Goal: Task Accomplishment & Management: Manage account settings

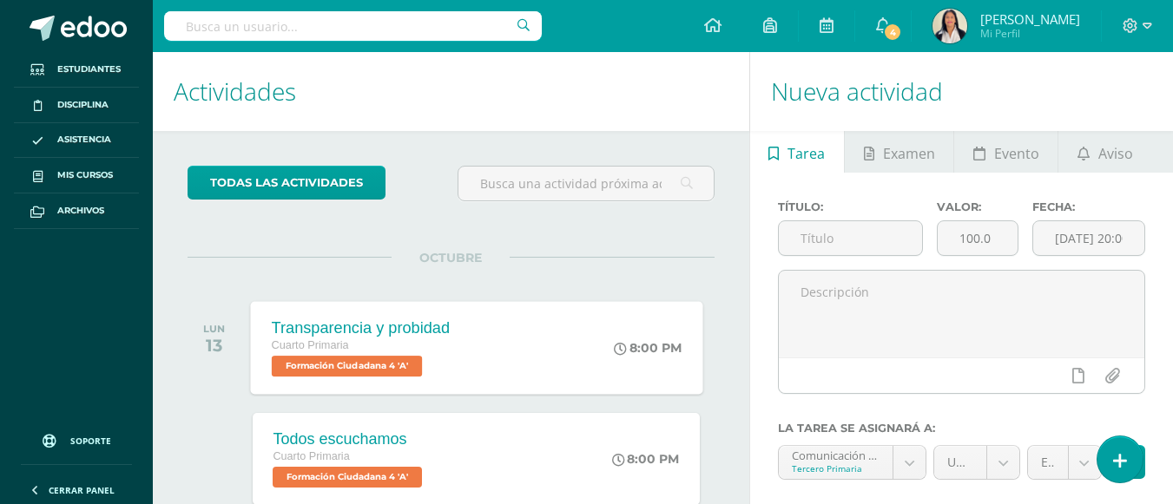
click at [356, 370] on span "Formación Ciudadana 4 'A'" at bounding box center [346, 366] width 151 height 21
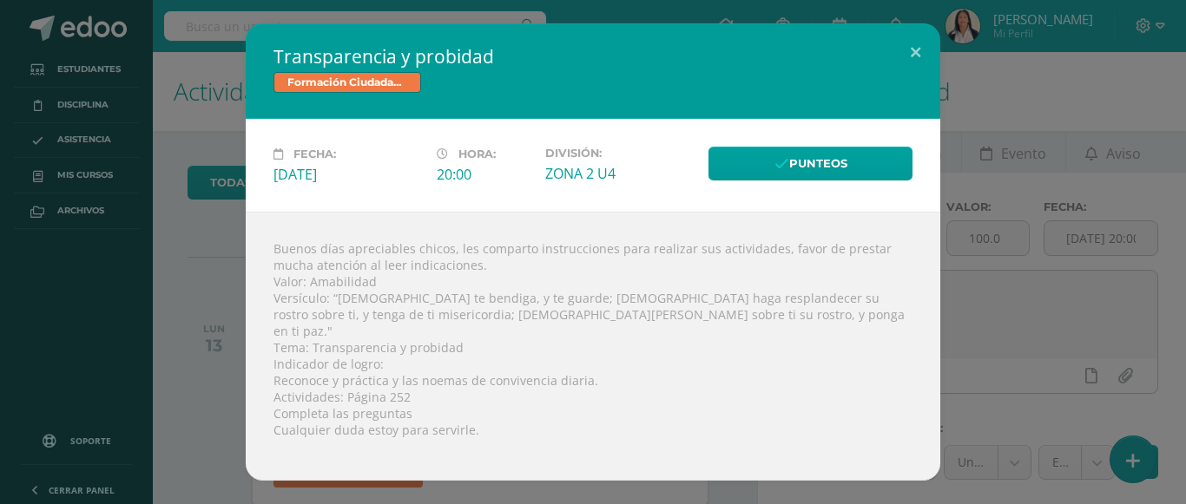
click at [197, 275] on div "Transparencia y probidad Formación Ciudadana 4 Fecha: Lunes 13 de Octubre Hora:…" at bounding box center [593, 251] width 1172 height 457
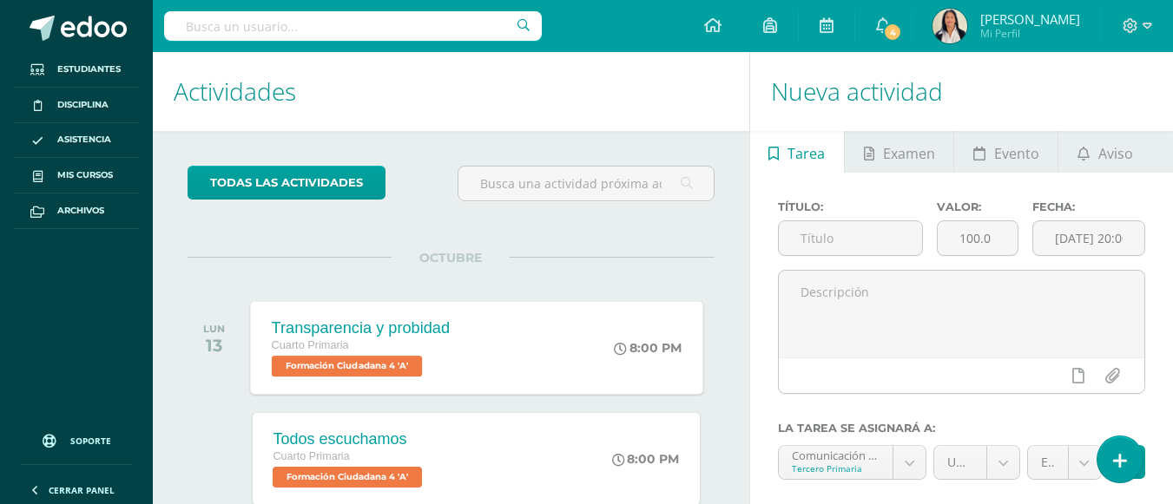
click at [463, 341] on div "Transparencia y probidad Cuarto Primaria Formación Ciudadana 4 'A'" at bounding box center [360, 347] width 220 height 93
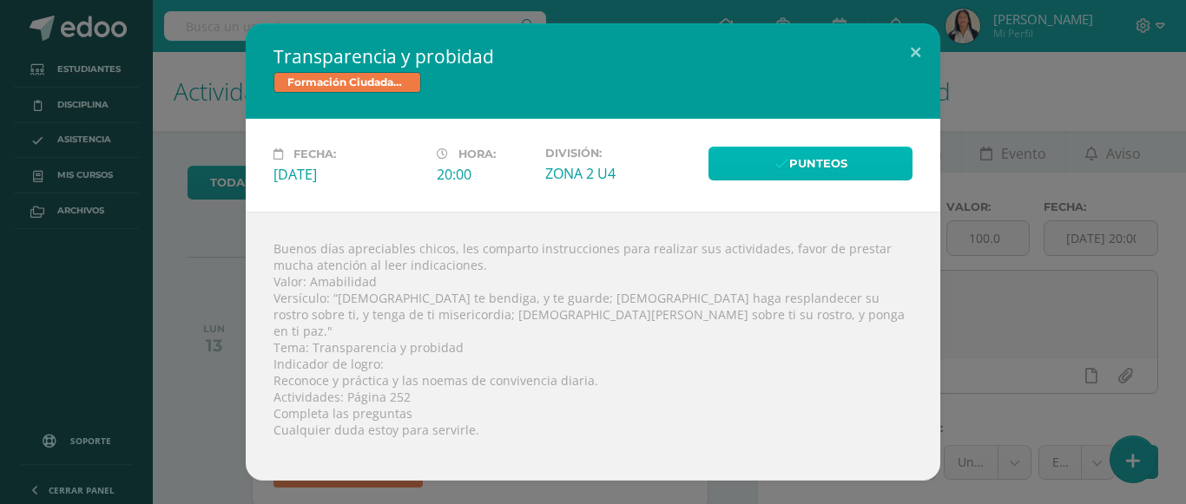
click at [810, 181] on link "Punteos" at bounding box center [810, 164] width 204 height 34
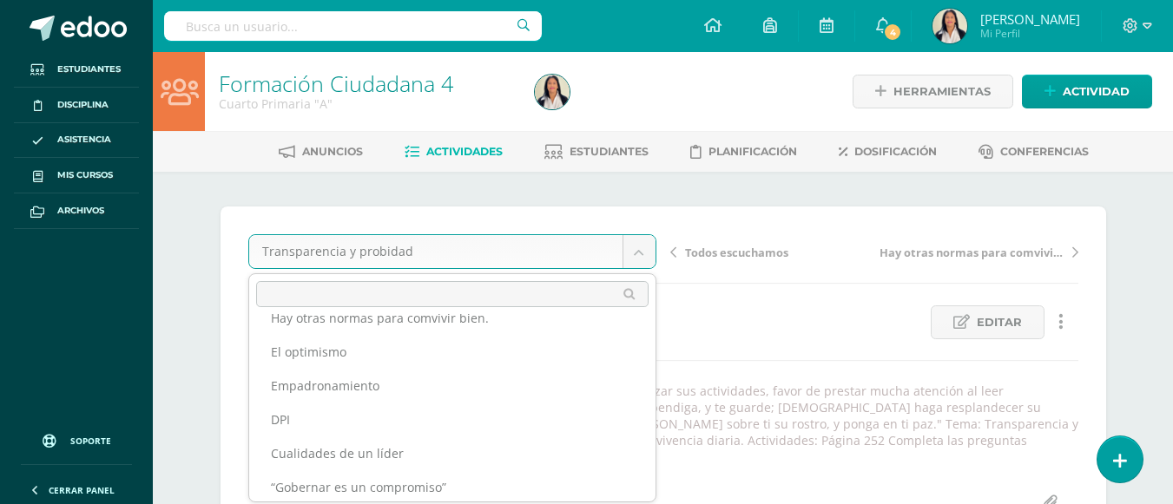
scroll to position [97, 0]
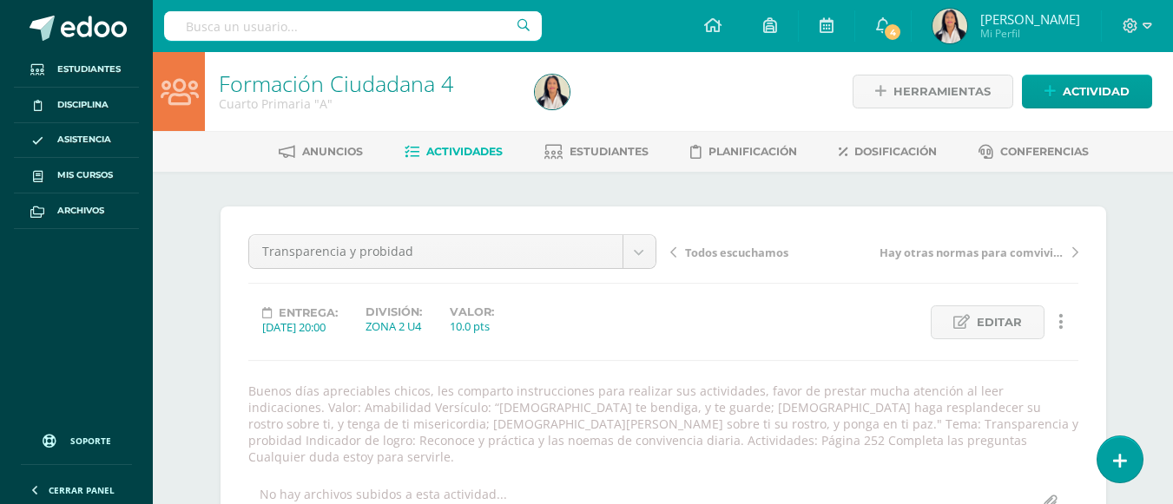
drag, startPoint x: 761, startPoint y: 333, endPoint x: 526, endPoint y: 205, distance: 268.0
click at [459, 147] on span "Actividades" at bounding box center [464, 151] width 76 height 13
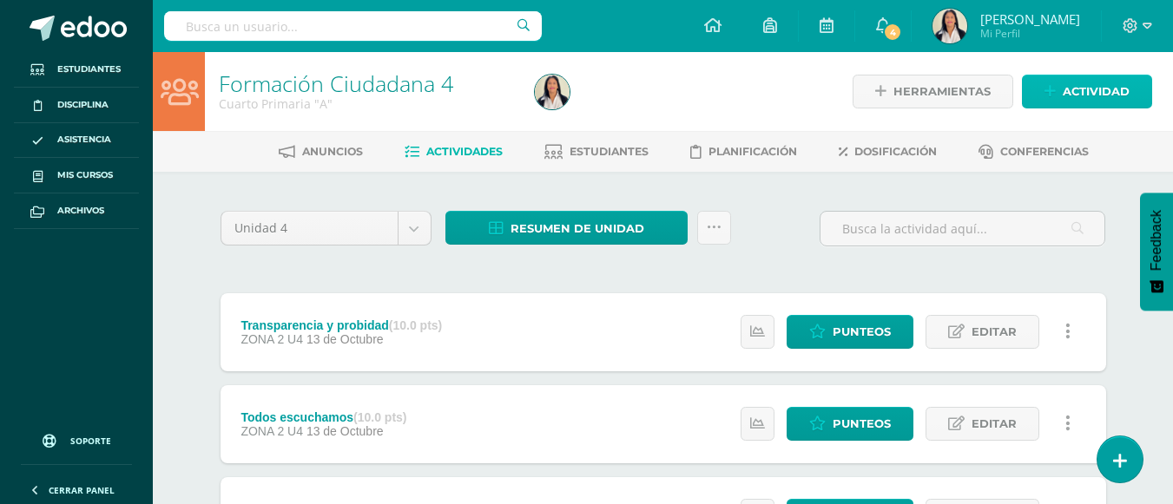
click at [1074, 90] on span "Actividad" at bounding box center [1095, 92] width 67 height 32
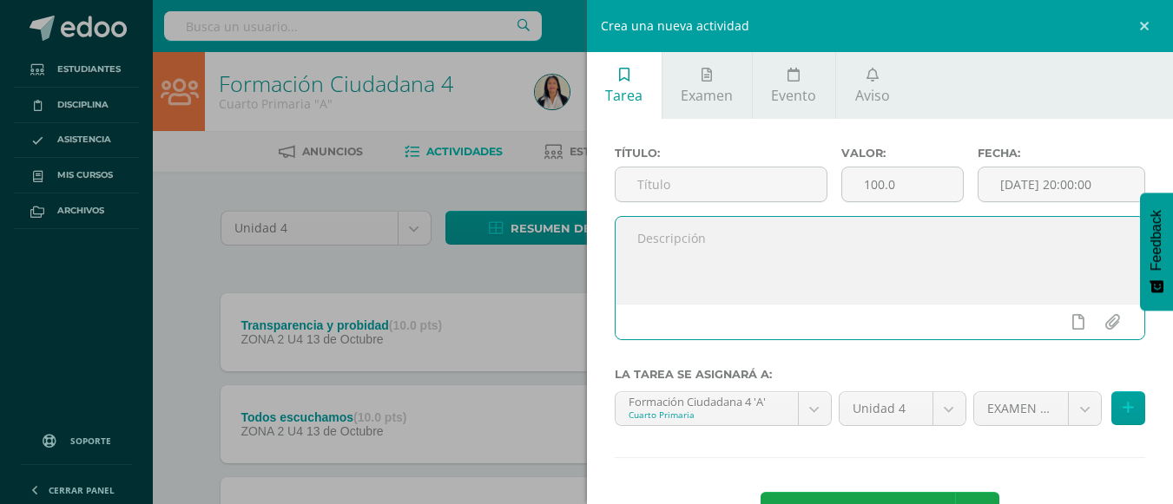
click at [825, 246] on textarea at bounding box center [879, 260] width 529 height 87
paste textarea "Buenos días apreciables chicos, les comparto instrucciones para realizar sus ac…"
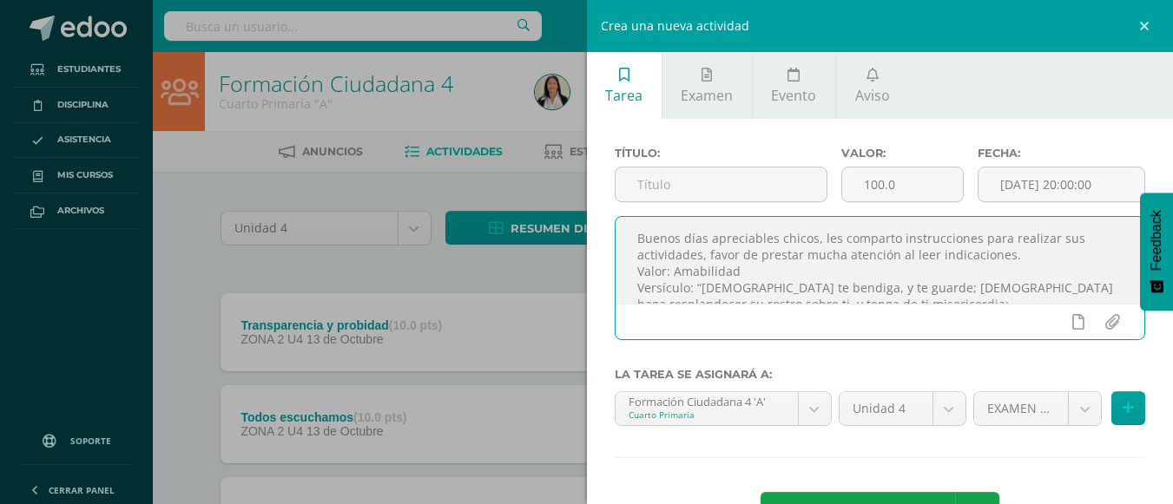
scroll to position [174, 0]
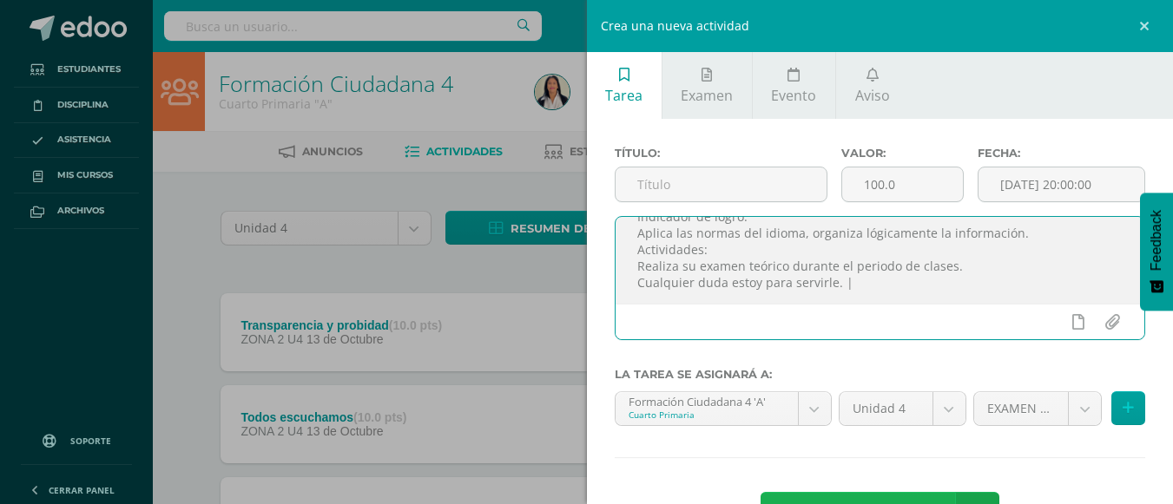
type textarea "Buenos días apreciables chicos, les comparto instrucciones para realizar sus ac…"
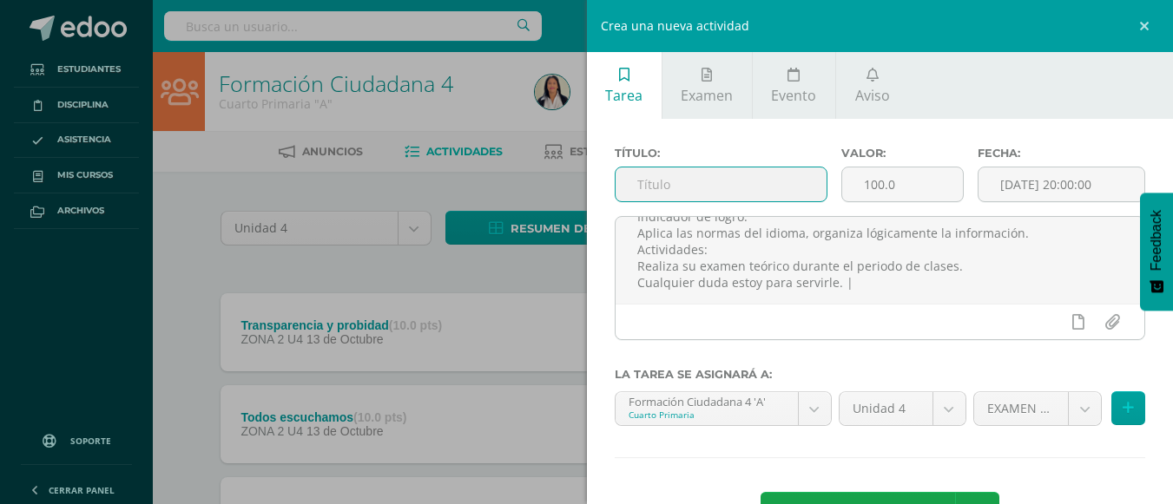
click at [681, 173] on input "text" at bounding box center [720, 185] width 211 height 34
paste input "Examen fina EFU4"
type input "Examen fina EFU4"
click at [890, 500] on span "Agregar tarea" at bounding box center [875, 514] width 110 height 43
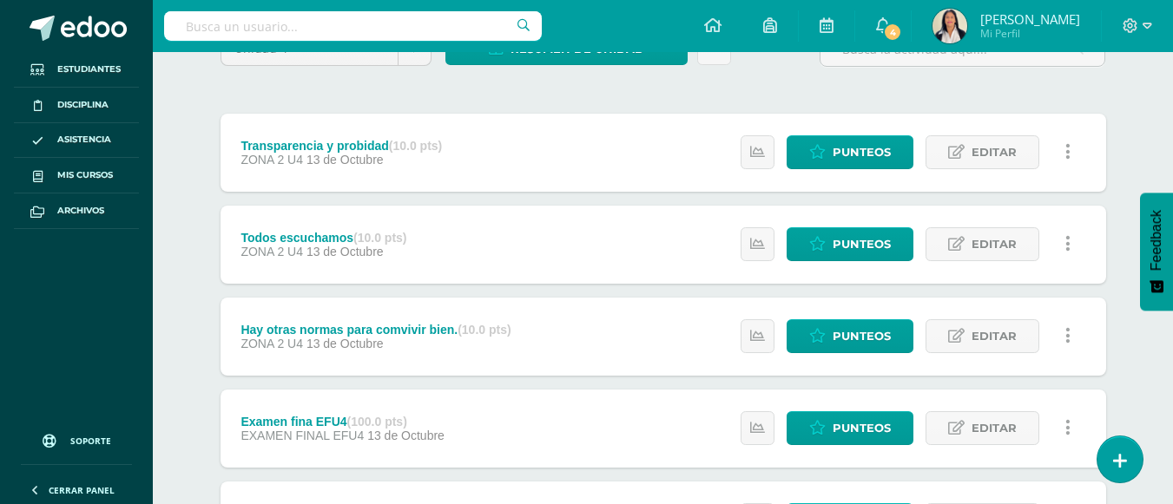
scroll to position [229, 0]
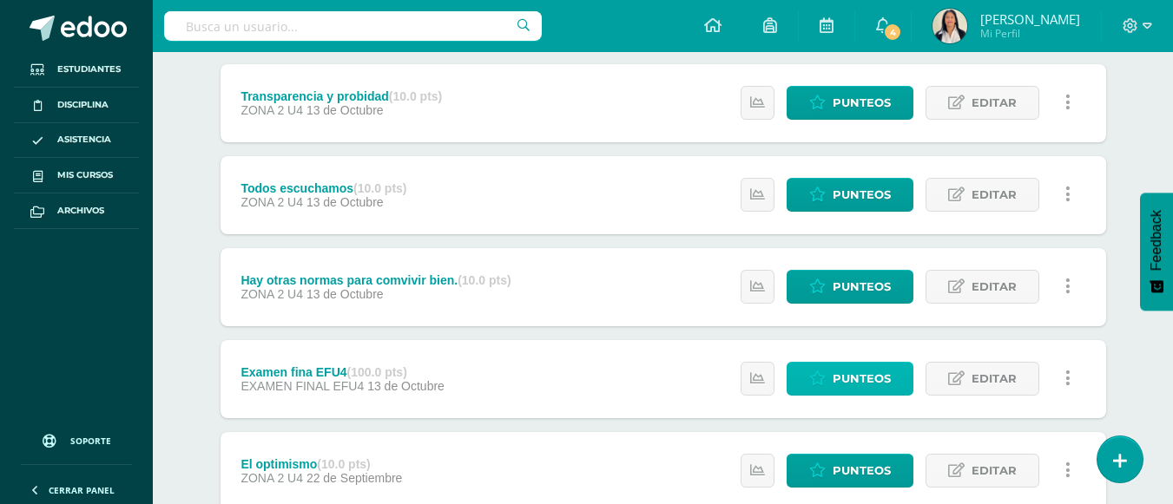
click at [855, 377] on span "Punteos" at bounding box center [861, 379] width 58 height 32
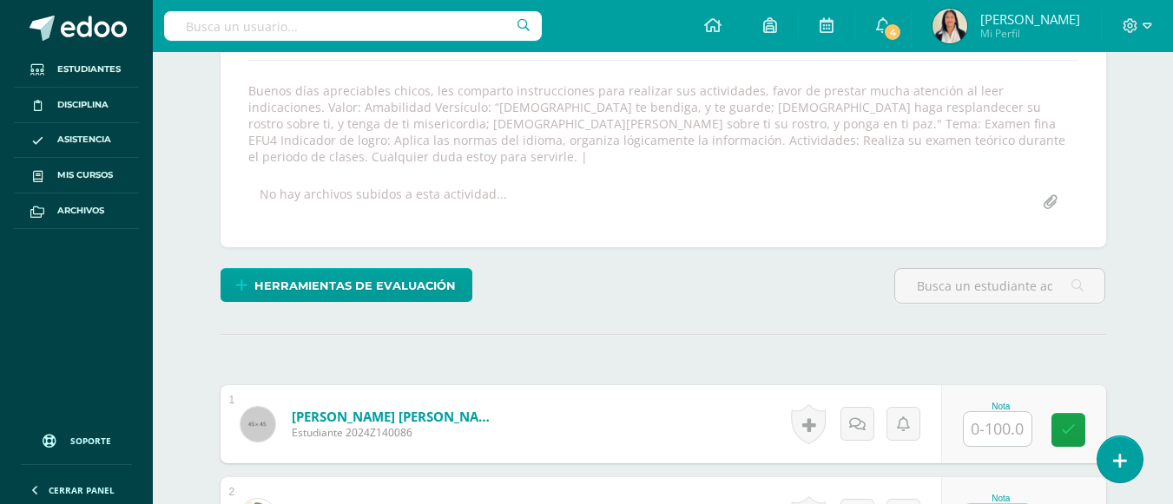
scroll to position [301, 0]
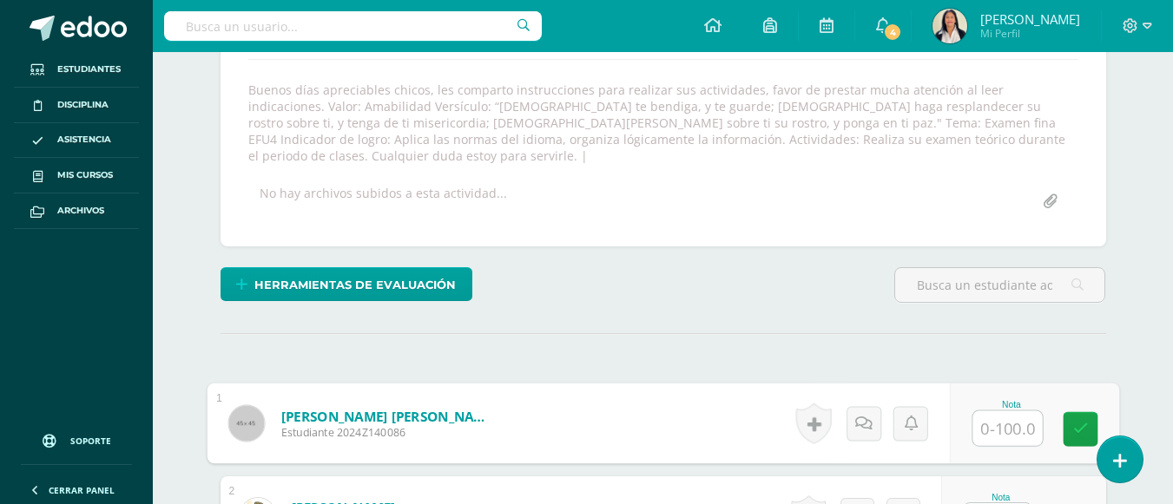
click at [1008, 417] on input "text" at bounding box center [1006, 428] width 69 height 35
type input "100"
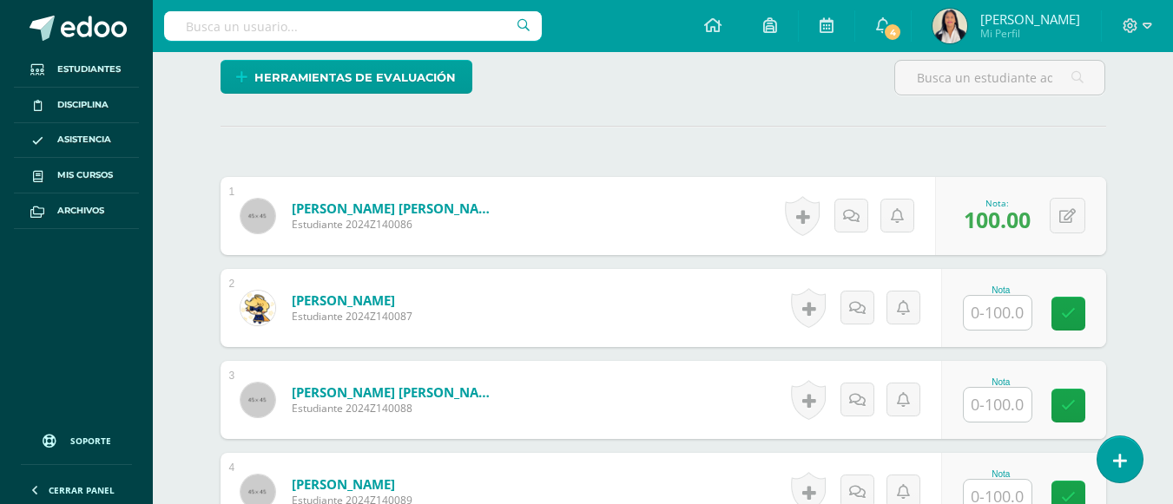
scroll to position [509, 0]
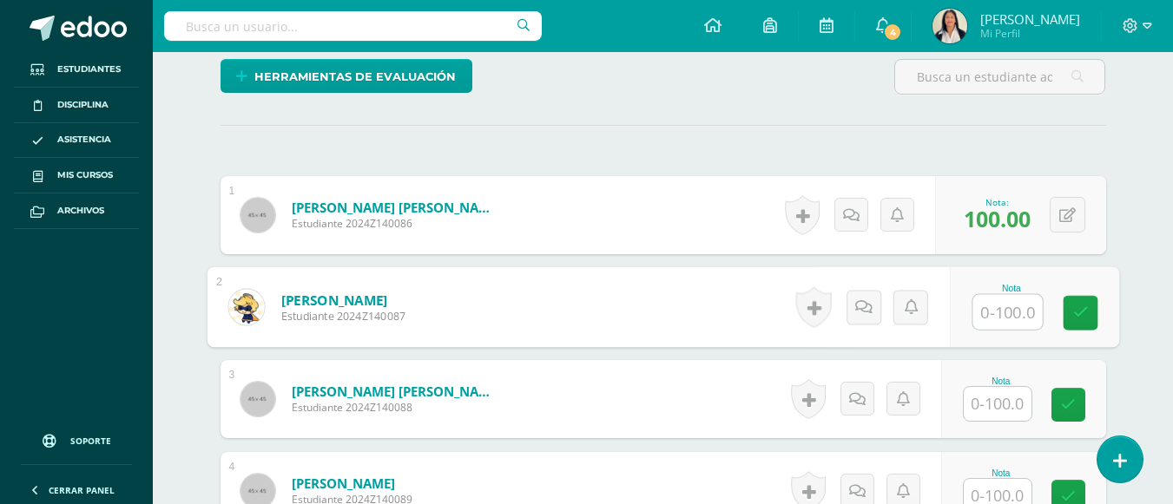
click at [1003, 295] on input "text" at bounding box center [1006, 312] width 69 height 35
click at [1002, 479] on input "text" at bounding box center [997, 496] width 68 height 34
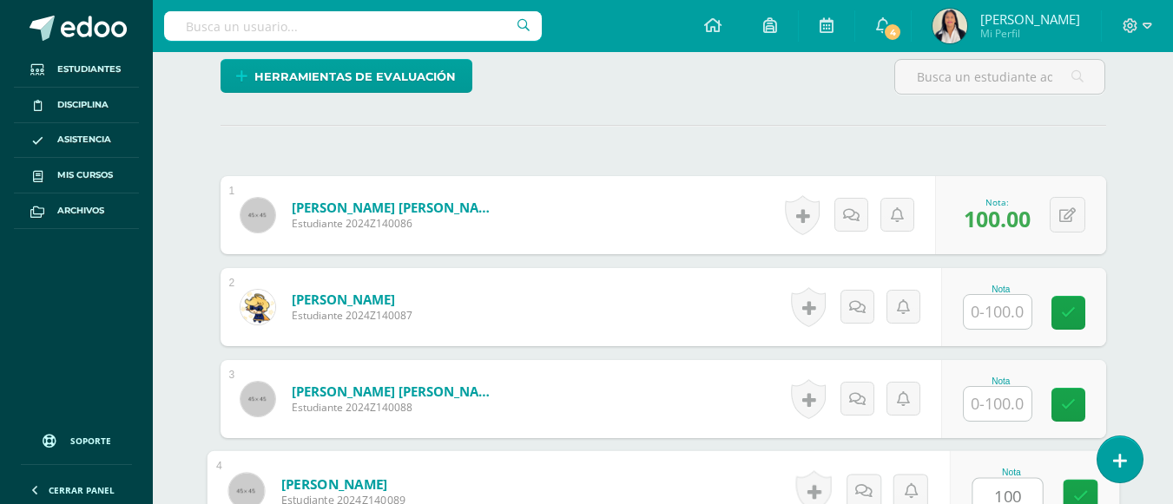
type input "100"
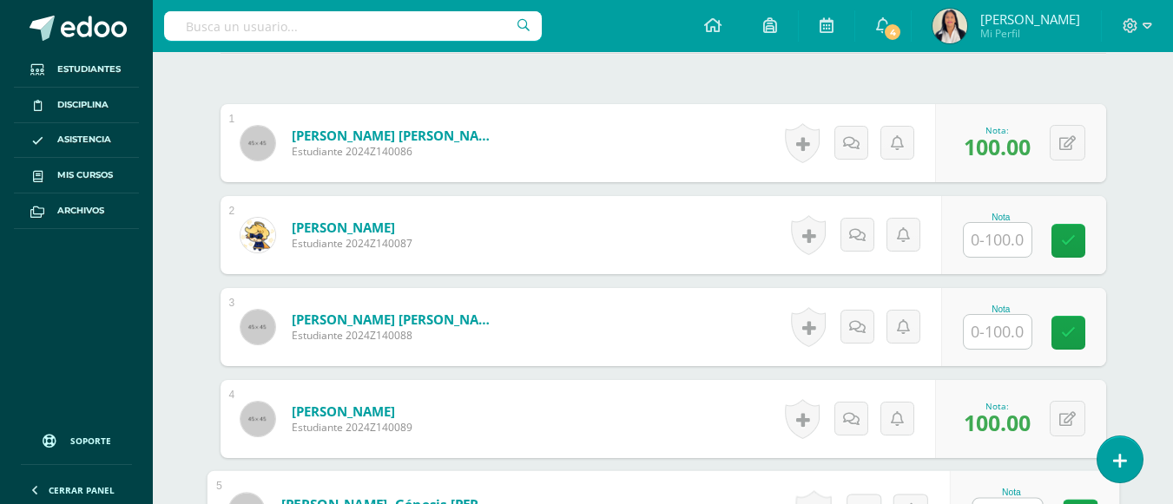
scroll to position [596, 0]
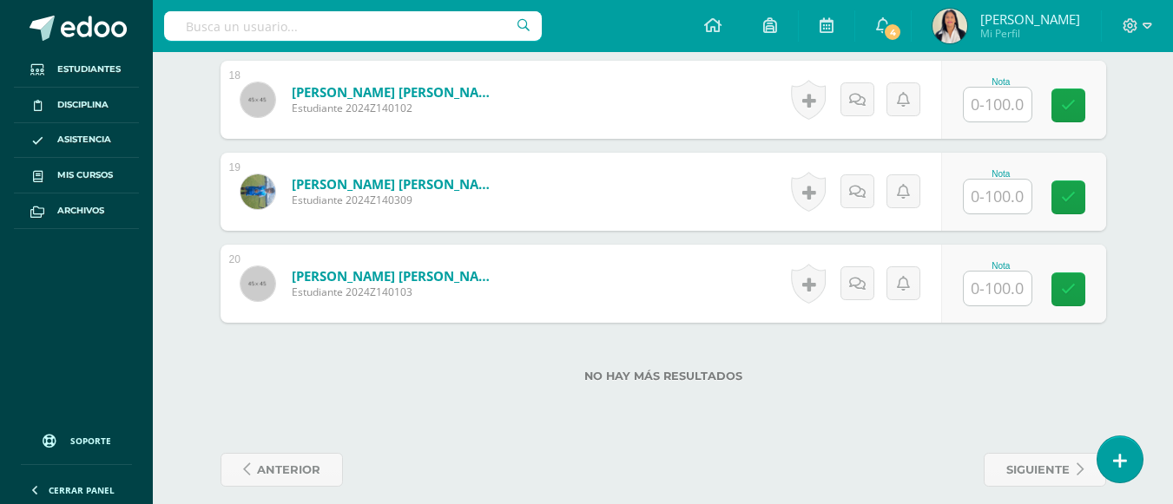
scroll to position [2190, 0]
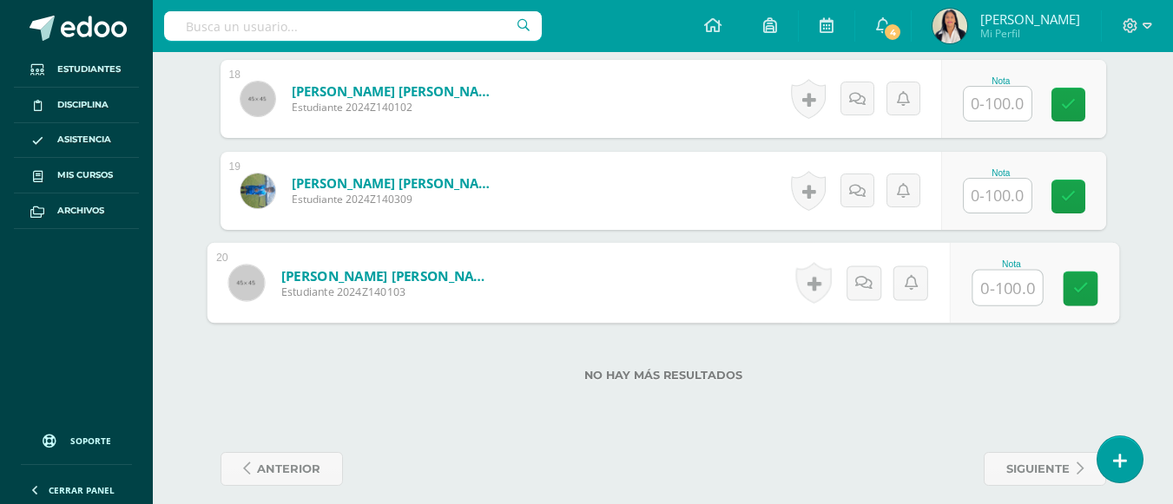
click at [997, 271] on input "text" at bounding box center [1006, 288] width 69 height 35
type input "97"
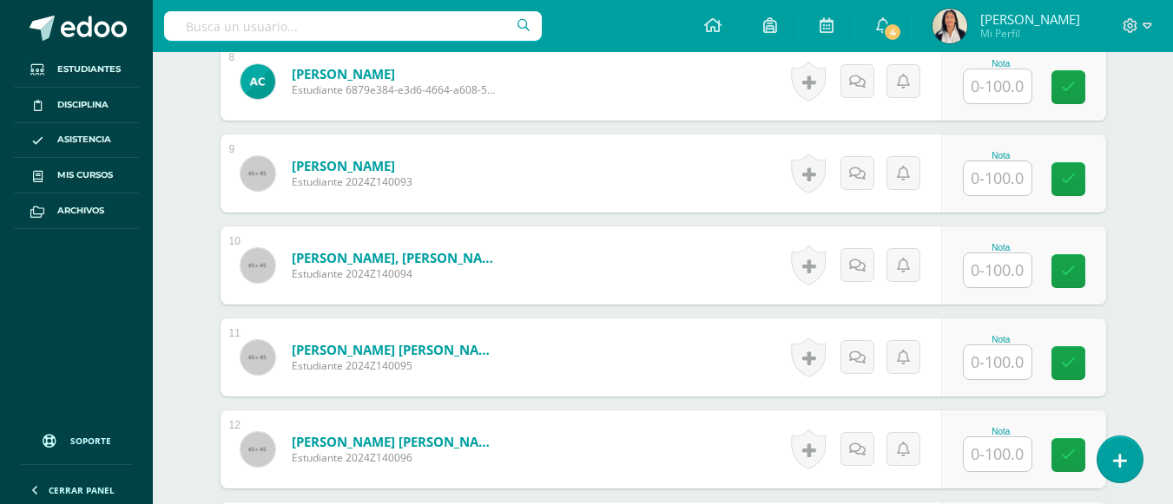
scroll to position [1322, 0]
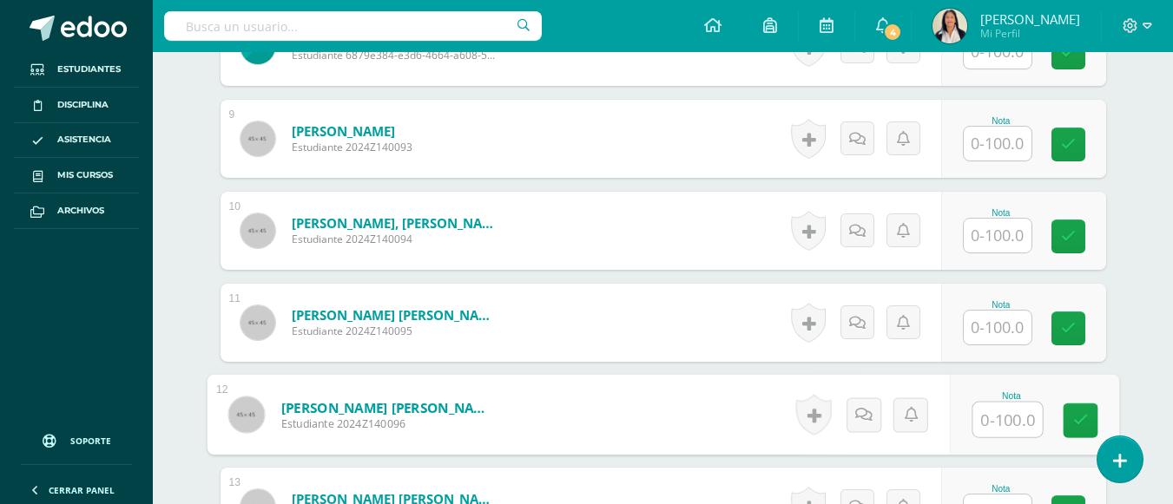
click at [982, 403] on input "text" at bounding box center [1006, 420] width 69 height 35
type input "100"
click at [1071, 404] on link at bounding box center [1079, 421] width 35 height 35
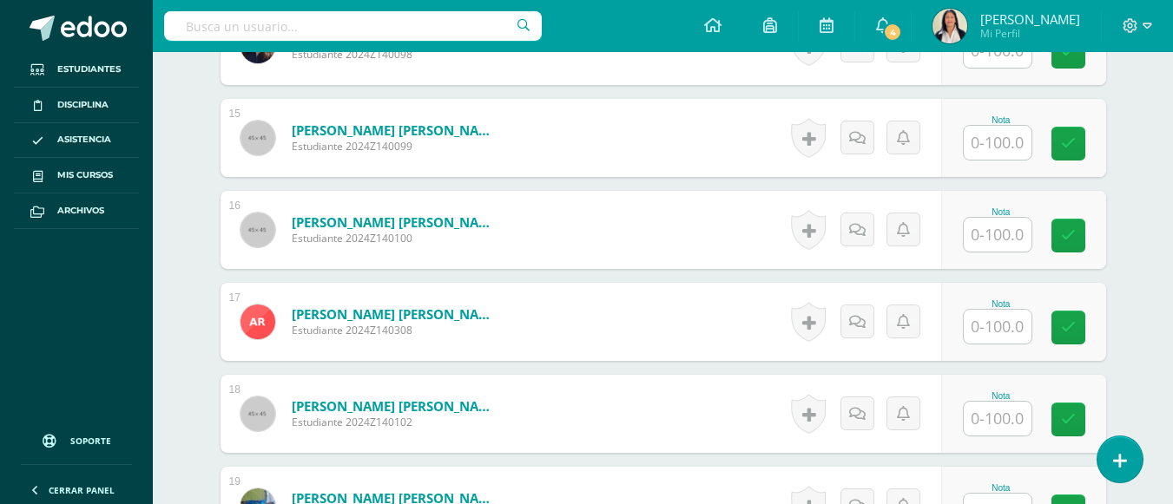
scroll to position [1877, 0]
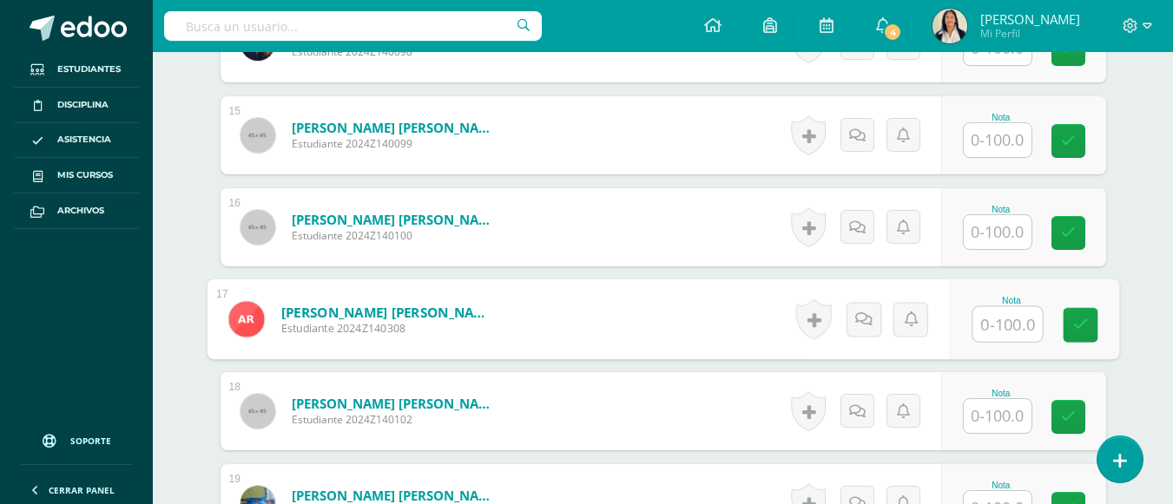
click at [986, 307] on input "text" at bounding box center [1006, 324] width 69 height 35
type input "92"
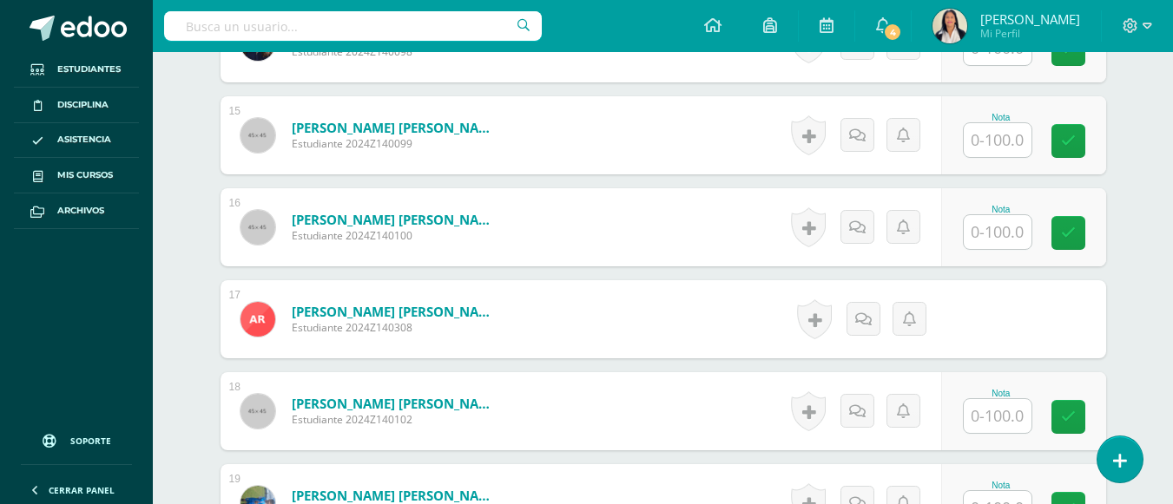
click at [1063, 303] on form "Rivera Montenegro, Alisson Valeria Estudiante 2024Z140308 Nota 92.00 0 Logros 9…" at bounding box center [662, 319] width 885 height 78
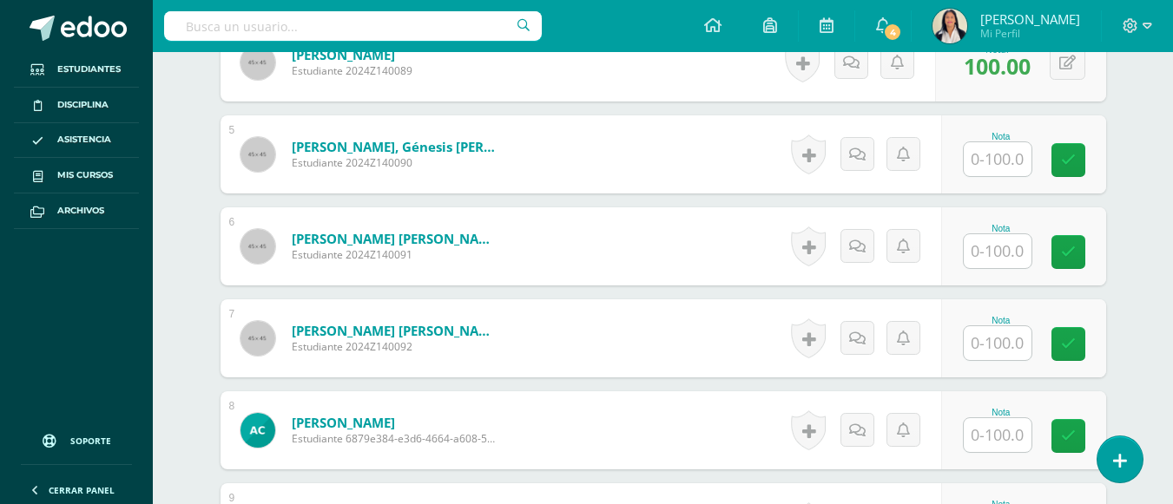
scroll to position [940, 0]
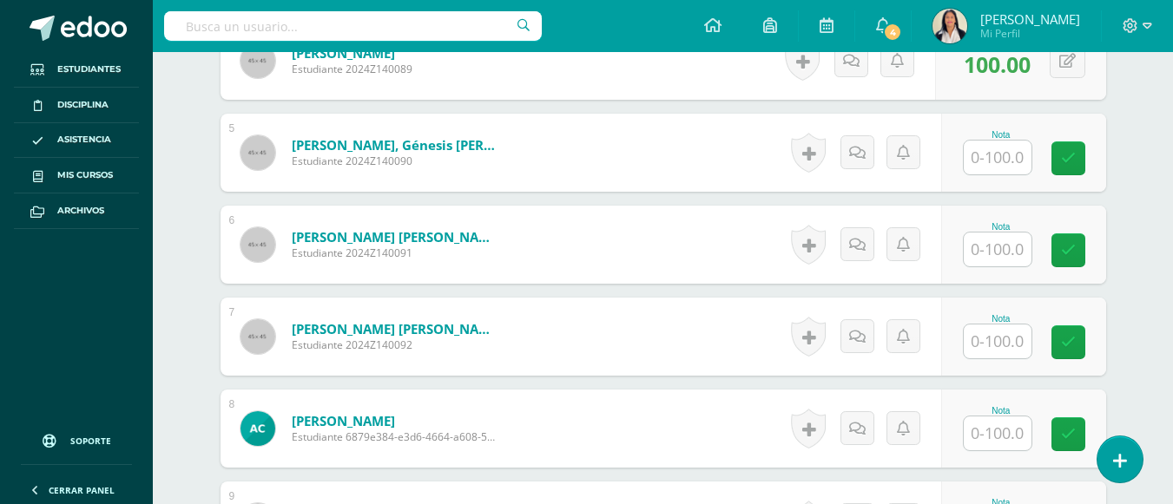
click at [994, 425] on input "text" at bounding box center [997, 434] width 68 height 34
type input "98"
click at [1074, 427] on icon at bounding box center [1080, 434] width 16 height 15
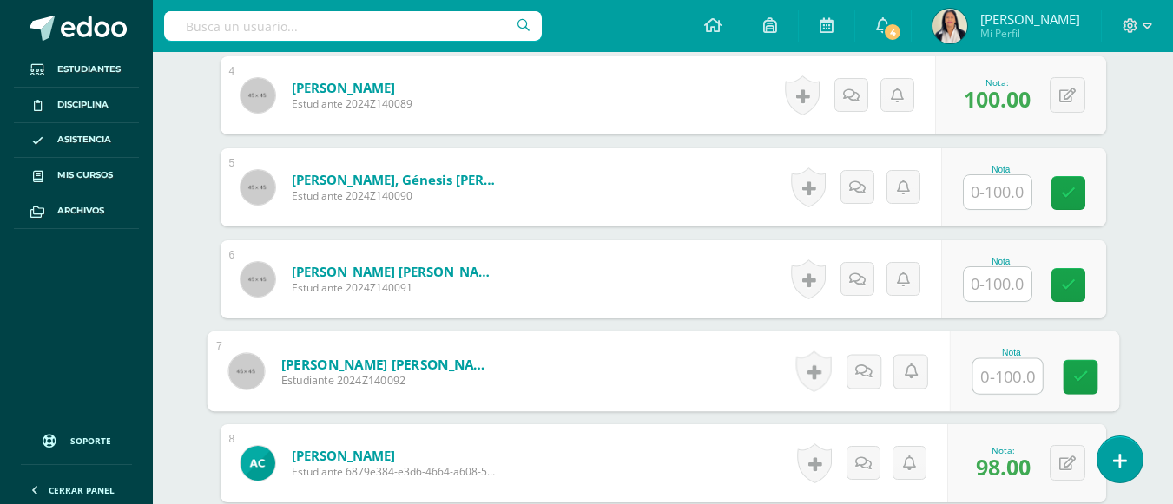
click at [1007, 359] on input "text" at bounding box center [1006, 376] width 69 height 35
type input "100"
click at [1082, 370] on icon at bounding box center [1080, 377] width 16 height 15
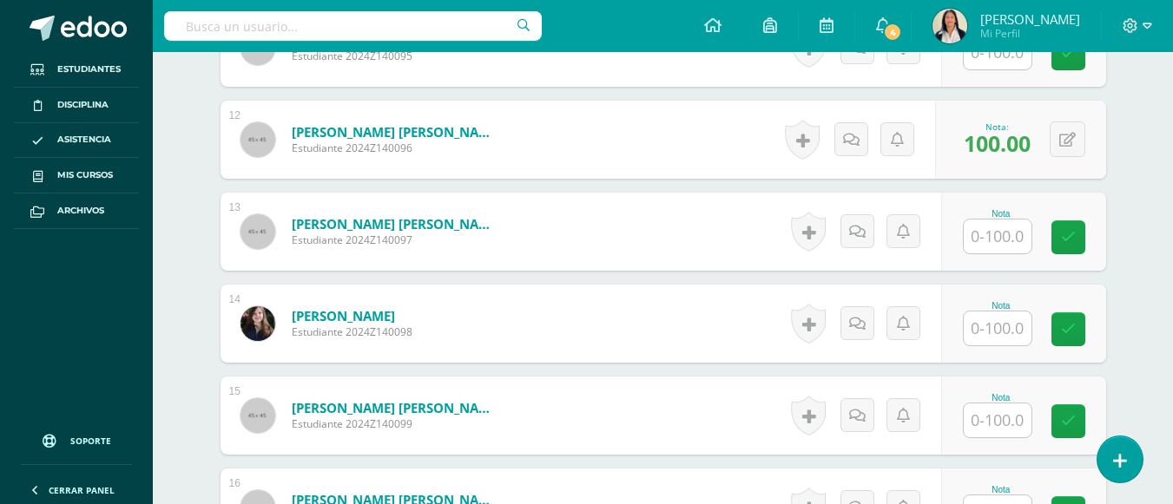
scroll to position [1600, 0]
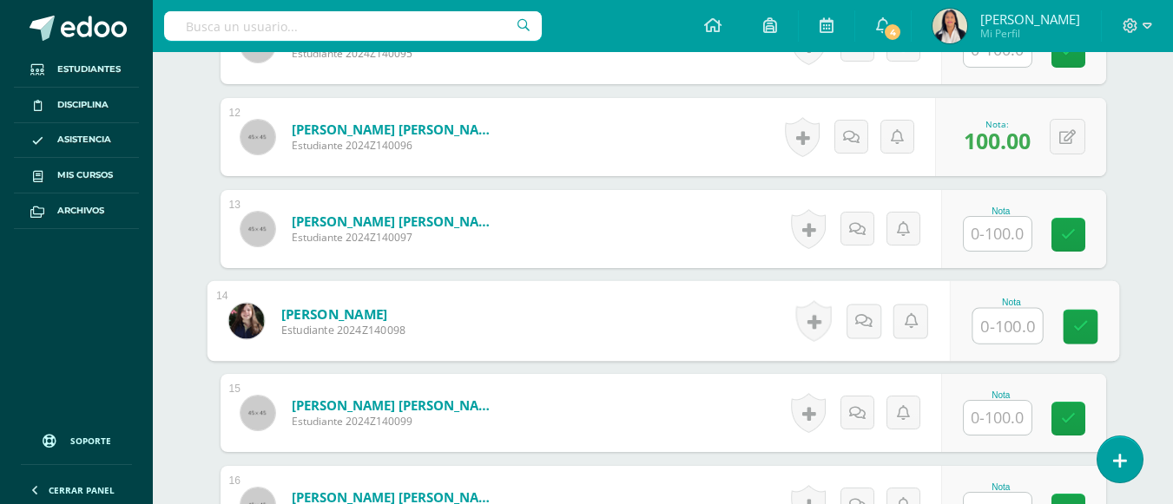
click at [982, 309] on input "text" at bounding box center [1006, 326] width 69 height 35
type input "100"
click at [1074, 319] on icon at bounding box center [1080, 326] width 16 height 15
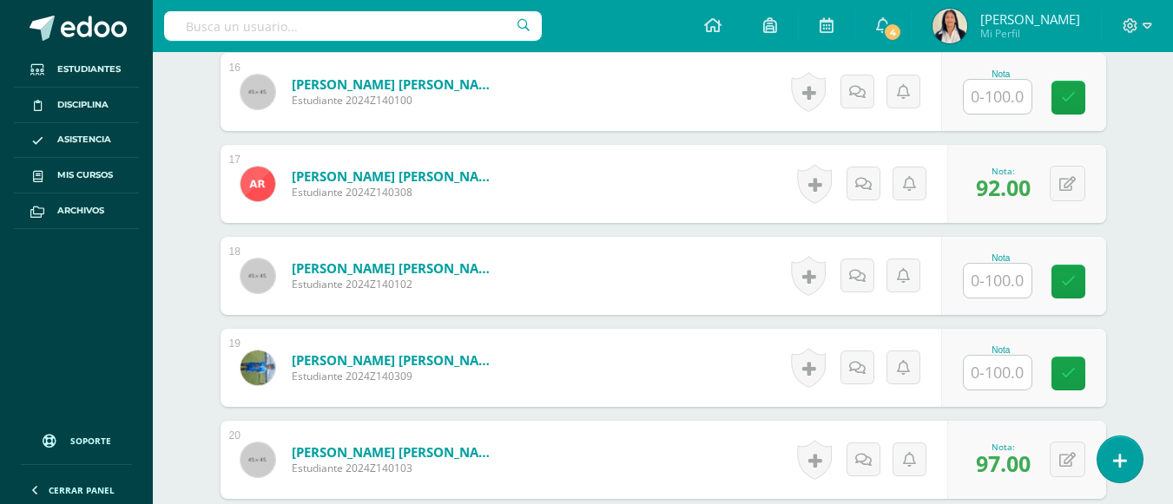
scroll to position [2016, 0]
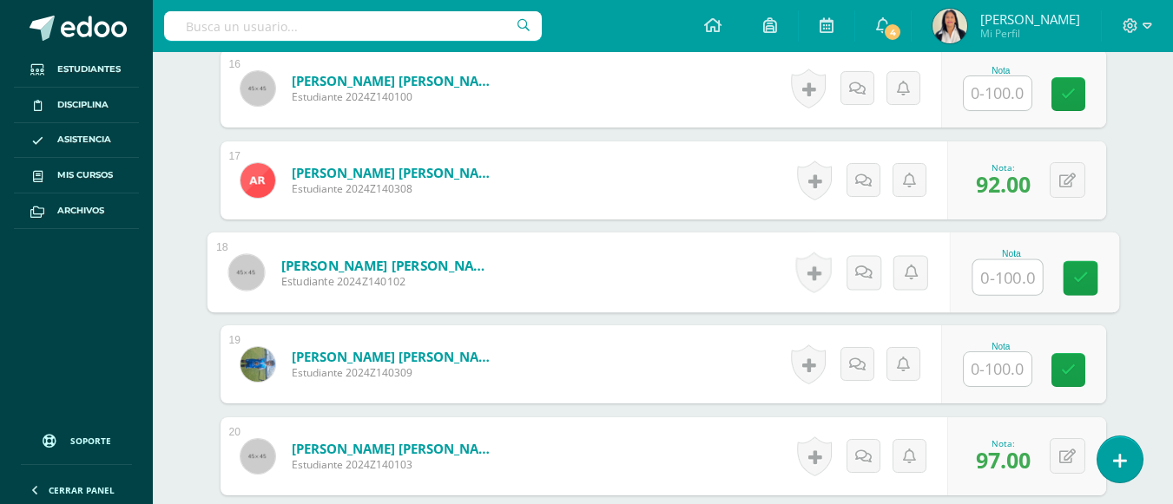
click at [1002, 268] on input "text" at bounding box center [1006, 277] width 69 height 35
type input "1"
type input "98"
click at [1064, 261] on link at bounding box center [1079, 278] width 35 height 35
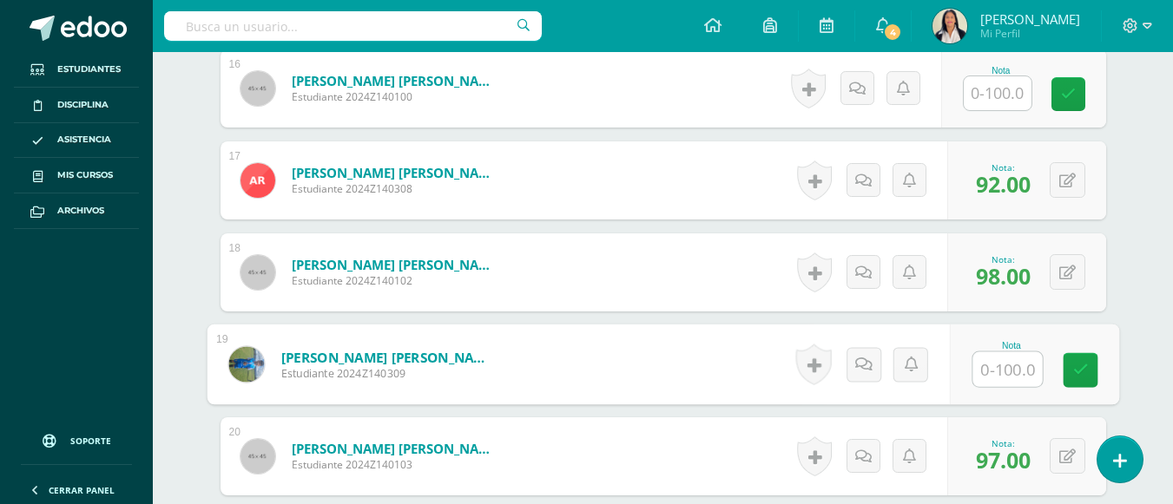
click at [993, 352] on input "text" at bounding box center [1006, 369] width 69 height 35
type input "98"
click at [1073, 363] on icon at bounding box center [1080, 370] width 16 height 15
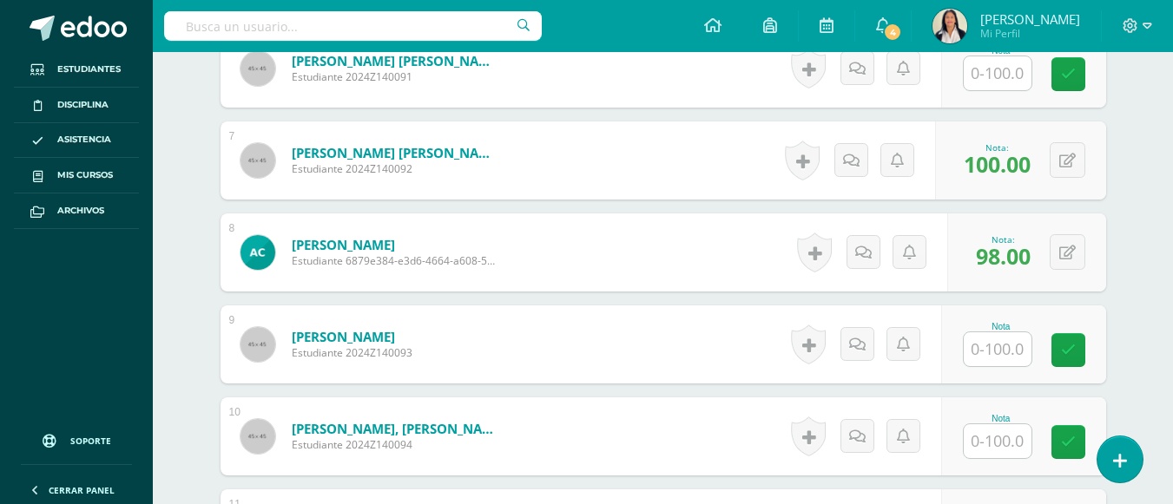
scroll to position [1113, 0]
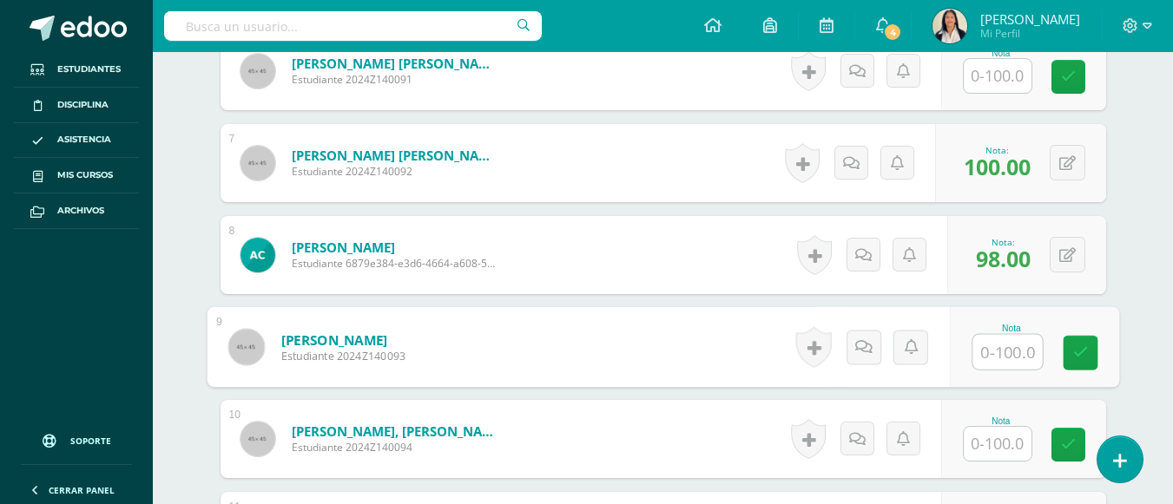
click at [991, 342] on input "text" at bounding box center [1006, 352] width 69 height 35
type input "100"
click at [1078, 345] on icon at bounding box center [1080, 352] width 16 height 15
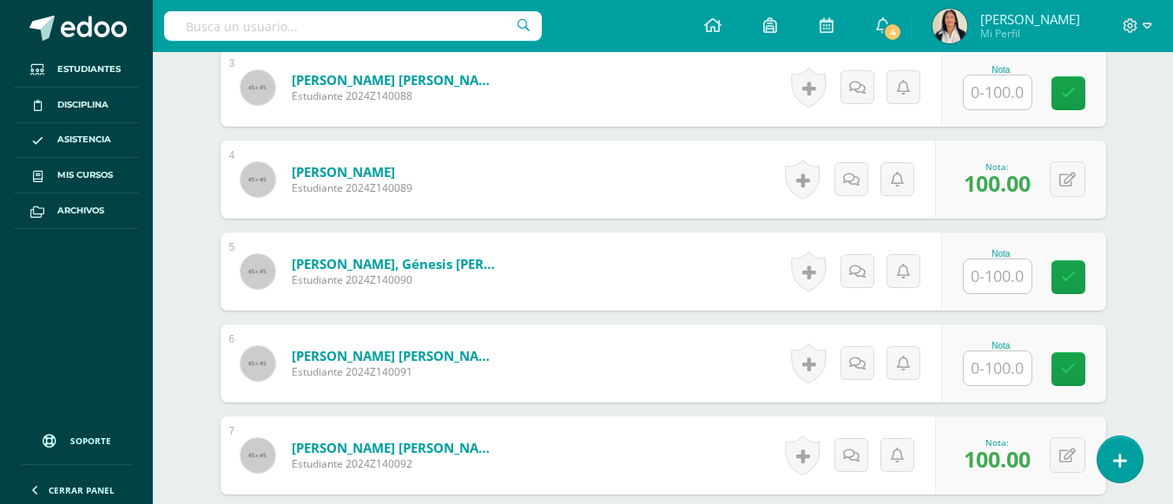
scroll to position [836, 0]
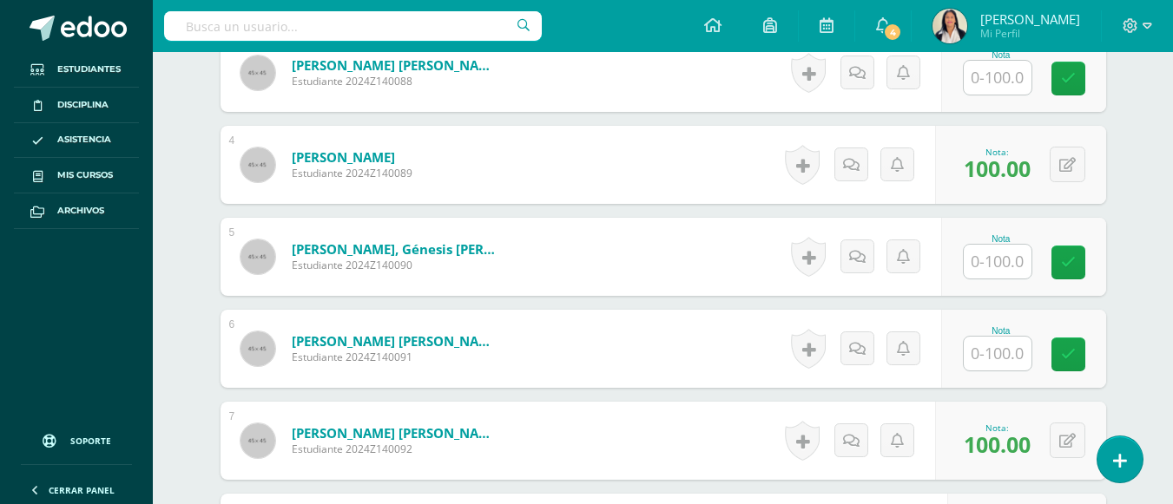
click at [989, 342] on input "text" at bounding box center [997, 354] width 68 height 34
type input "100"
click at [1079, 347] on icon at bounding box center [1080, 354] width 16 height 15
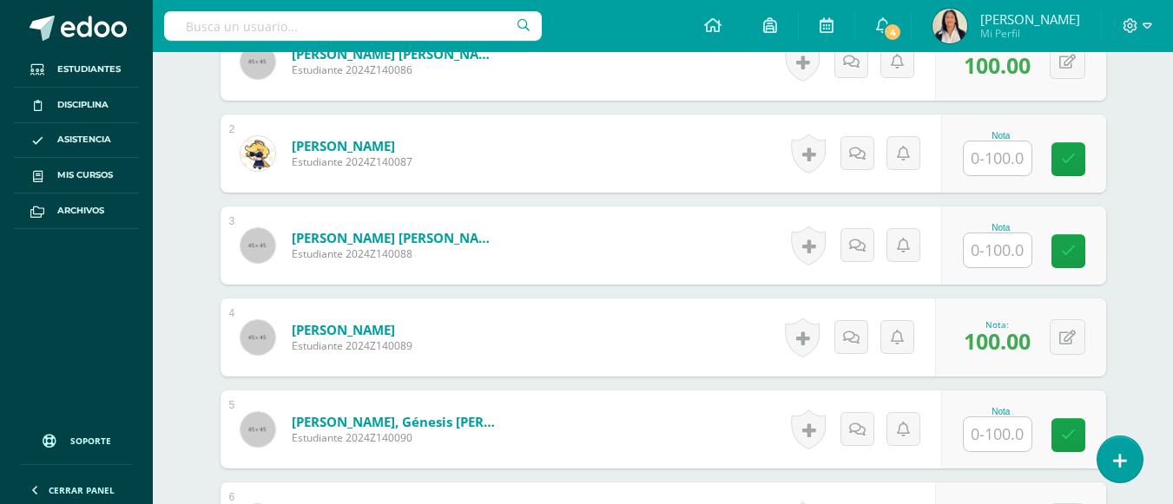
scroll to position [662, 0]
click at [1002, 239] on input "text" at bounding box center [997, 251] width 68 height 34
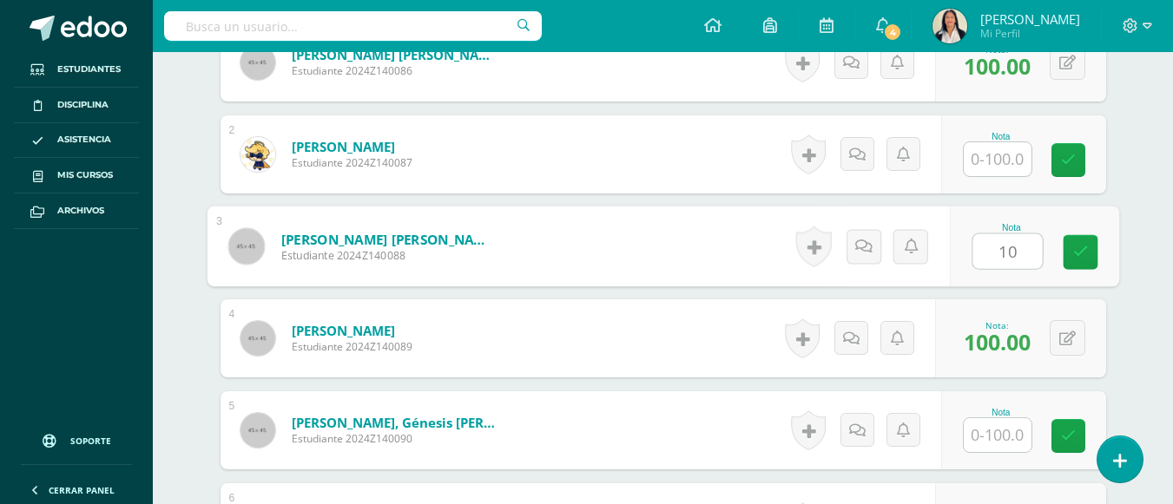
type input "100"
click at [1082, 245] on icon at bounding box center [1080, 252] width 16 height 15
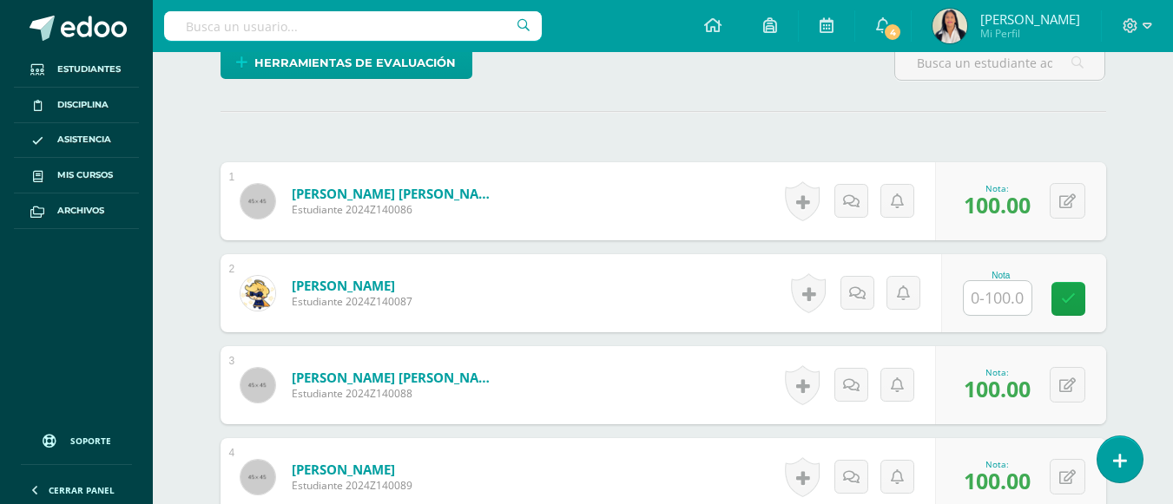
scroll to position [558, 0]
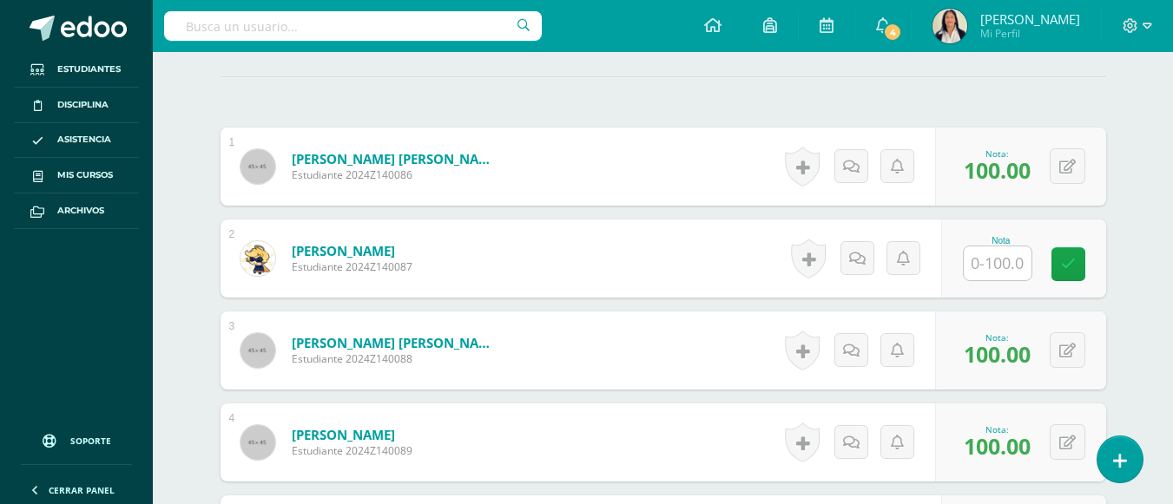
click at [1004, 248] on input "text" at bounding box center [997, 263] width 68 height 34
type input "100"
click at [1076, 257] on icon at bounding box center [1080, 264] width 16 height 15
click at [1076, 248] on form "Balbuena Herrera, Emma Estudiante 2024Z140087 Nota 100.00 0 Logros" at bounding box center [663, 259] width 912 height 81
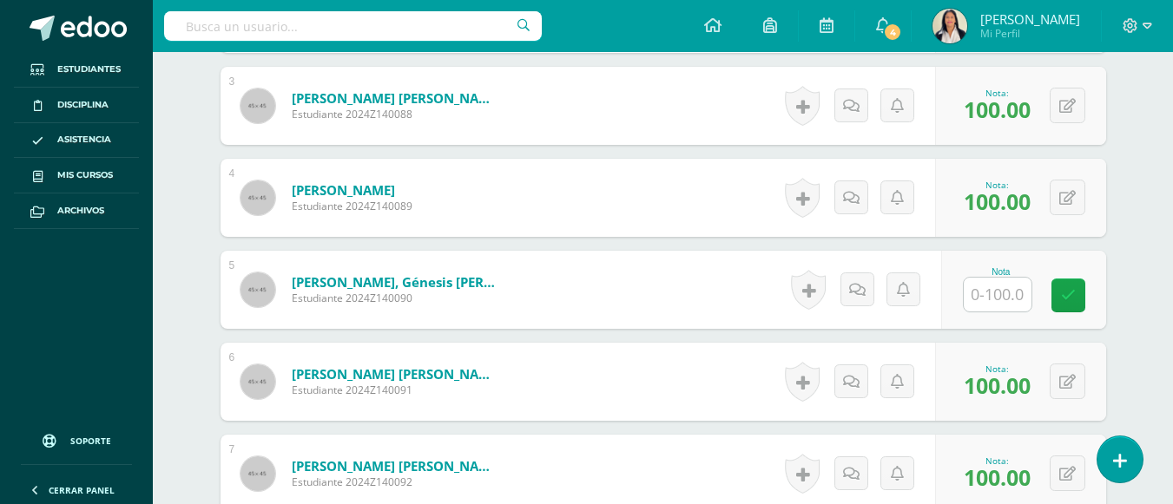
scroll to position [801, 0]
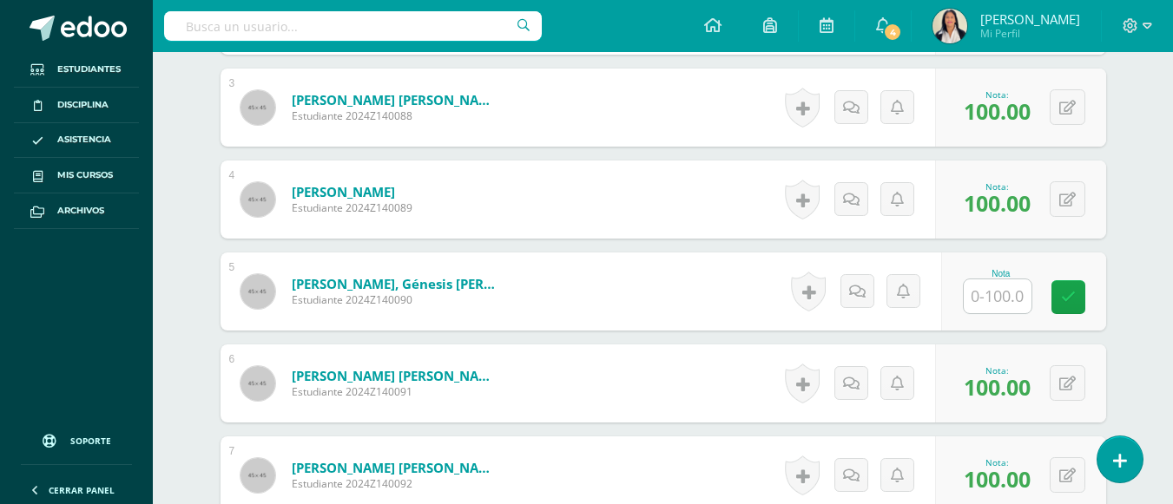
click at [984, 290] on input "text" at bounding box center [997, 296] width 68 height 34
type input "97"
click at [1082, 290] on icon at bounding box center [1080, 297] width 16 height 15
click at [1070, 280] on link at bounding box center [1079, 297] width 35 height 35
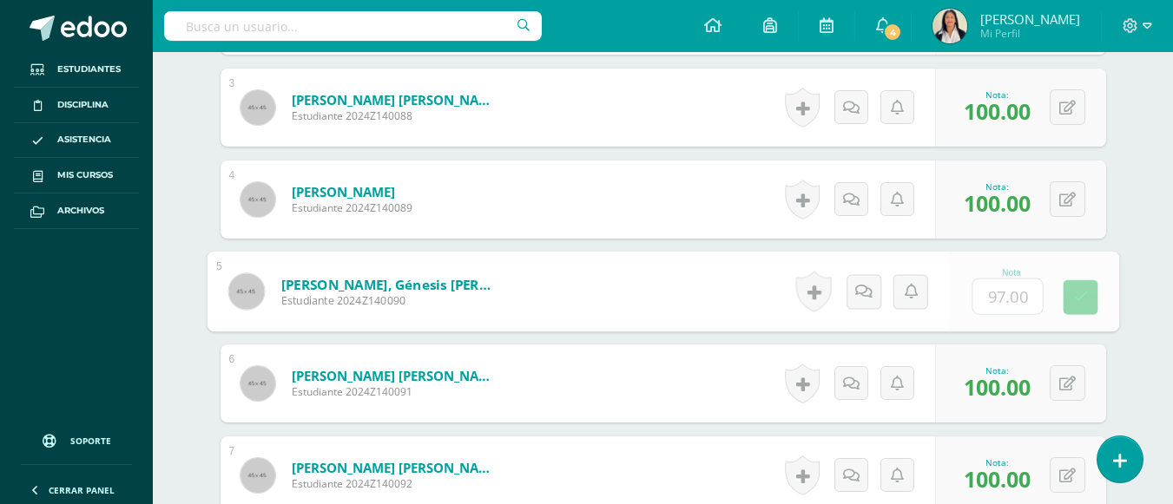
click at [1084, 279] on form "Caal Aguilar, Génesis Sofía Estudiante 2024Z140090 Nota 97.00 0 Logros N/A" at bounding box center [663, 292] width 912 height 81
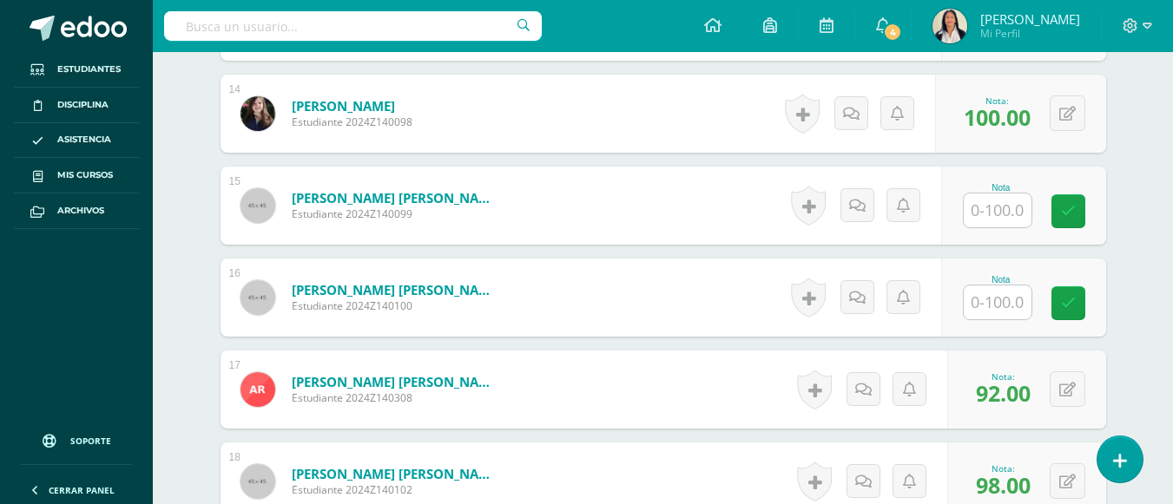
scroll to position [1808, 0]
click at [1003, 292] on input "text" at bounding box center [997, 302] width 68 height 34
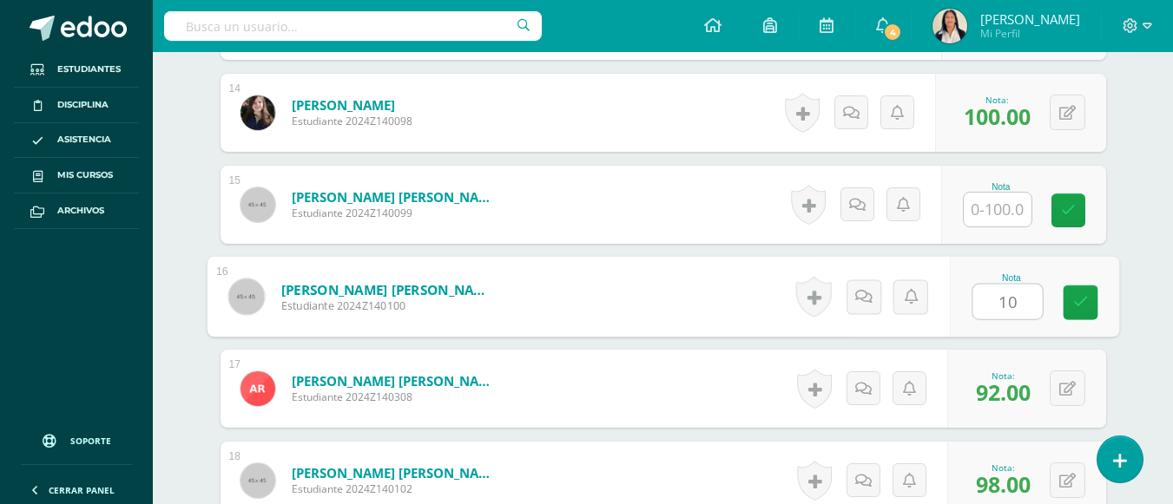
type input "100"
click at [1067, 288] on link at bounding box center [1079, 303] width 35 height 35
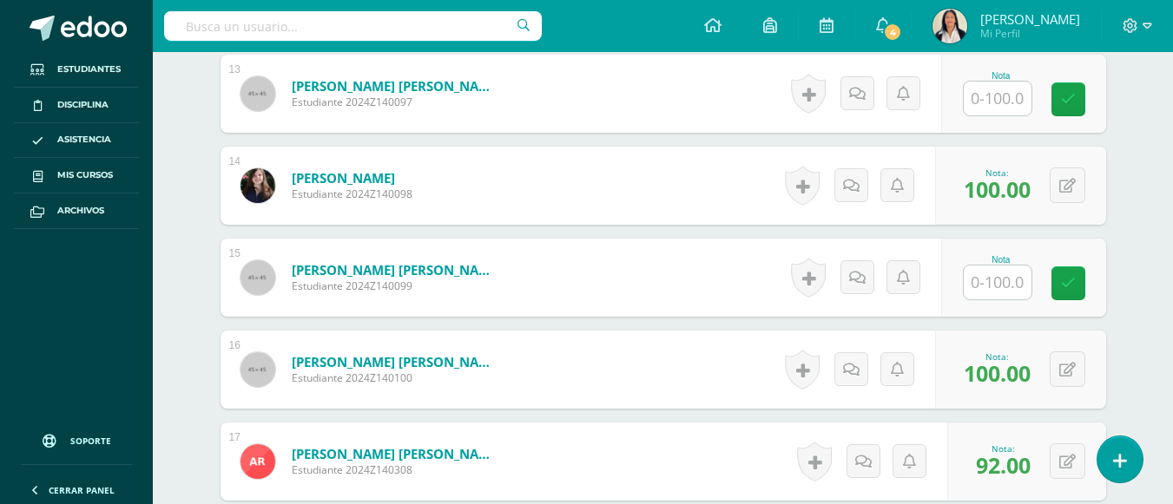
scroll to position [1738, 0]
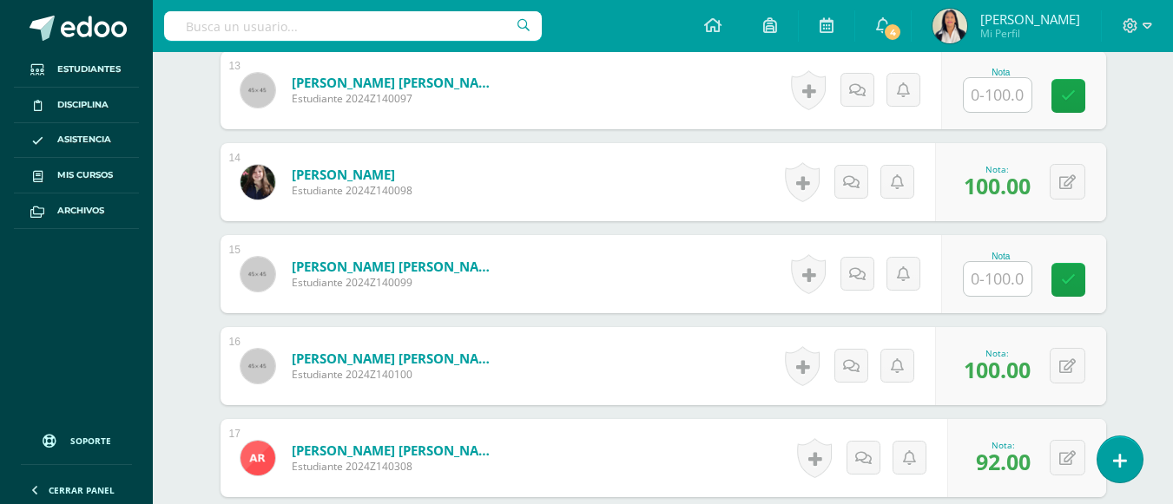
click at [998, 266] on input "text" at bounding box center [997, 279] width 68 height 34
type input "86"
click at [1077, 273] on icon at bounding box center [1080, 280] width 16 height 15
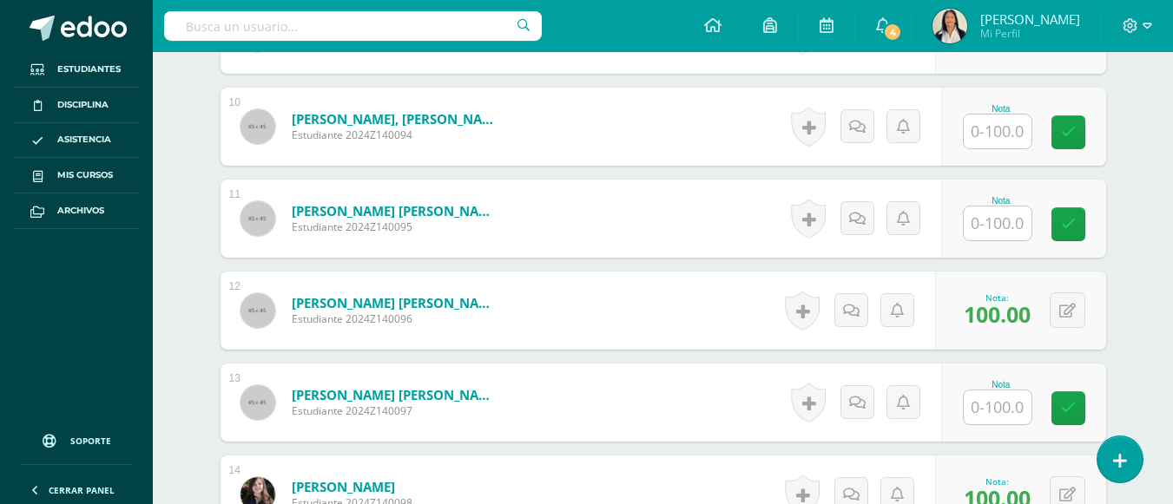
scroll to position [1391, 0]
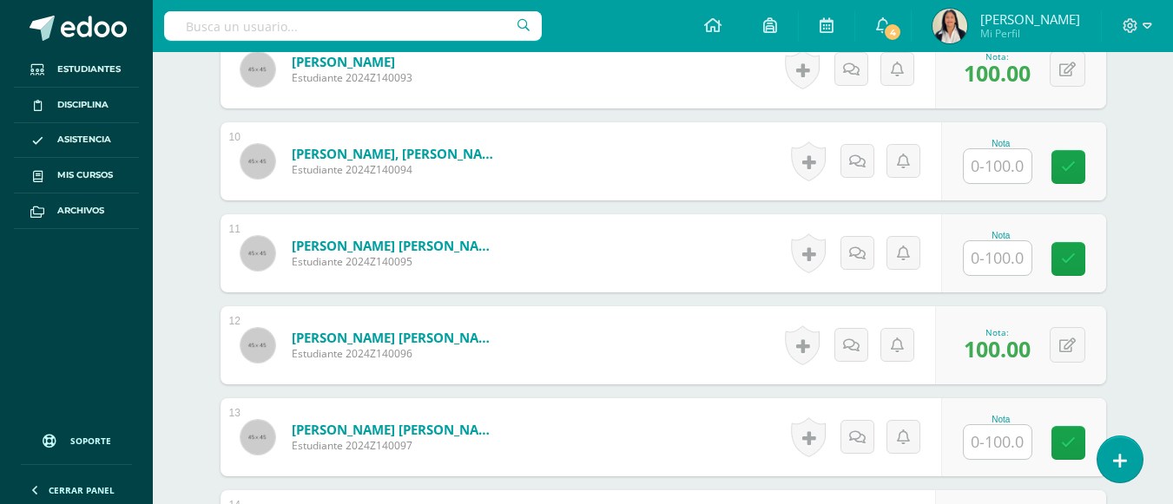
click at [999, 159] on input "text" at bounding box center [997, 166] width 68 height 34
type input "100"
click at [1072, 160] on icon at bounding box center [1080, 167] width 16 height 15
click at [992, 241] on input "text" at bounding box center [997, 258] width 68 height 34
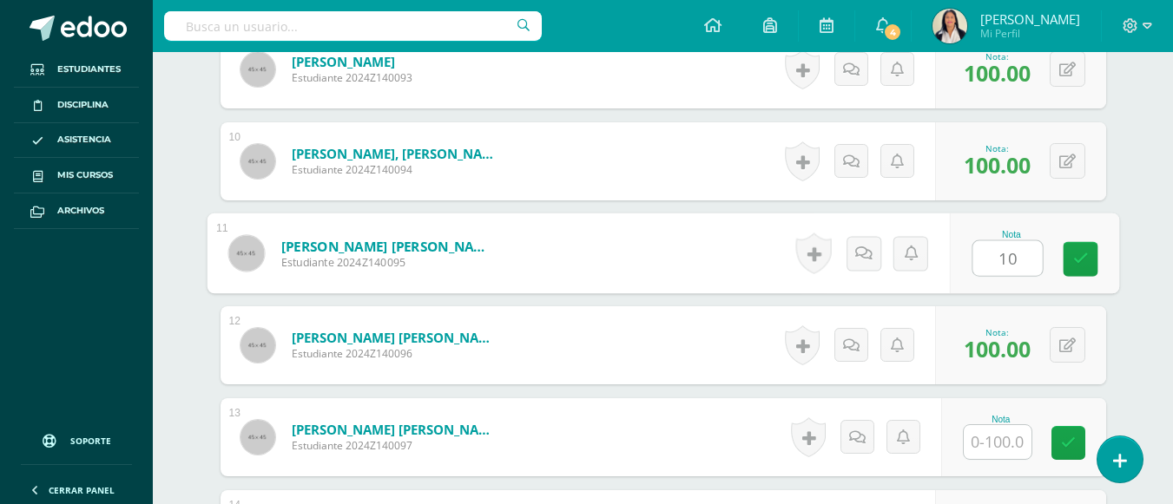
type input "100"
click at [1079, 252] on icon at bounding box center [1080, 259] width 16 height 15
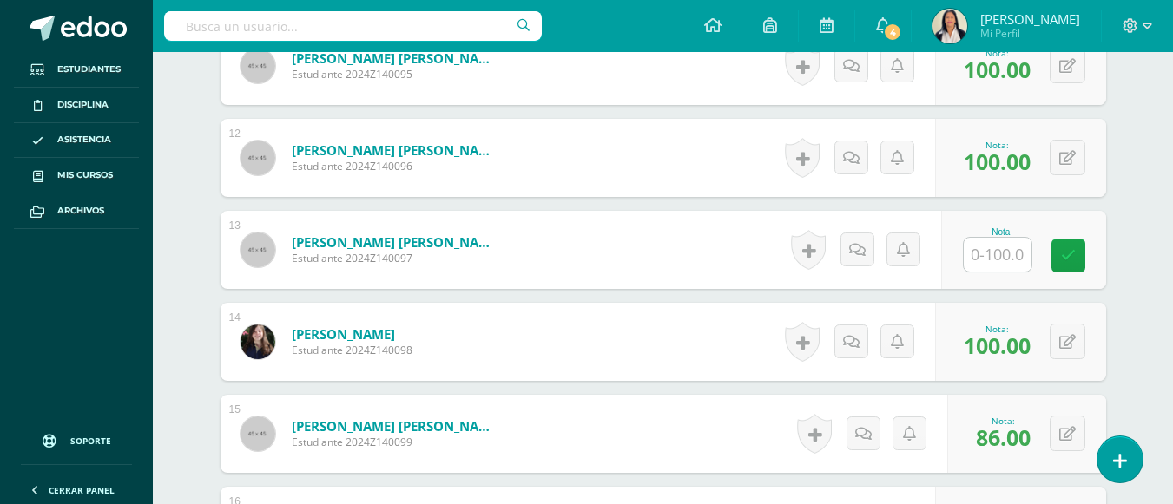
scroll to position [1604, 0]
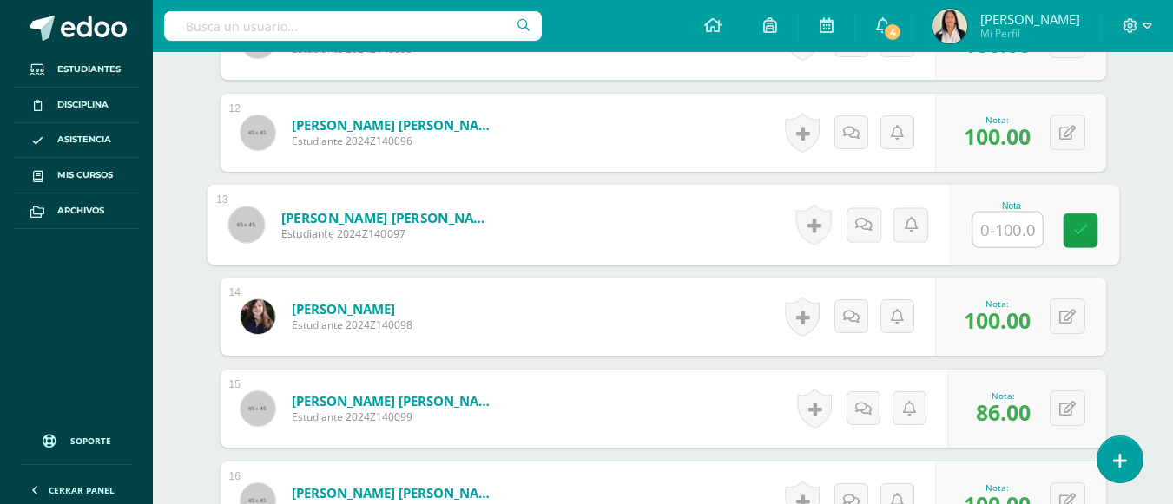
click at [995, 214] on input "text" at bounding box center [1006, 230] width 69 height 35
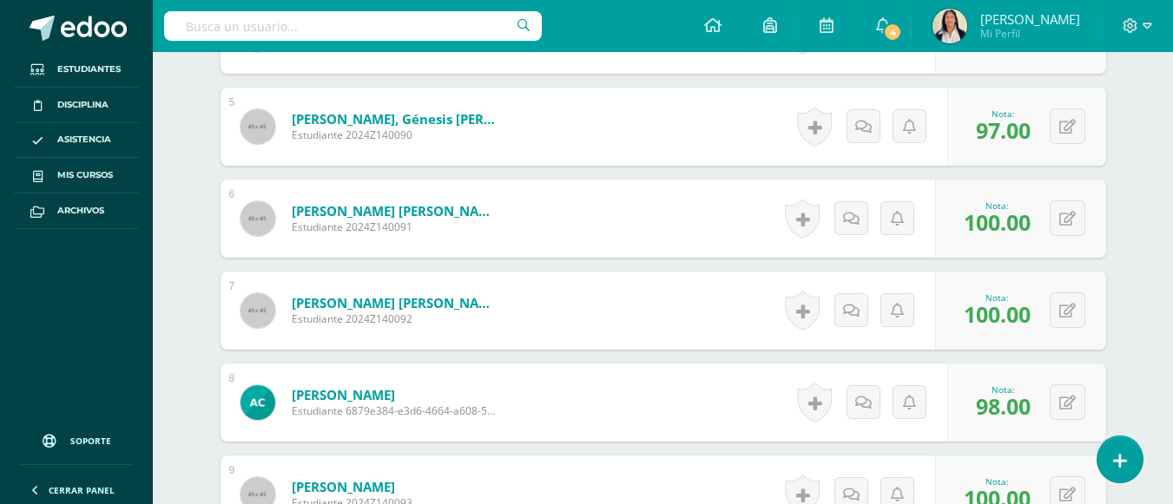
scroll to position [0, 0]
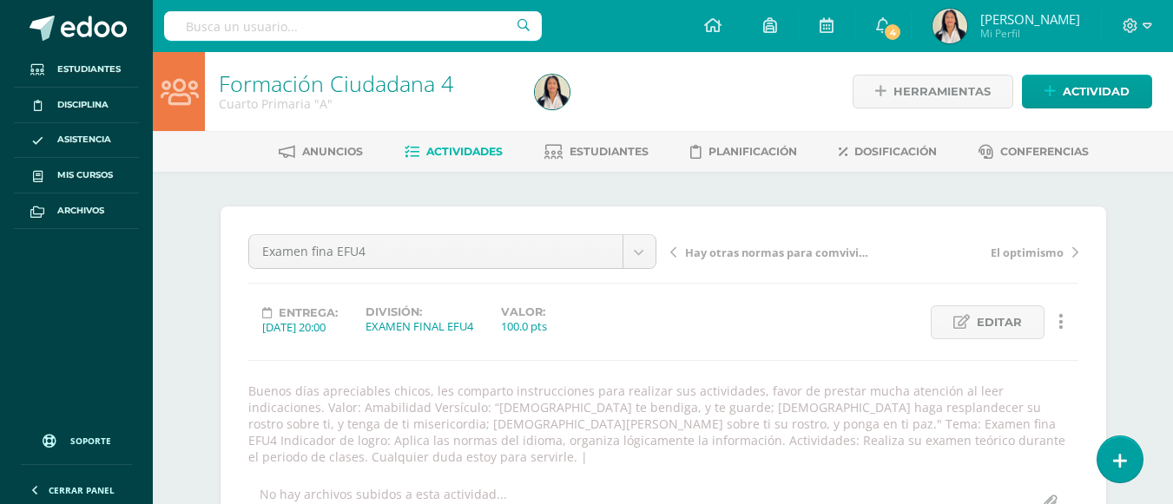
click at [472, 166] on link "Actividades" at bounding box center [453, 152] width 98 height 28
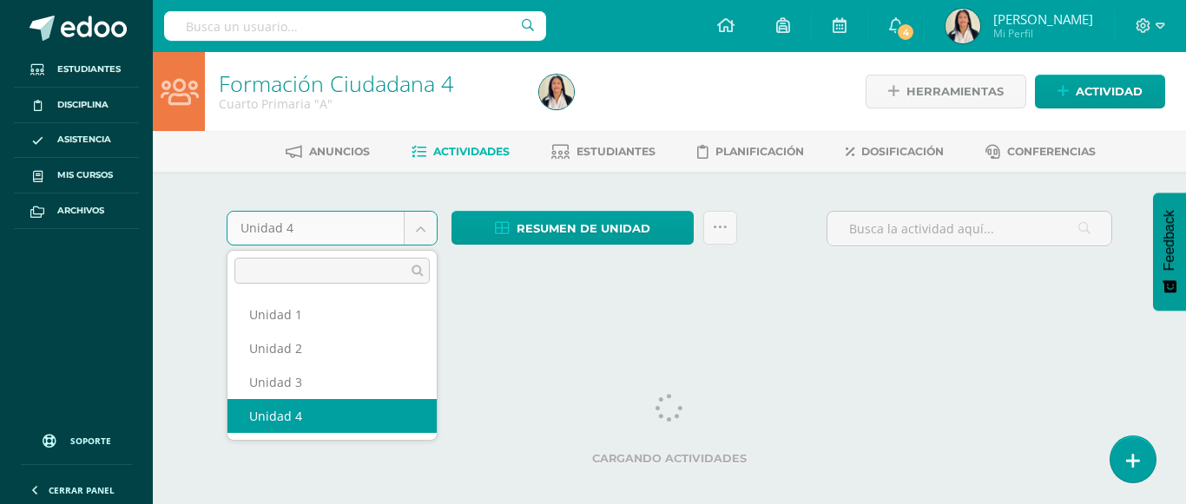
click at [417, 233] on body "Estudiantes Disciplina Asistencia Mis cursos Archivos Soporte Ayuda Reportar un…" at bounding box center [593, 164] width 1186 height 328
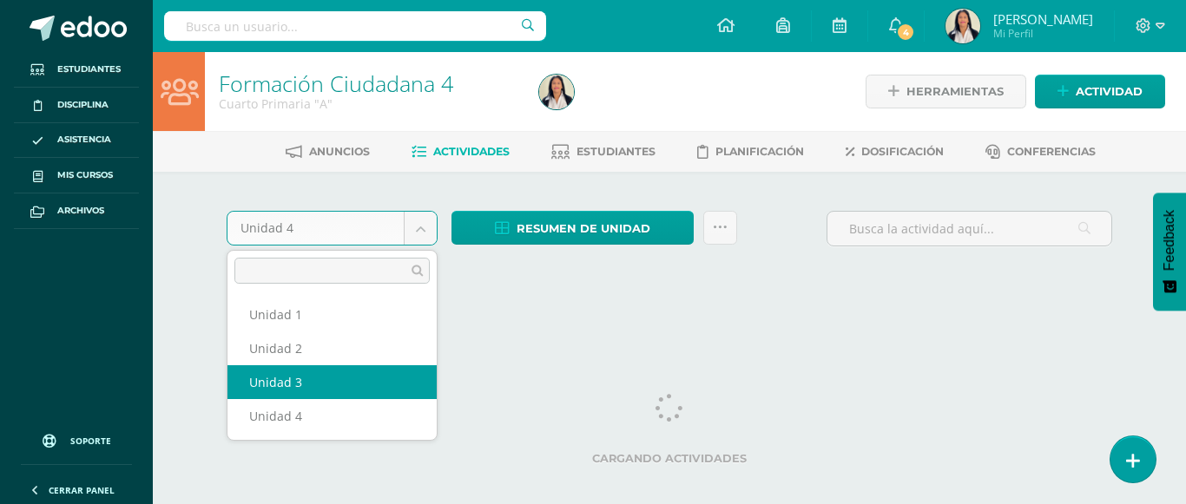
select select "Unidad 3"
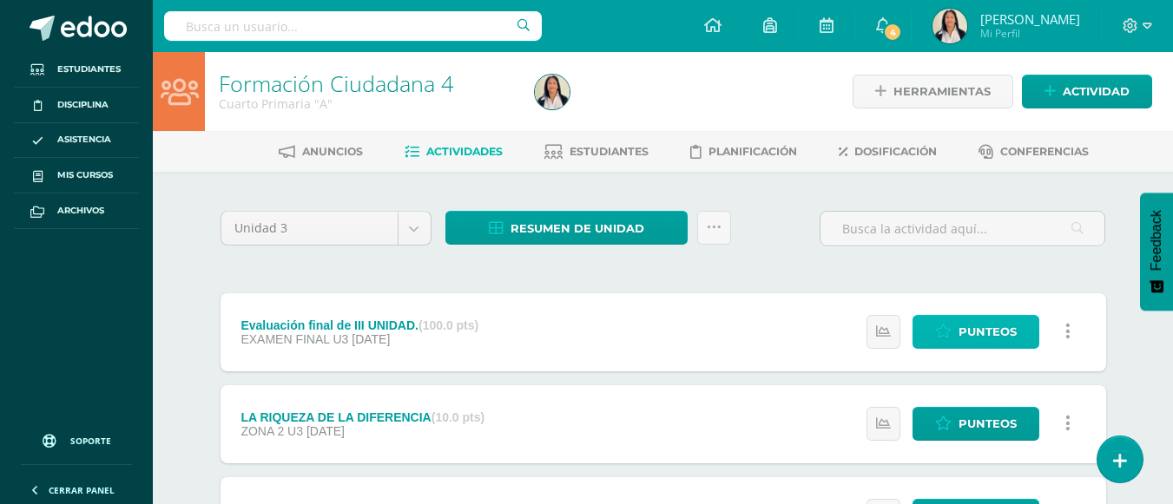
click at [996, 330] on span "Punteos" at bounding box center [987, 332] width 58 height 32
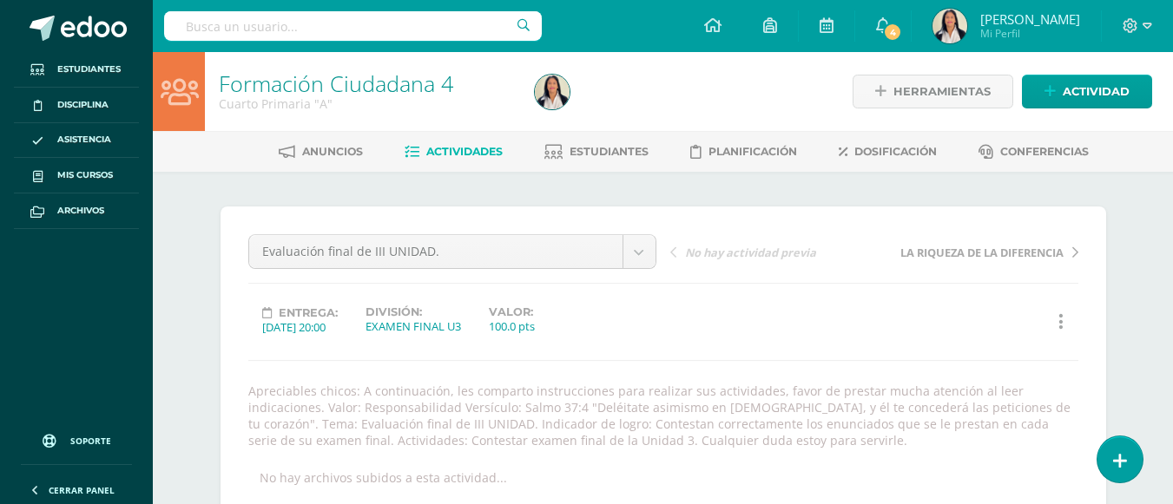
click at [477, 158] on span "Actividades" at bounding box center [464, 151] width 76 height 13
click at [467, 150] on span "Actividades" at bounding box center [464, 151] width 76 height 13
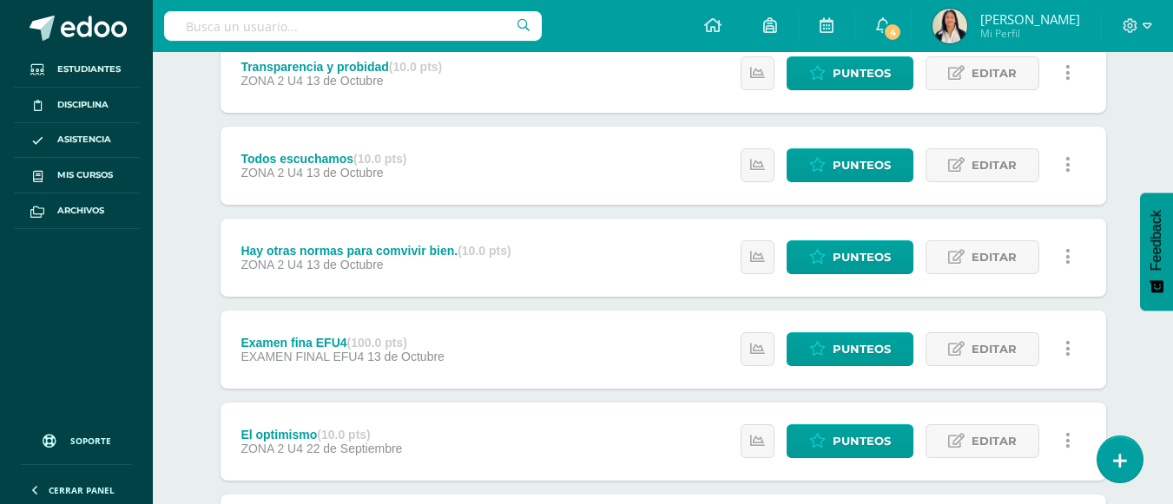
scroll to position [260, 0]
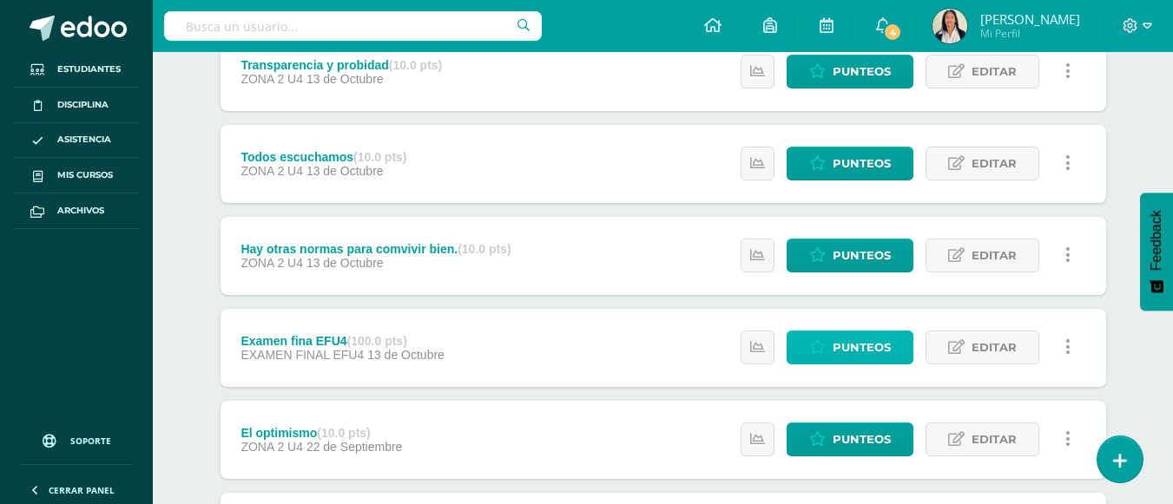
click at [846, 351] on span "Punteos" at bounding box center [861, 348] width 58 height 32
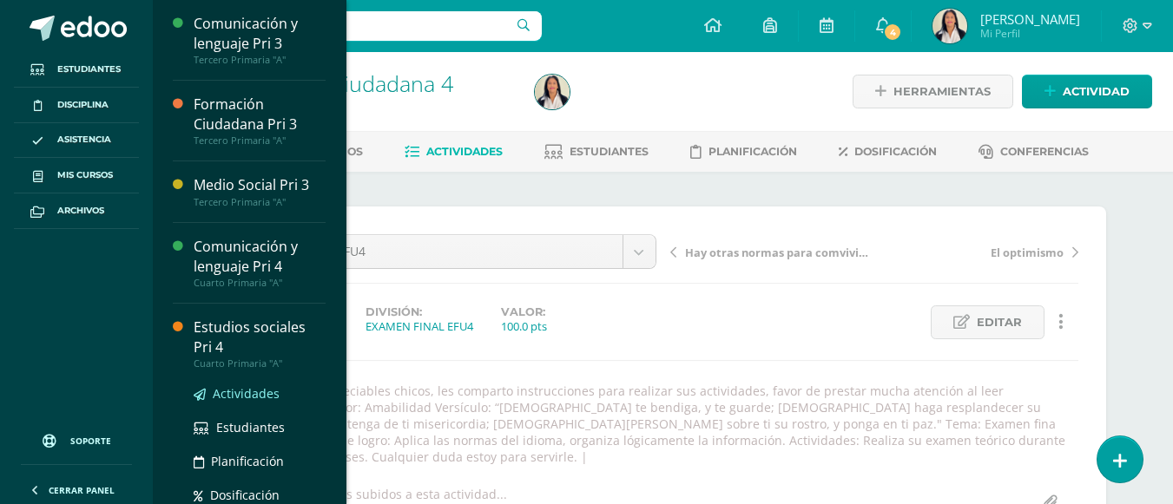
click at [249, 395] on span "Actividades" at bounding box center [246, 393] width 67 height 16
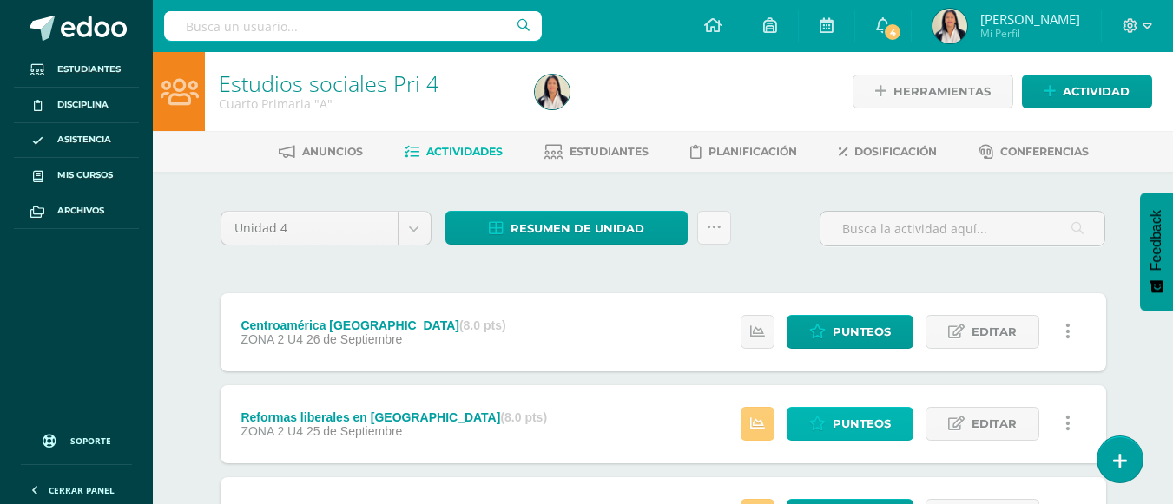
click at [871, 418] on span "Punteos" at bounding box center [861, 424] width 58 height 32
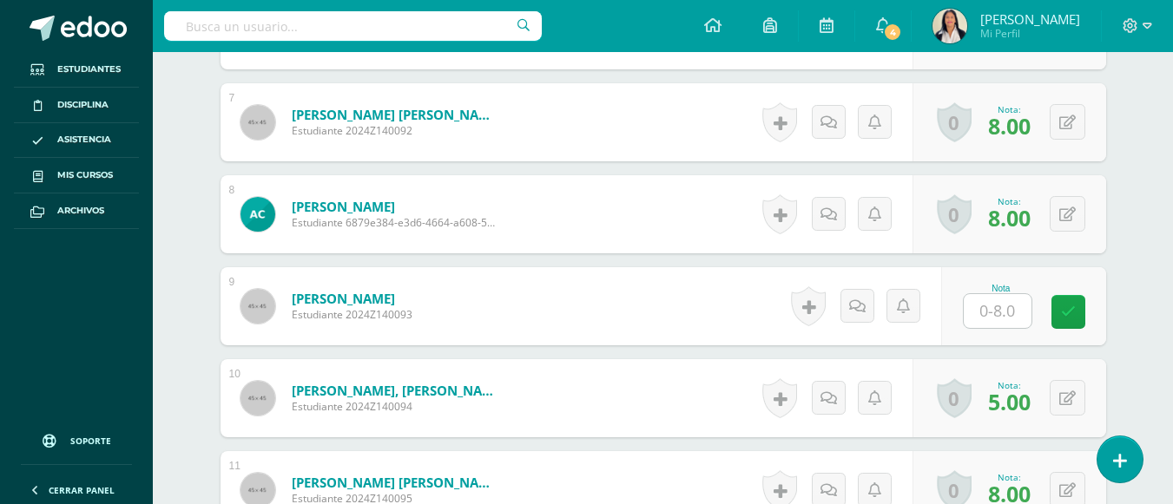
scroll to position [1196, 0]
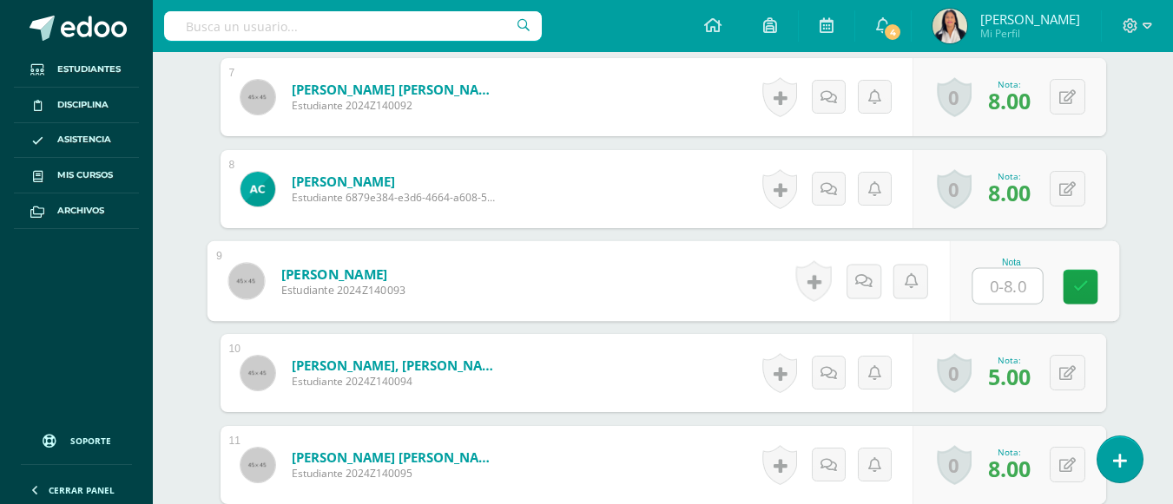
click at [997, 273] on input "text" at bounding box center [1006, 286] width 69 height 35
type input "7"
click at [1116, 336] on div "¿Estás seguro que quieres eliminar esta actividad? Esto borrará la actividad y …" at bounding box center [663, 253] width 955 height 2555
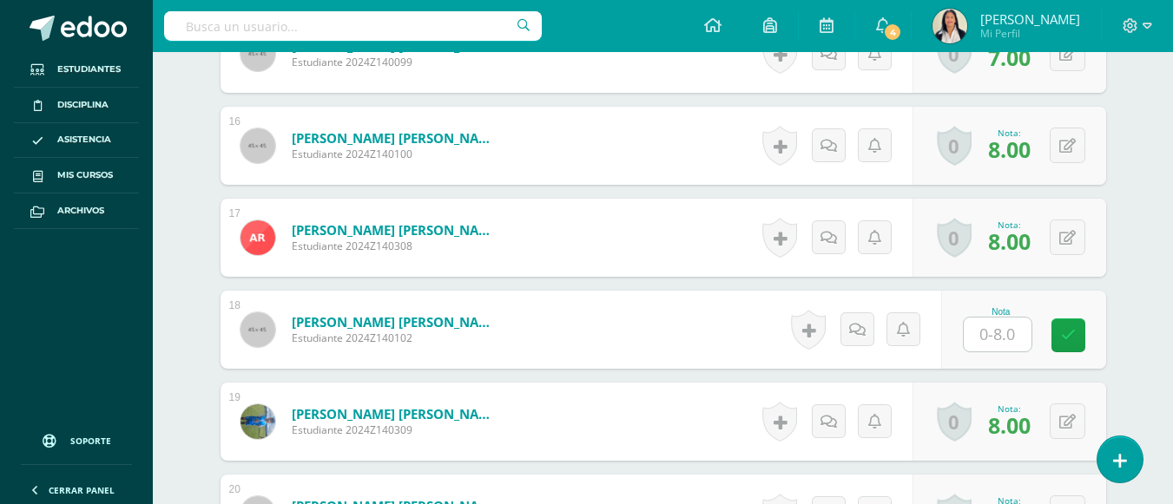
scroll to position [2030, 0]
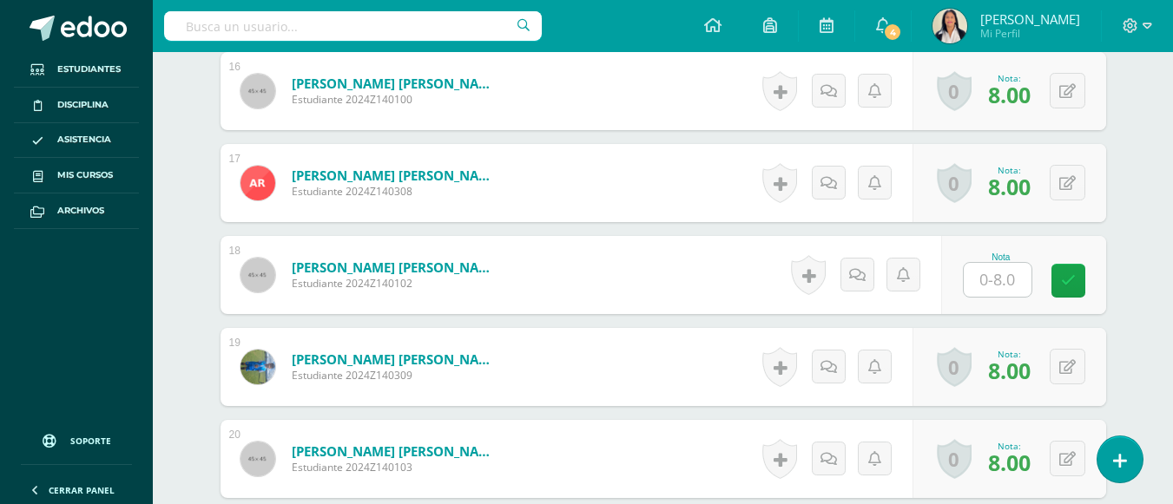
click at [999, 263] on input "text" at bounding box center [997, 280] width 68 height 34
type input "7"
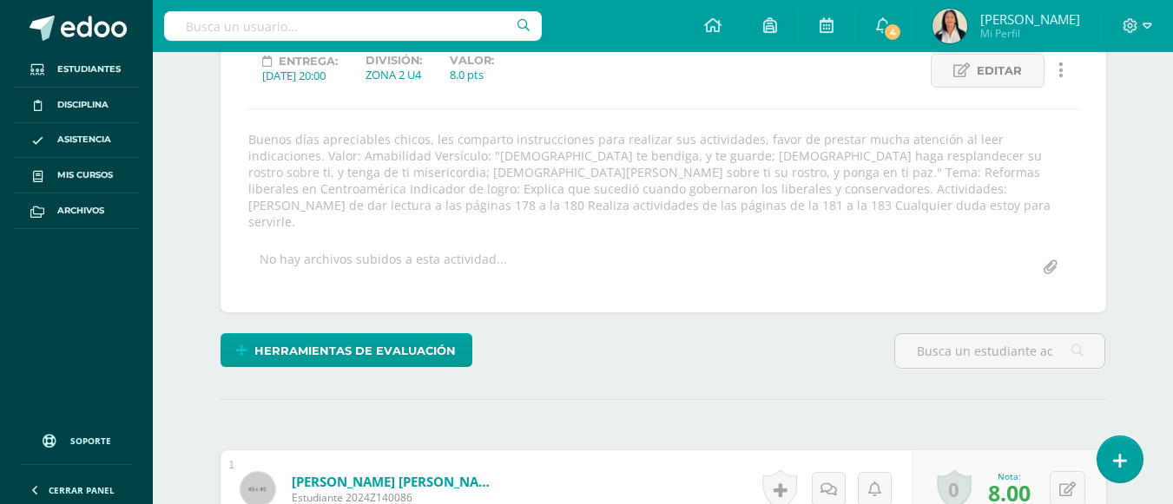
scroll to position [0, 0]
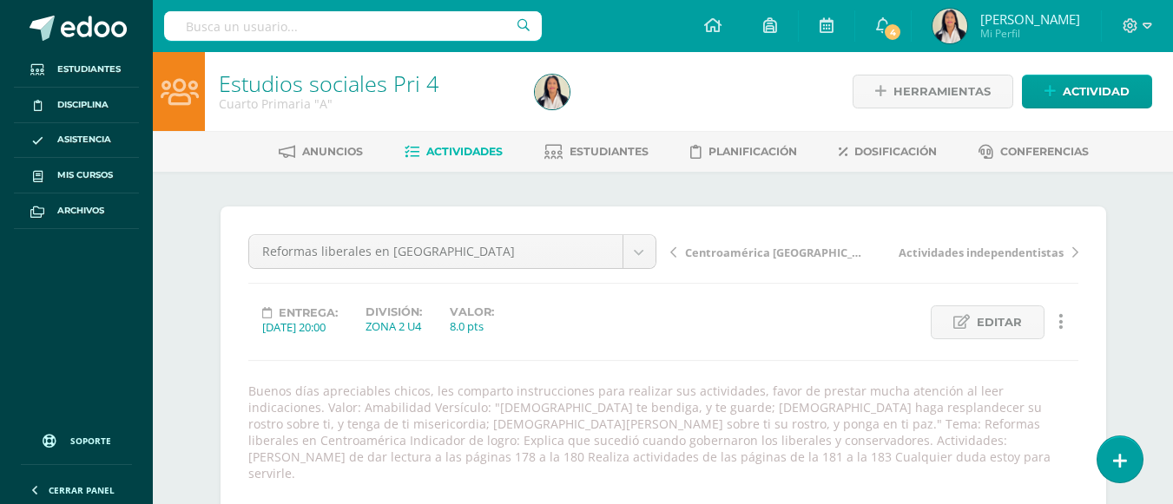
click at [458, 152] on span "Actividades" at bounding box center [464, 151] width 76 height 13
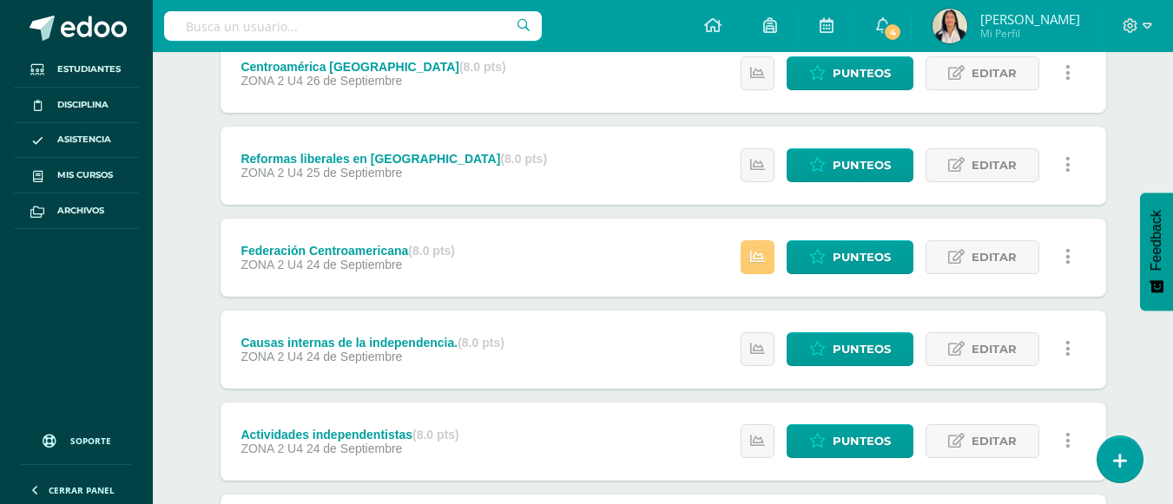
scroll to position [279, 0]
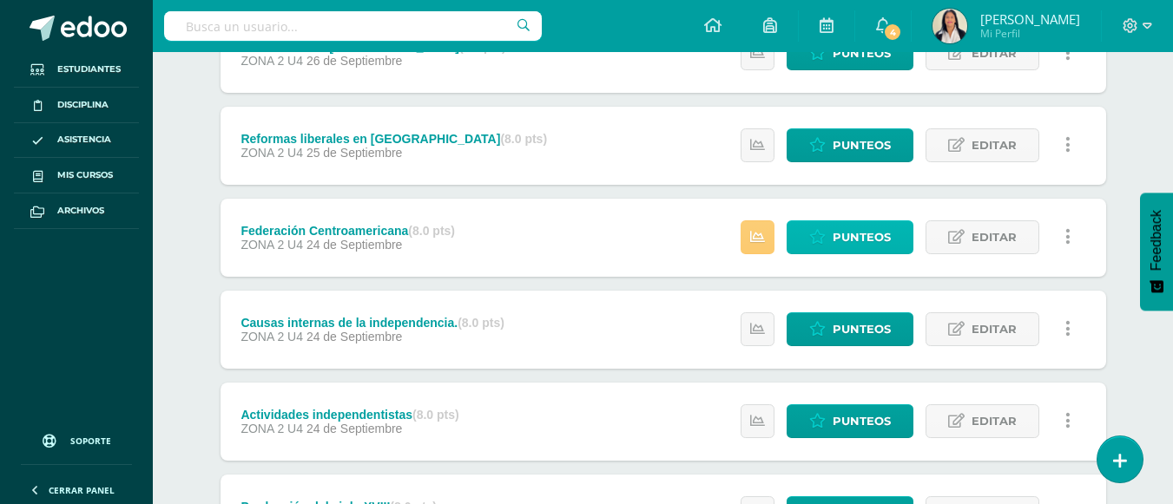
click at [885, 230] on span "Punteos" at bounding box center [861, 237] width 58 height 32
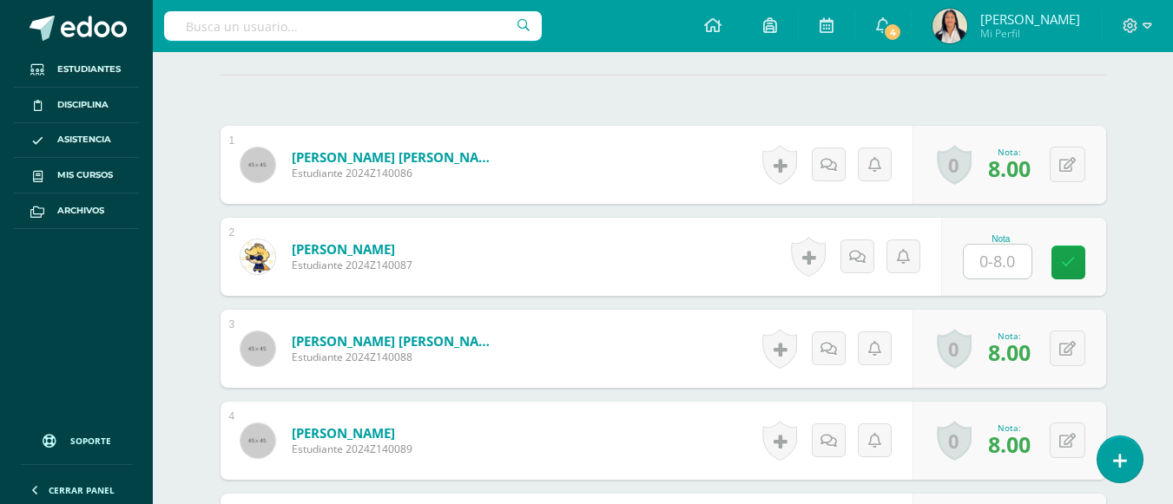
scroll to position [621, 0]
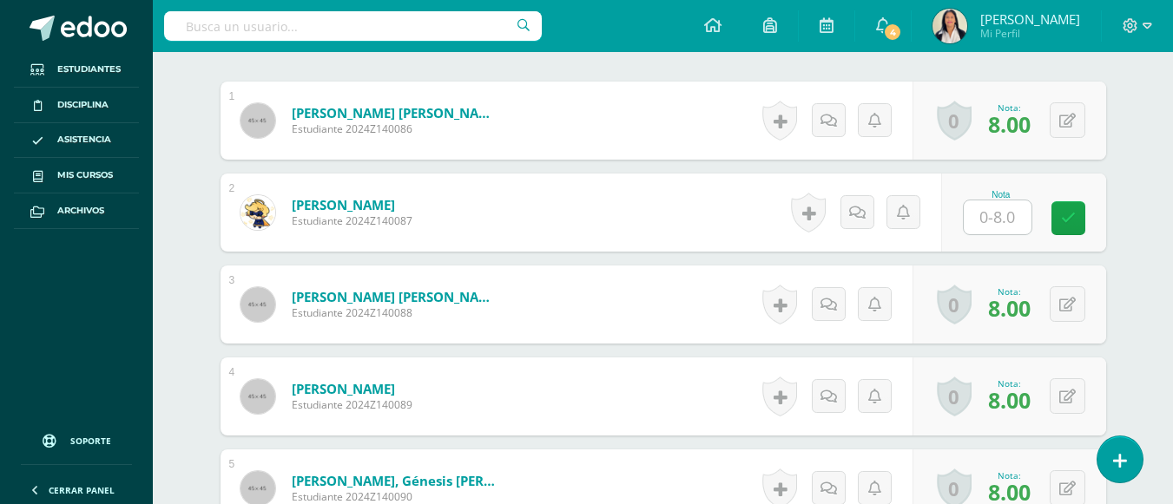
click at [986, 202] on input "text" at bounding box center [997, 217] width 68 height 34
type input "7"
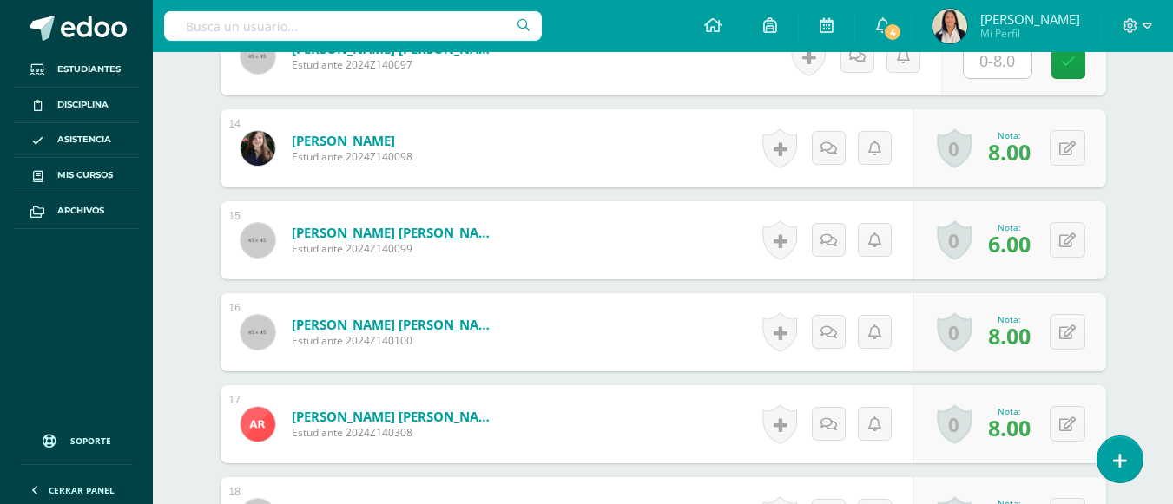
scroll to position [1699, 0]
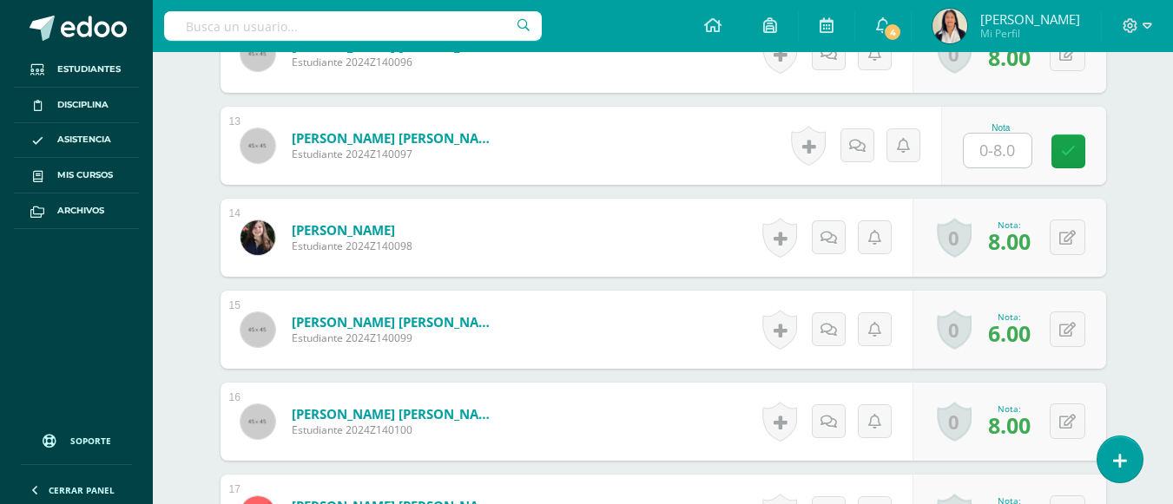
type input "8"
click at [994, 134] on input "text" at bounding box center [1006, 151] width 69 height 35
type input "7"
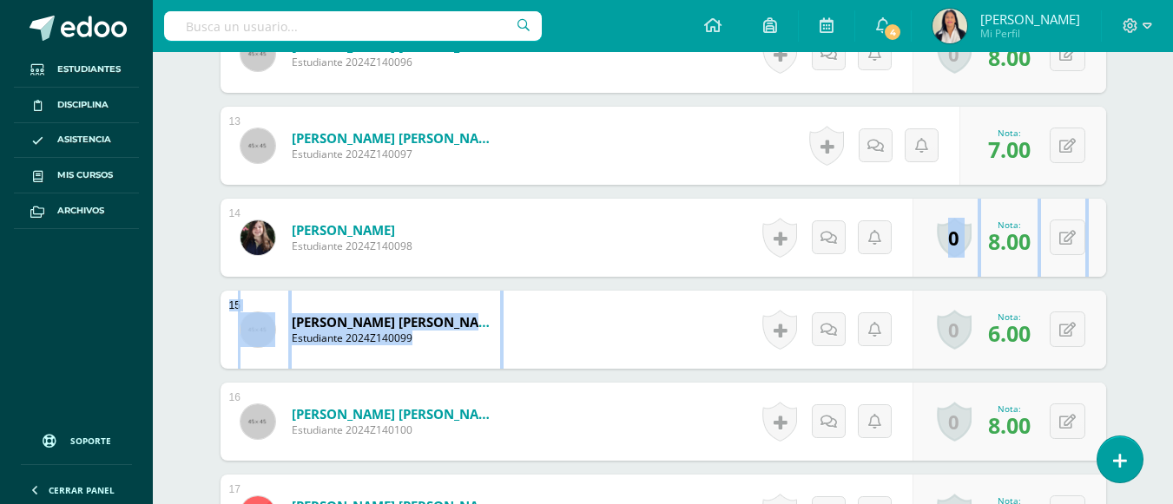
drag, startPoint x: 1159, startPoint y: 259, endPoint x: 1179, endPoint y: 321, distance: 64.8
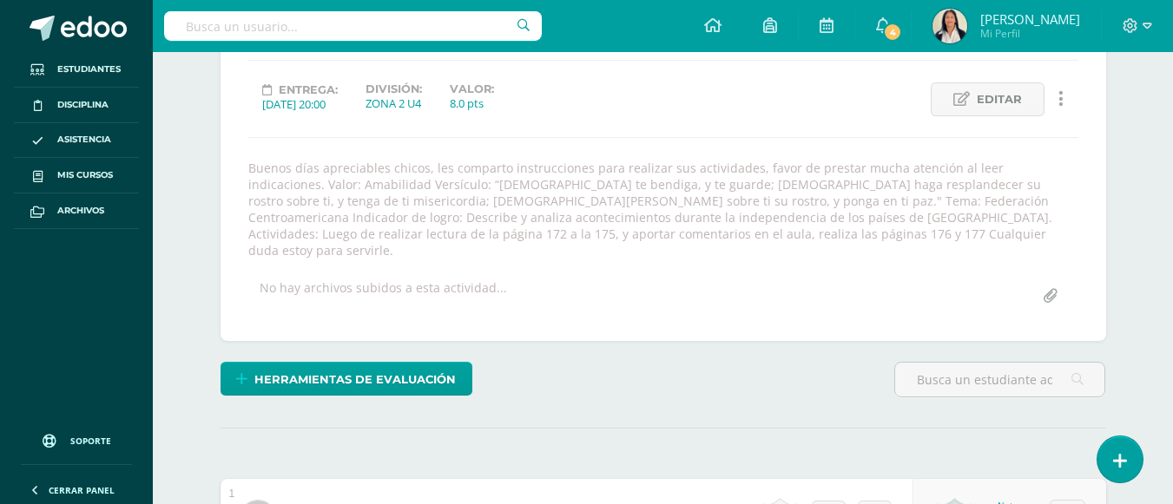
scroll to position [0, 0]
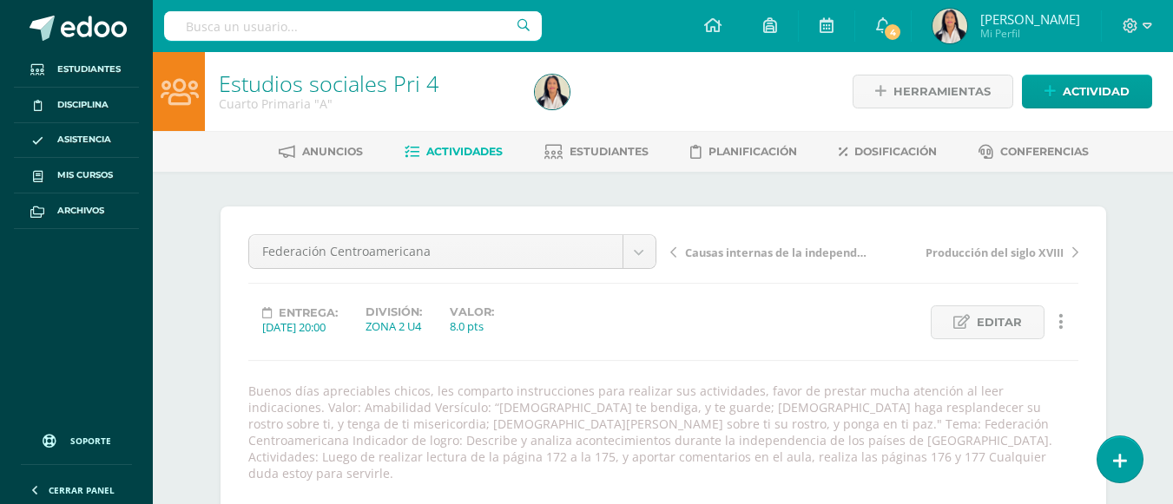
click at [470, 145] on span "Actividades" at bounding box center [464, 151] width 76 height 13
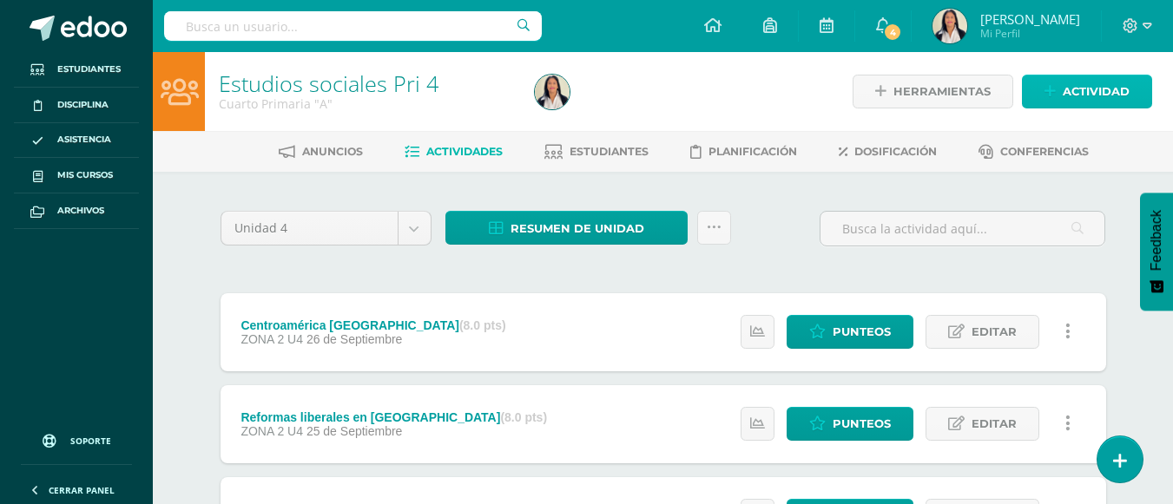
click at [1103, 80] on span "Actividad" at bounding box center [1095, 92] width 67 height 32
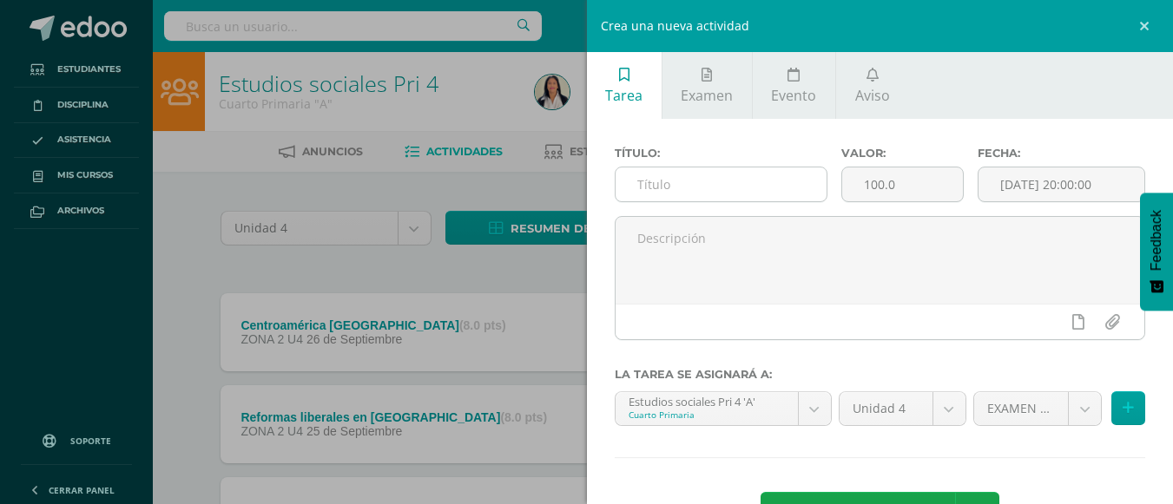
click at [759, 187] on input "text" at bounding box center [720, 185] width 211 height 34
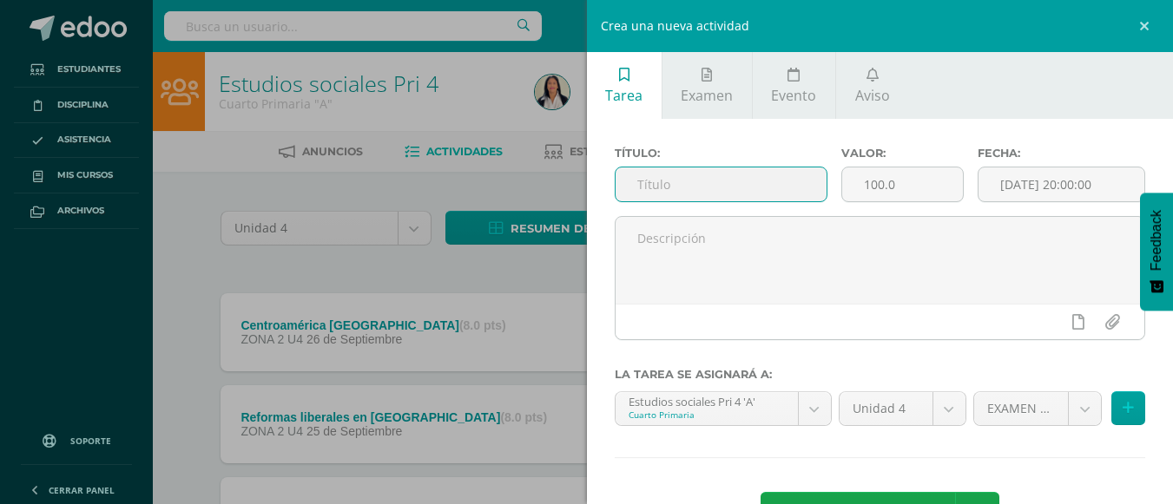
paste input "Examen fina EFU4"
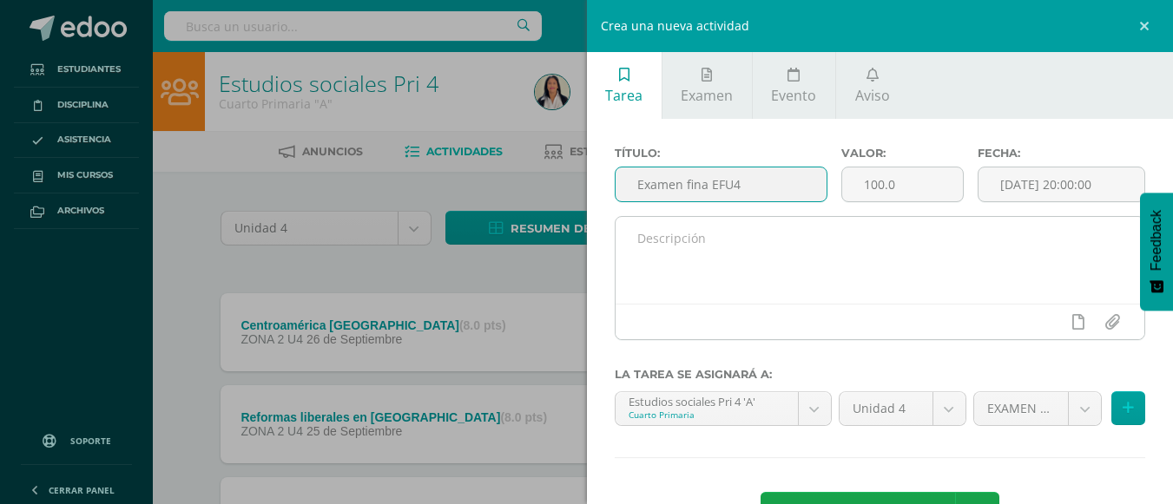
type input "Examen fina EFU4"
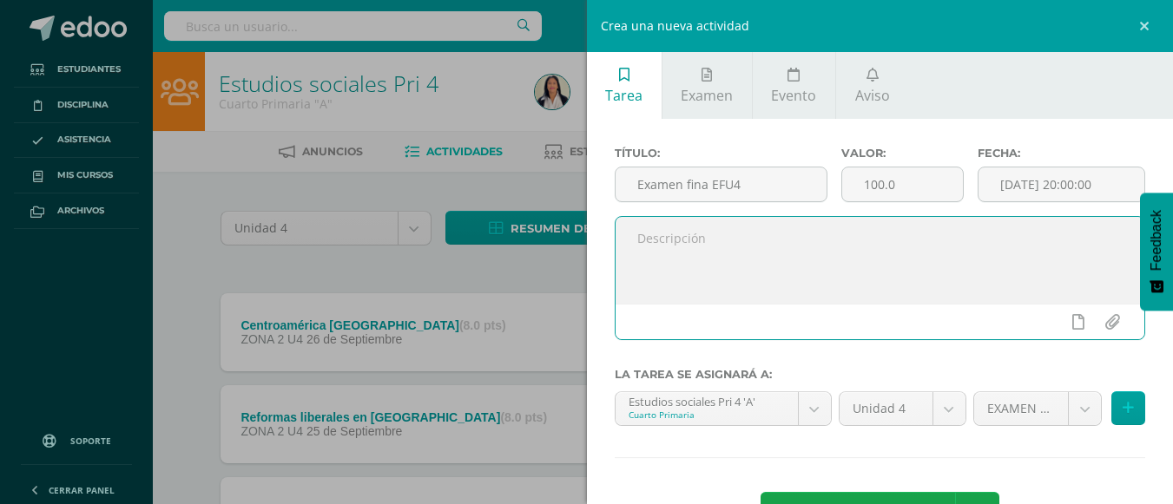
click at [704, 270] on textarea at bounding box center [879, 260] width 529 height 87
click at [712, 251] on textarea at bounding box center [879, 260] width 529 height 87
paste textarea "Buenos días apreciables chicos, les comparto instrucciones para realizar sus ac…"
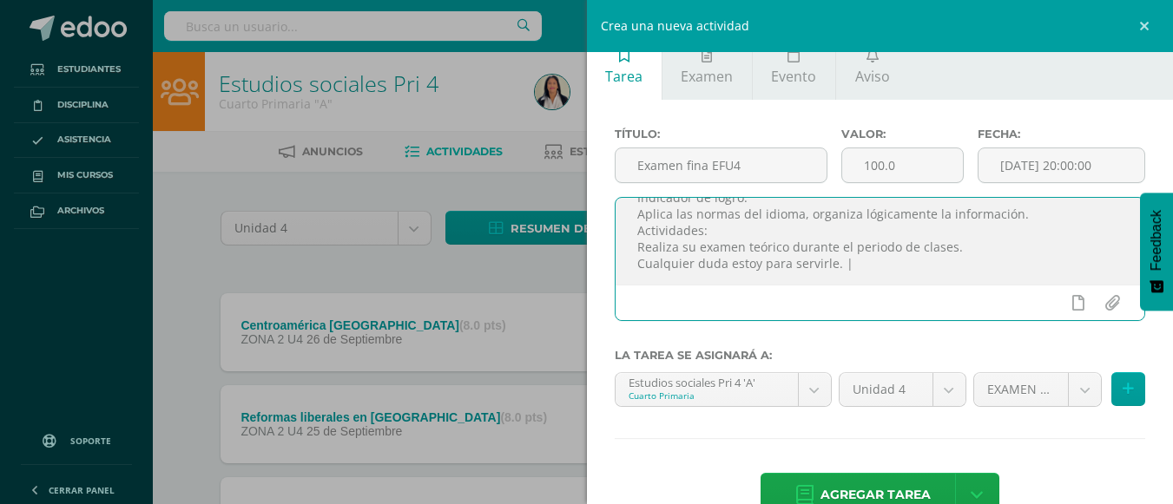
scroll to position [63, 0]
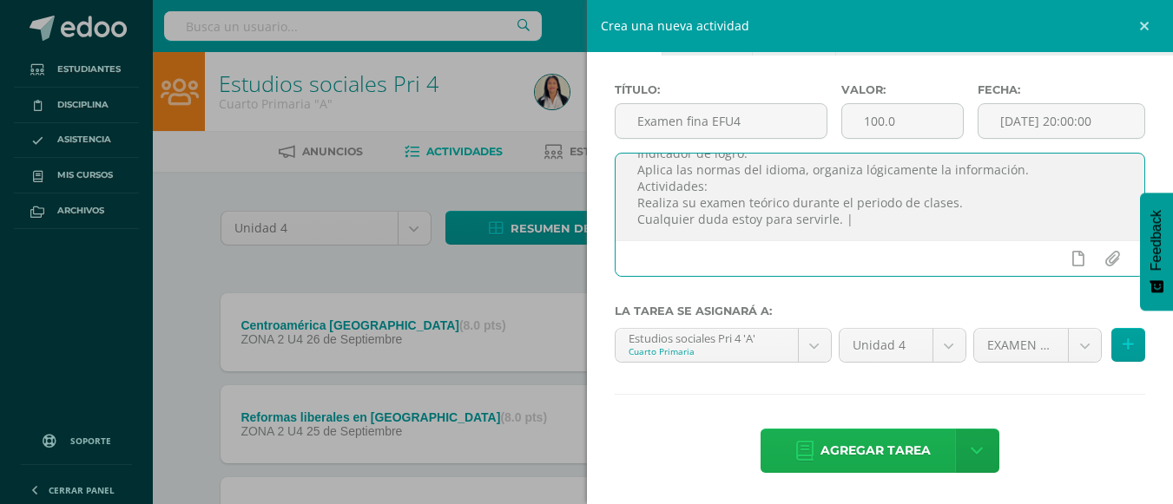
type textarea "Buenos días apreciables chicos, les comparto instrucciones para realizar sus ac…"
click at [920, 443] on span "Agregar tarea" at bounding box center [875, 451] width 110 height 43
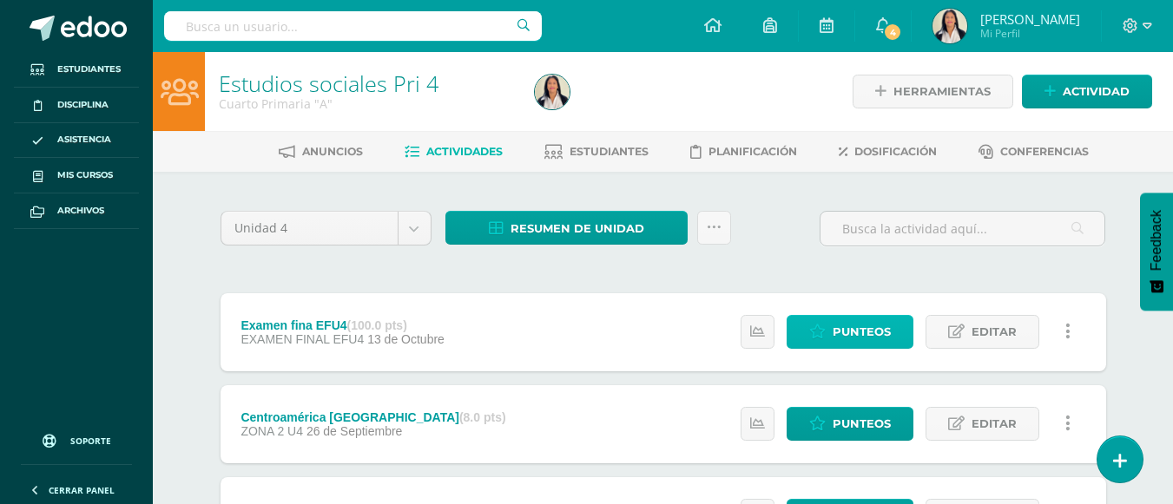
click at [871, 333] on span "Punteos" at bounding box center [861, 332] width 58 height 32
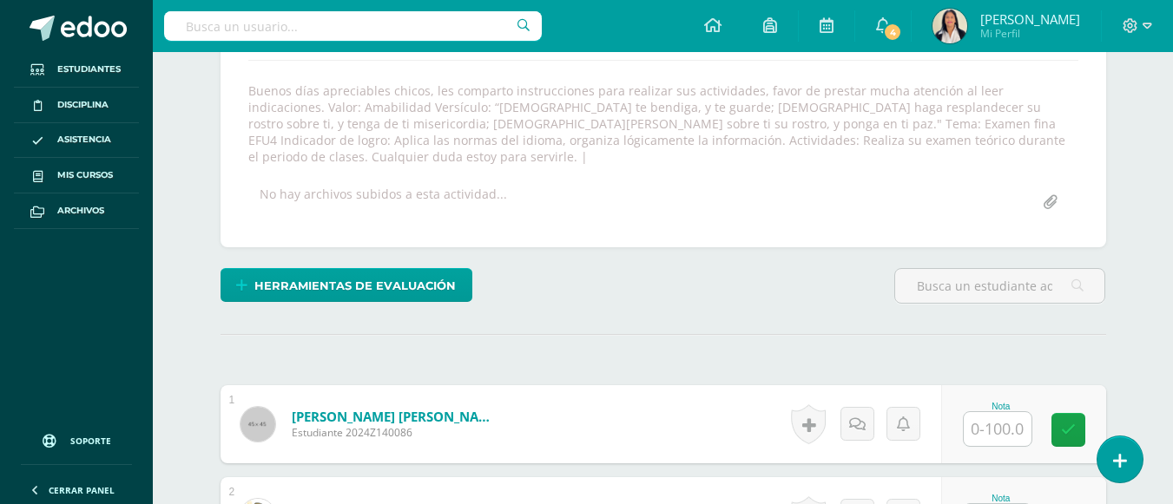
scroll to position [301, 0]
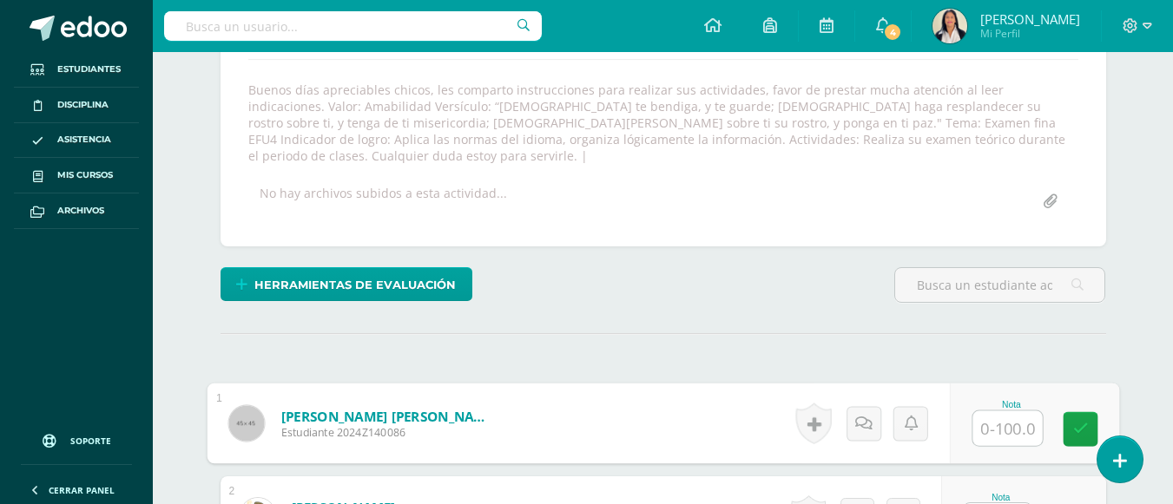
click at [996, 413] on input "text" at bounding box center [1006, 428] width 69 height 35
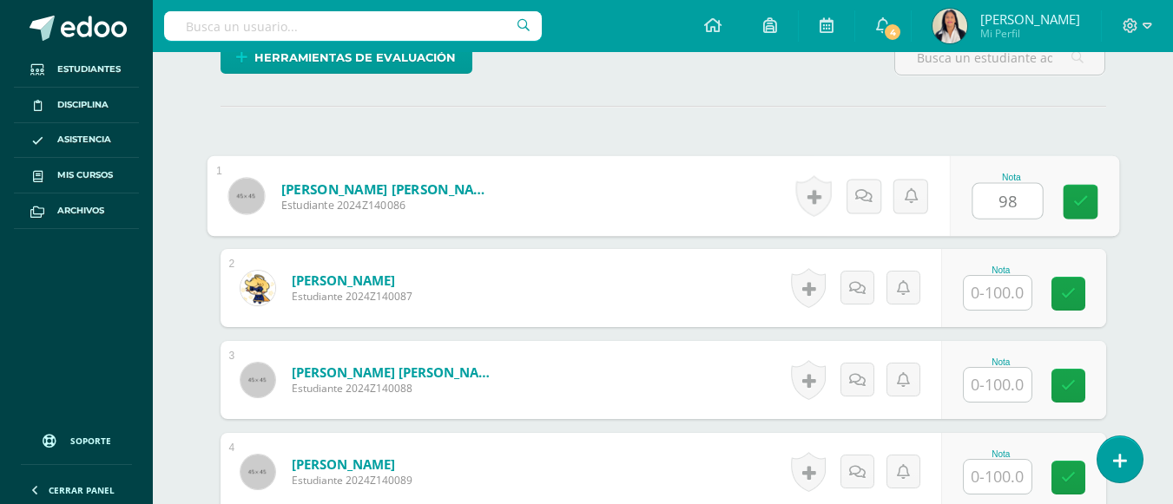
scroll to position [563, 0]
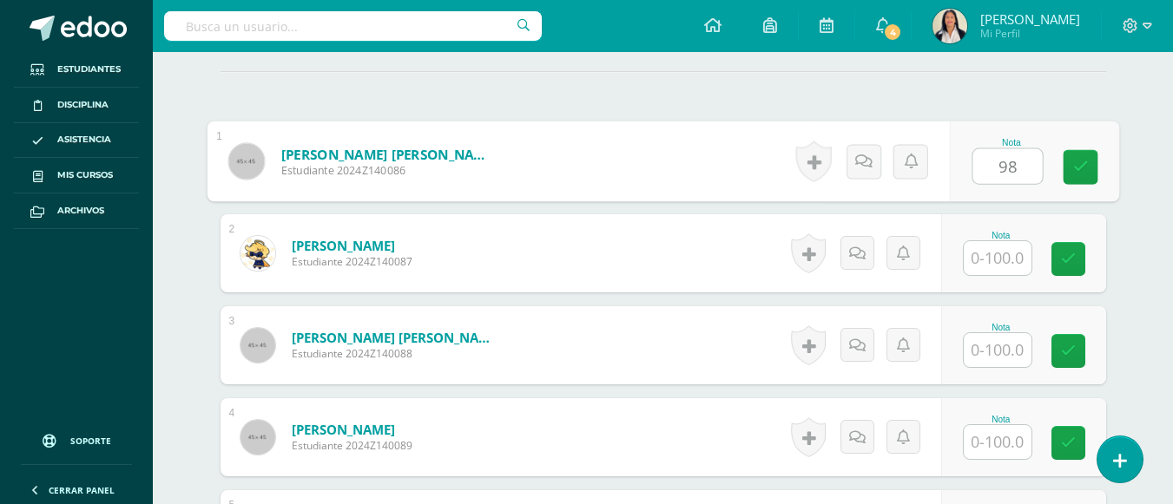
type input "98"
click at [985, 242] on input "text" at bounding box center [997, 258] width 68 height 34
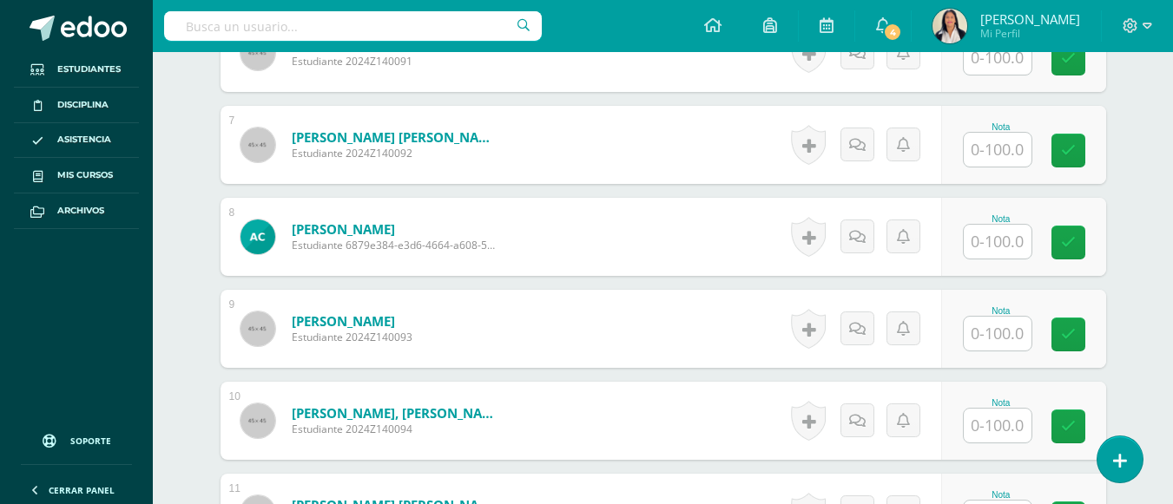
scroll to position [1023, 0]
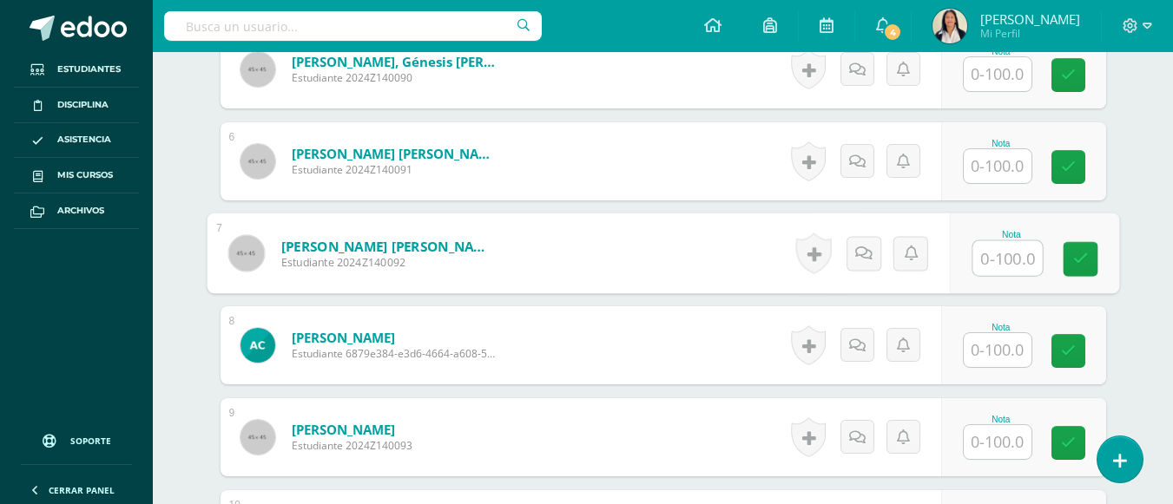
click at [983, 241] on input "text" at bounding box center [1006, 258] width 69 height 35
type input "100"
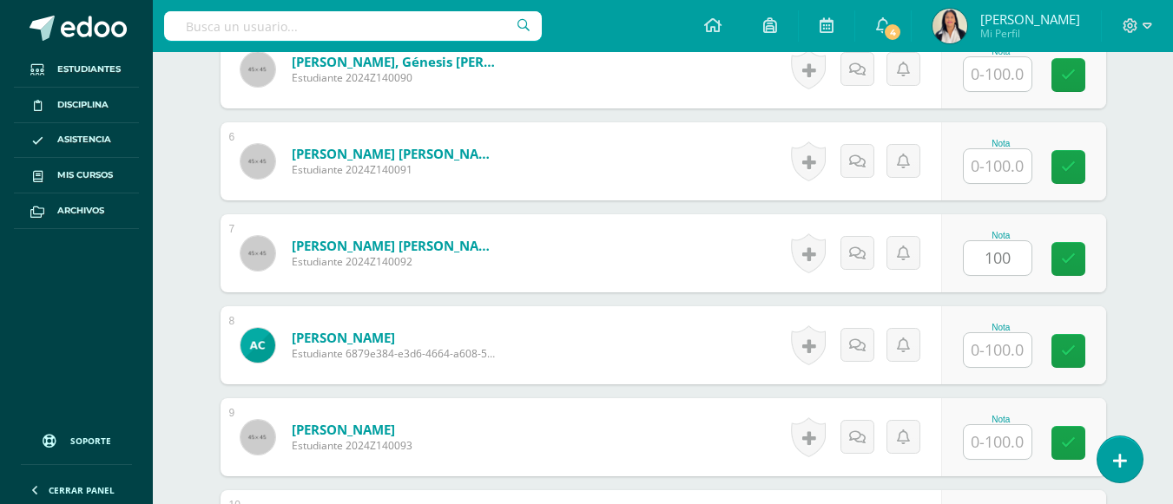
click at [1134, 265] on div "¿Estás seguro que quieres eliminar esta actividad? Esto borrará la actividad y …" at bounding box center [663, 418] width 955 height 2539
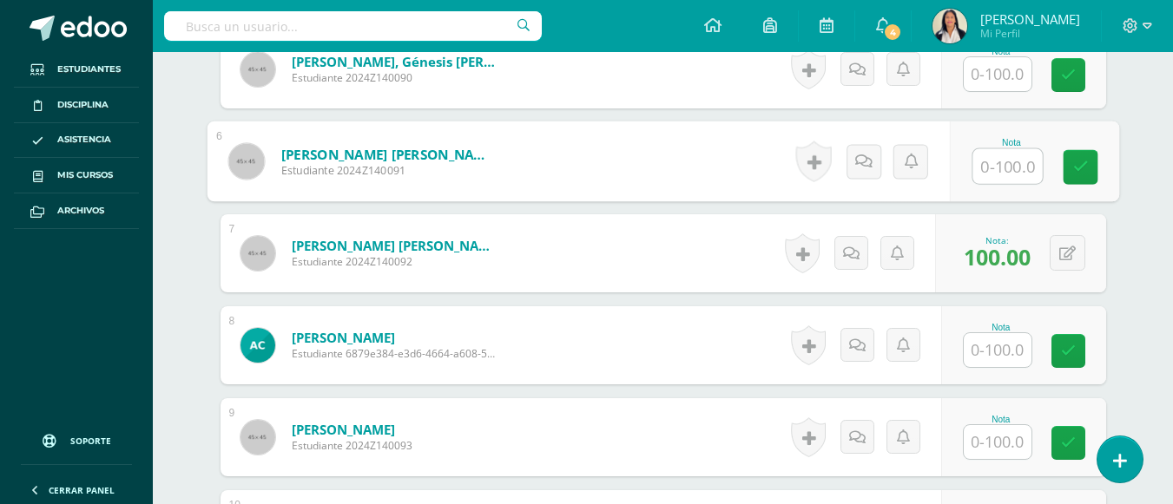
click at [989, 154] on input "text" at bounding box center [1006, 166] width 69 height 35
type input "100"
click at [1127, 255] on div "¿Estás seguro que quieres eliminar esta actividad? Esto borrará la actividad y …" at bounding box center [663, 418] width 955 height 2539
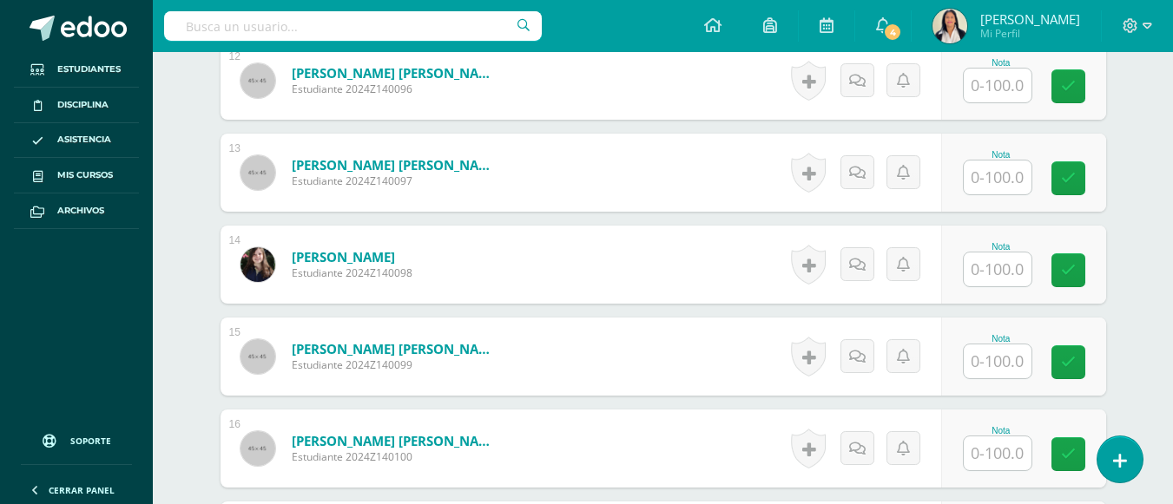
scroll to position [1665, 0]
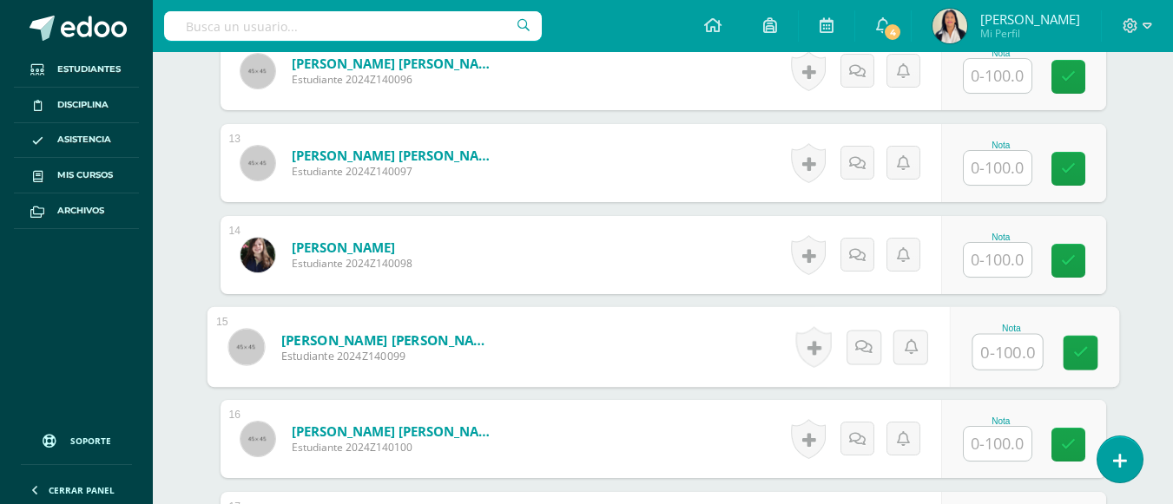
click at [985, 335] on input "text" at bounding box center [1006, 352] width 69 height 35
type input "95"
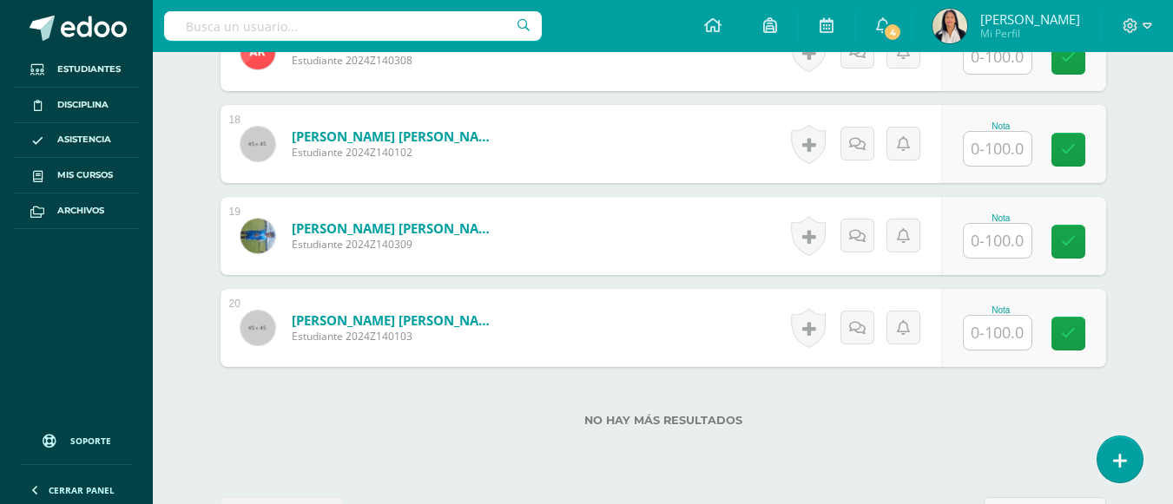
scroll to position [2120, 0]
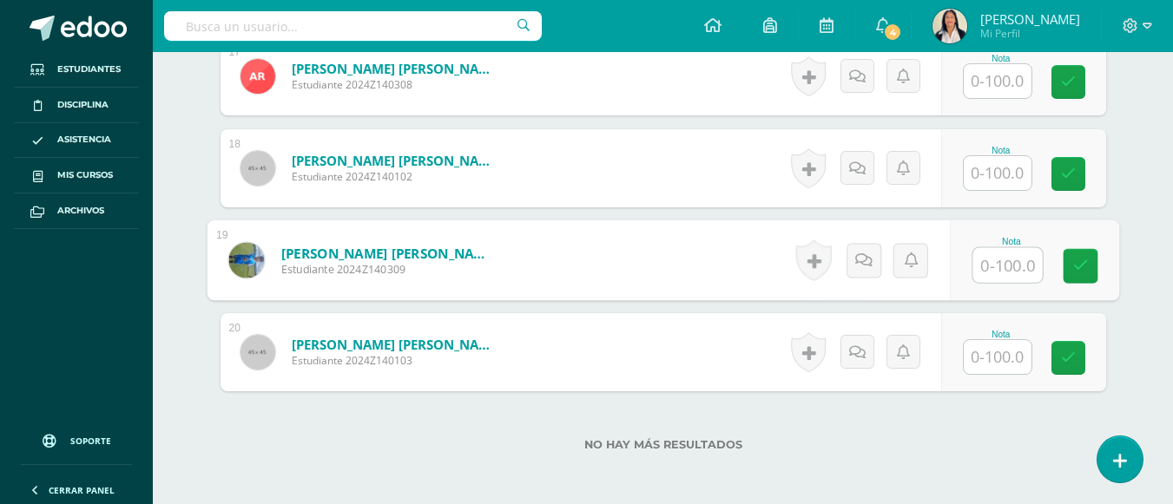
click at [995, 253] on input "text" at bounding box center [1006, 265] width 69 height 35
type input "85"
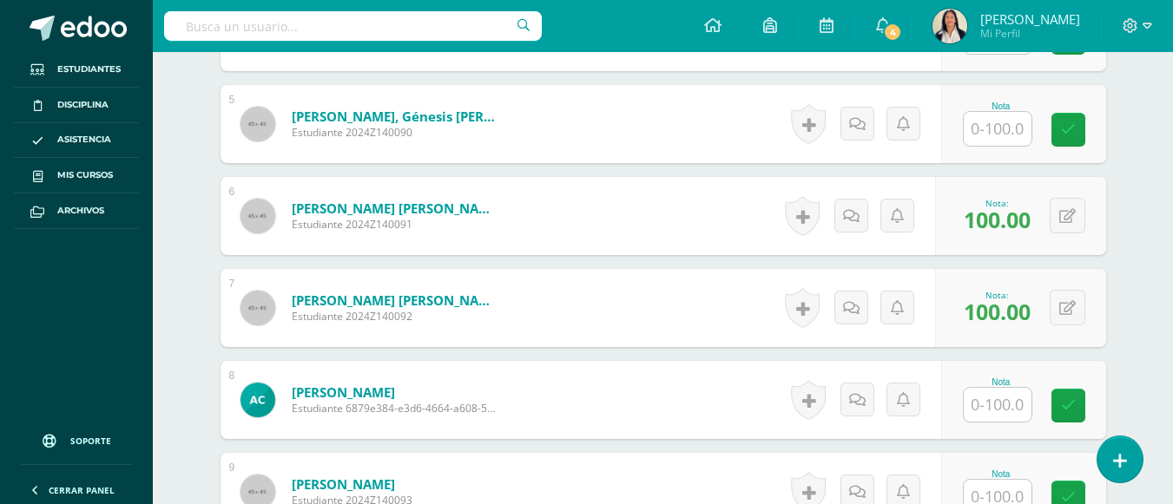
scroll to position [934, 0]
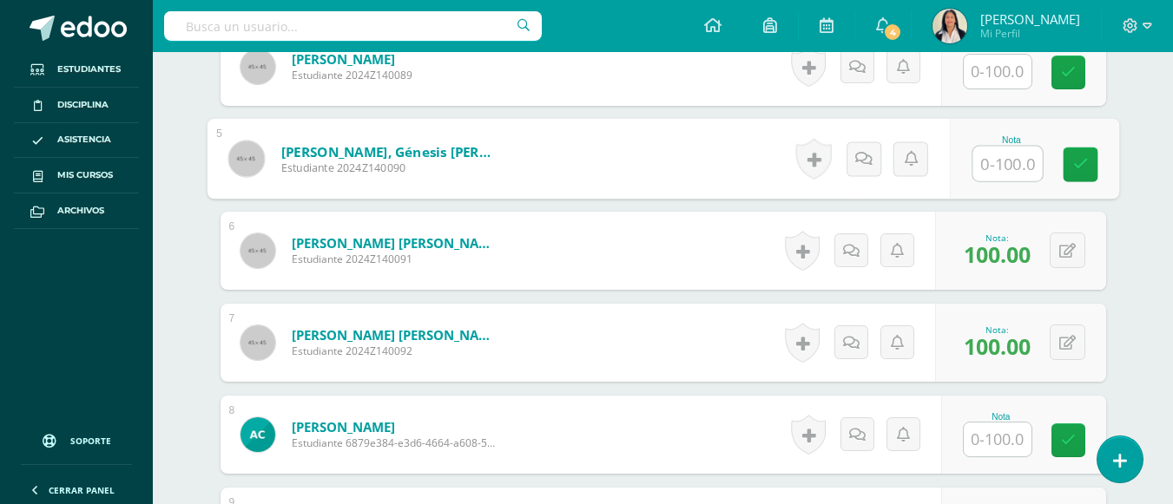
click at [991, 147] on input "text" at bounding box center [1006, 164] width 69 height 35
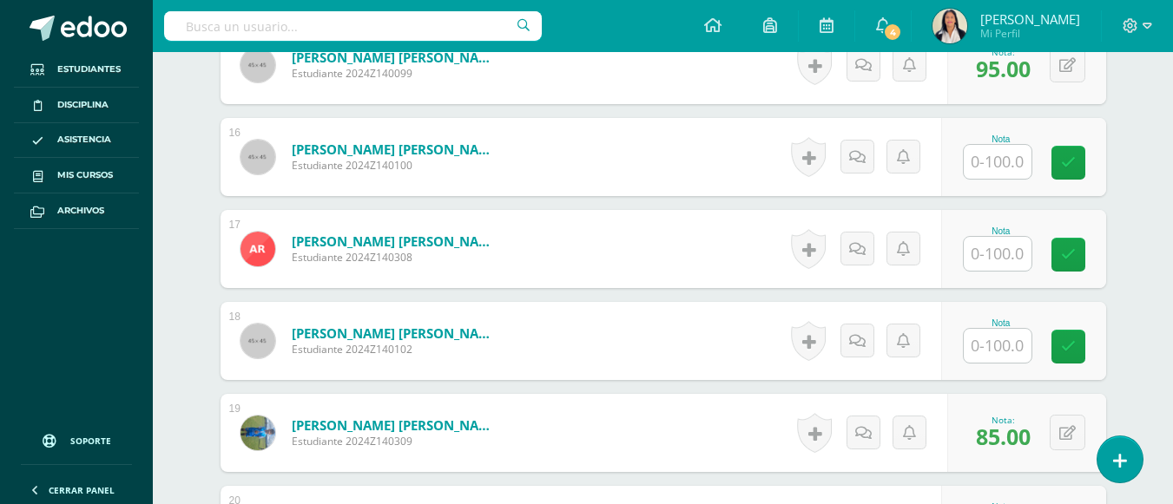
scroll to position [2190, 0]
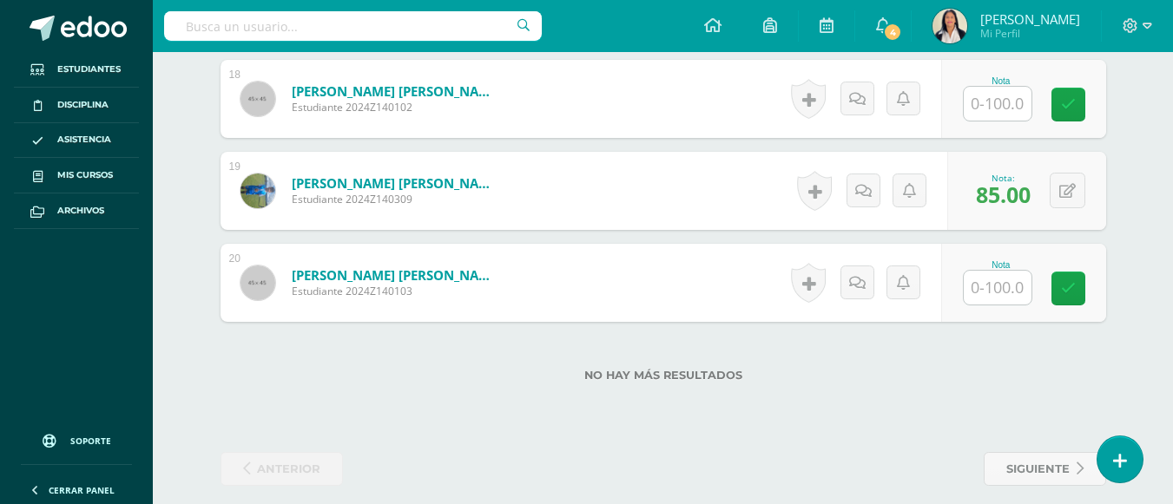
type input "80"
click at [988, 278] on input "text" at bounding box center [997, 288] width 68 height 34
type input "100"
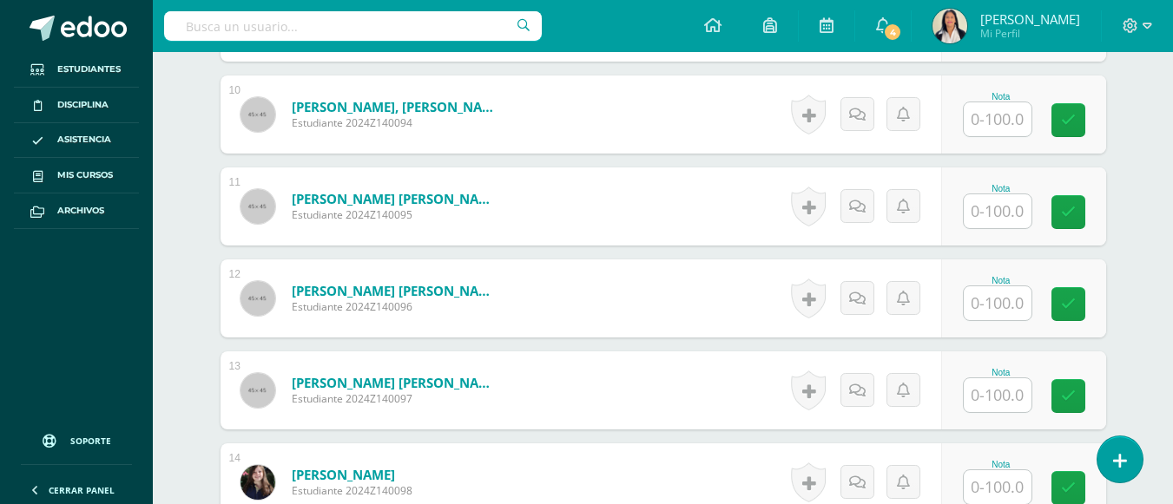
scroll to position [1370, 0]
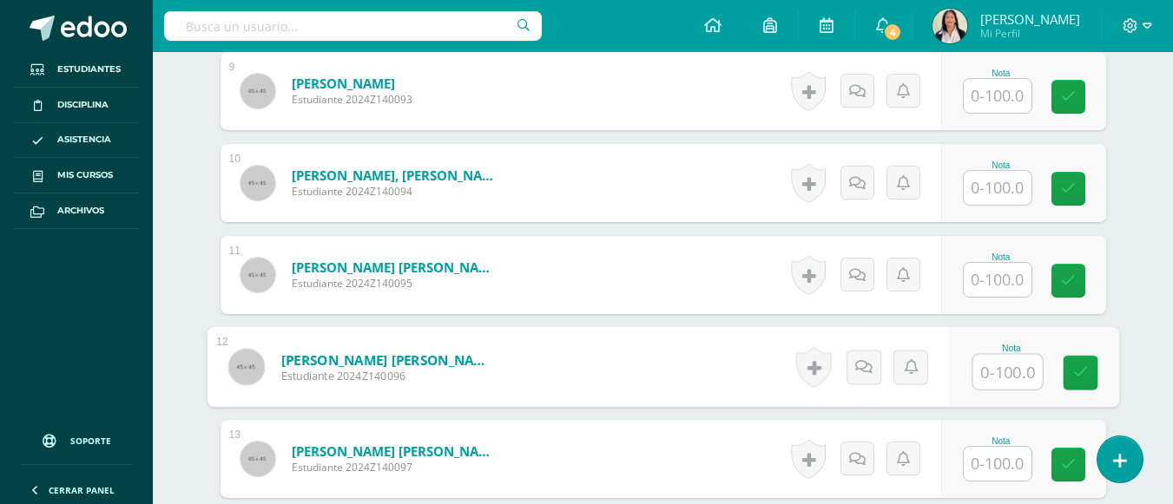
click at [996, 363] on input "text" at bounding box center [1006, 372] width 69 height 35
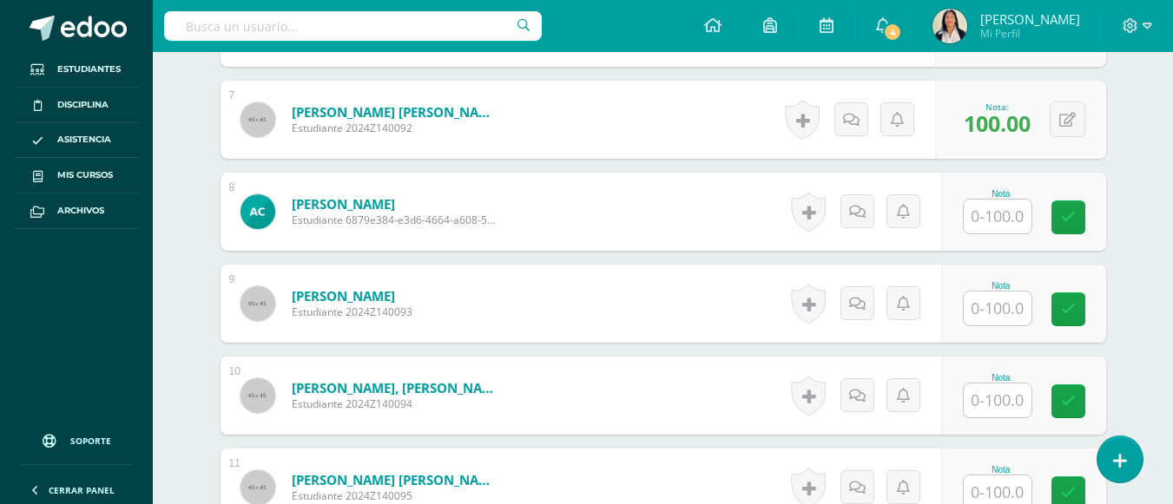
scroll to position [1186, 0]
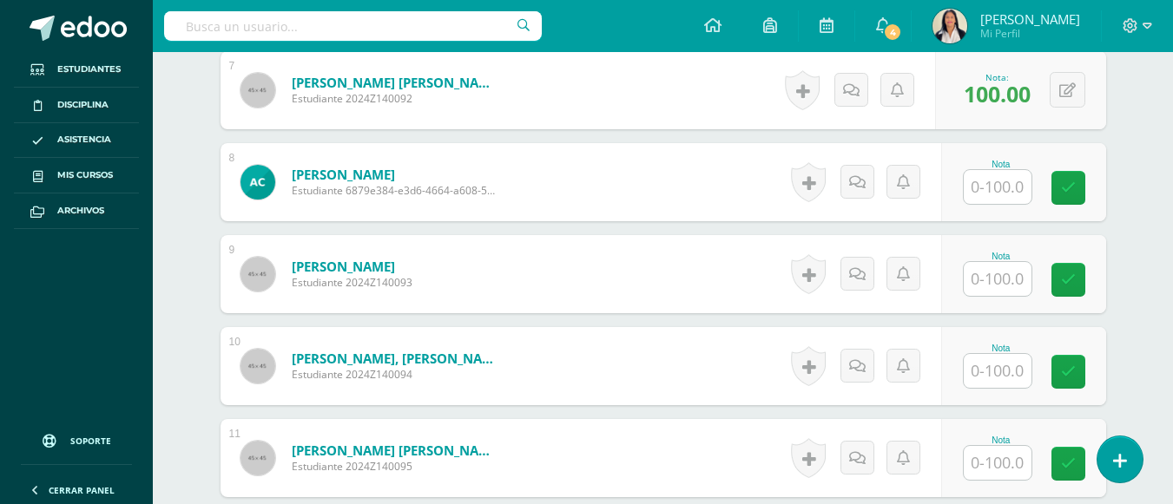
type input "100"
click at [987, 262] on input "text" at bounding box center [1006, 279] width 69 height 35
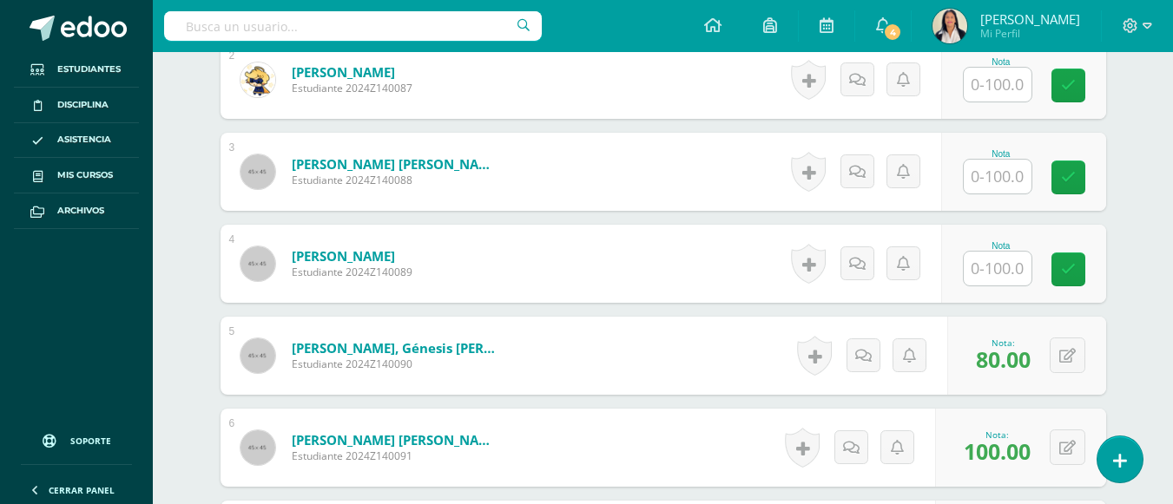
scroll to position [673, 0]
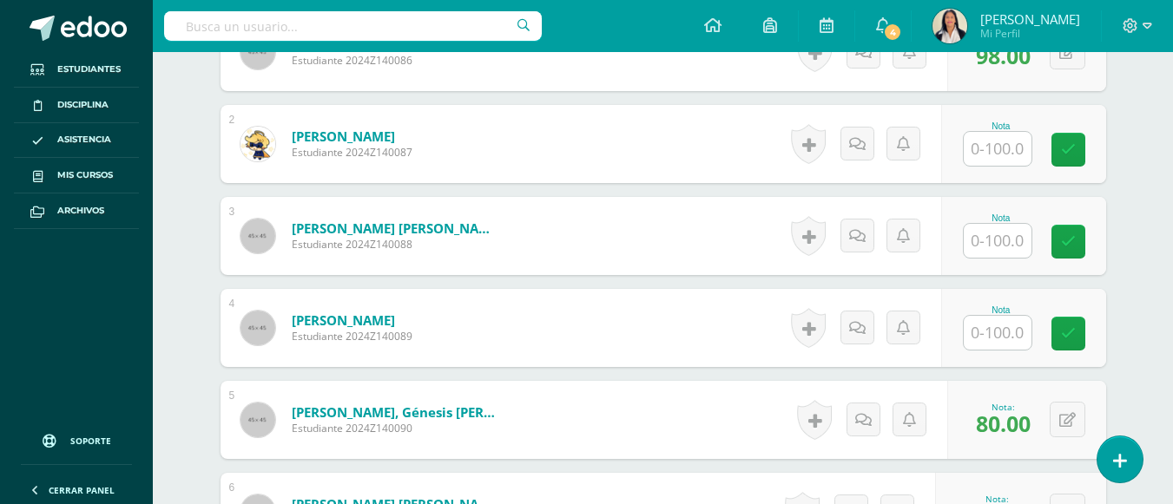
type input "100"
click at [993, 133] on input "text" at bounding box center [1006, 149] width 69 height 35
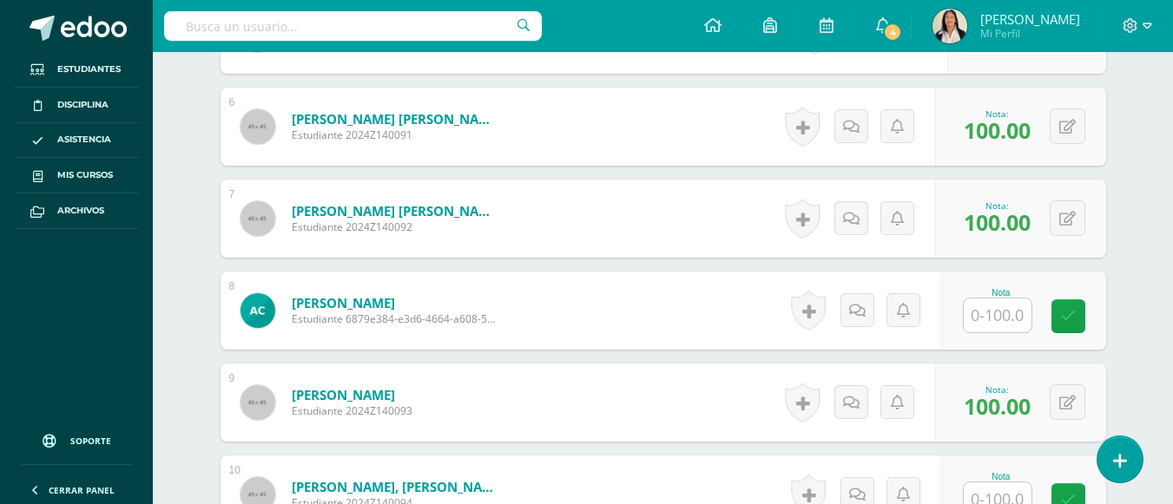
scroll to position [1285, 0]
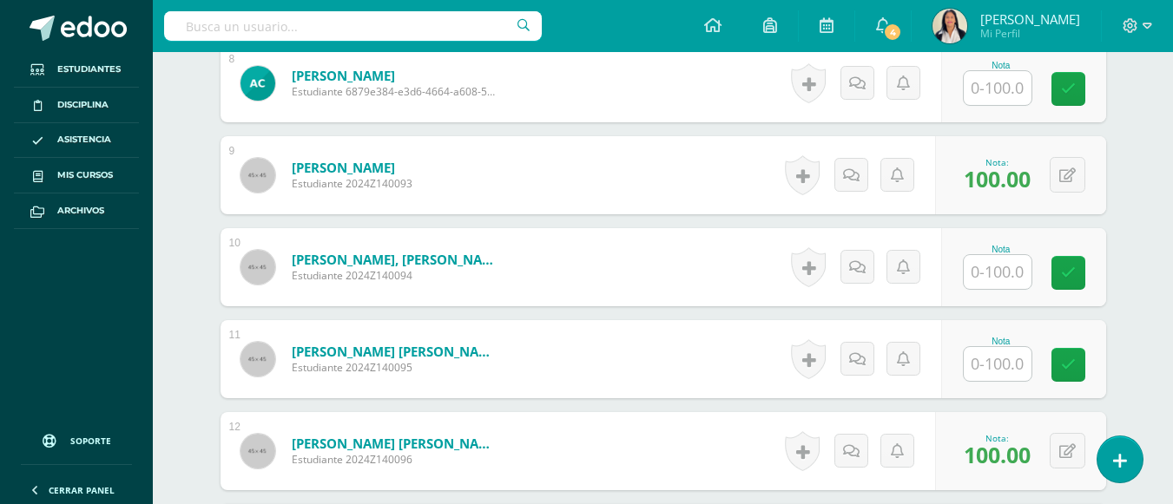
type input "100"
click at [995, 261] on input "text" at bounding box center [1006, 272] width 69 height 35
type input "90"
click at [1145, 241] on div "Estudios sociales Pri 4 Cuarto Primaria "A" Herramientas Detalle de asistencias…" at bounding box center [663, 96] width 1020 height 2658
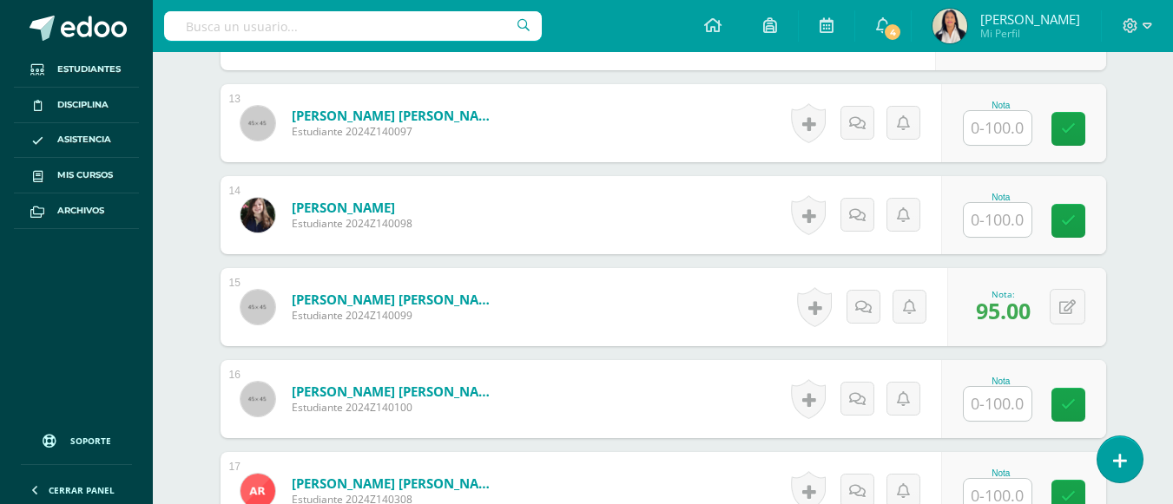
scroll to position [1764, 0]
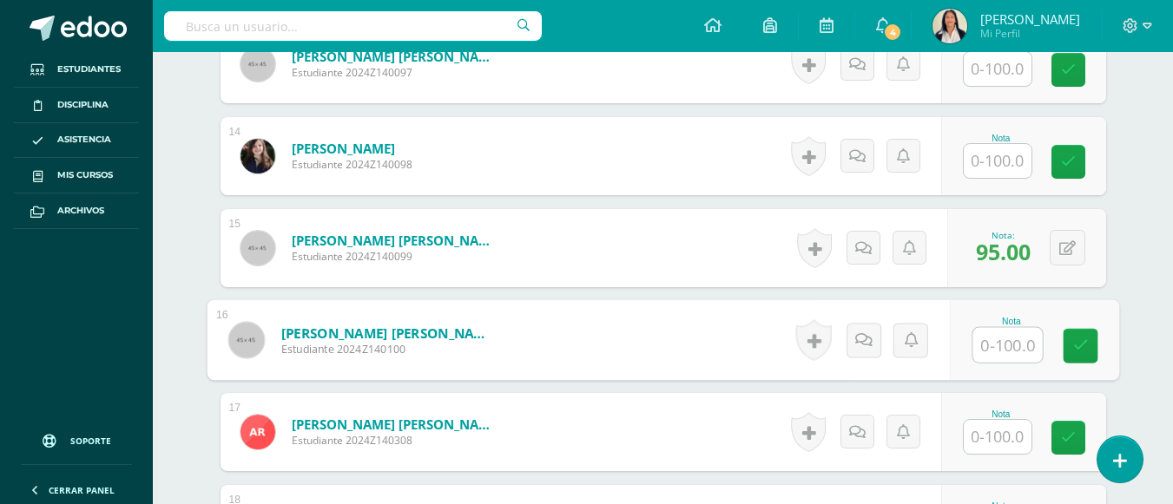
click at [988, 328] on input "text" at bounding box center [1006, 345] width 69 height 35
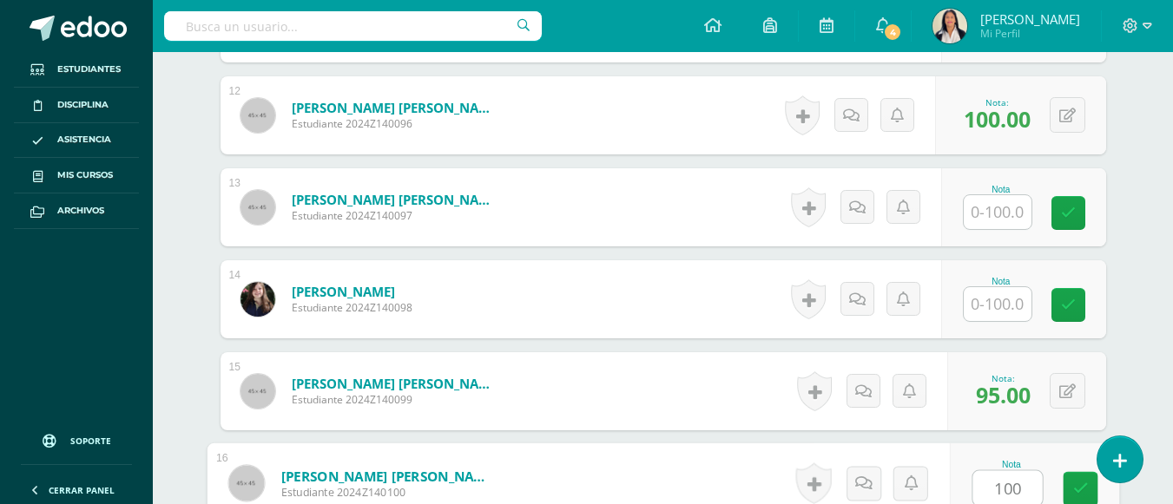
scroll to position [1449, 0]
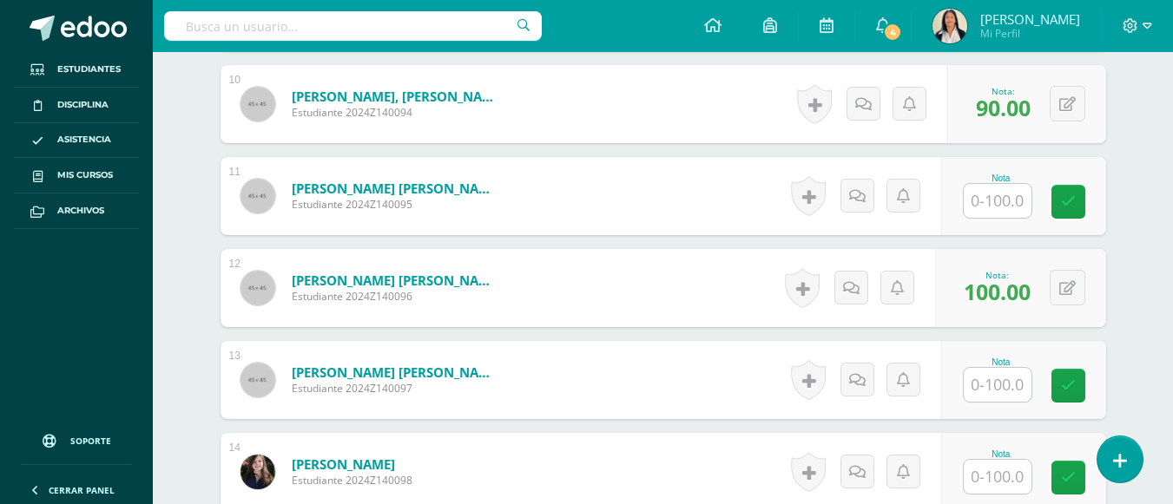
type input "100"
click at [992, 184] on input "text" at bounding box center [1006, 201] width 69 height 35
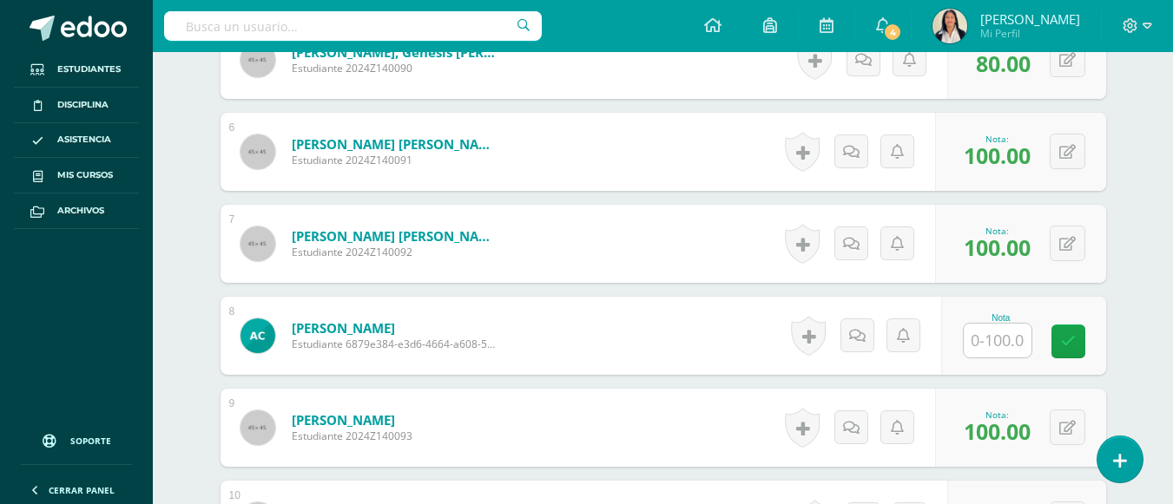
scroll to position [1053, 0]
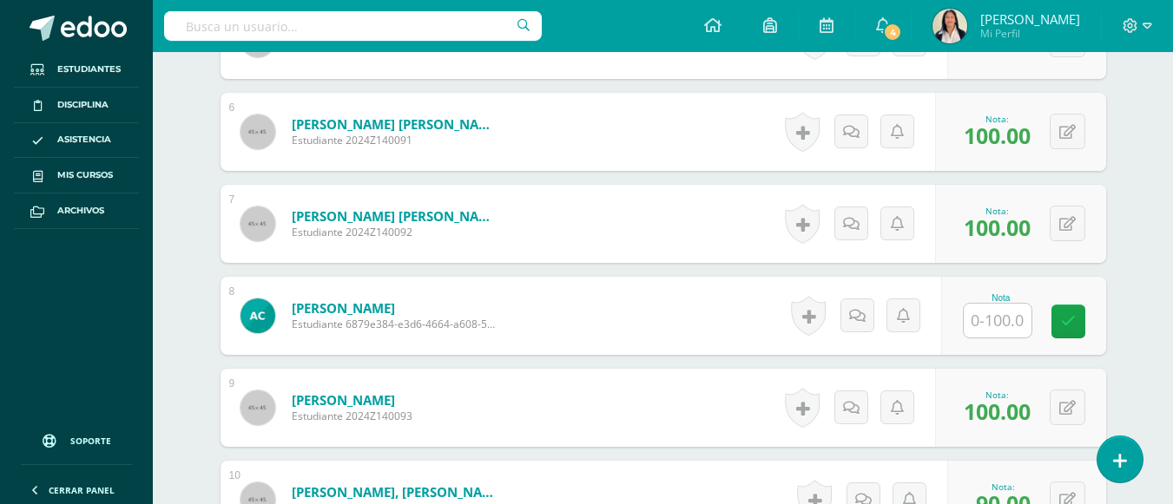
type input "100"
click at [997, 304] on input "text" at bounding box center [1006, 321] width 69 height 35
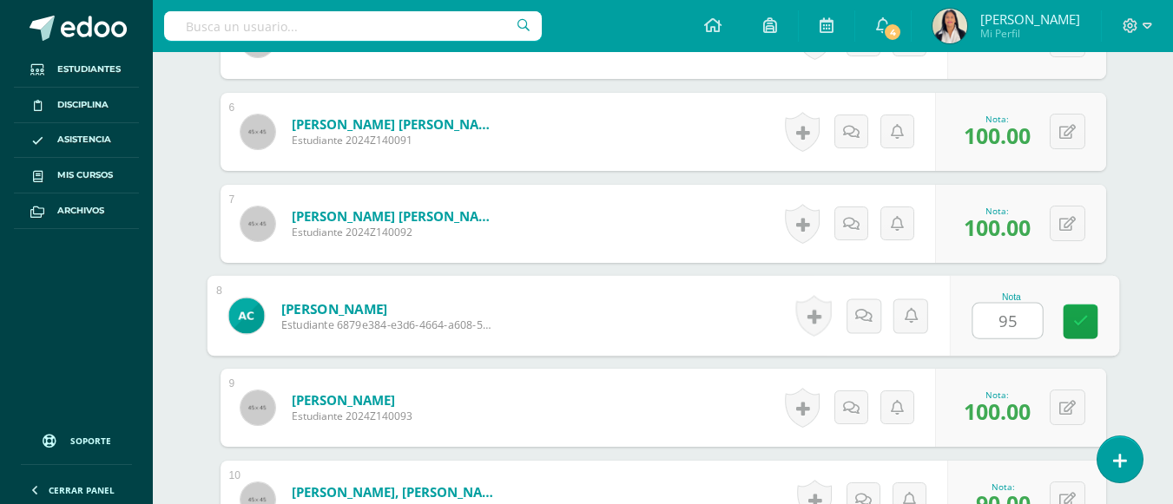
type input "95"
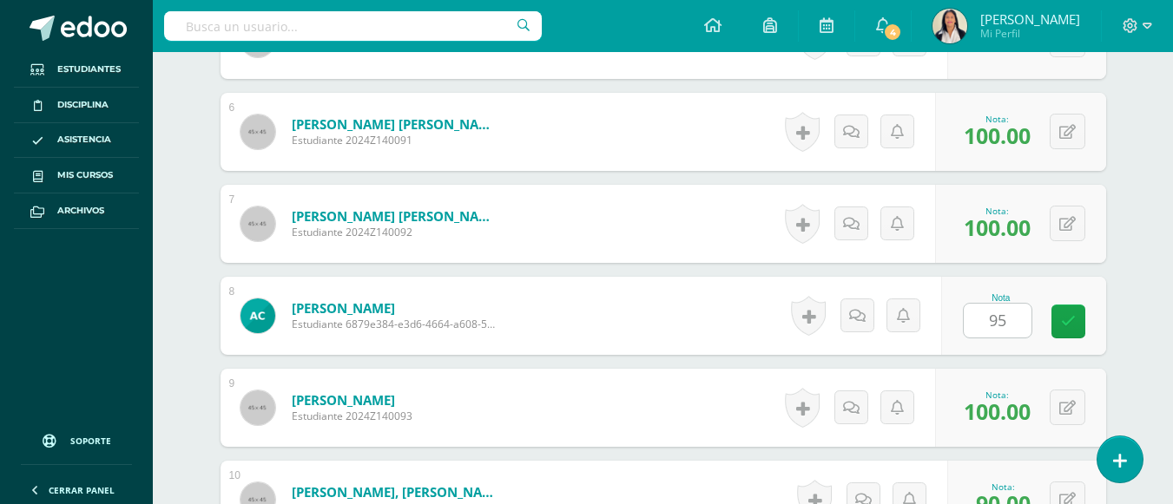
click at [1148, 322] on div "Estudios sociales Pri 4 Cuarto Primaria "A" Herramientas Detalle de asistencias…" at bounding box center [663, 328] width 1020 height 2658
click at [1169, 246] on div "Estudios sociales Pri 4 Cuarto Primaria "A" Herramientas Detalle de asistencias…" at bounding box center [663, 328] width 1020 height 2658
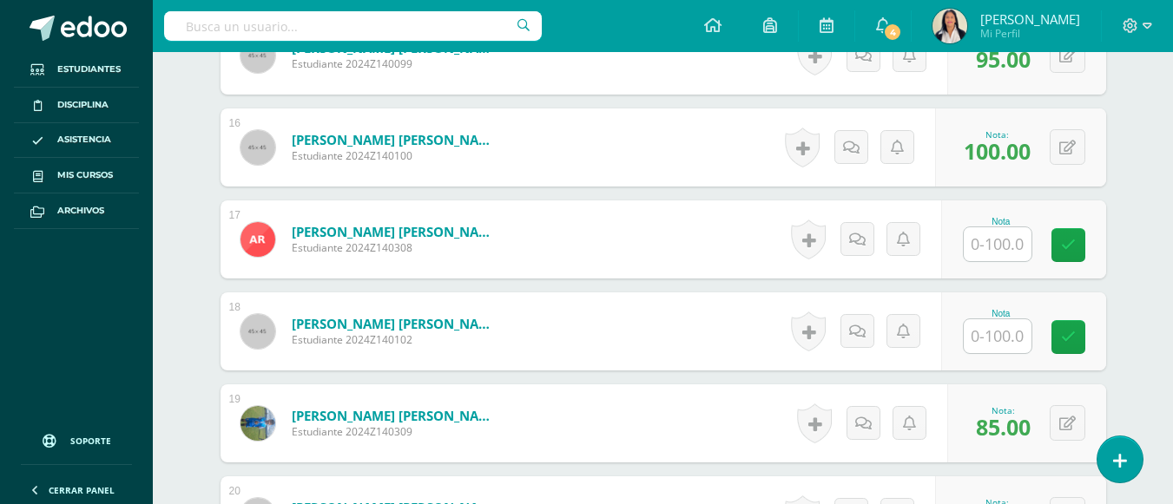
scroll to position [1987, 0]
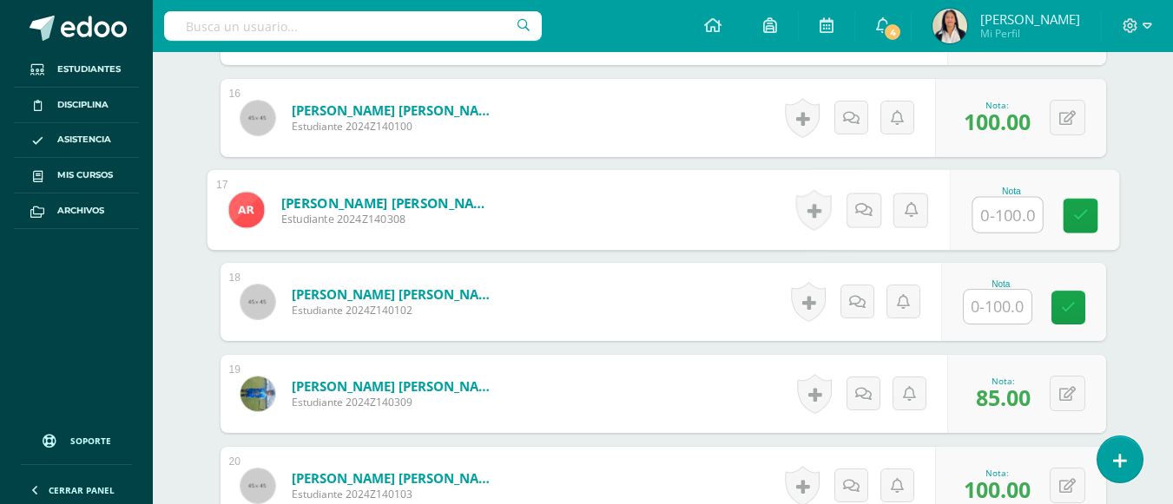
click at [994, 202] on input "text" at bounding box center [1006, 215] width 69 height 35
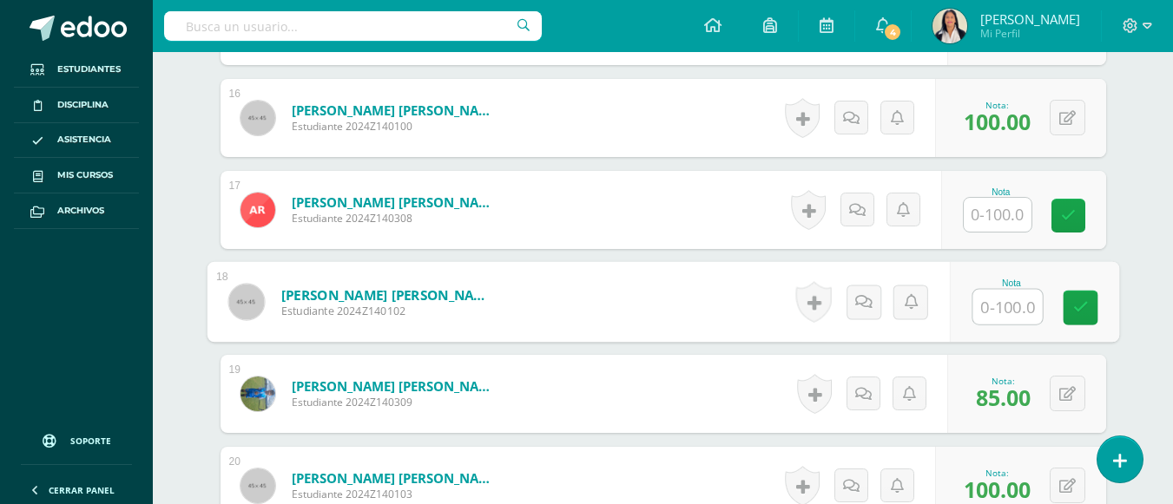
click at [980, 293] on input "text" at bounding box center [1006, 307] width 69 height 35
type input "100"
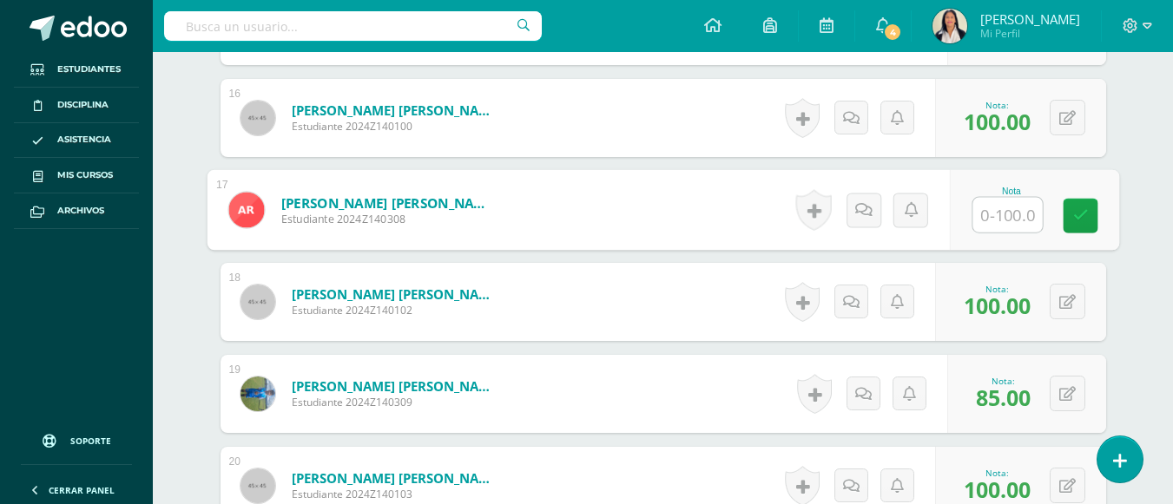
click at [985, 203] on input "text" at bounding box center [1006, 215] width 69 height 35
type input "100"
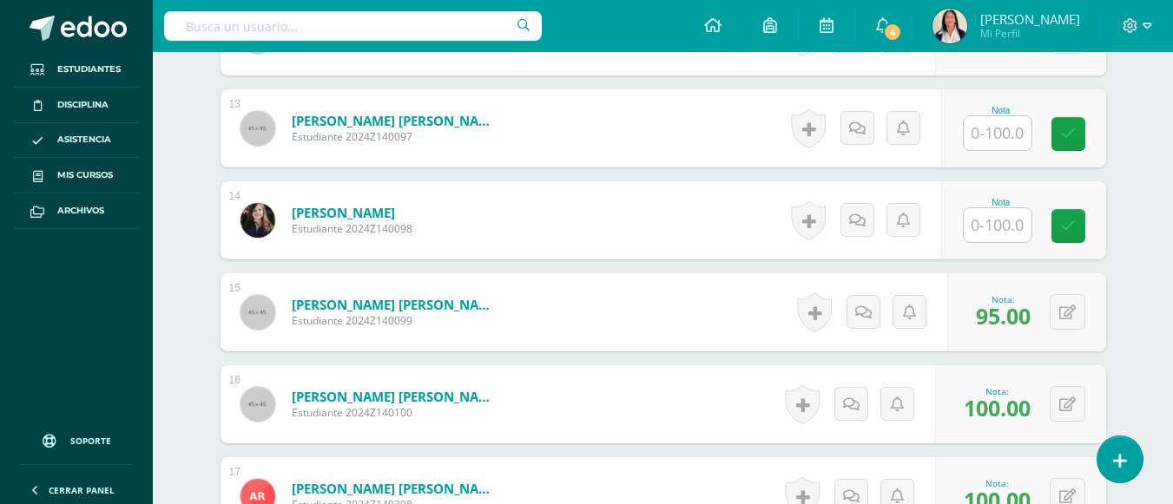
scroll to position [1665, 0]
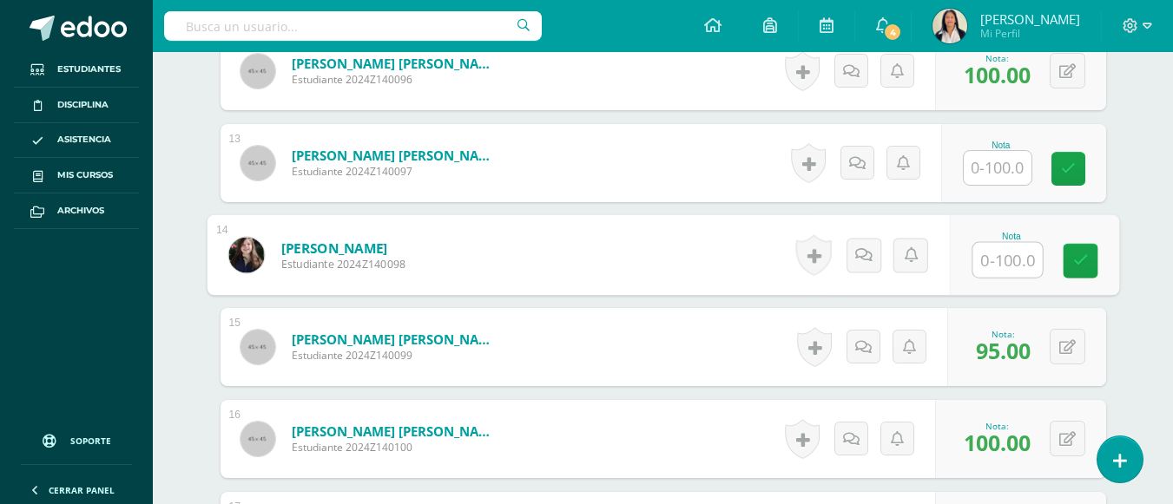
click at [995, 245] on input "text" at bounding box center [1006, 260] width 69 height 35
type input "100"
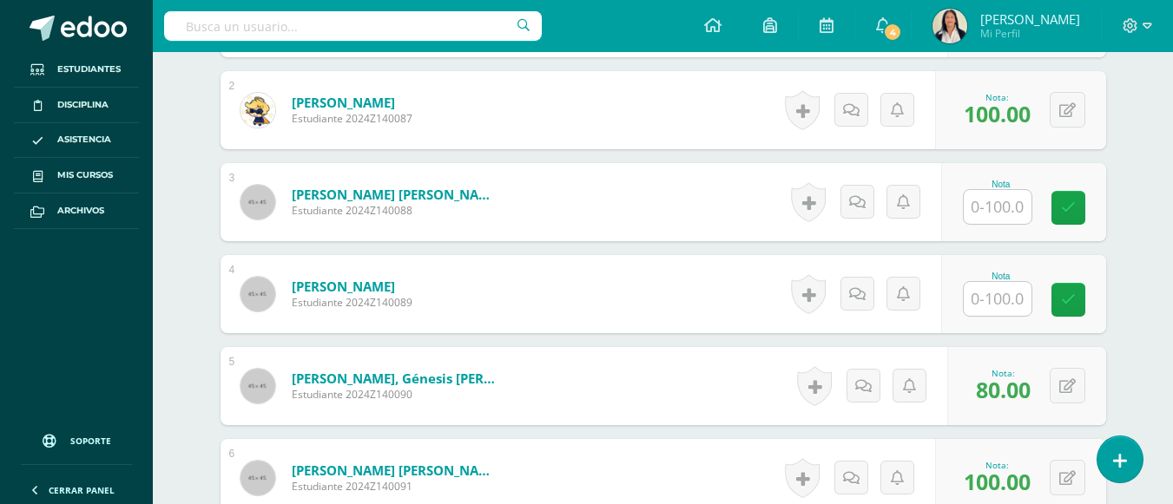
scroll to position [647, 0]
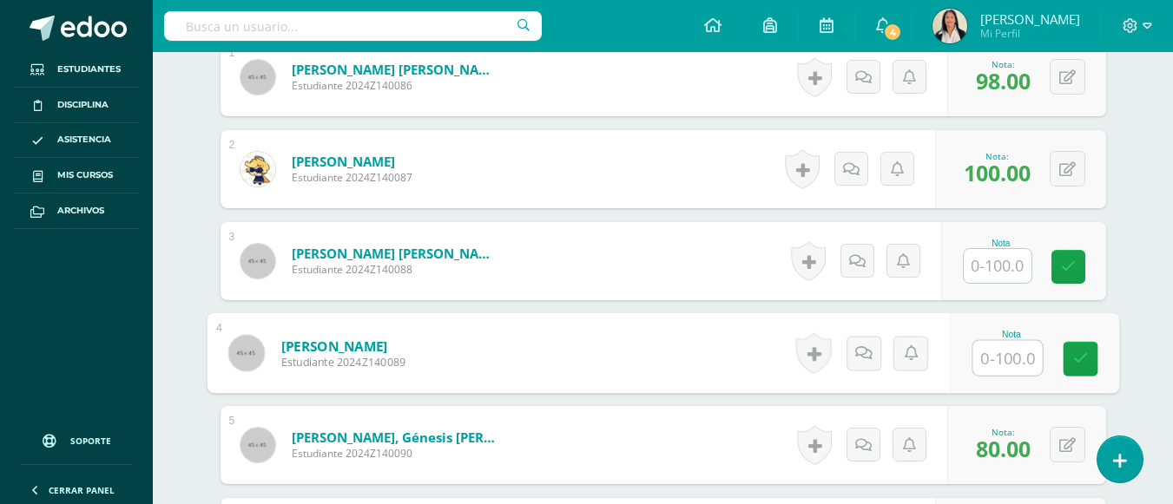
click at [984, 343] on input "text" at bounding box center [1006, 358] width 69 height 35
type input "100"
click at [986, 250] on input "text" at bounding box center [997, 266] width 68 height 34
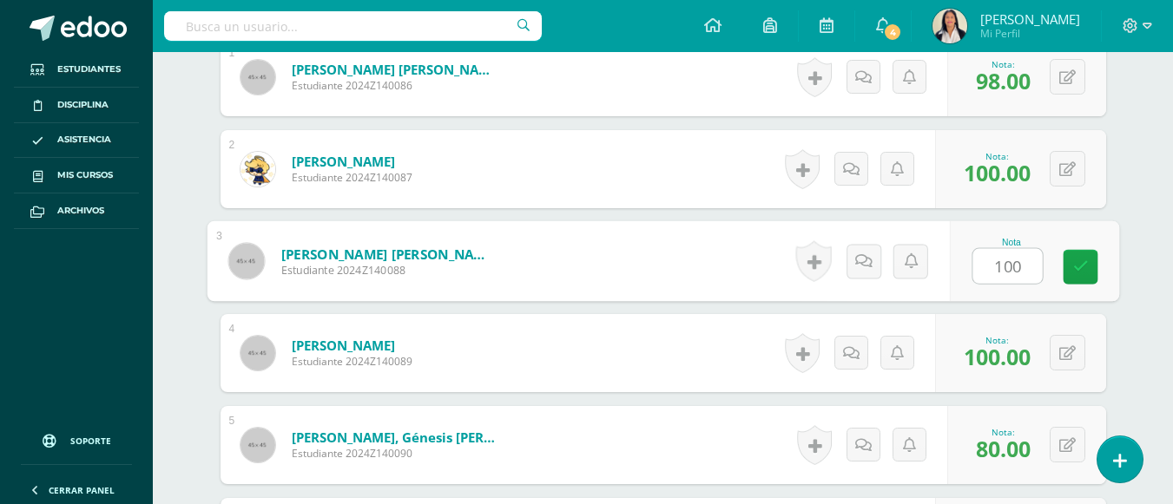
type input "100"
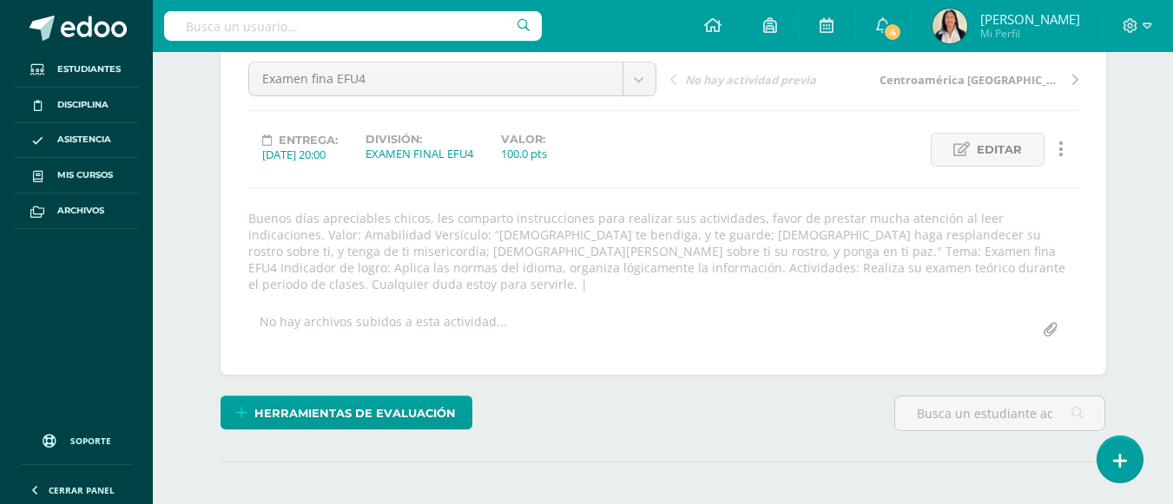
scroll to position [158, 0]
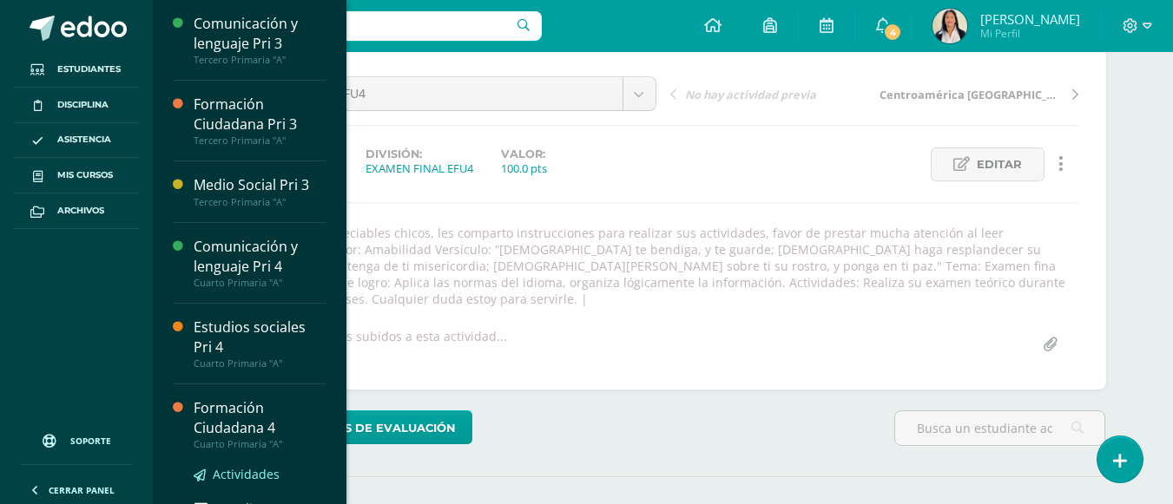
click at [230, 474] on span "Actividades" at bounding box center [246, 474] width 67 height 16
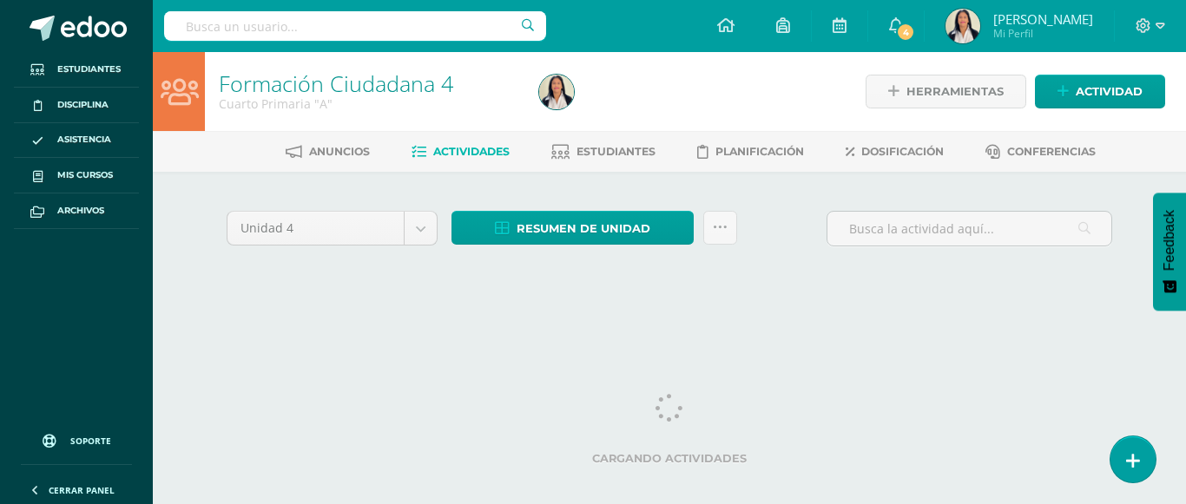
click at [1010, 303] on div "Unidad 4 Unidad 1 Unidad 2 Unidad 3 Unidad 4 Resumen de unidad Descargar como H…" at bounding box center [669, 250] width 955 height 156
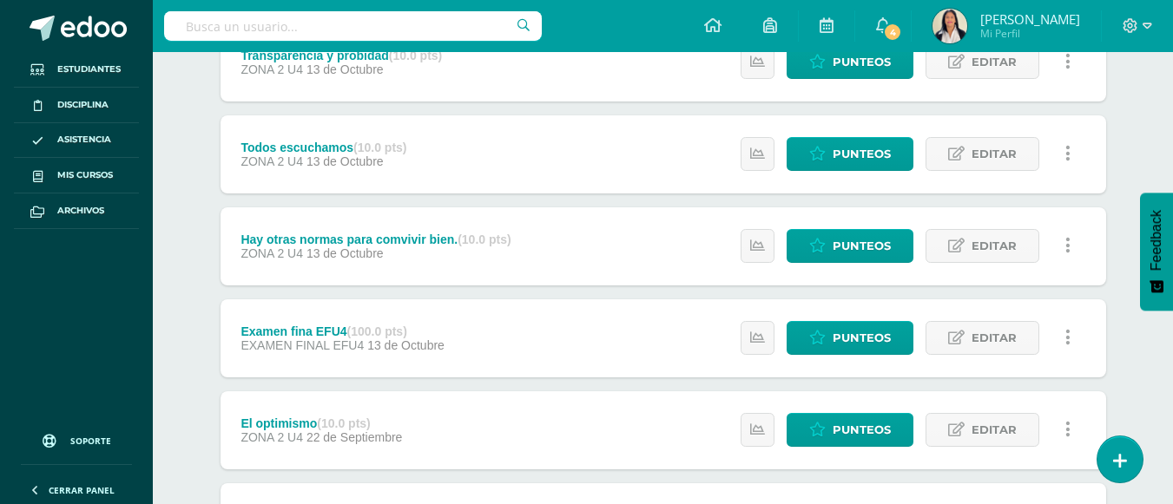
scroll to position [260, 0]
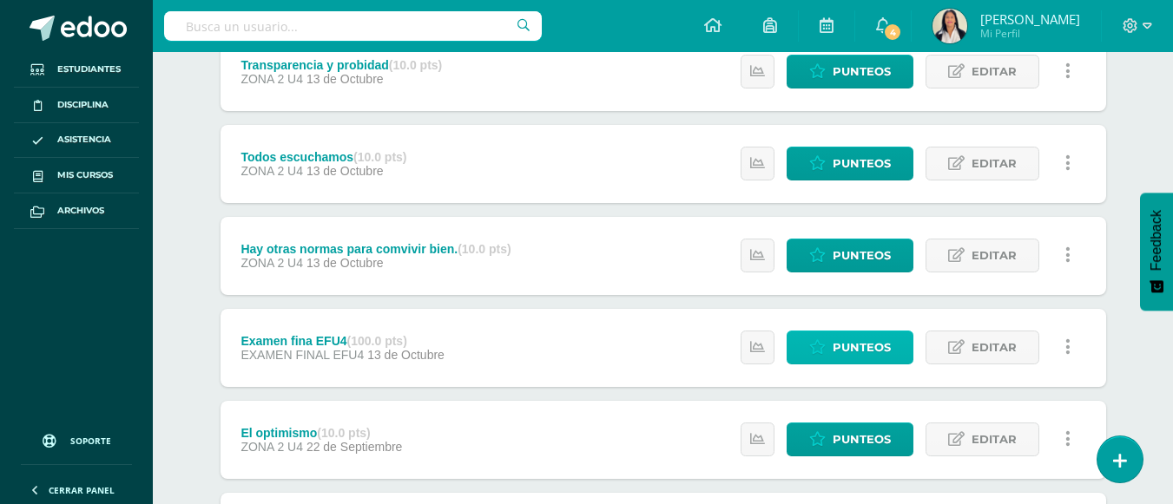
click at [868, 344] on span "Punteos" at bounding box center [861, 348] width 58 height 32
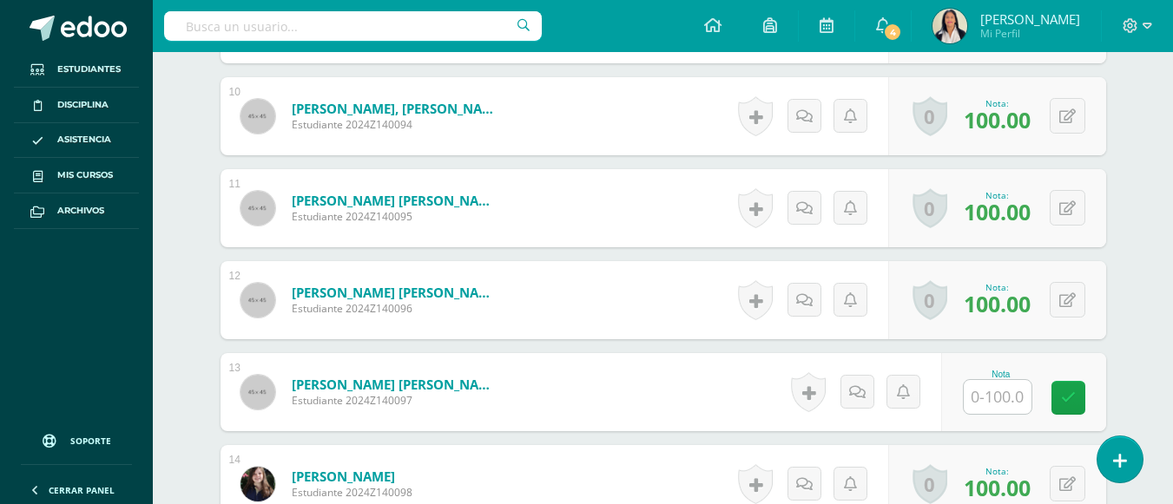
scroll to position [1437, 0]
click at [1115, 389] on div "¿Estás seguro que quieres eliminar esta actividad? Esto borrará la actividad y …" at bounding box center [663, 4] width 955 height 2539
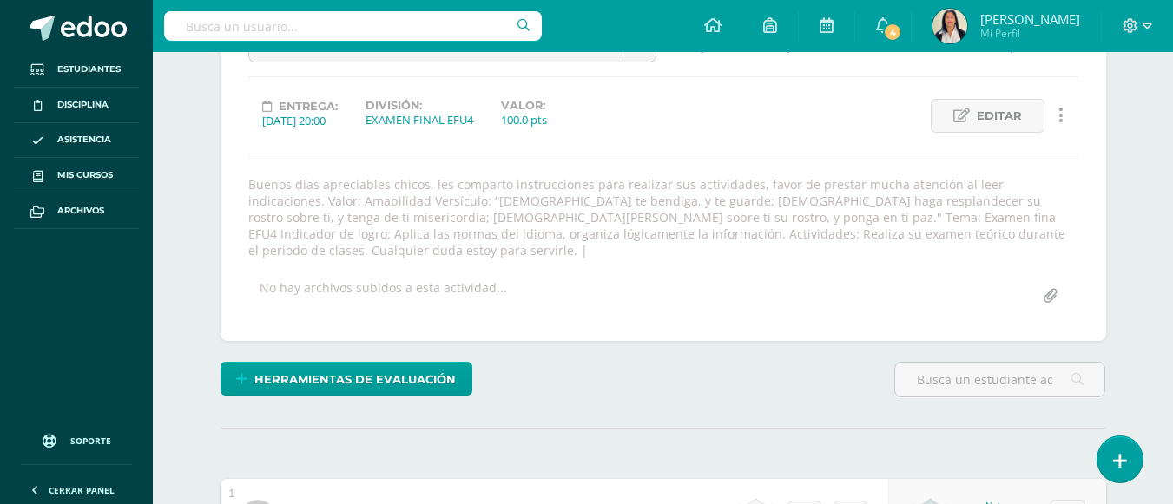
scroll to position [0, 0]
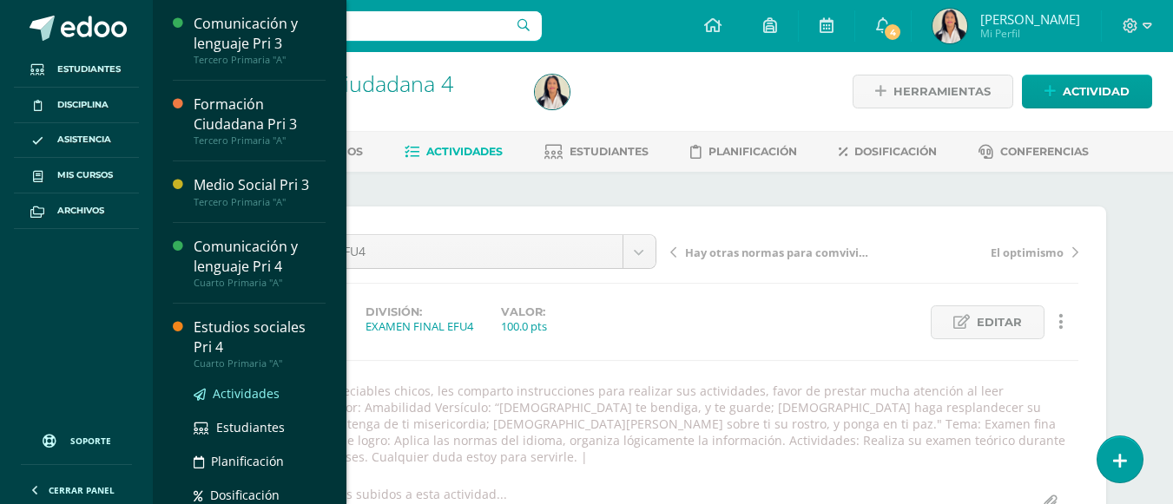
click at [252, 391] on span "Actividades" at bounding box center [246, 393] width 67 height 16
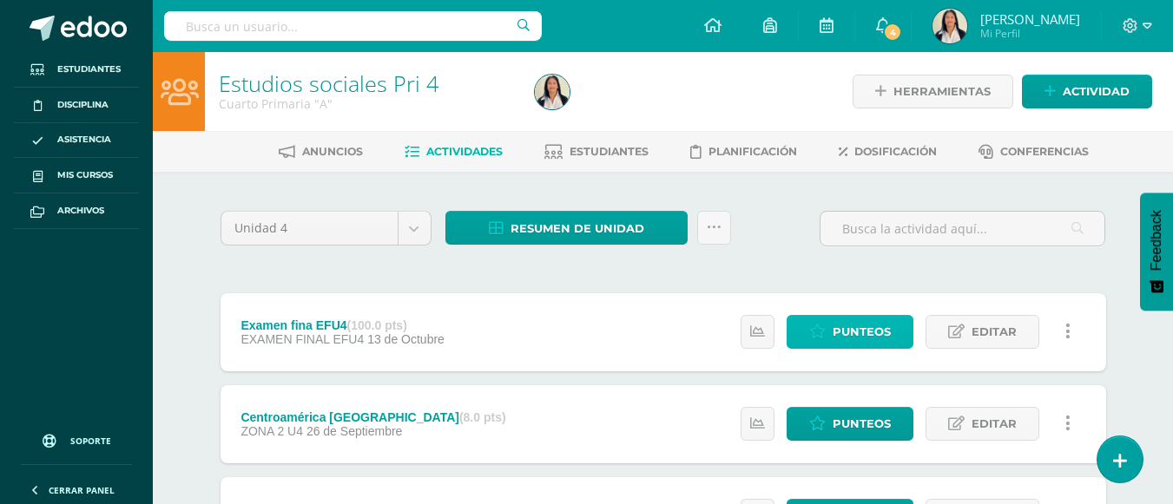
click at [861, 327] on span "Punteos" at bounding box center [861, 332] width 58 height 32
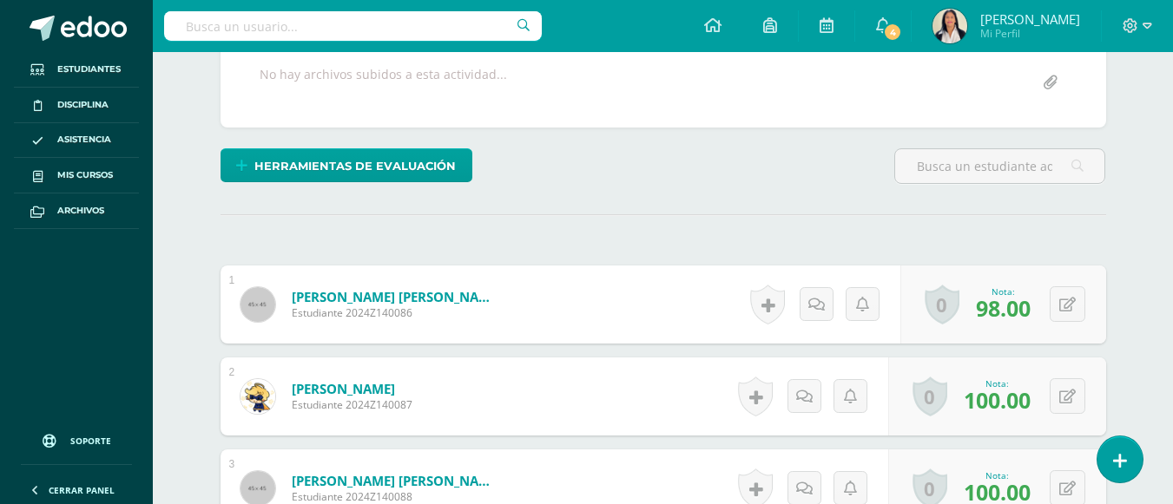
scroll to position [410, 0]
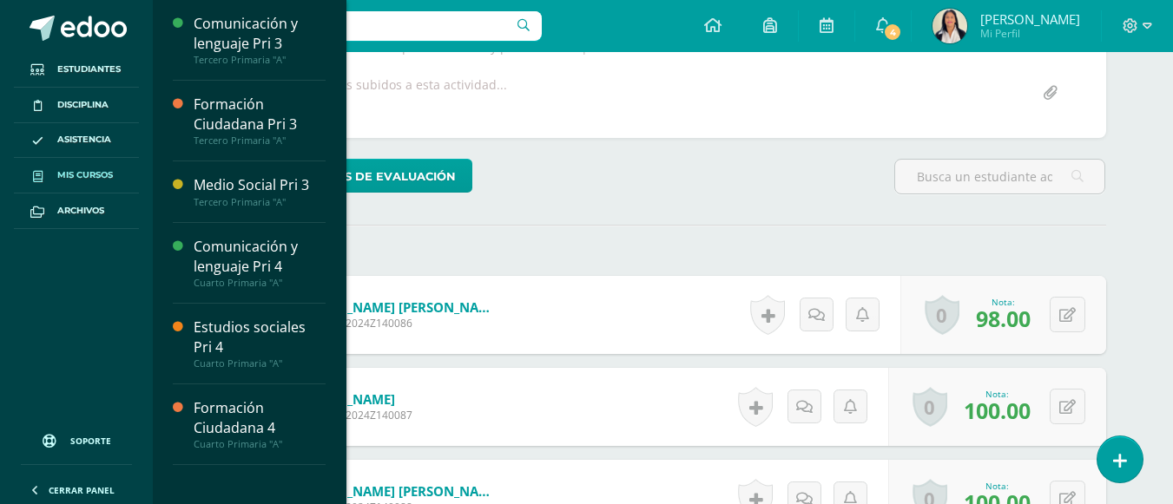
click at [82, 174] on span "Mis cursos" at bounding box center [85, 175] width 56 height 14
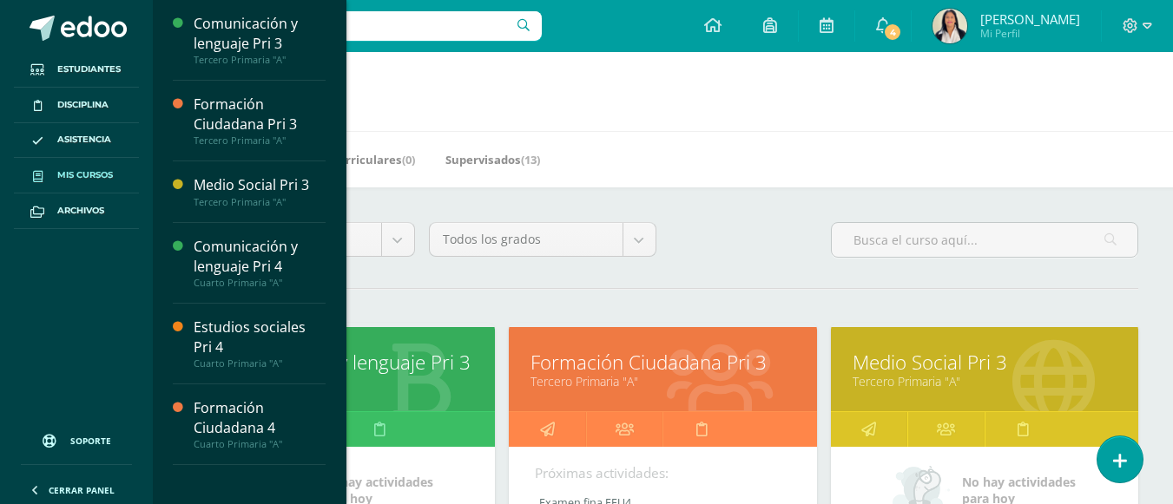
click at [928, 388] on link "Tercero Primaria "A"" at bounding box center [984, 381] width 264 height 16
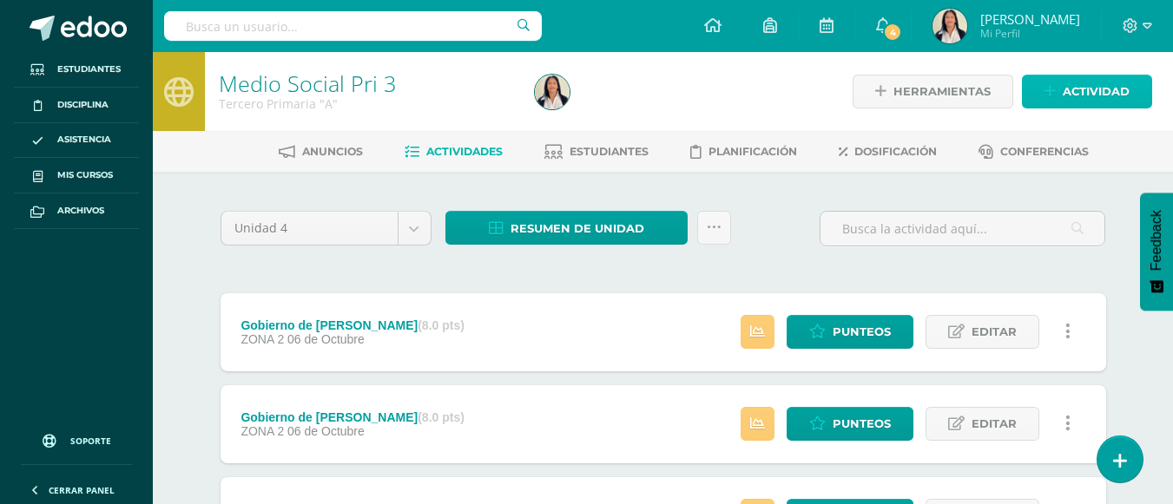
click at [1068, 99] on span "Actividad" at bounding box center [1095, 92] width 67 height 32
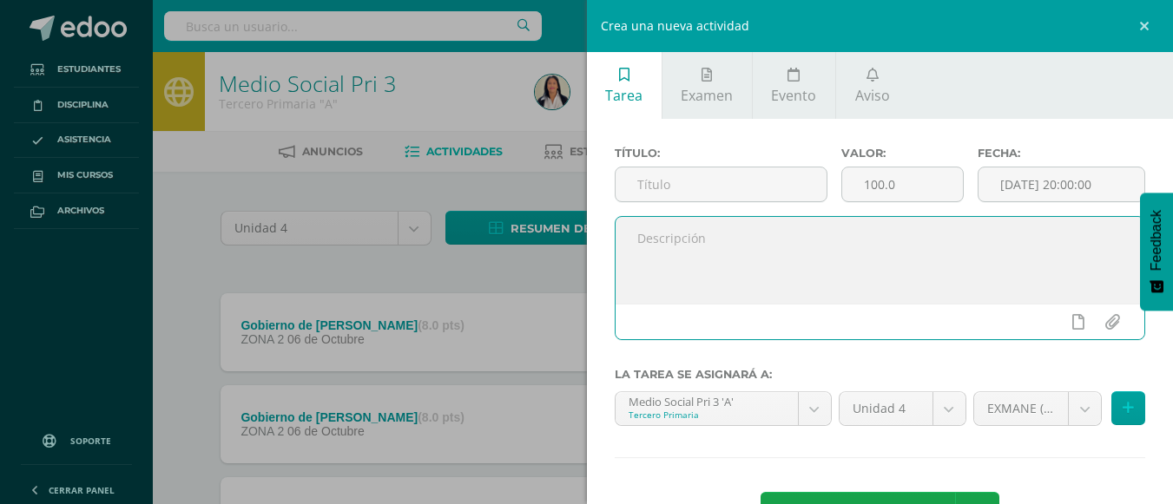
click at [793, 236] on textarea at bounding box center [879, 260] width 529 height 87
paste textarea "Buenos días apreciables chicos, les comparto instrucciones para realizar sus ac…"
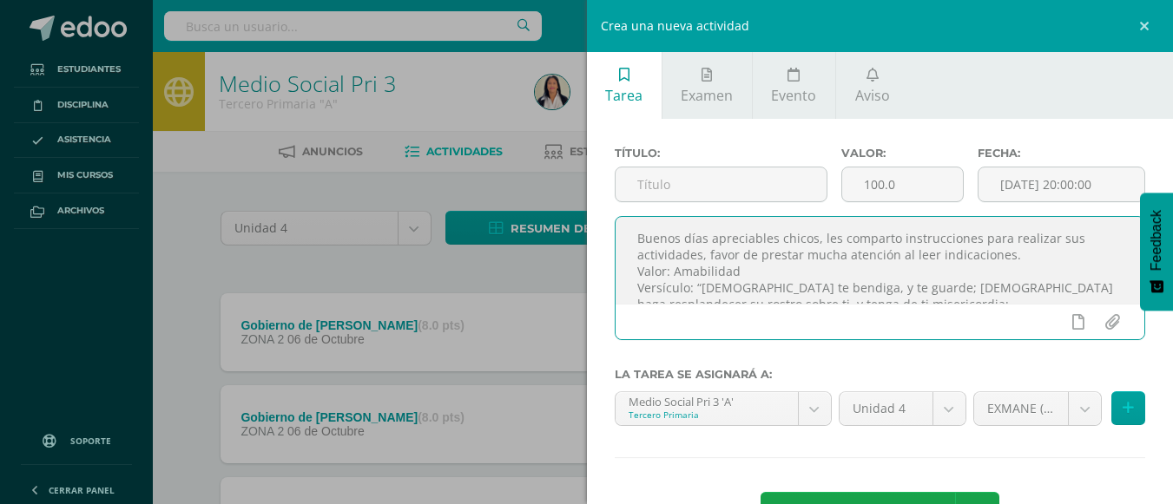
scroll to position [141, 0]
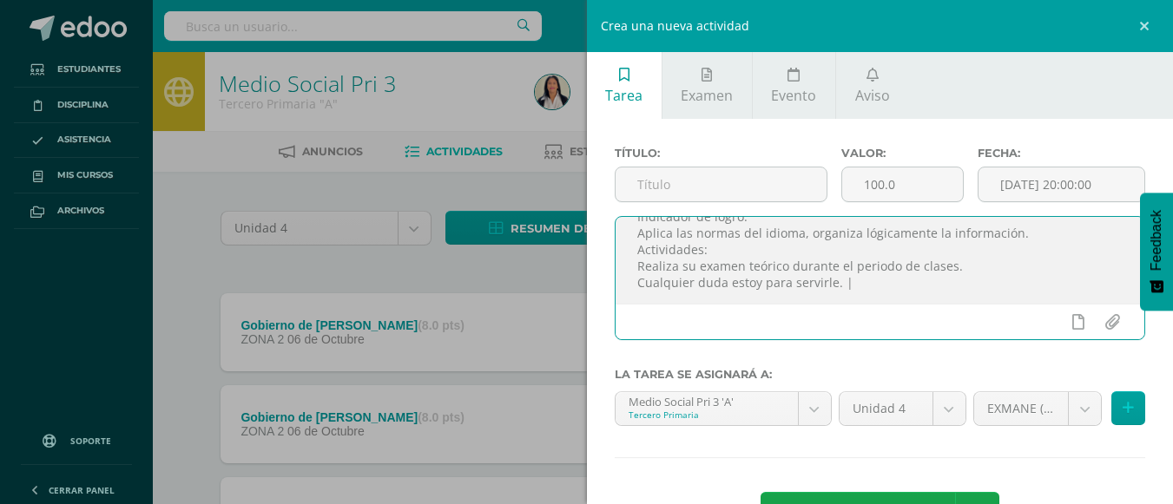
click at [743, 240] on textarea "Buenos días apreciables chicos, les comparto instrucciones para realizar sus ac…" at bounding box center [879, 260] width 529 height 87
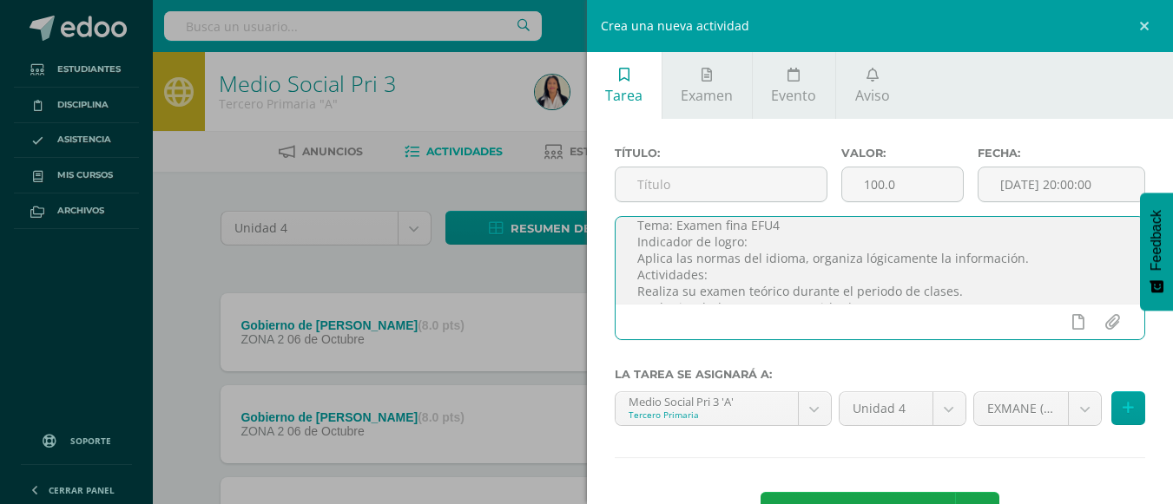
scroll to position [95, 0]
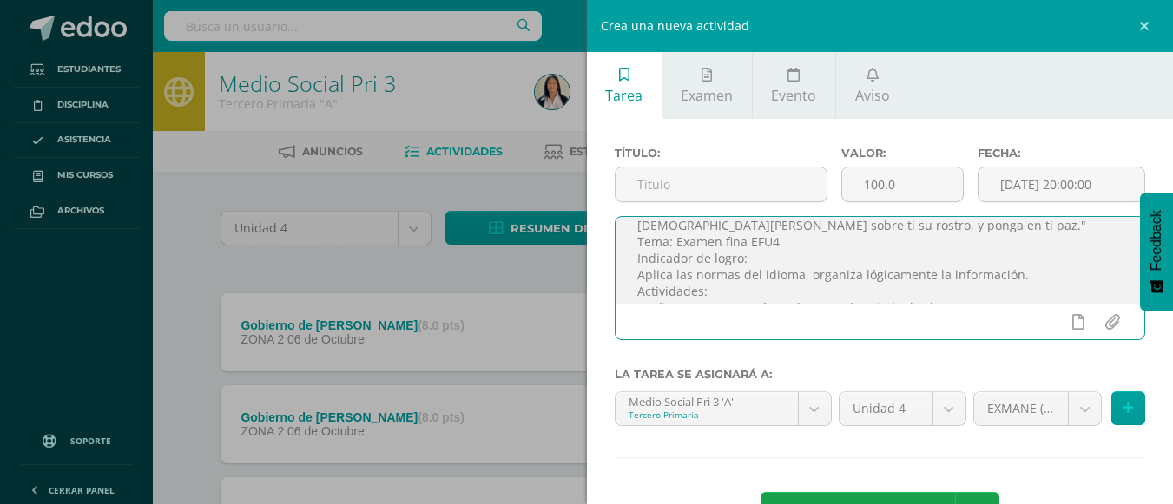
drag, startPoint x: 779, startPoint y: 243, endPoint x: 673, endPoint y: 245, distance: 105.9
click at [673, 245] on textarea "Buenos días apreciables chicos, les comparto instrucciones para realizar sus ac…" at bounding box center [879, 260] width 529 height 87
type textarea "Buenos días apreciables chicos, les comparto instrucciones para realizar sus ac…"
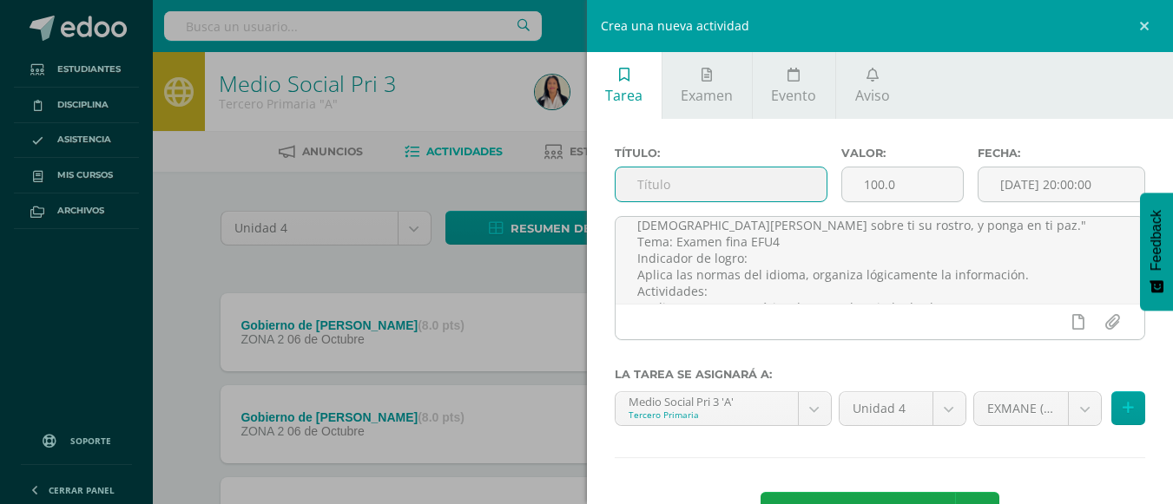
click at [716, 175] on input "text" at bounding box center [720, 185] width 211 height 34
paste input "Examen fina EFU4"
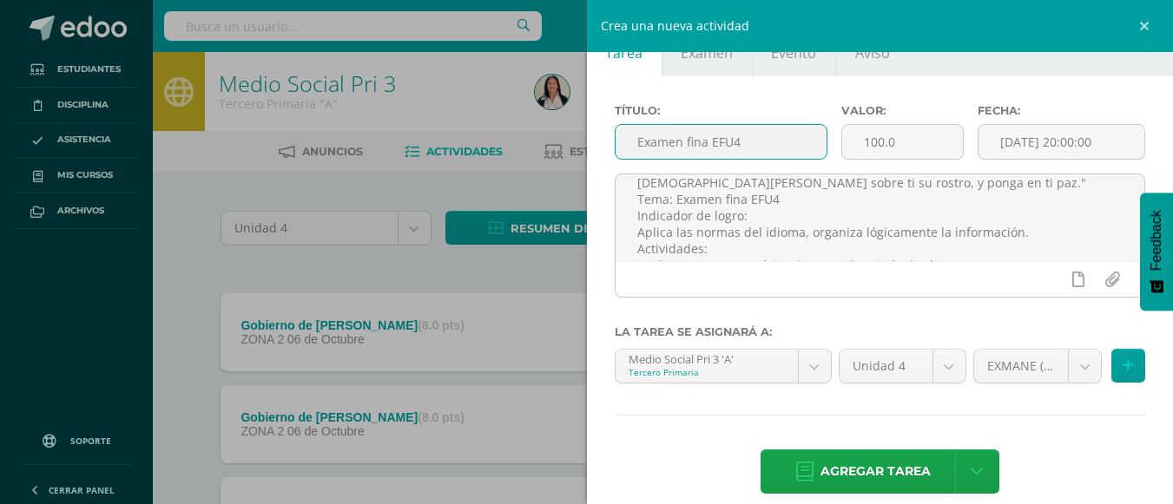
scroll to position [63, 0]
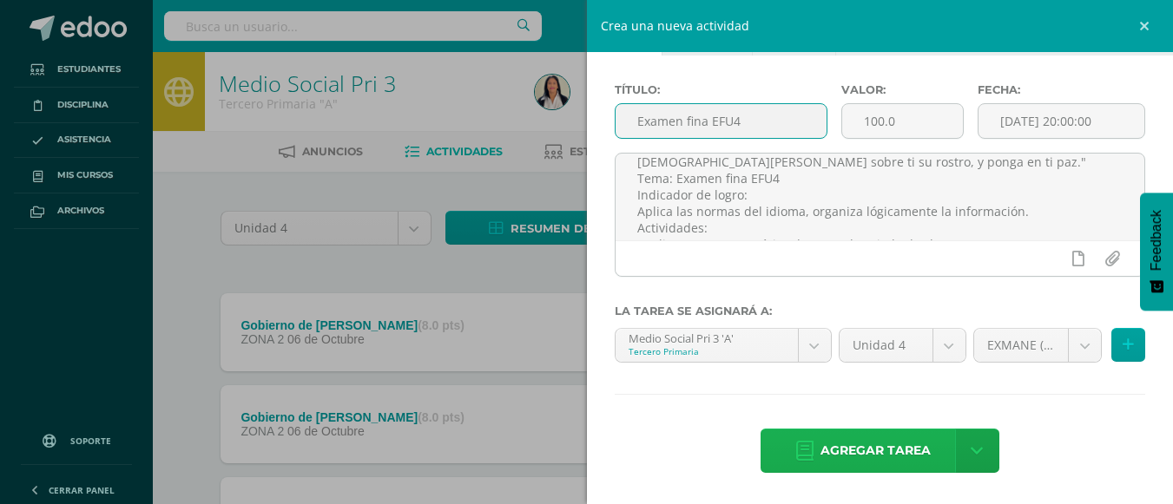
type input "Examen fina EFU4"
click at [870, 452] on span "Agregar tarea" at bounding box center [875, 451] width 110 height 43
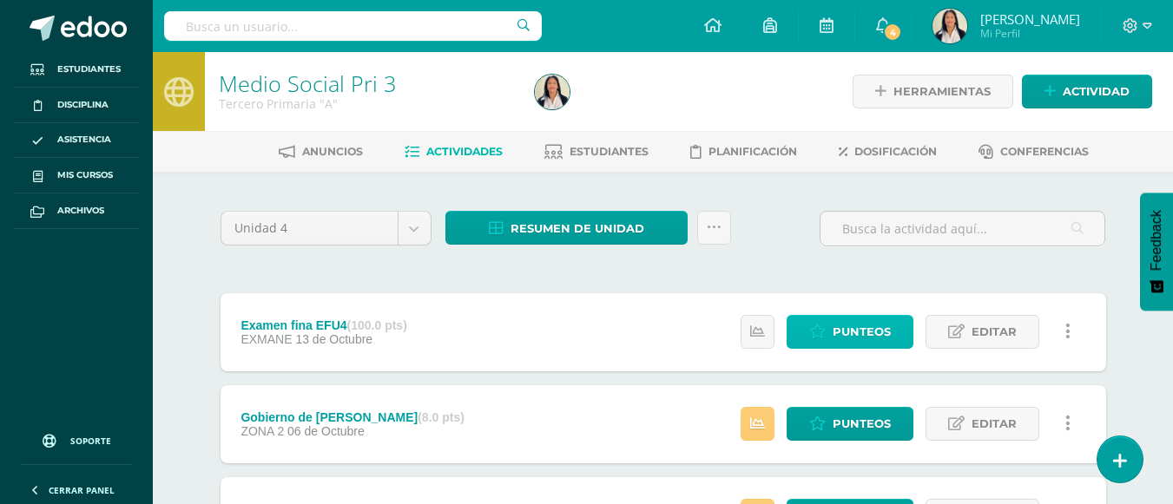
click at [872, 331] on span "Punteos" at bounding box center [861, 332] width 58 height 32
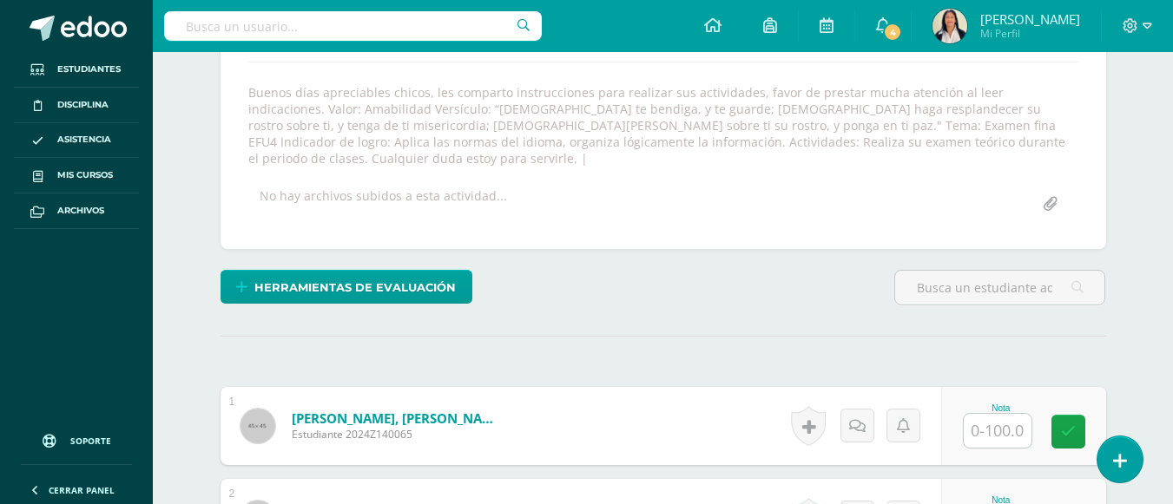
scroll to position [299, 0]
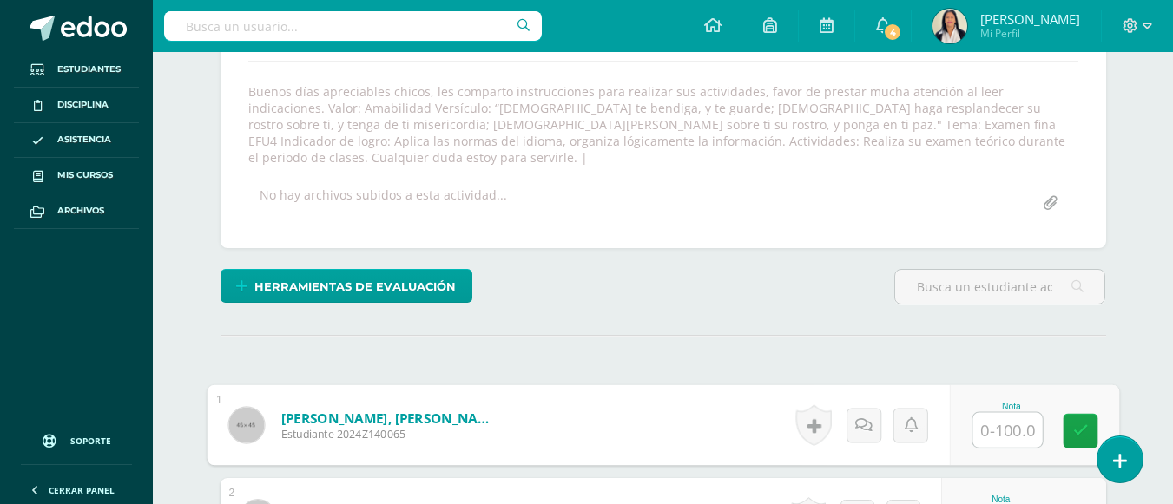
click at [988, 417] on input "text" at bounding box center [1006, 430] width 69 height 35
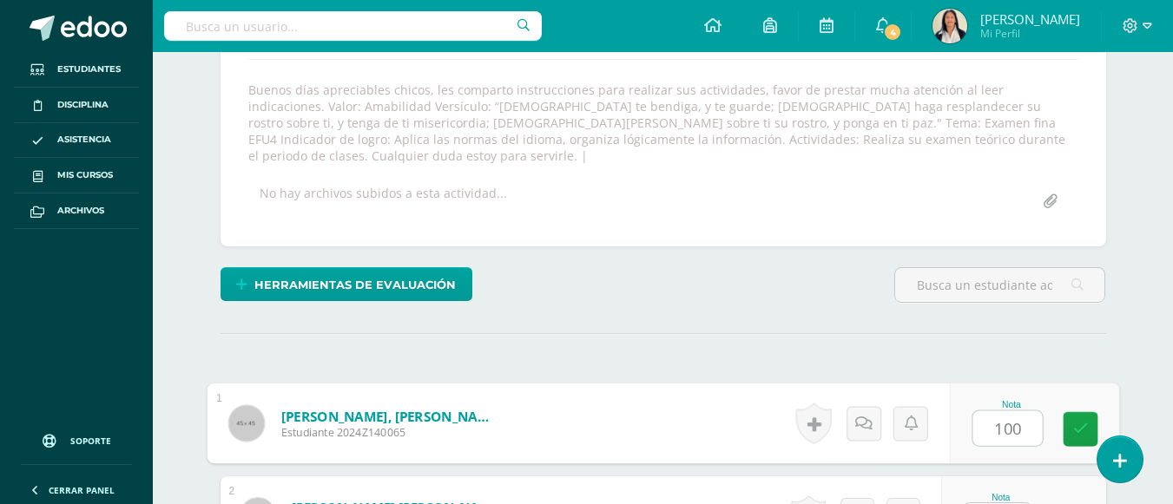
type input "100"
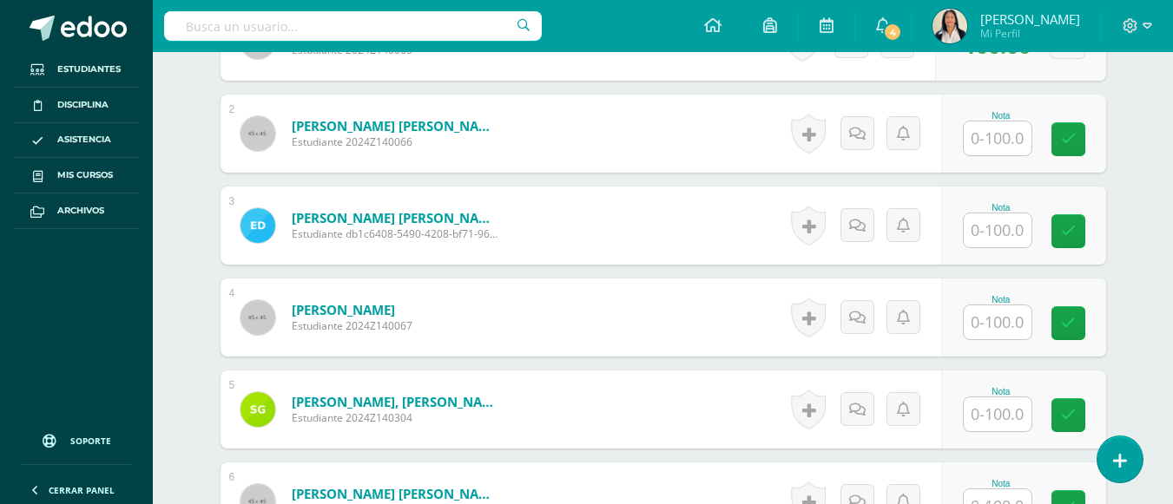
scroll to position [718, 0]
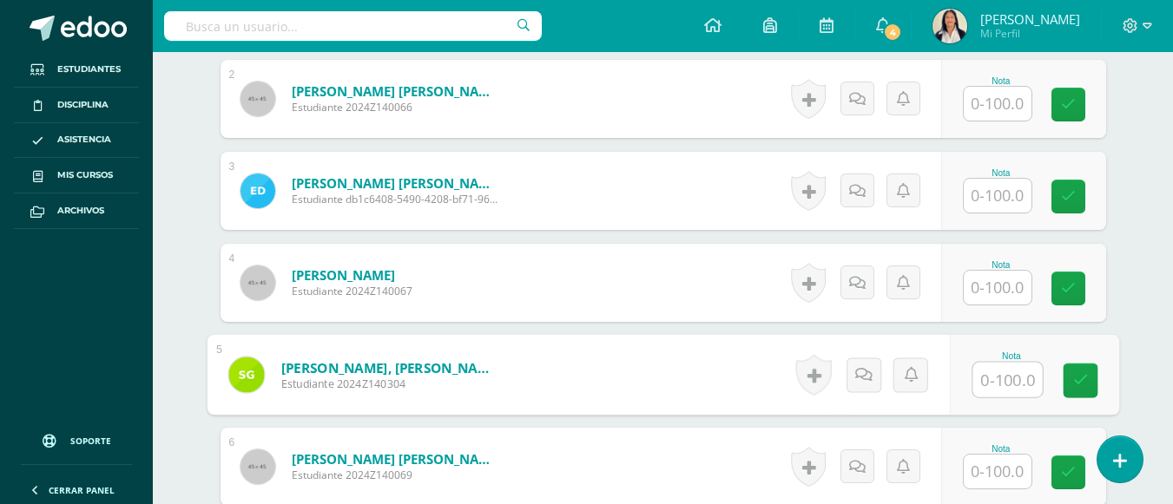
click at [987, 363] on input "text" at bounding box center [1006, 380] width 69 height 35
type input "100"
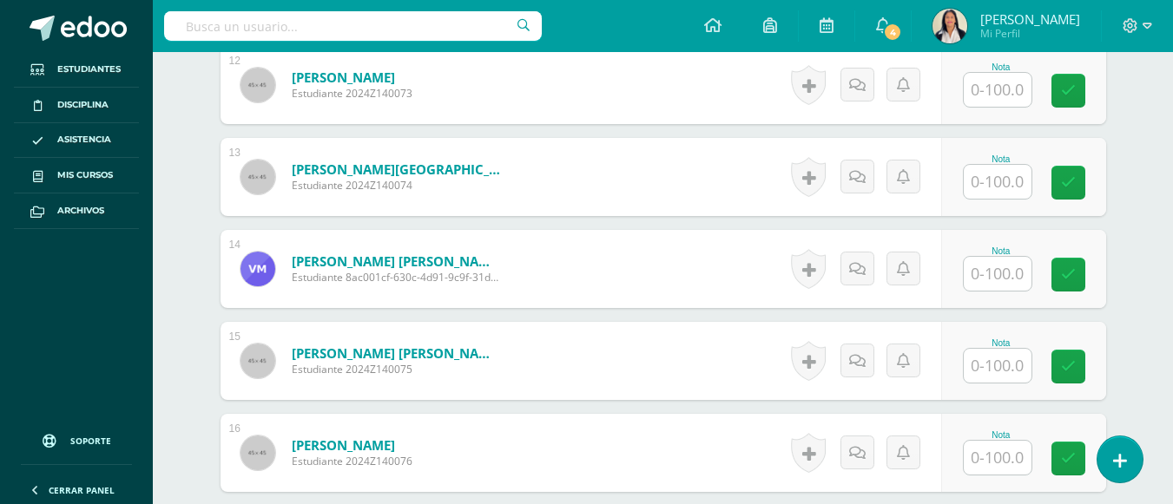
scroll to position [1655, 0]
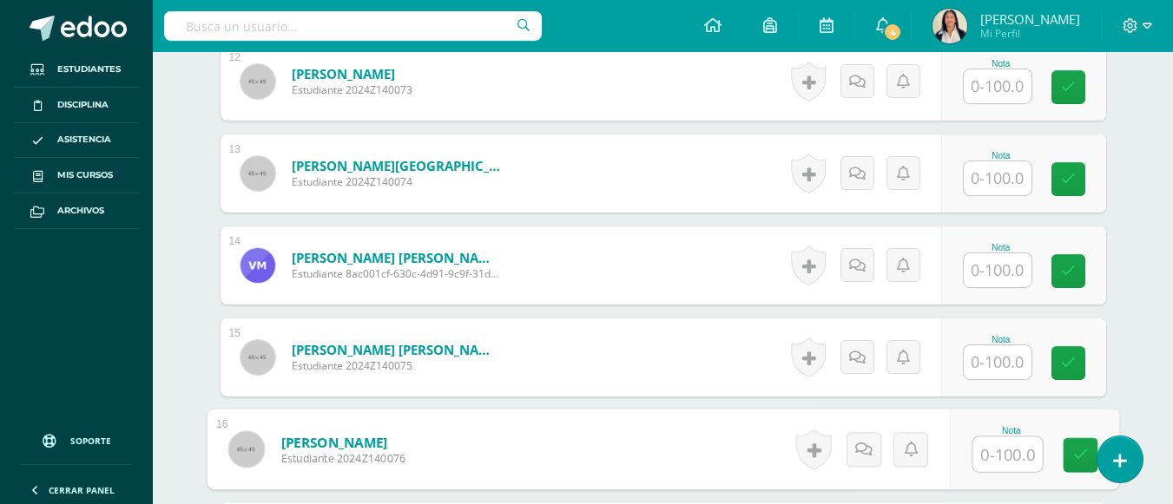
click at [994, 442] on input "text" at bounding box center [1006, 454] width 69 height 35
type input "100"
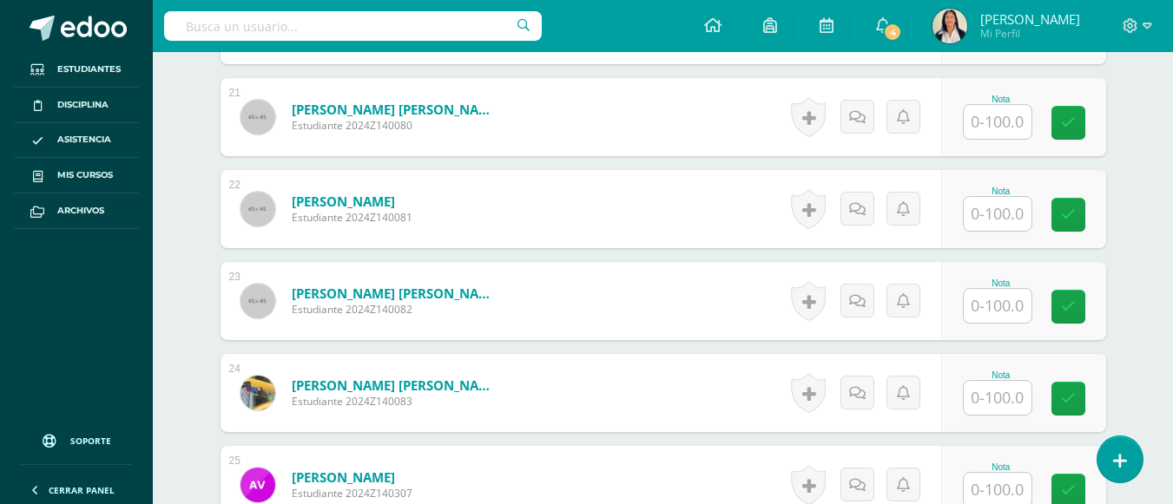
scroll to position [2488, 0]
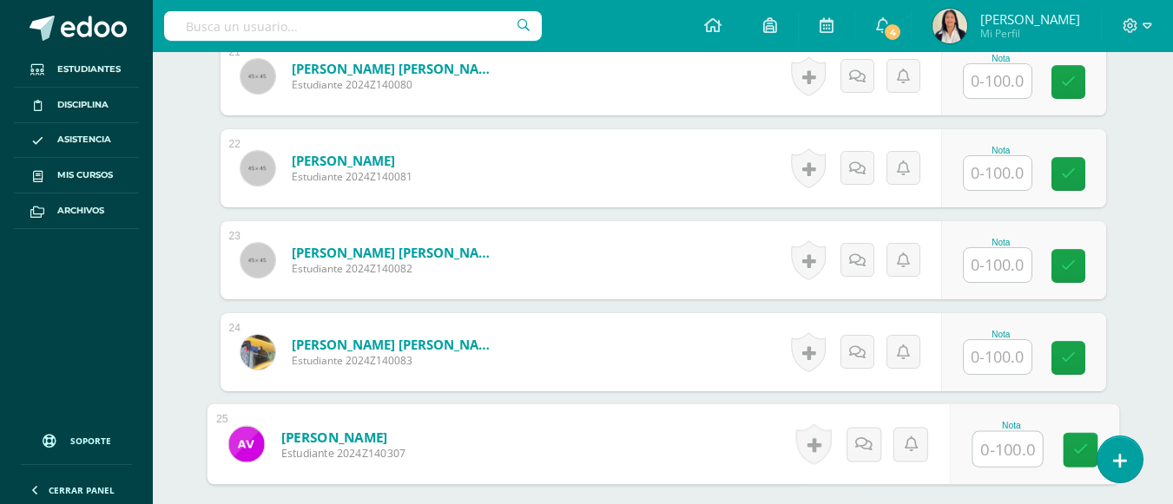
click at [983, 440] on input "text" at bounding box center [1006, 449] width 69 height 35
type input "100"
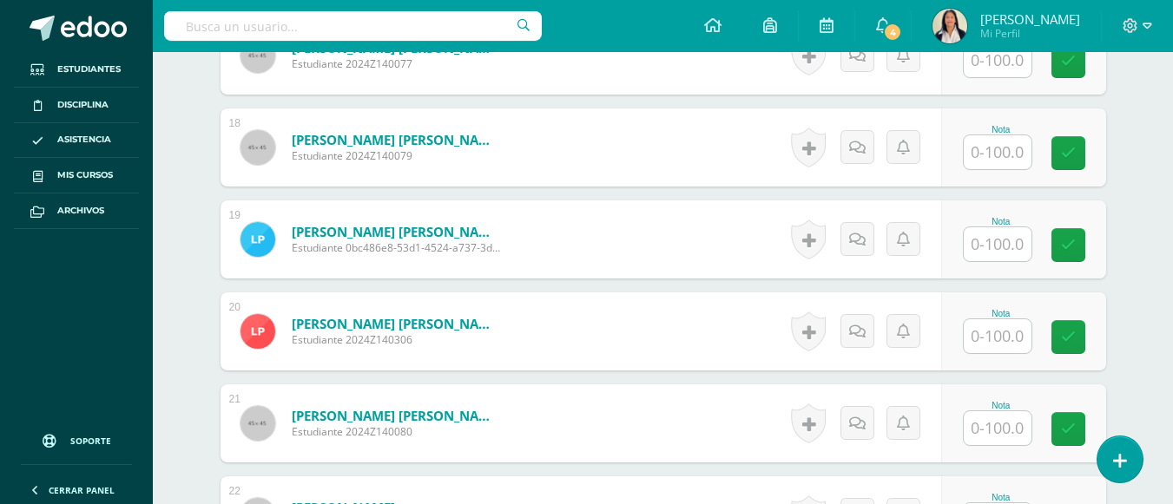
scroll to position [2106, 0]
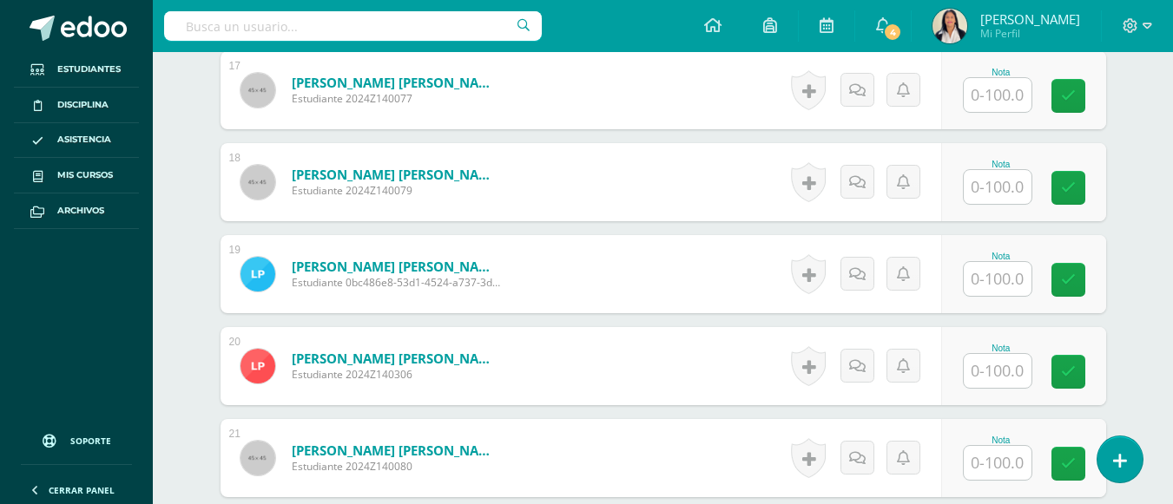
click at [990, 268] on input "text" at bounding box center [997, 279] width 68 height 34
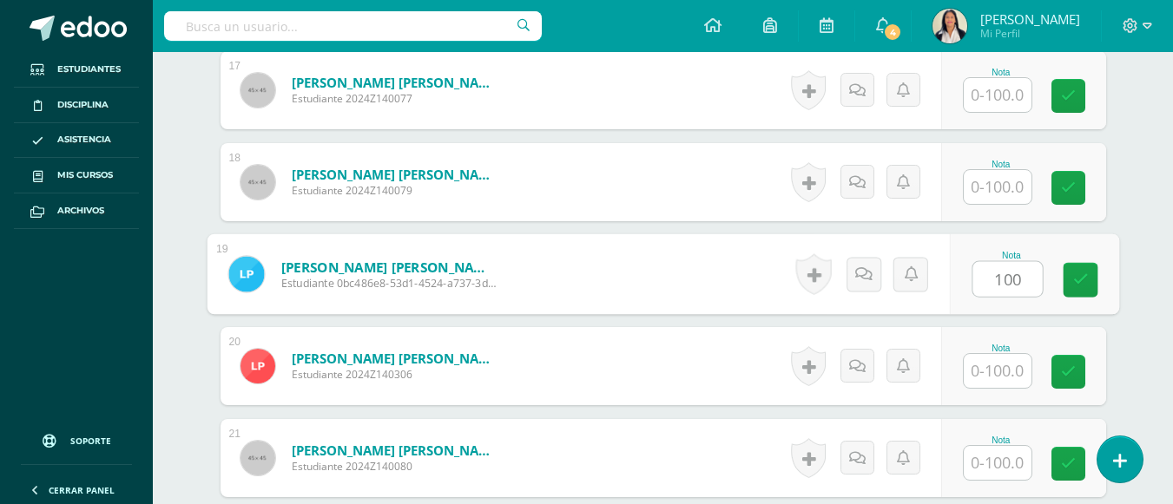
type input "100"
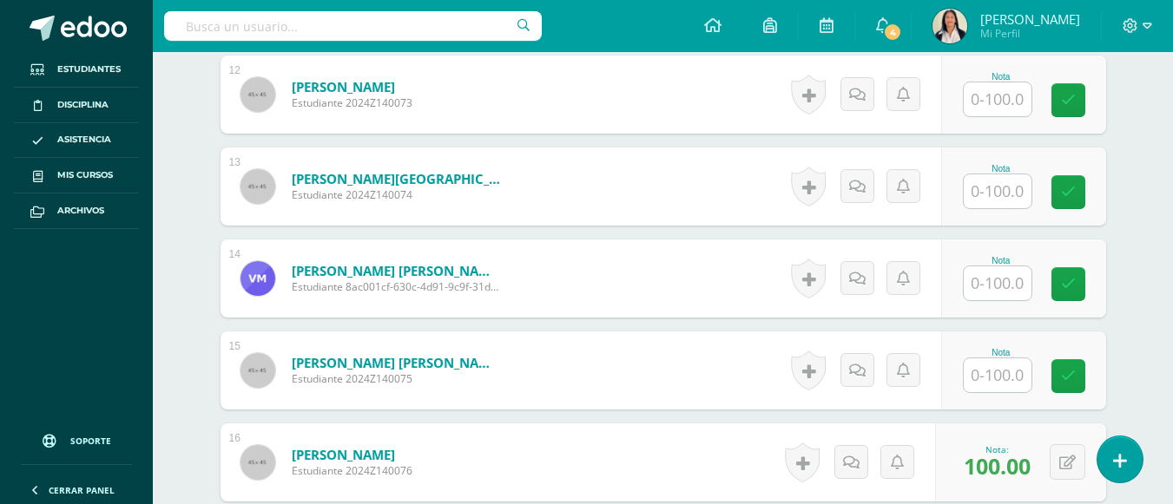
scroll to position [1620, 0]
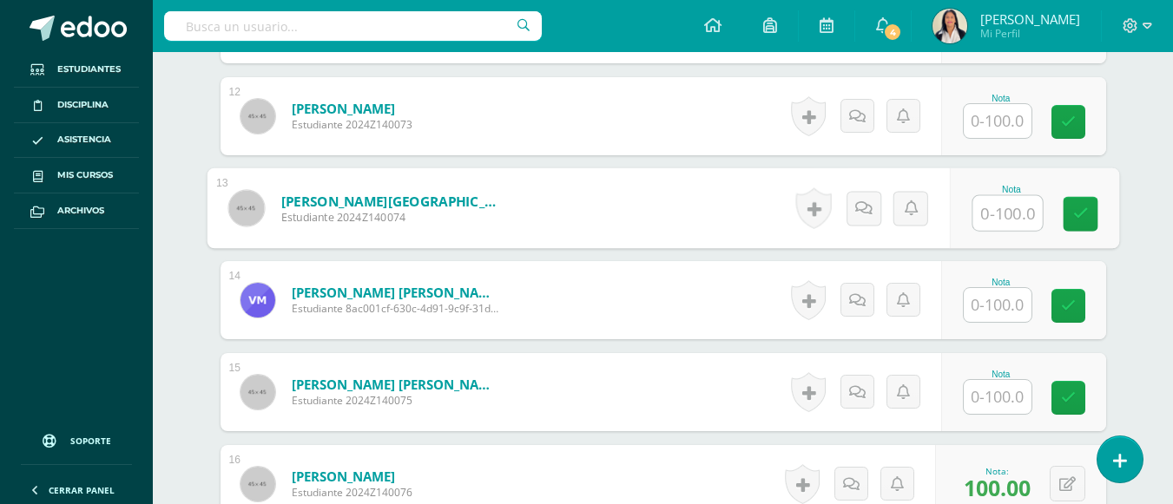
click at [988, 196] on input "text" at bounding box center [1006, 213] width 69 height 35
type input "100"
click at [1118, 311] on div "¿Estás seguro que quieres eliminar esta actividad? Esto borrará la actividad y …" at bounding box center [663, 50] width 955 height 2999
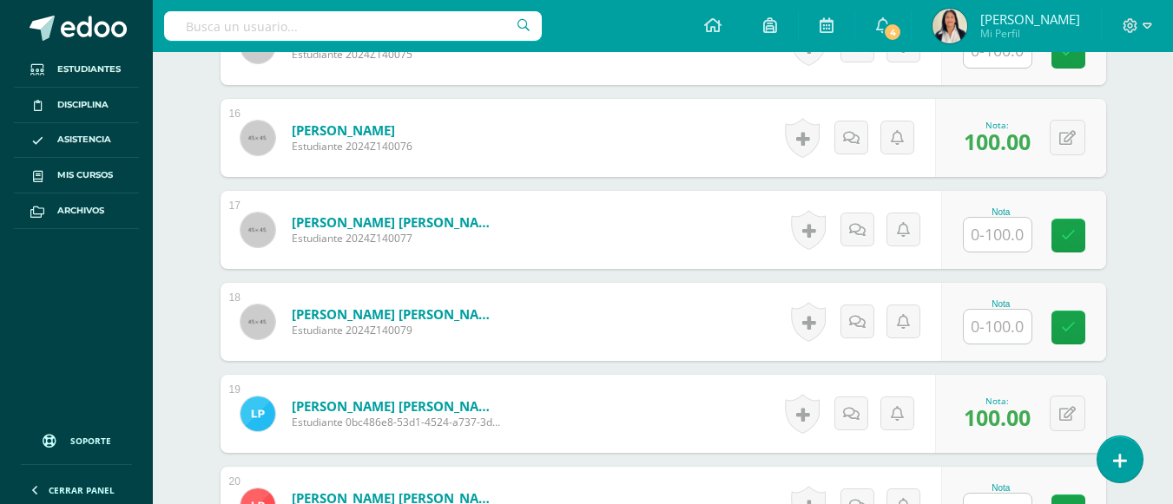
scroll to position [1968, 0]
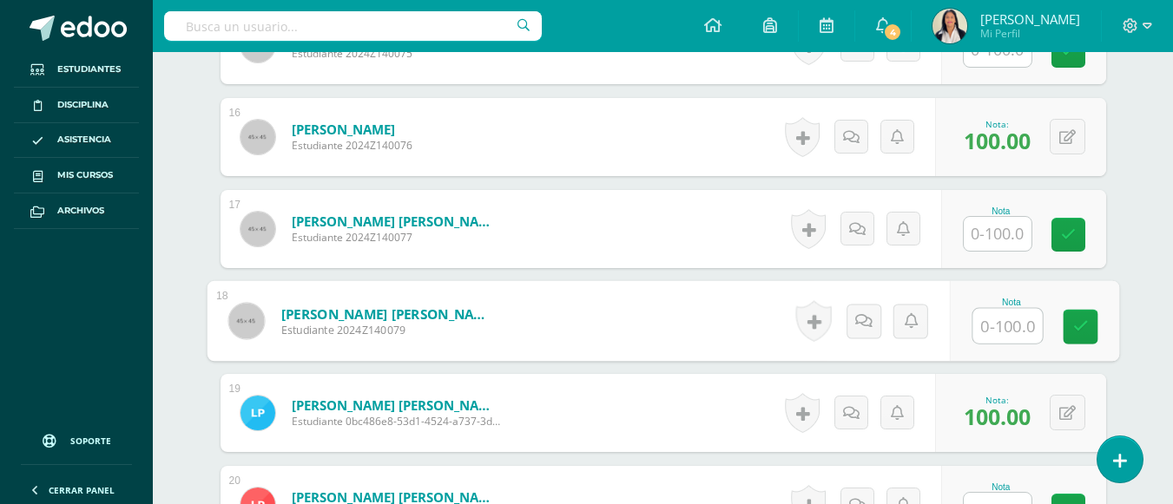
click at [990, 309] on input "text" at bounding box center [1006, 326] width 69 height 35
type input "100"
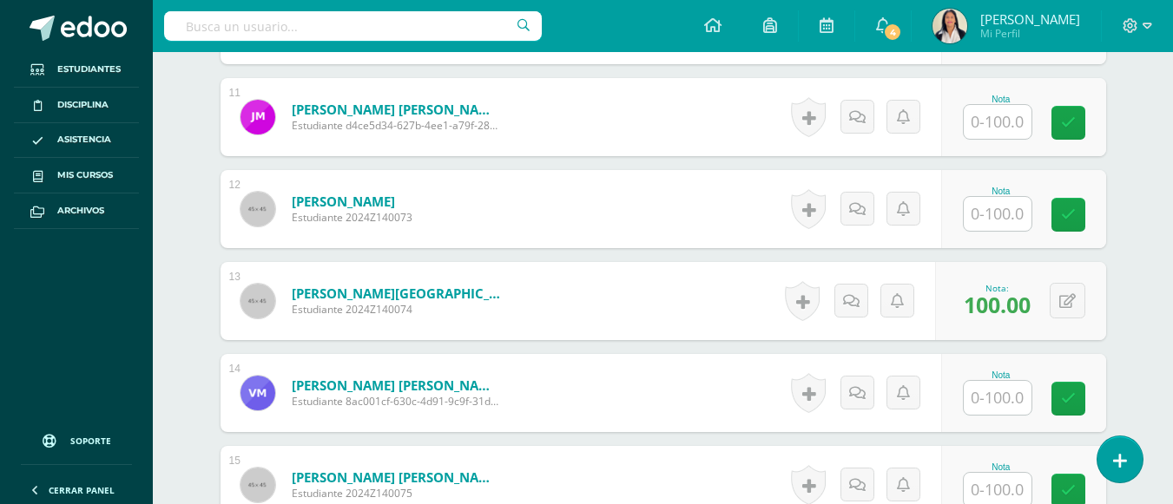
scroll to position [1562, 0]
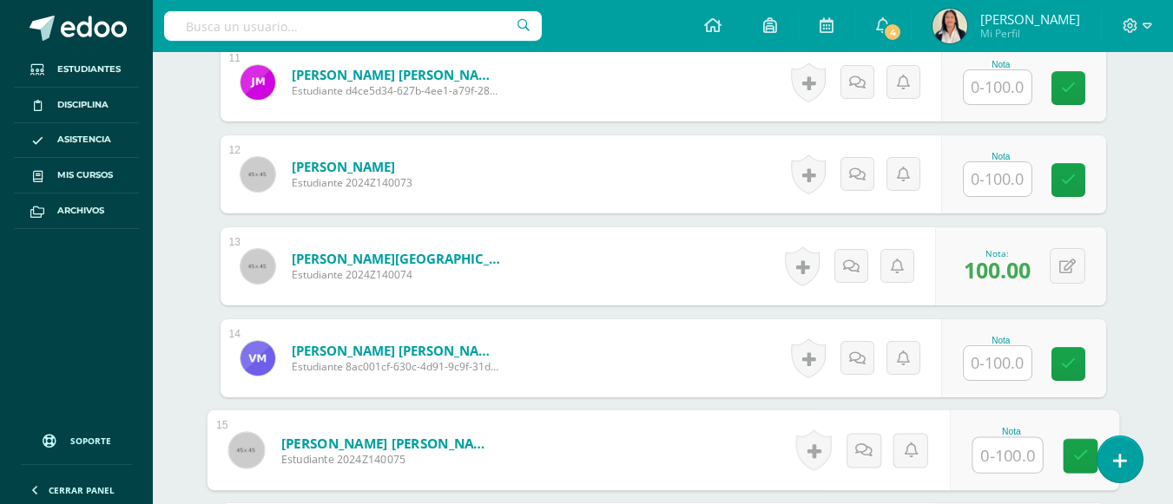
click at [990, 438] on input "text" at bounding box center [1006, 455] width 69 height 35
type input "95"
click at [1143, 387] on div "Medio Social Pri 3 Tercero Primaria "A" Herramientas Detalle de asistencias Act…" at bounding box center [663, 49] width 1020 height 3118
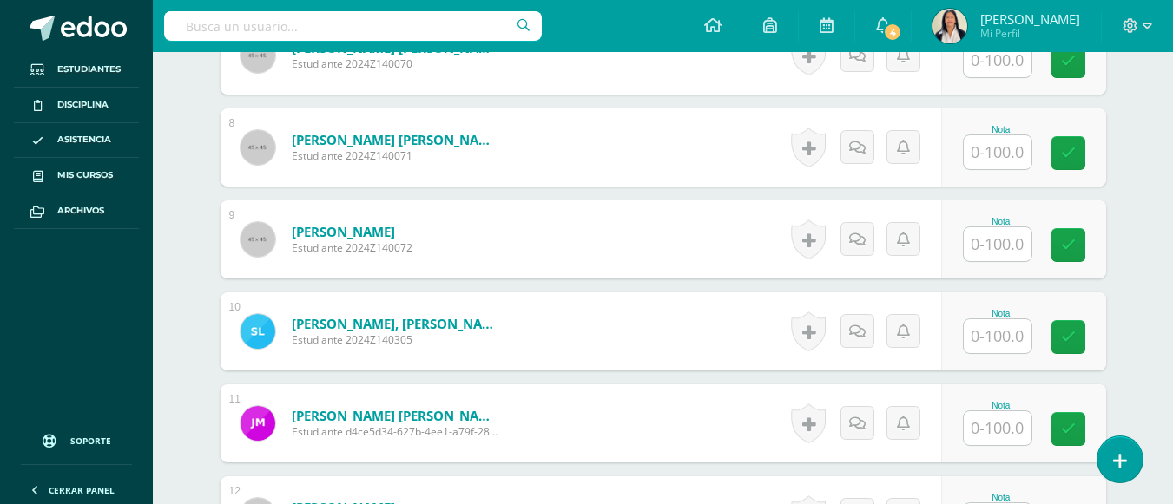
scroll to position [1227, 0]
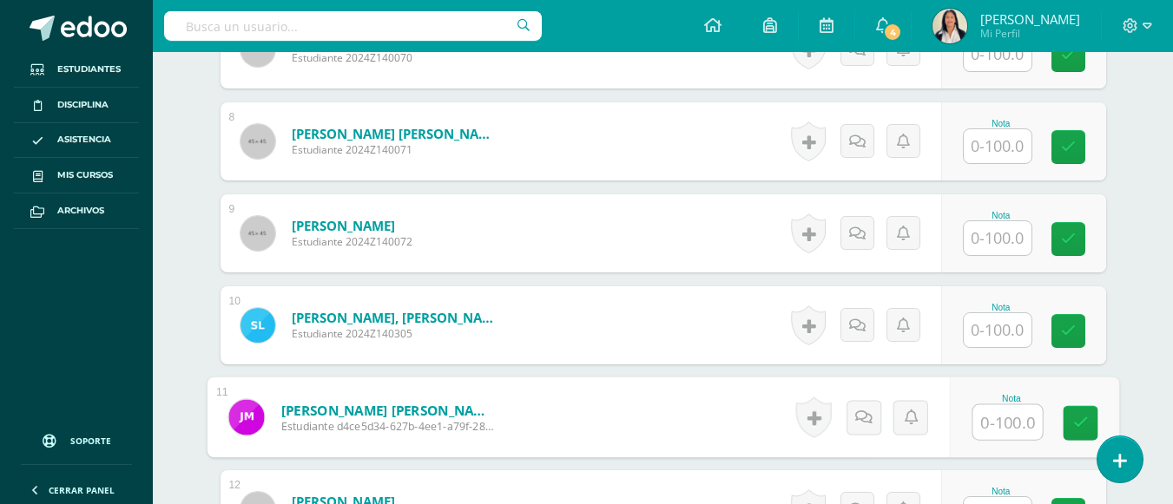
click at [994, 408] on input "text" at bounding box center [1006, 422] width 69 height 35
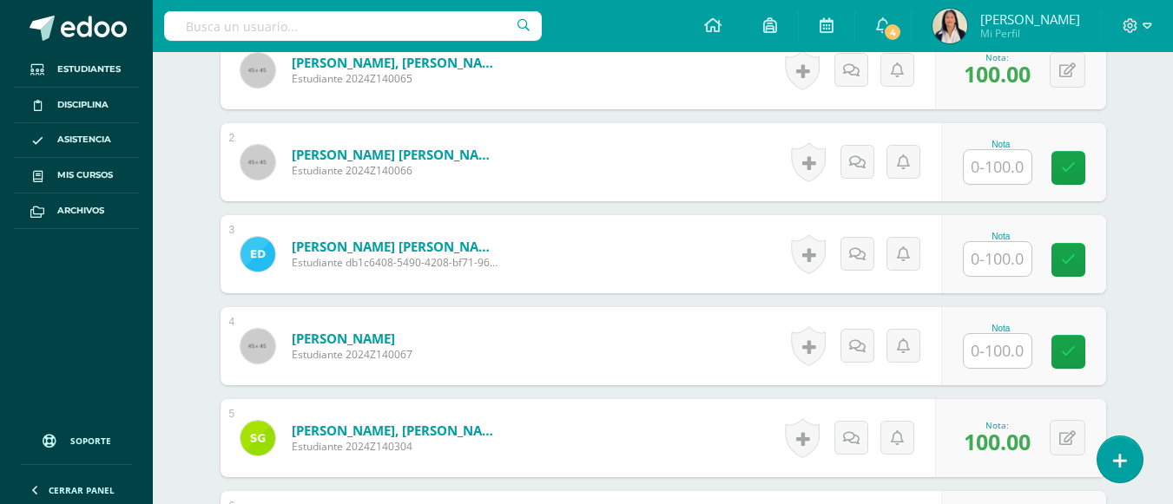
scroll to position [648, 0]
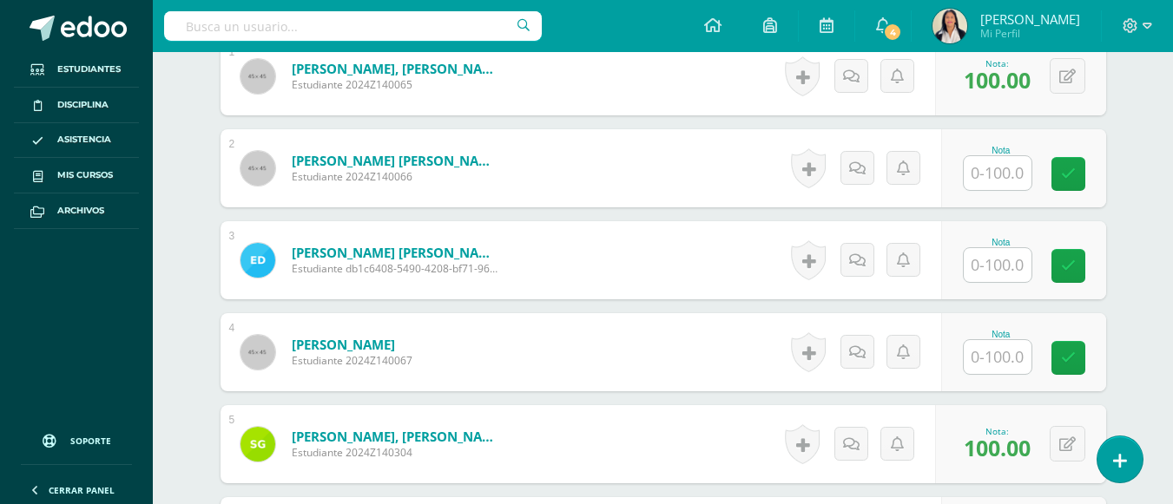
type input "84"
click at [989, 156] on input "text" at bounding box center [1006, 173] width 69 height 35
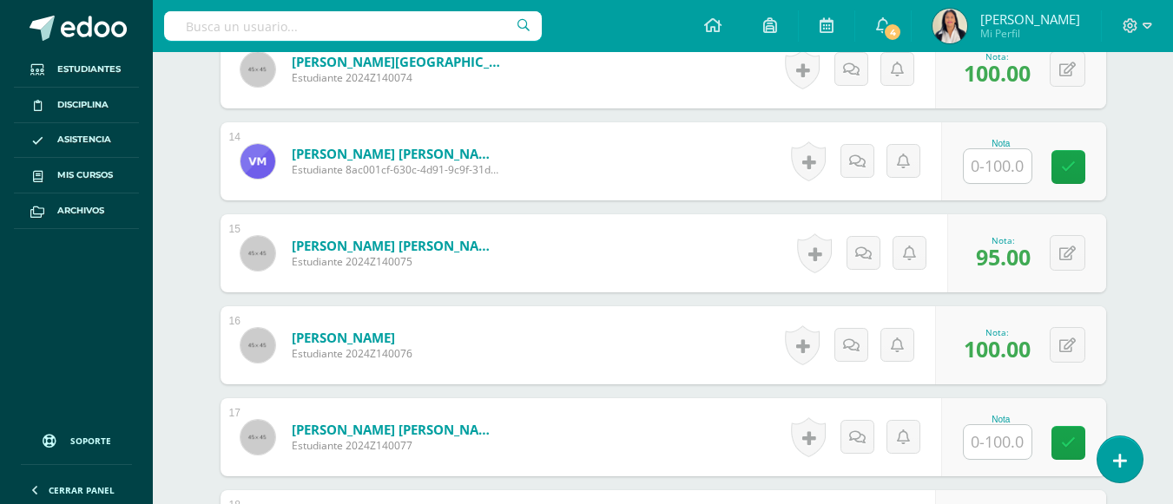
scroll to position [1765, 0]
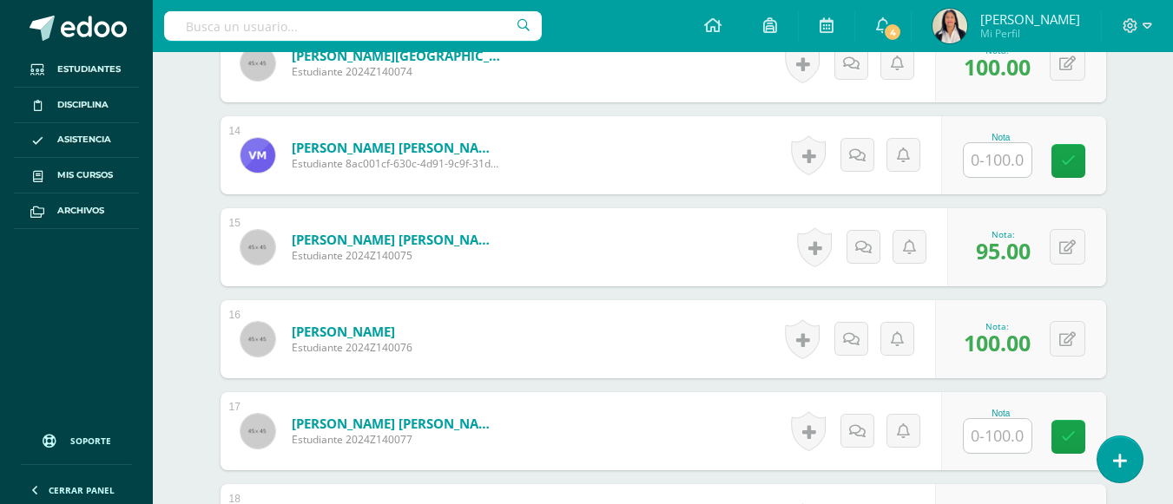
type input "100"
click at [994, 423] on input "text" at bounding box center [1006, 436] width 69 height 35
type input "95"
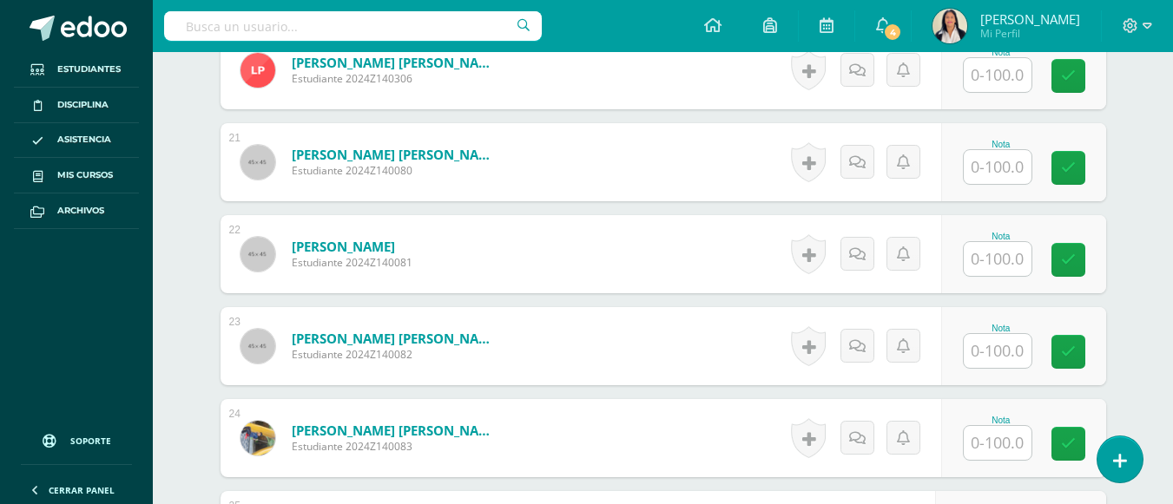
scroll to position [2425, 0]
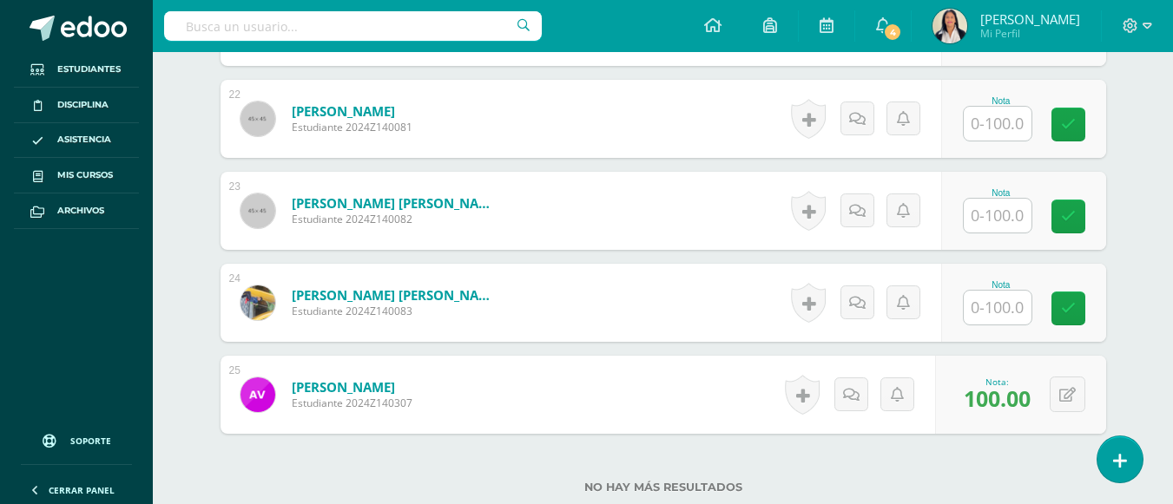
scroll to position [2598, 0]
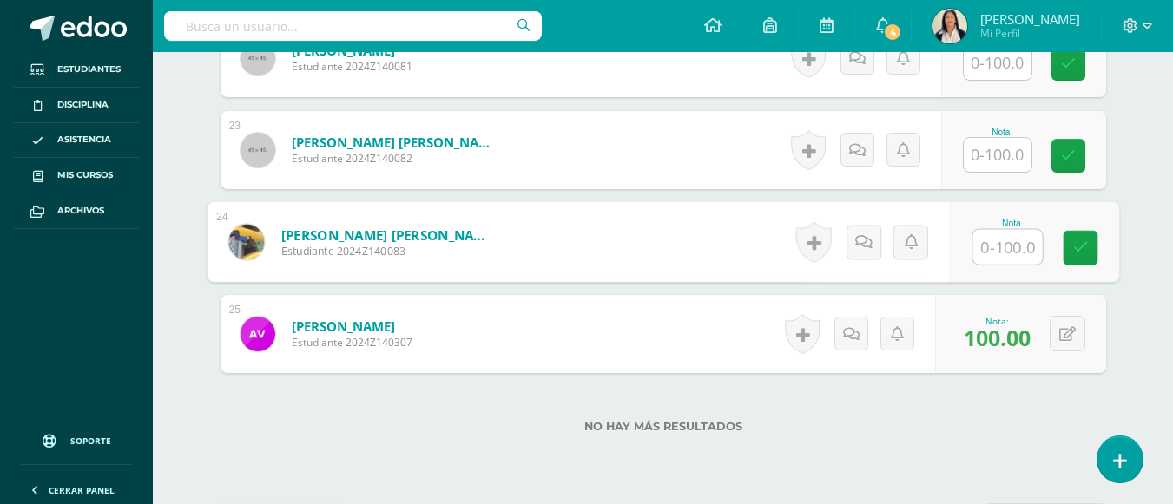
click at [998, 230] on input "text" at bounding box center [1006, 247] width 69 height 35
type input "98"
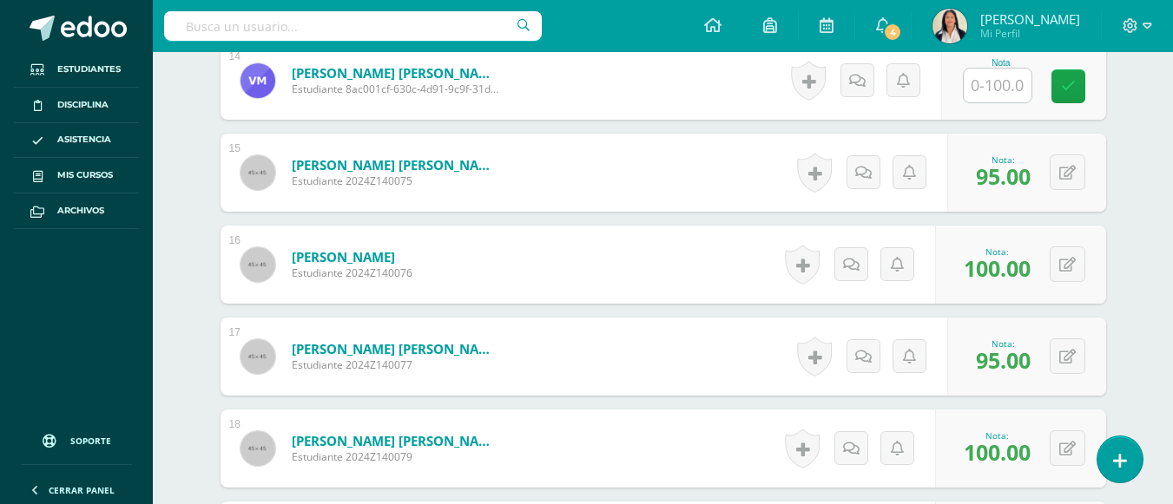
scroll to position [1800, 0]
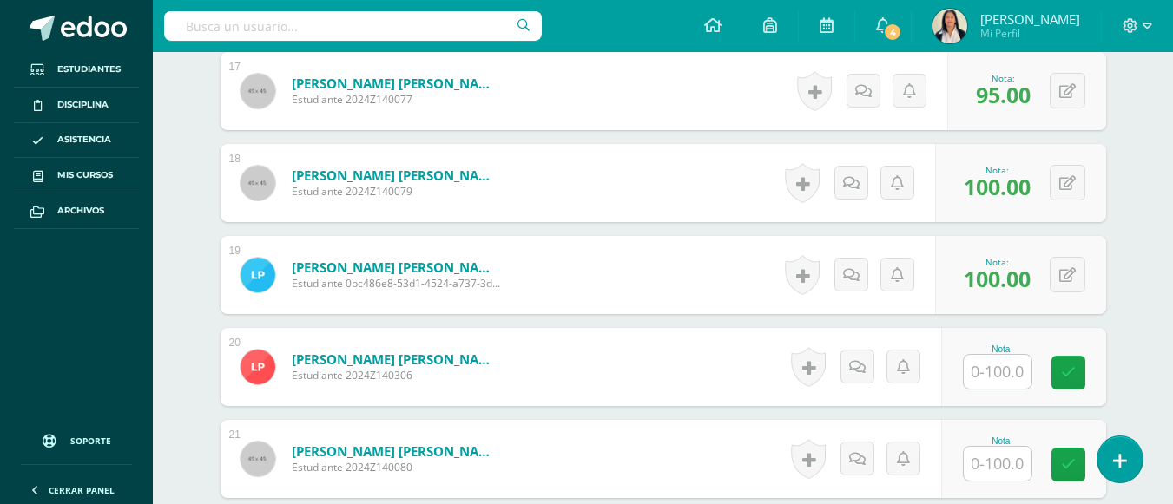
scroll to position [2112, 0]
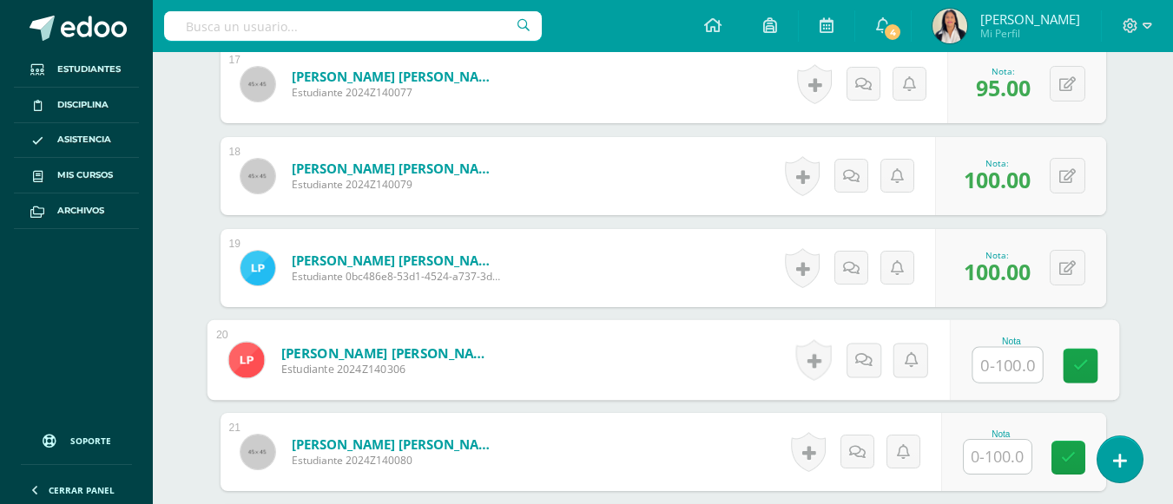
click at [992, 349] on input "text" at bounding box center [1006, 365] width 69 height 35
type input "100"
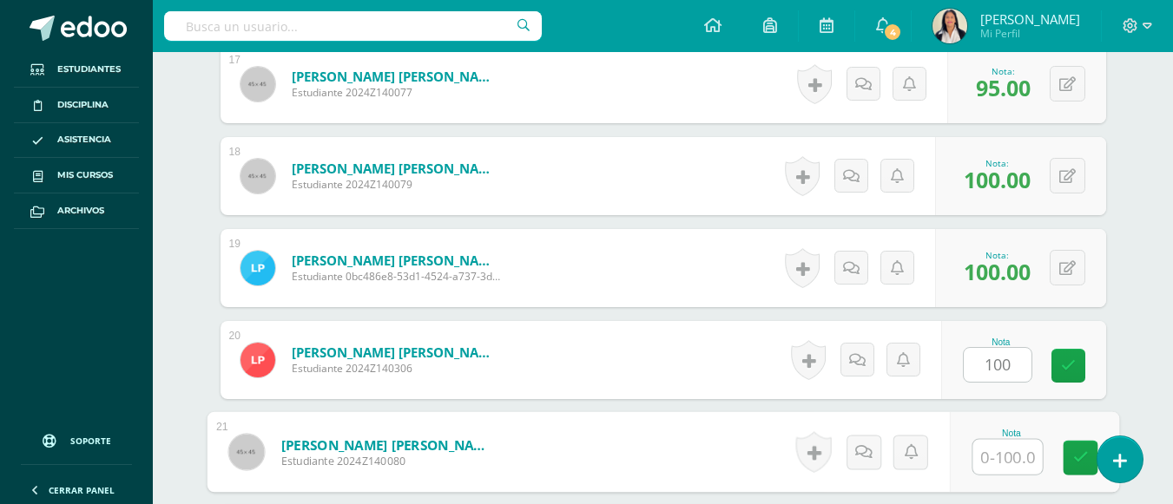
click at [990, 440] on input "text" at bounding box center [1006, 457] width 69 height 35
type input "100"
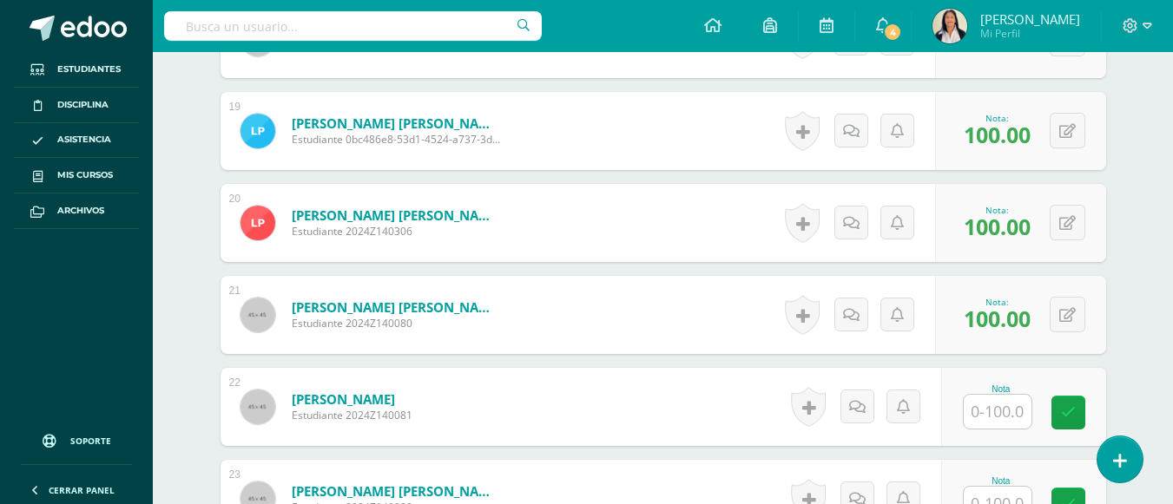
scroll to position [2251, 0]
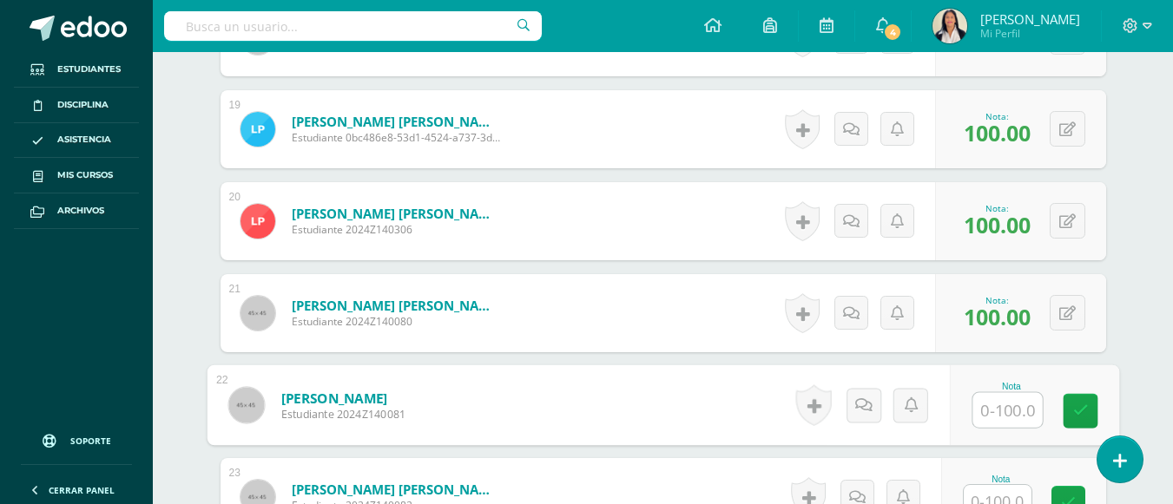
click at [1001, 393] on input "text" at bounding box center [1006, 410] width 69 height 35
type input "100"
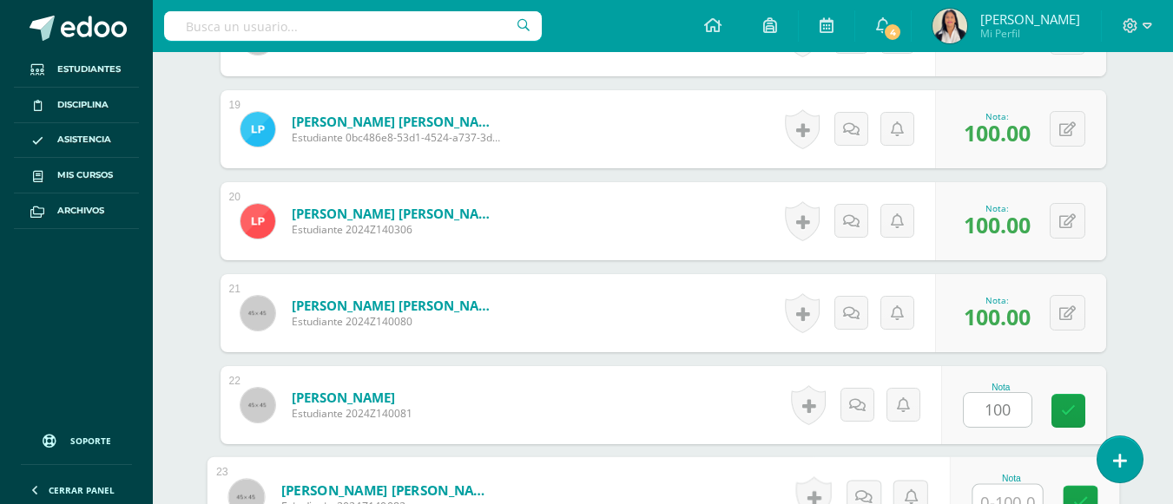
click at [1000, 486] on input "text" at bounding box center [1006, 502] width 69 height 35
type input "98"
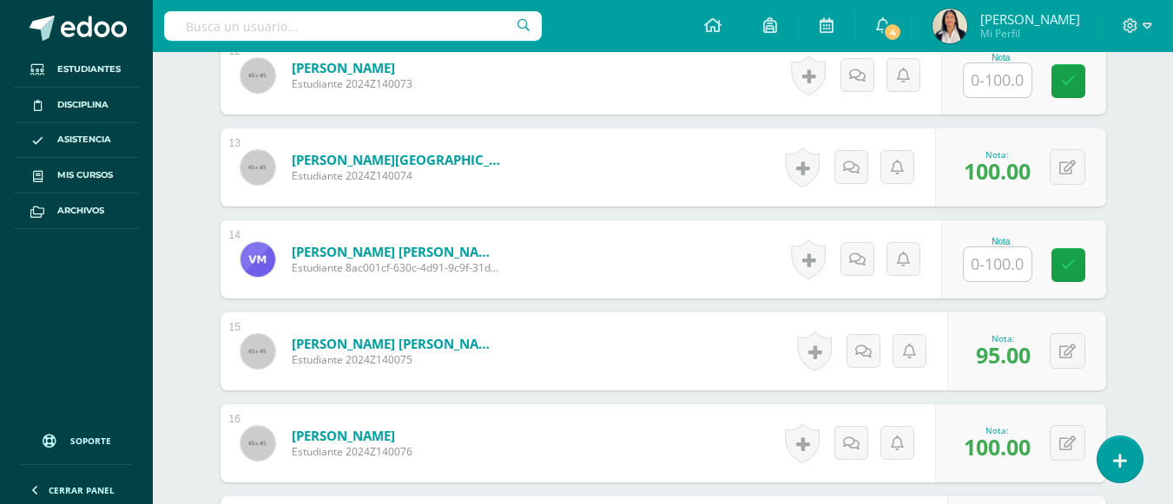
scroll to position [1626, 0]
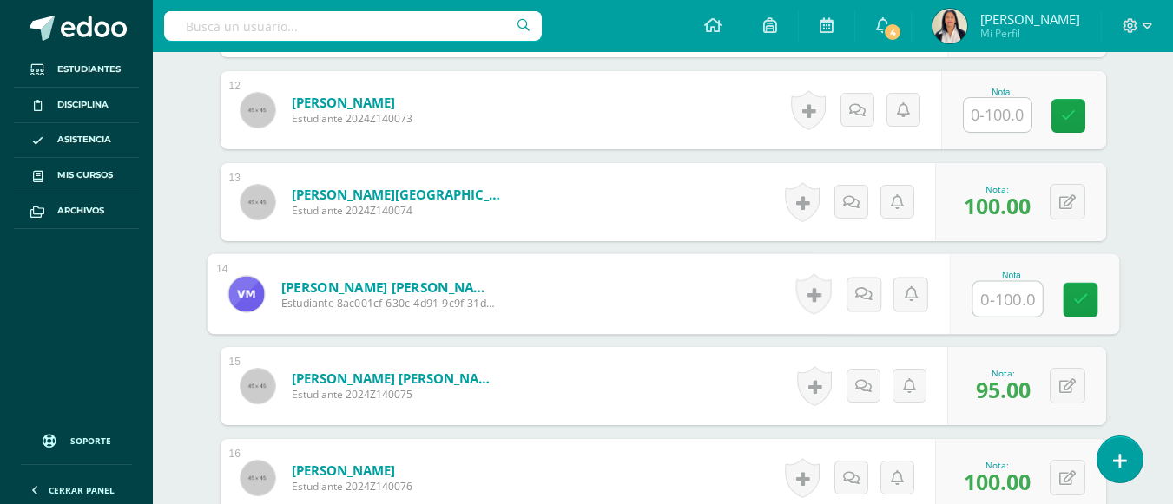
click at [984, 282] on input "text" at bounding box center [1006, 299] width 69 height 35
type input "100"
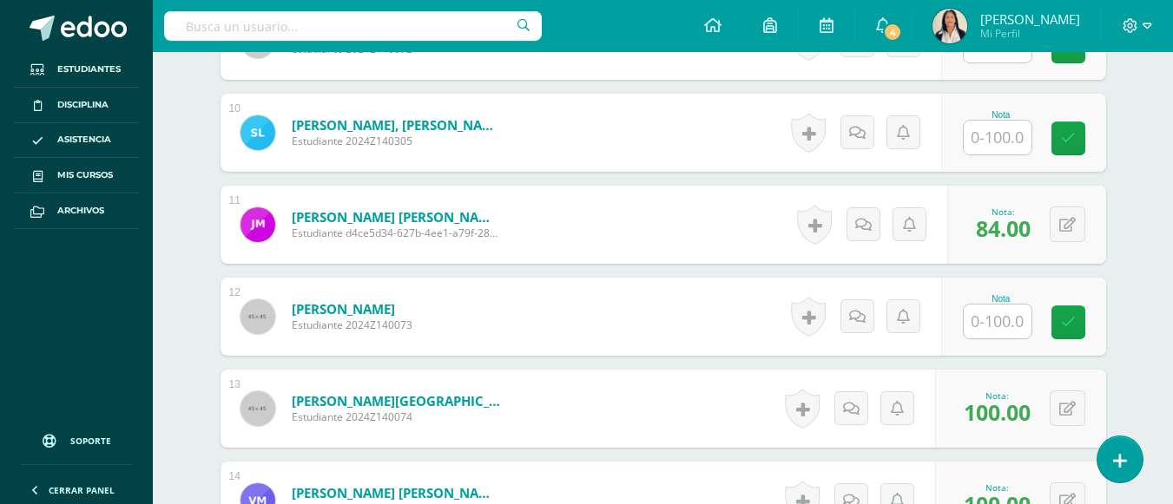
scroll to position [1418, 0]
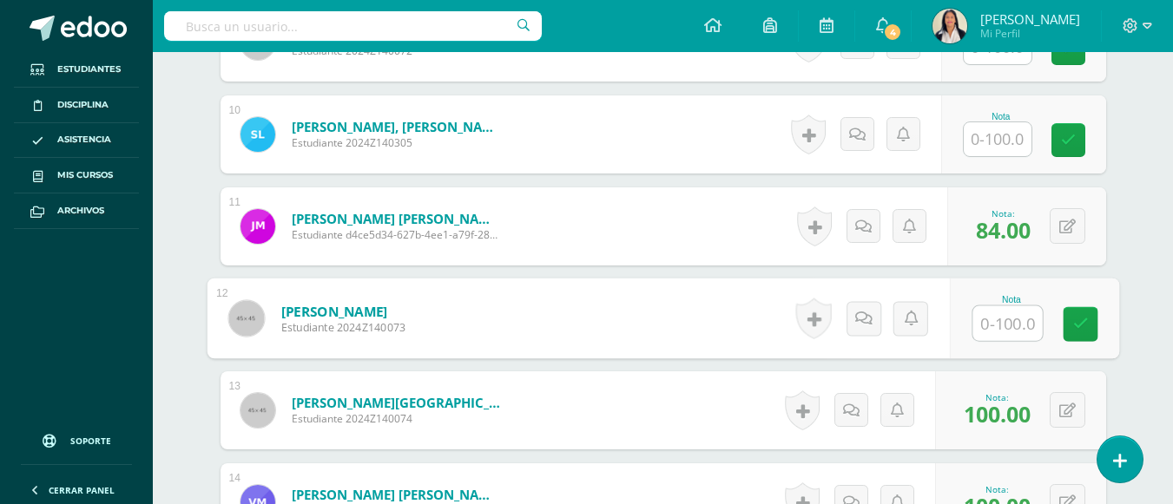
click at [993, 306] on input "text" at bounding box center [1006, 323] width 69 height 35
type input "100"
click at [1146, 325] on div "Medio Social Pri 3 Tercero Primaria "A" Herramientas Detalle de asistencias Act…" at bounding box center [663, 193] width 1020 height 3118
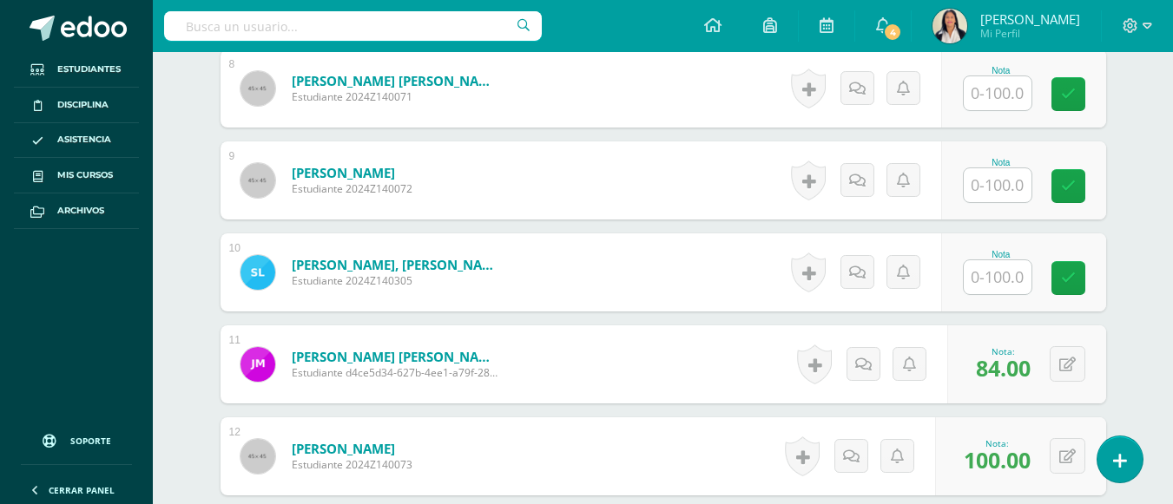
scroll to position [1279, 0]
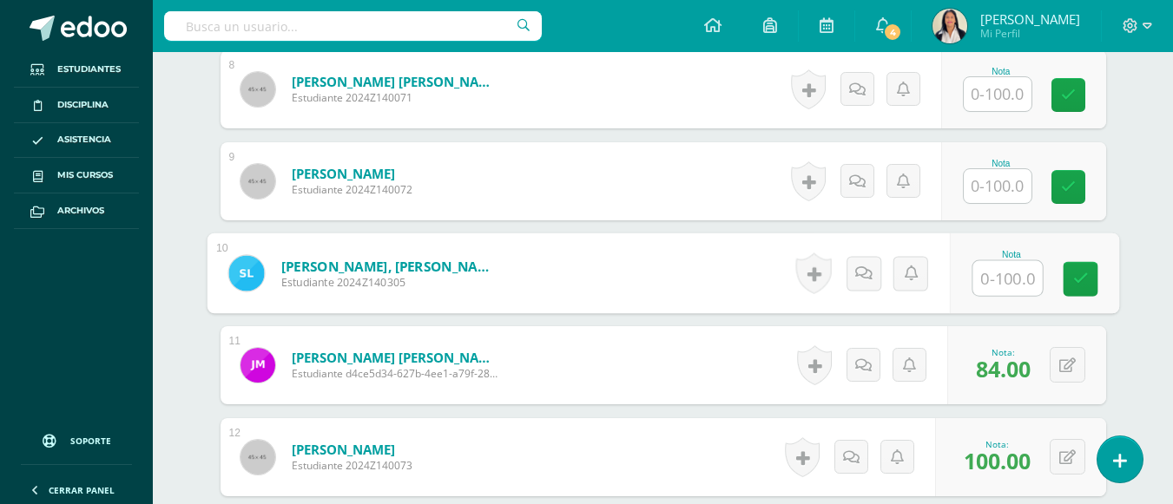
click at [993, 261] on input "text" at bounding box center [1006, 278] width 69 height 35
type input "100"
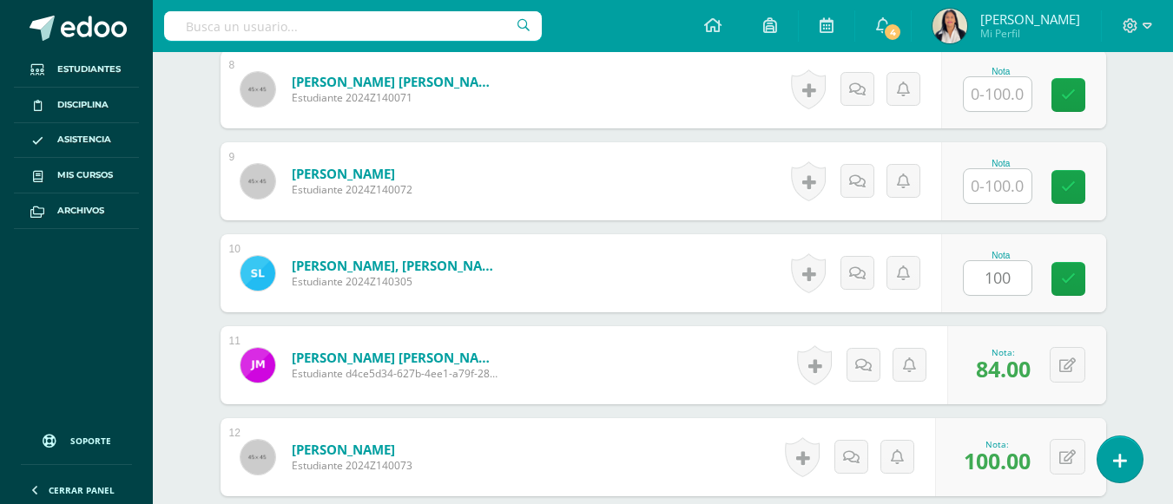
click at [1141, 135] on div "Medio Social Pri 3 Tercero Primaria "A" Herramientas Detalle de asistencias Act…" at bounding box center [663, 332] width 1020 height 3118
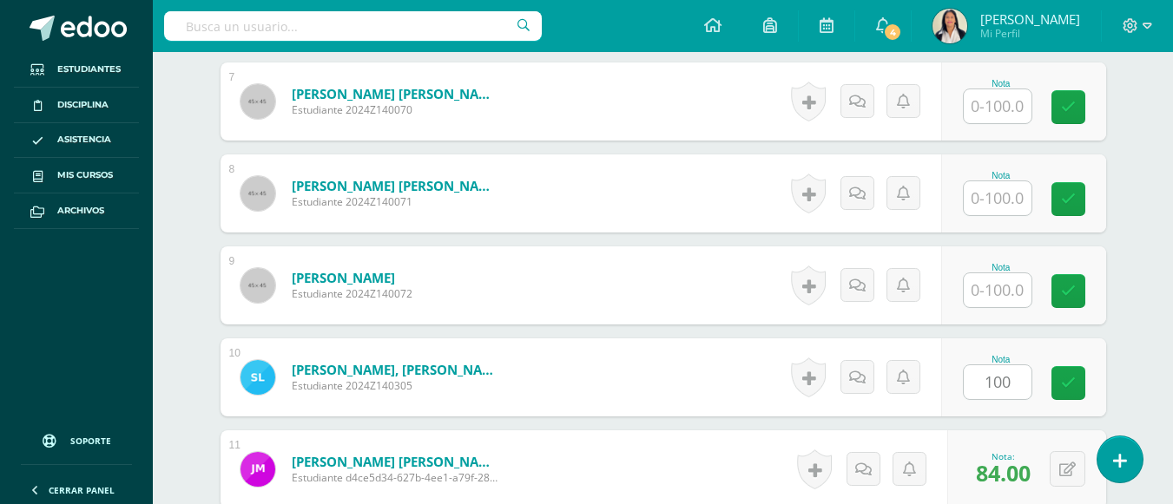
scroll to position [1140, 0]
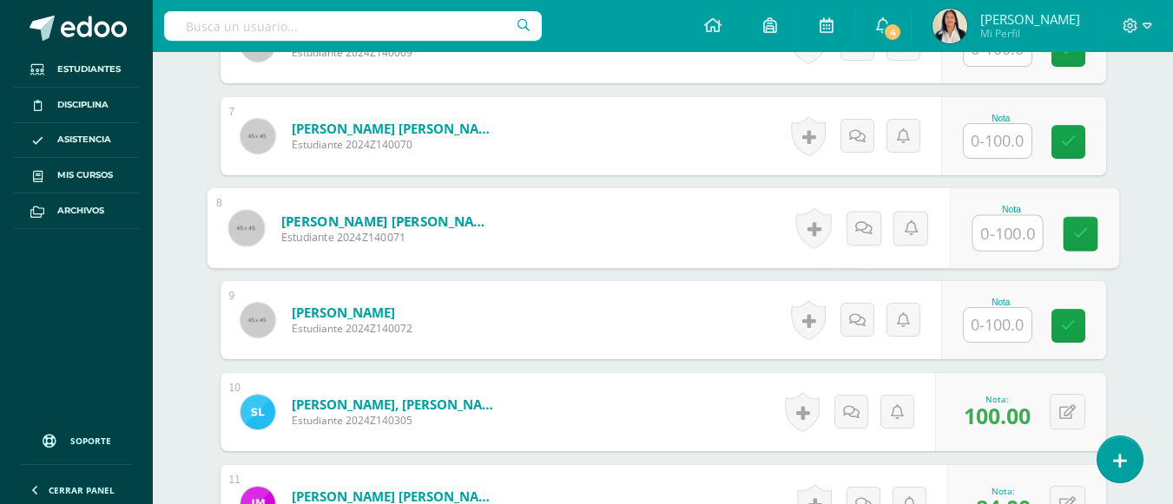
click at [981, 216] on input "text" at bounding box center [1006, 233] width 69 height 35
type input "95"
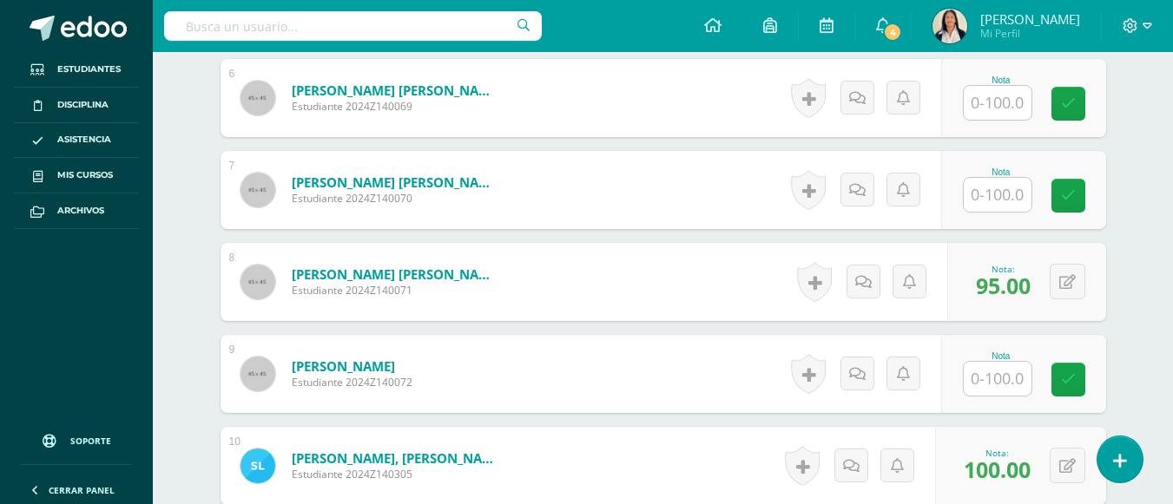
scroll to position [1036, 0]
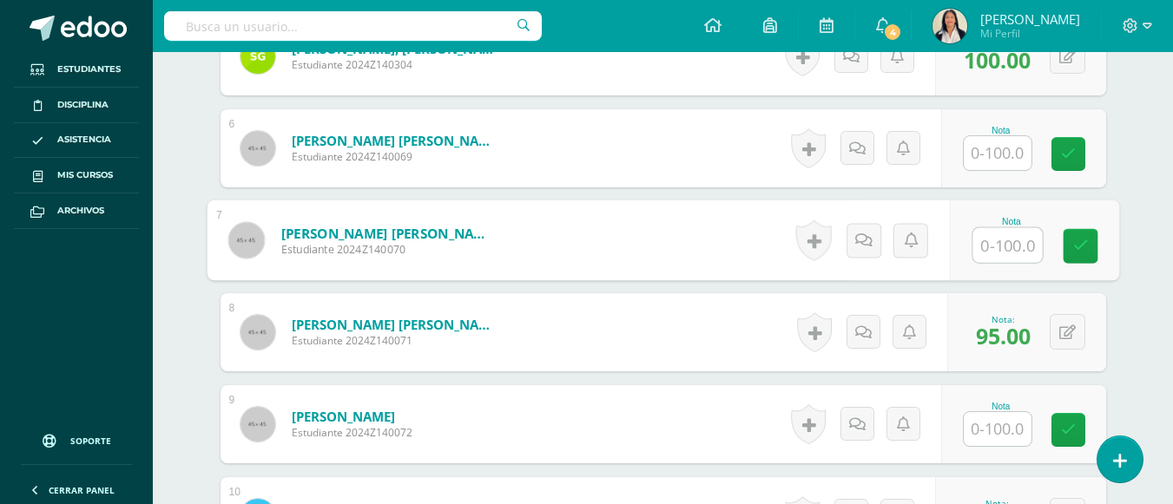
click at [997, 233] on input "text" at bounding box center [1006, 245] width 69 height 35
type input "100"
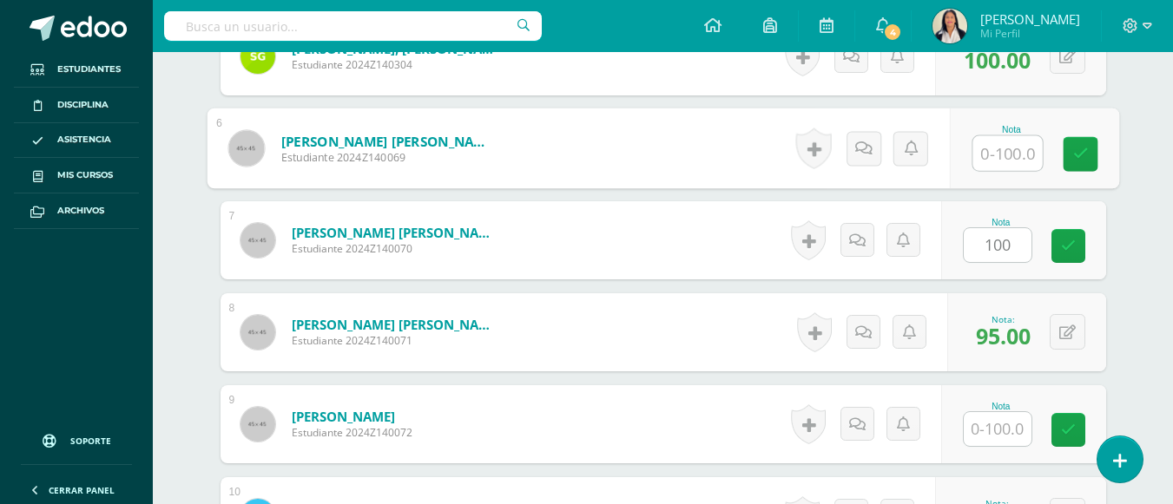
click at [983, 136] on input "text" at bounding box center [1006, 153] width 69 height 35
type input "100"
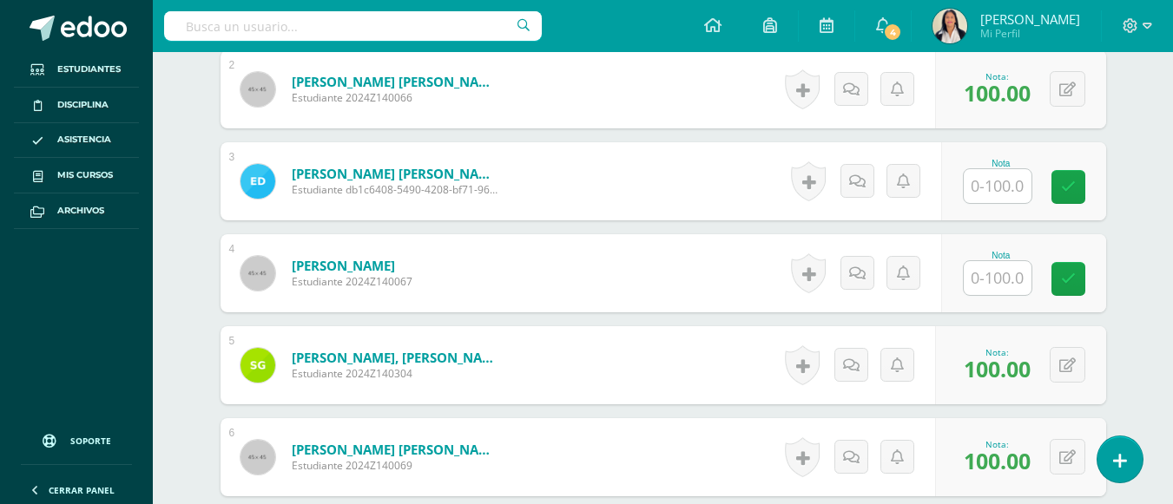
scroll to position [724, 0]
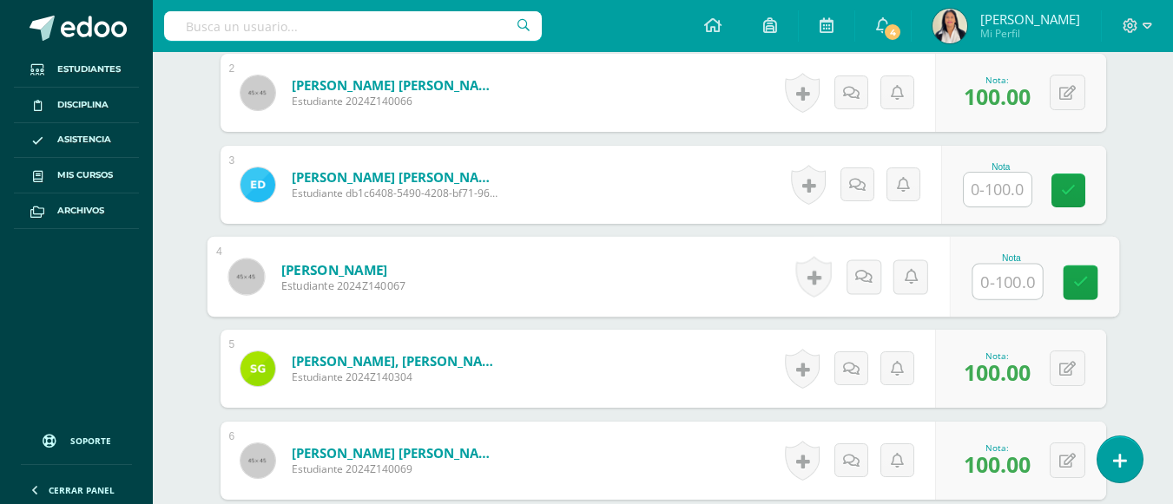
click at [993, 265] on input "text" at bounding box center [1006, 282] width 69 height 35
type input "95"
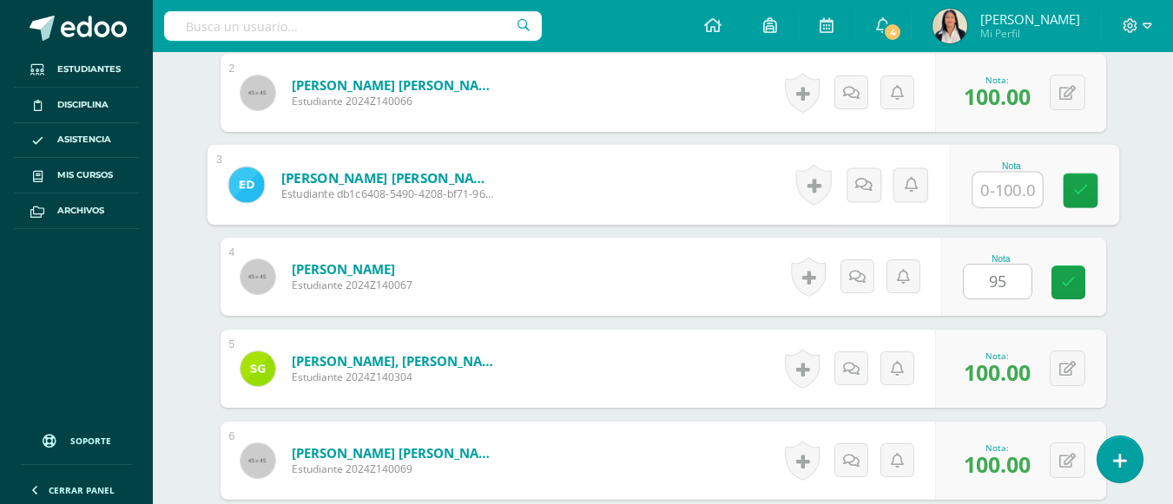
click at [991, 174] on input "text" at bounding box center [1006, 190] width 69 height 35
type input "96"
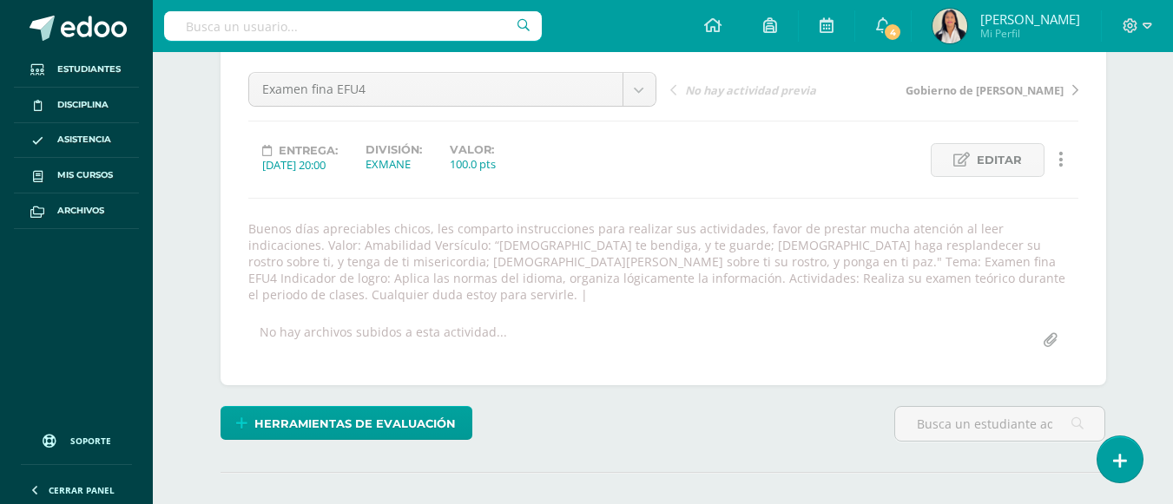
scroll to position [0, 0]
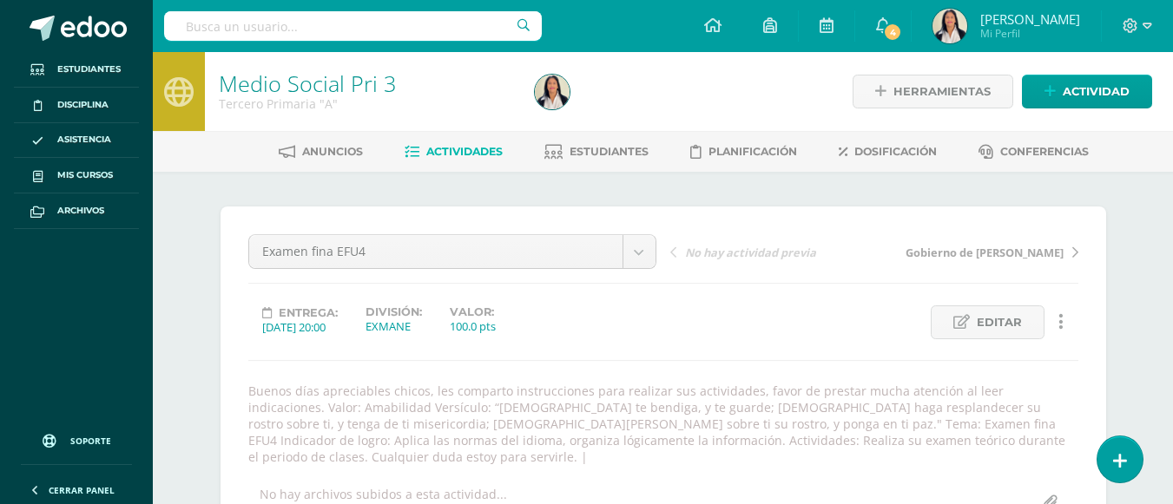
click at [458, 154] on span "Actividades" at bounding box center [464, 151] width 76 height 13
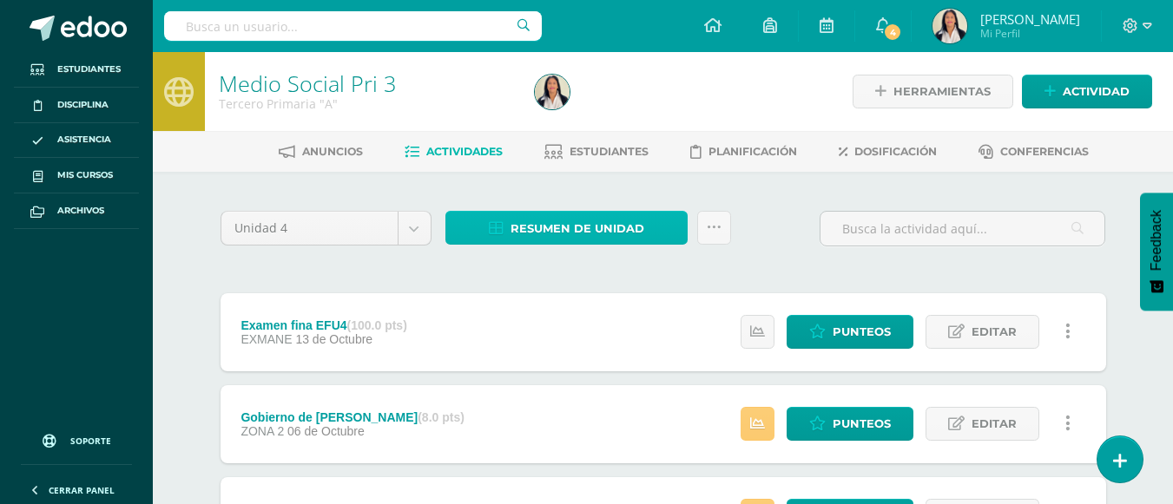
click at [559, 228] on span "Resumen de unidad" at bounding box center [577, 229] width 134 height 32
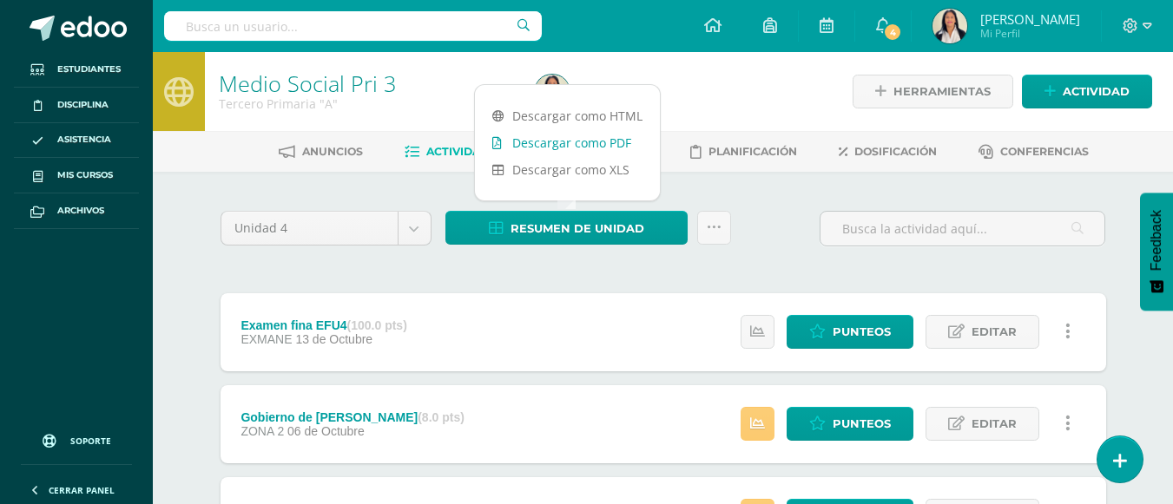
click at [583, 137] on link "Descargar como PDF" at bounding box center [567, 142] width 185 height 27
click at [779, 243] on div "Unidad 4 Unidad 1 Unidad 2 Unidad 3 Unidad 4 Resumen de unidad Subir actividade…" at bounding box center [663, 235] width 899 height 49
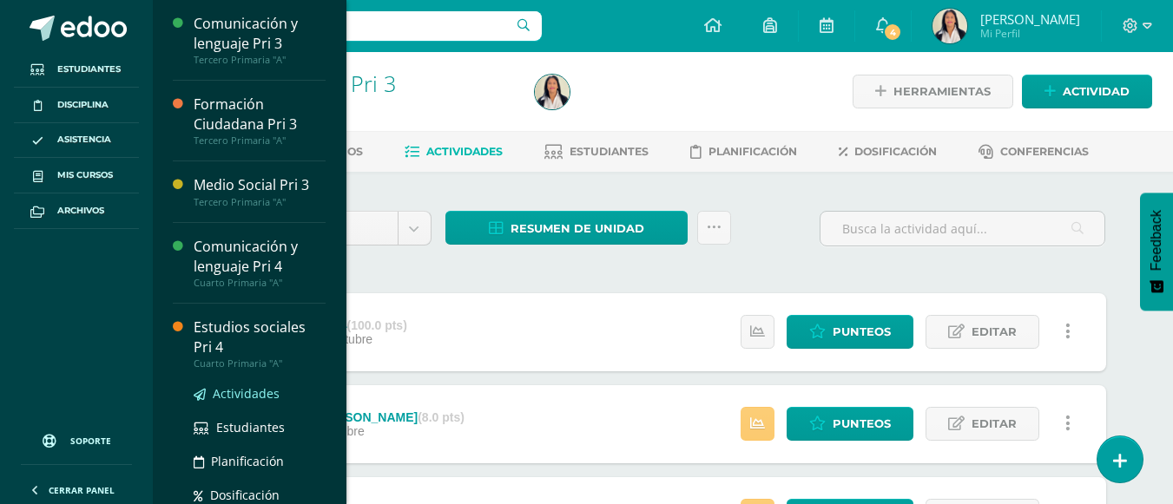
click at [245, 396] on span "Actividades" at bounding box center [246, 393] width 67 height 16
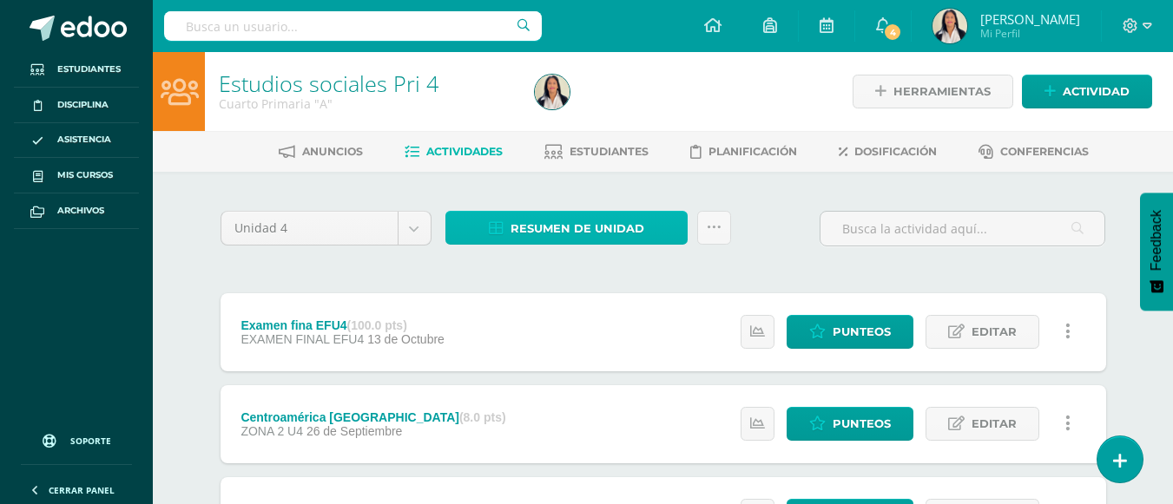
click at [566, 226] on span "Resumen de unidad" at bounding box center [577, 229] width 134 height 32
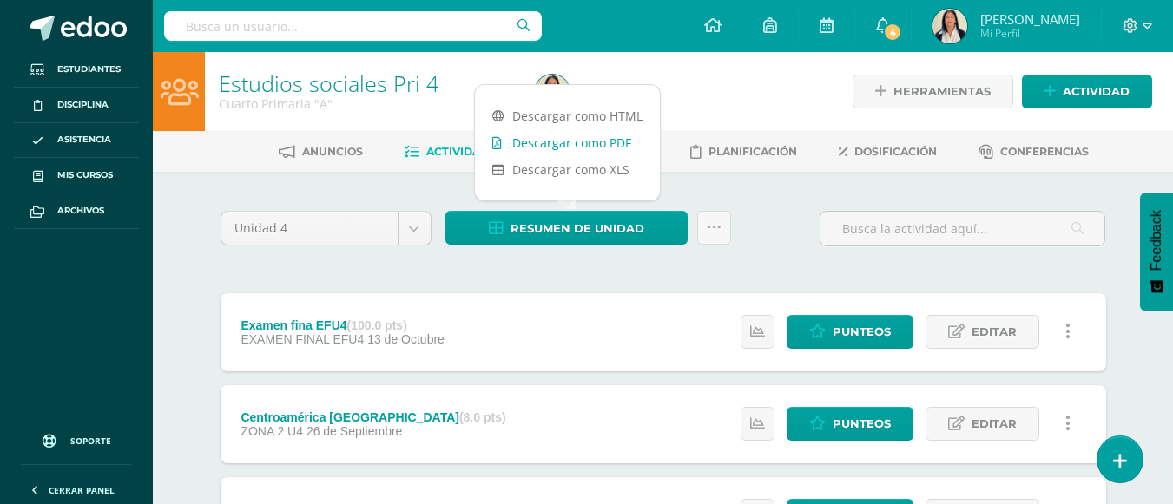
click at [581, 141] on link "Descargar como PDF" at bounding box center [567, 142] width 185 height 27
click at [548, 140] on link "Descargar como PDF" at bounding box center [567, 142] width 185 height 27
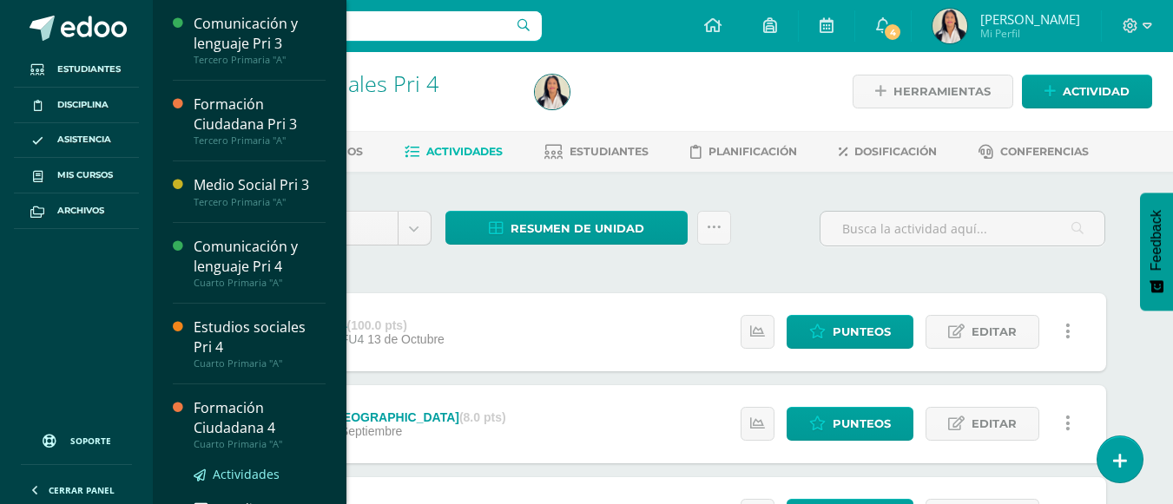
click at [242, 476] on span "Actividades" at bounding box center [246, 474] width 67 height 16
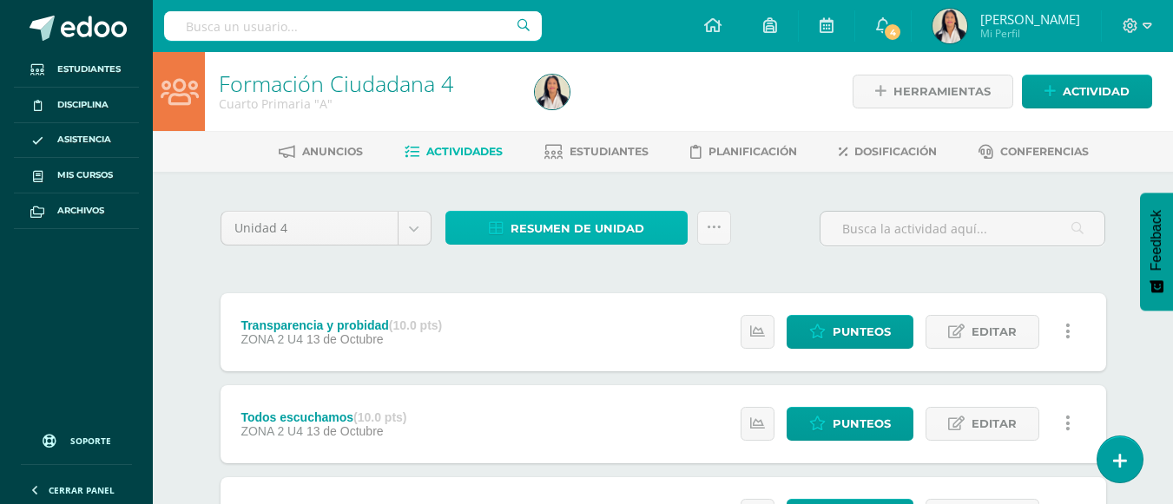
click at [557, 223] on span "Resumen de unidad" at bounding box center [577, 229] width 134 height 32
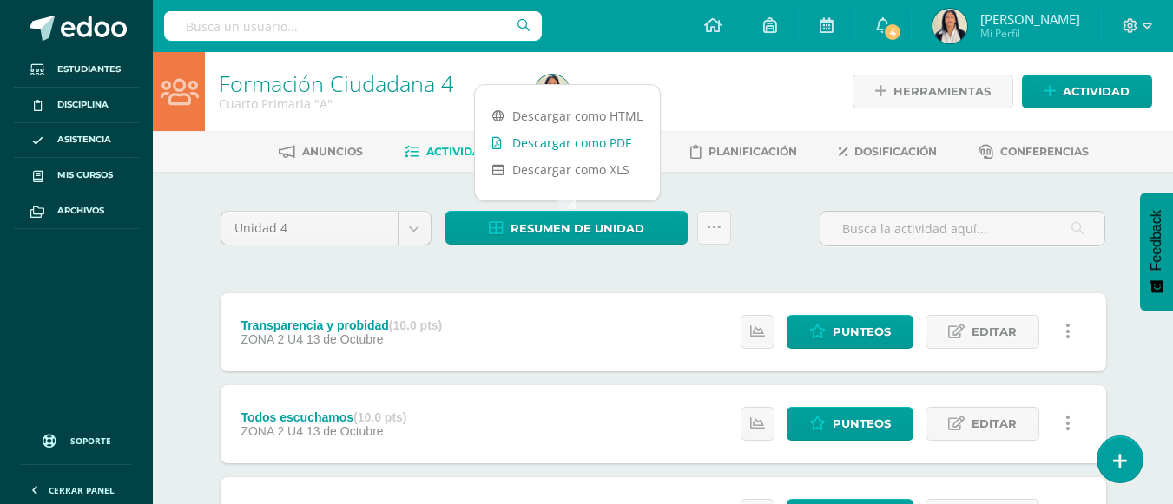
click at [569, 143] on link "Descargar como PDF" at bounding box center [567, 142] width 185 height 27
click at [571, 141] on link "Descargar como PDF" at bounding box center [567, 142] width 185 height 27
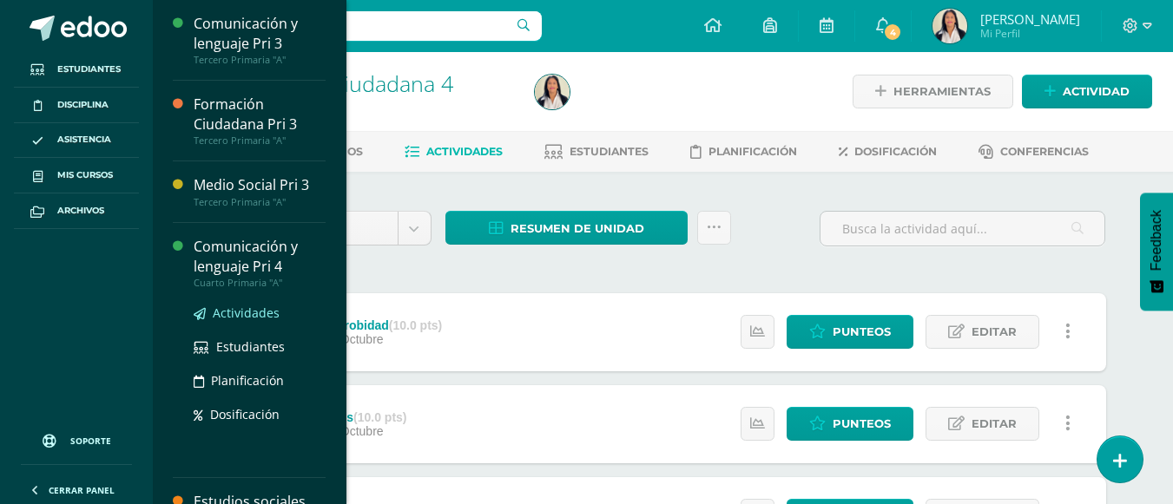
click at [252, 314] on span "Actividades" at bounding box center [246, 313] width 67 height 16
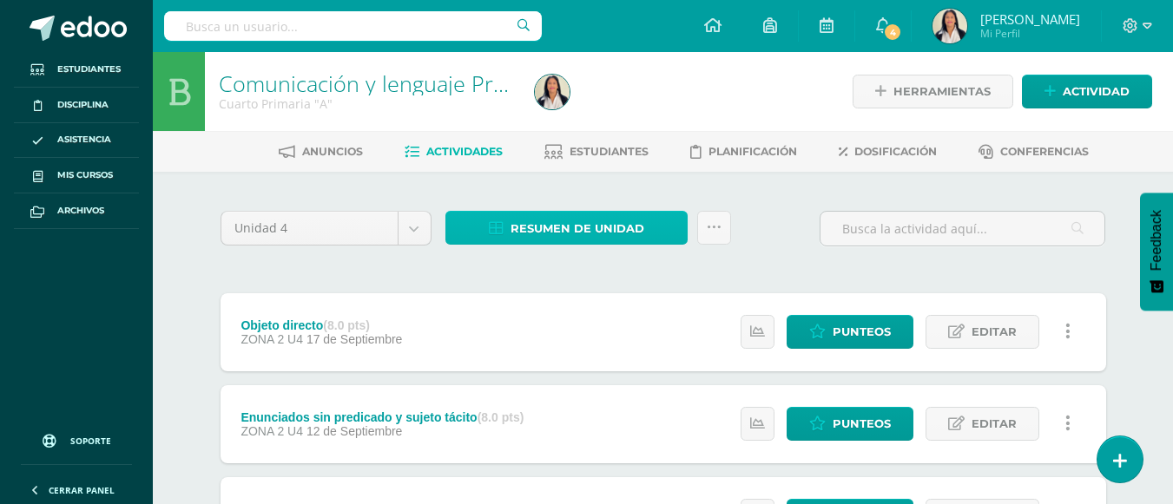
click at [615, 232] on span "Resumen de unidad" at bounding box center [577, 229] width 134 height 32
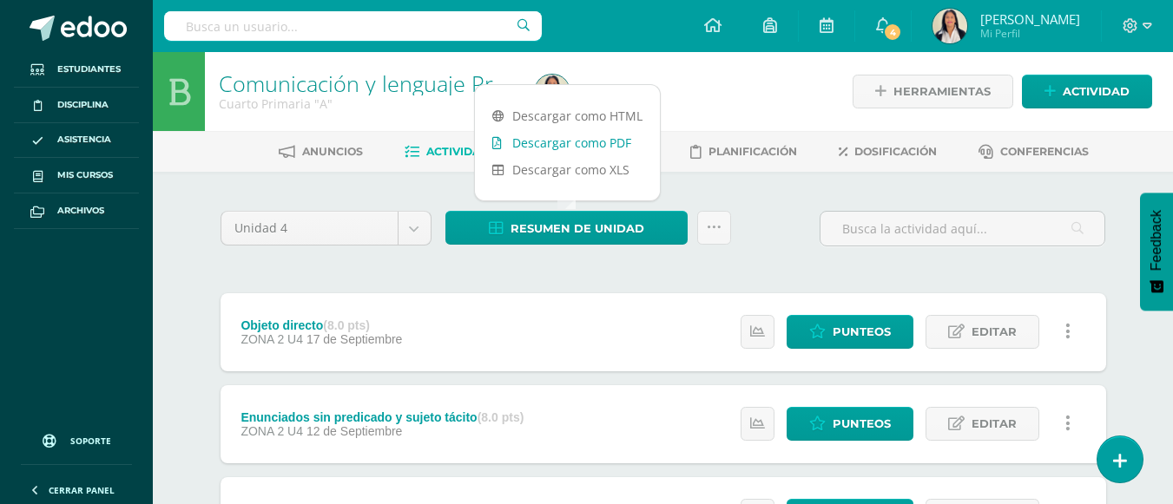
click at [607, 138] on link "Descargar como PDF" at bounding box center [567, 142] width 185 height 27
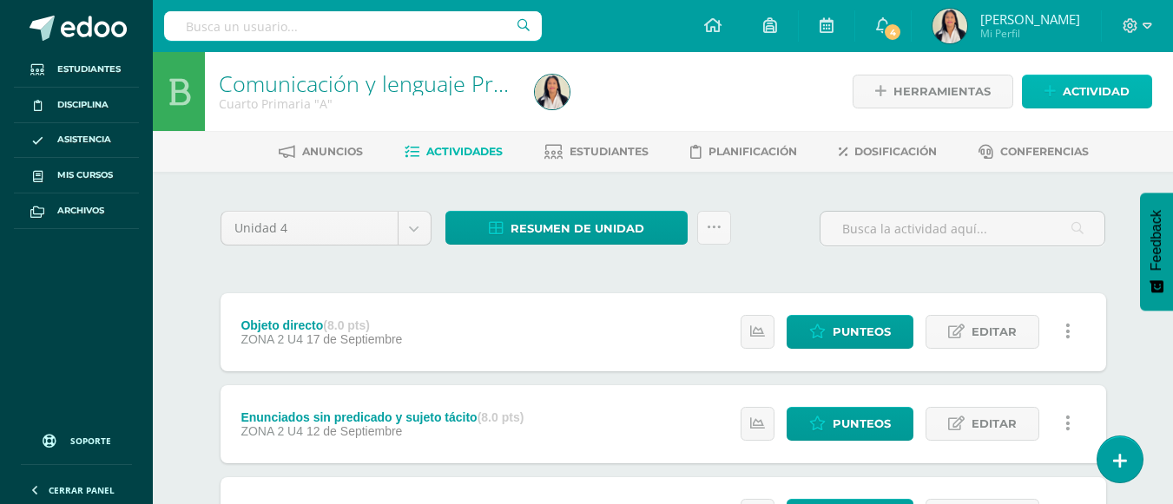
click at [1068, 89] on span "Actividad" at bounding box center [1095, 92] width 67 height 32
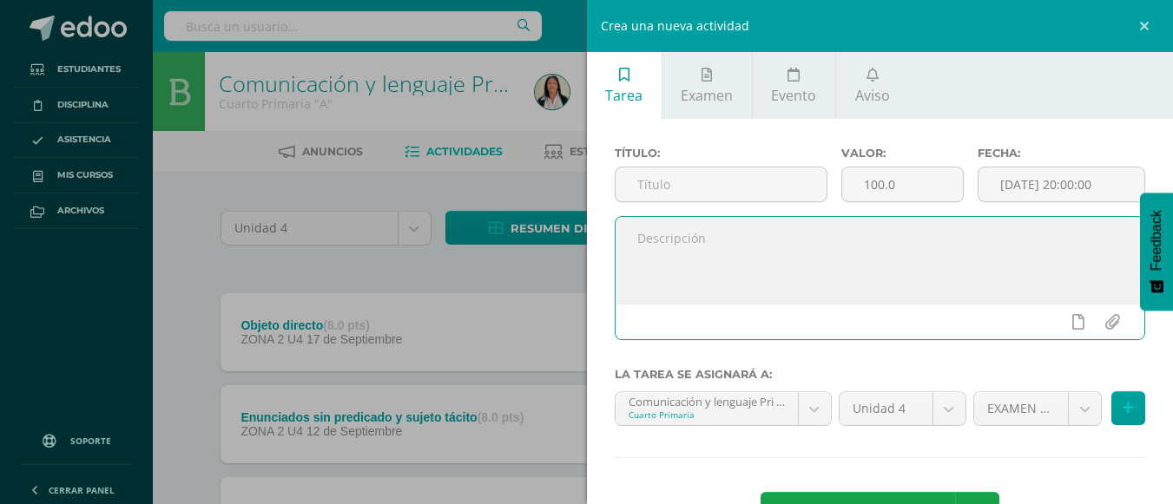
click at [765, 230] on textarea at bounding box center [879, 260] width 529 height 87
paste textarea "Buenas noches miss Susy, Le comparto Notas de exámens finales en PDF, aún sigo …"
type textarea "Buenas noches miss Susy, Le comparto Notas de exámens finales en PDF, aún sigo …"
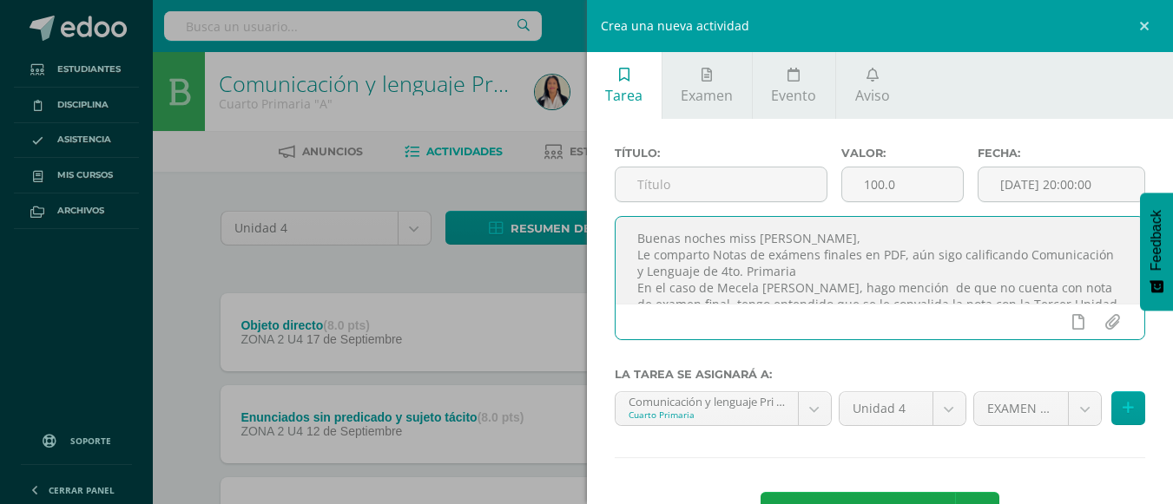
scroll to position [26, 0]
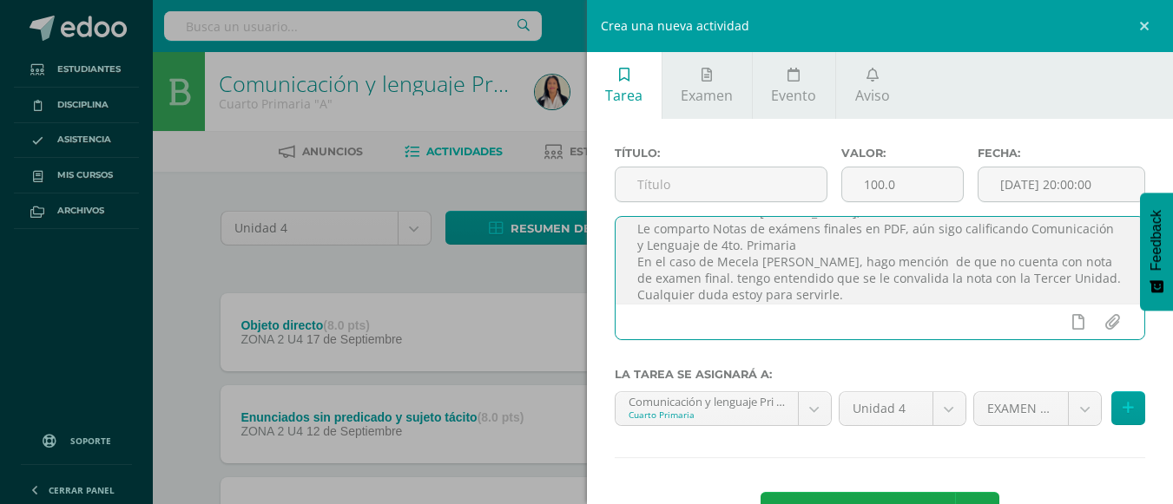
click at [853, 297] on textarea "Buenas noches miss Susy, Le comparto Notas de exámens finales en PDF, aún sigo …" at bounding box center [879, 260] width 529 height 87
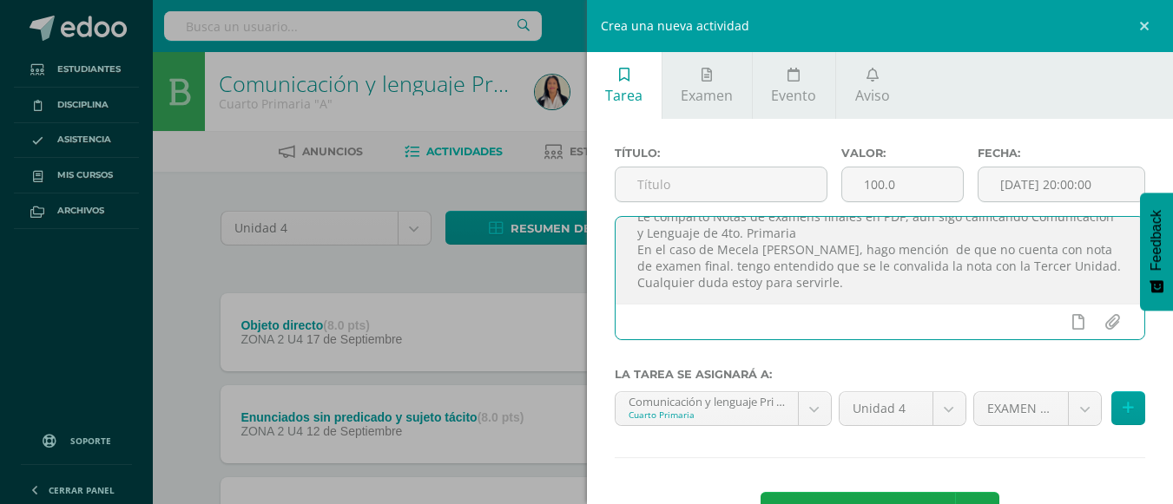
scroll to position [0, 0]
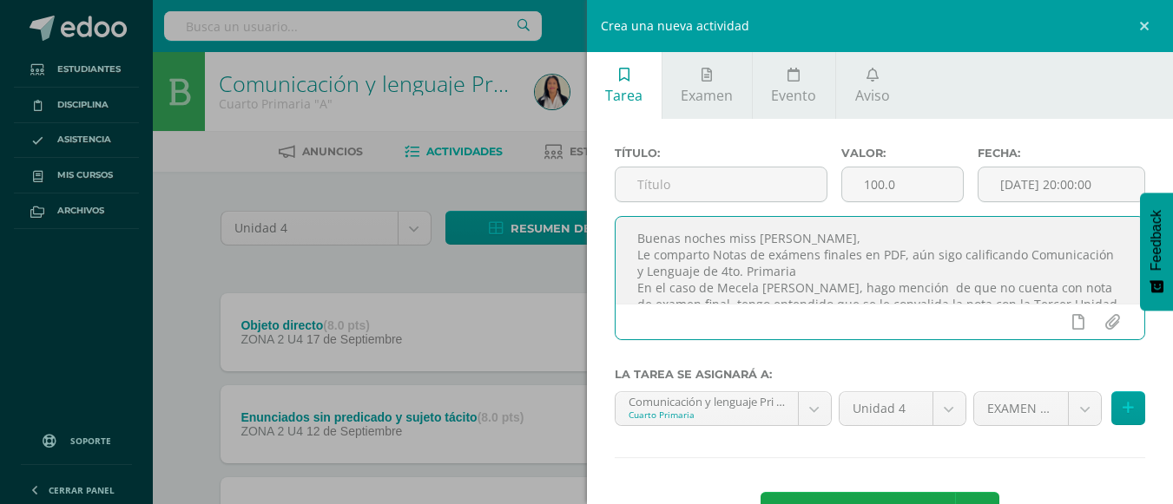
drag, startPoint x: 853, startPoint y: 297, endPoint x: 592, endPoint y: 214, distance: 273.9
click at [592, 214] on div "Título: Valor: 100.0 Fecha: 2025-10-13 20:00:00 Buenas noches miss Susy, Le com…" at bounding box center [880, 343] width 587 height 449
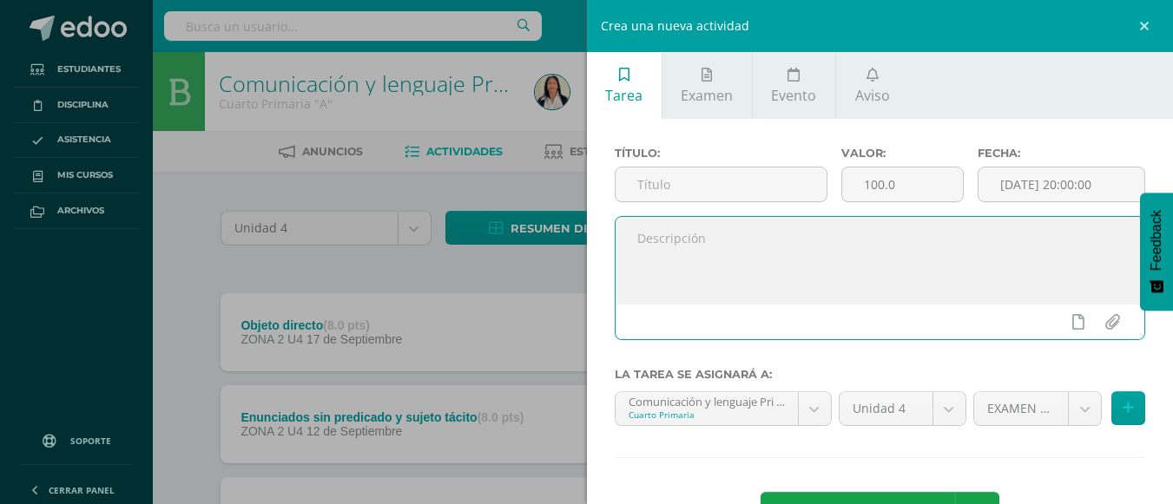
paste textarea "Buenos días apreciables chicos, les comparto instrucciones para realizar sus ac…"
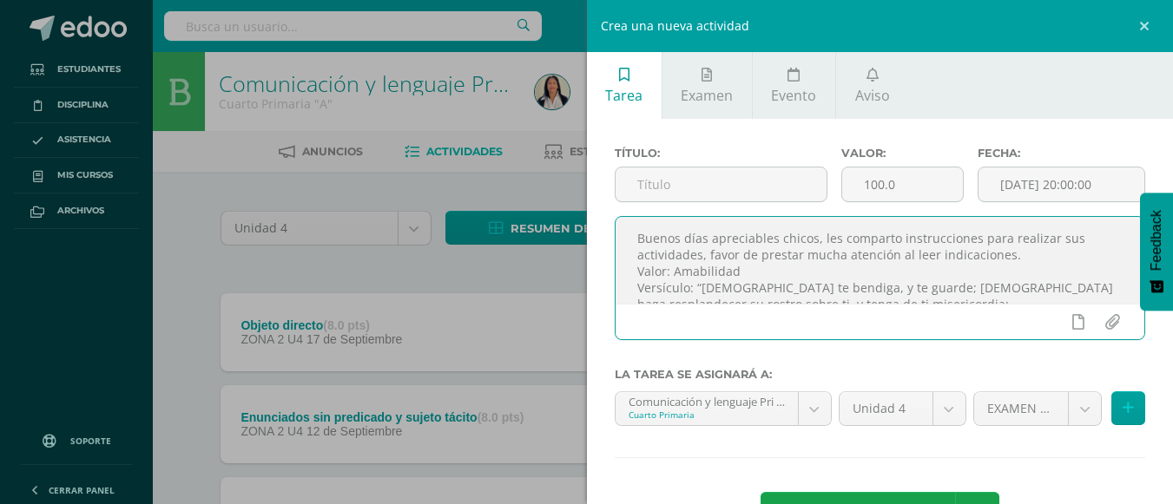
scroll to position [141, 0]
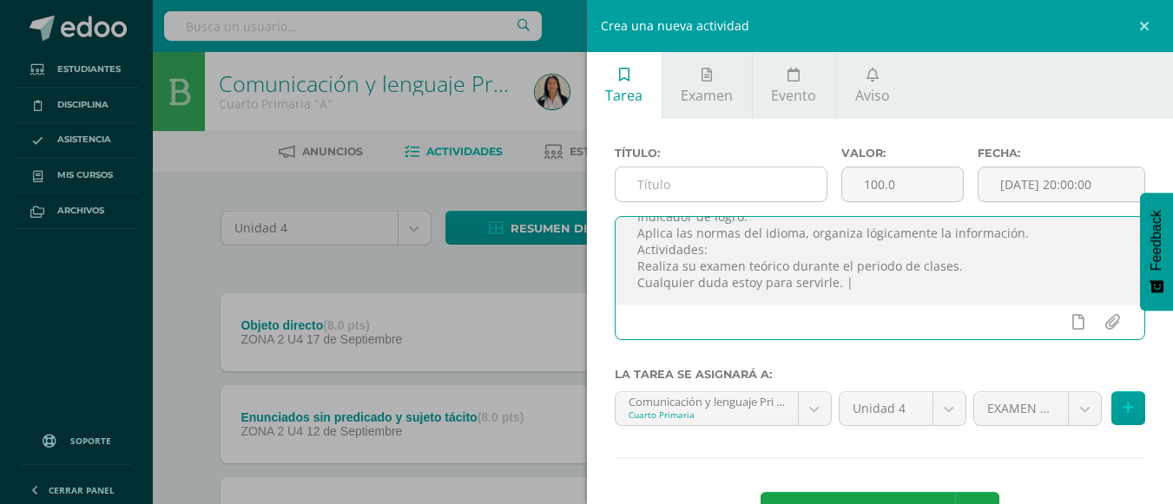
type textarea "Buenos días apreciables chicos, les comparto instrucciones para realizar sus ac…"
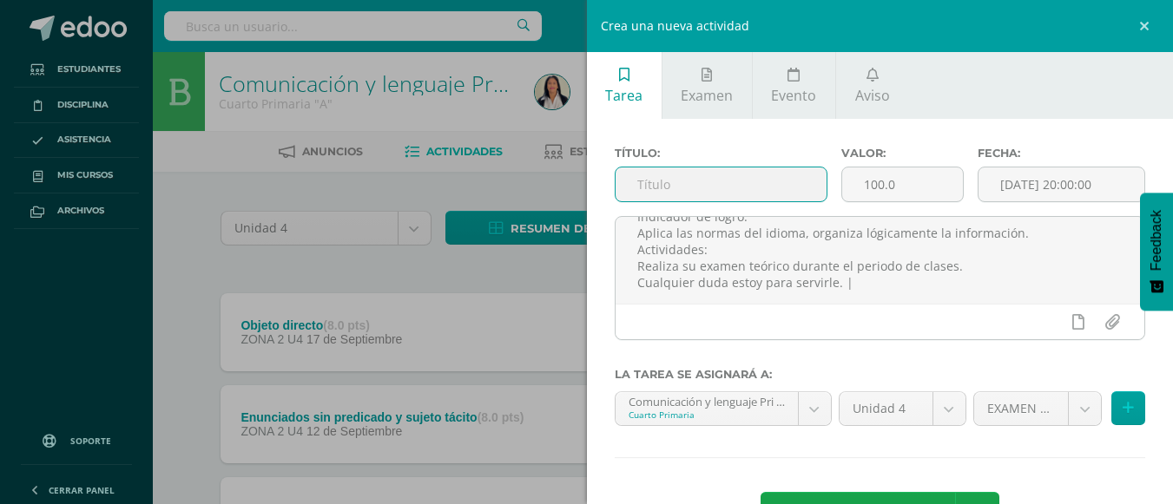
click at [721, 187] on input "text" at bounding box center [720, 185] width 211 height 34
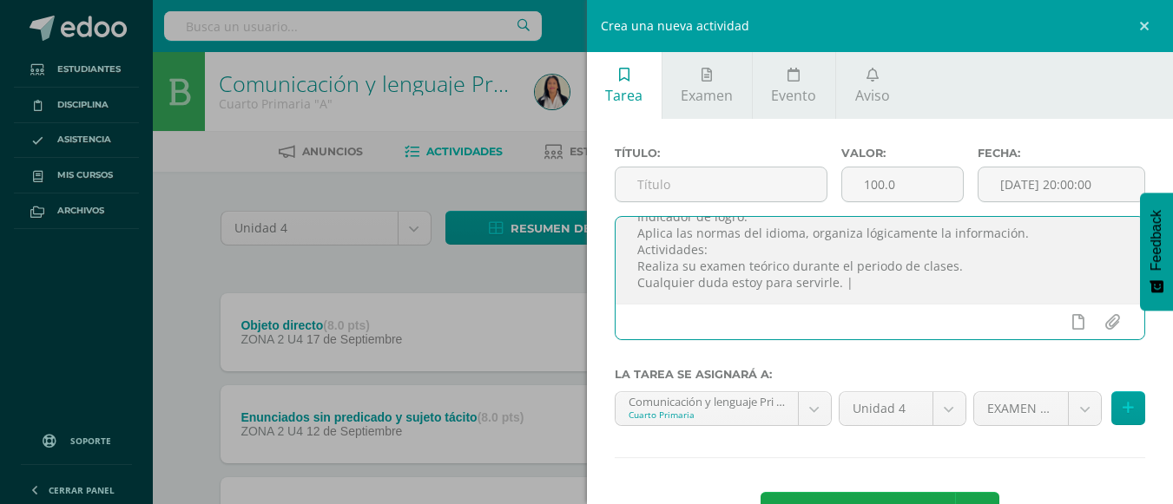
click at [761, 259] on textarea "Buenos días apreciables chicos, les comparto instrucciones para realizar sus ac…" at bounding box center [879, 260] width 529 height 87
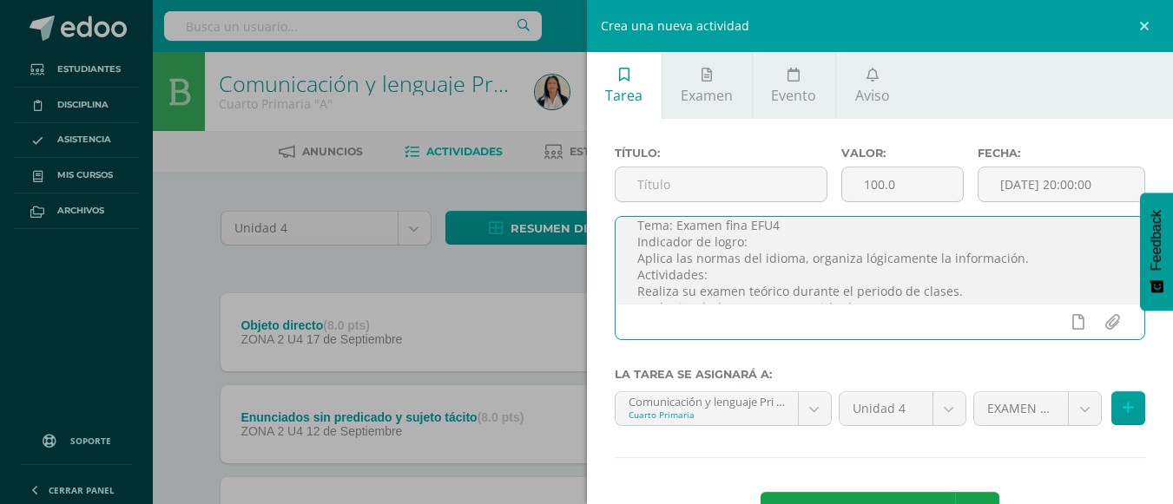
scroll to position [95, 0]
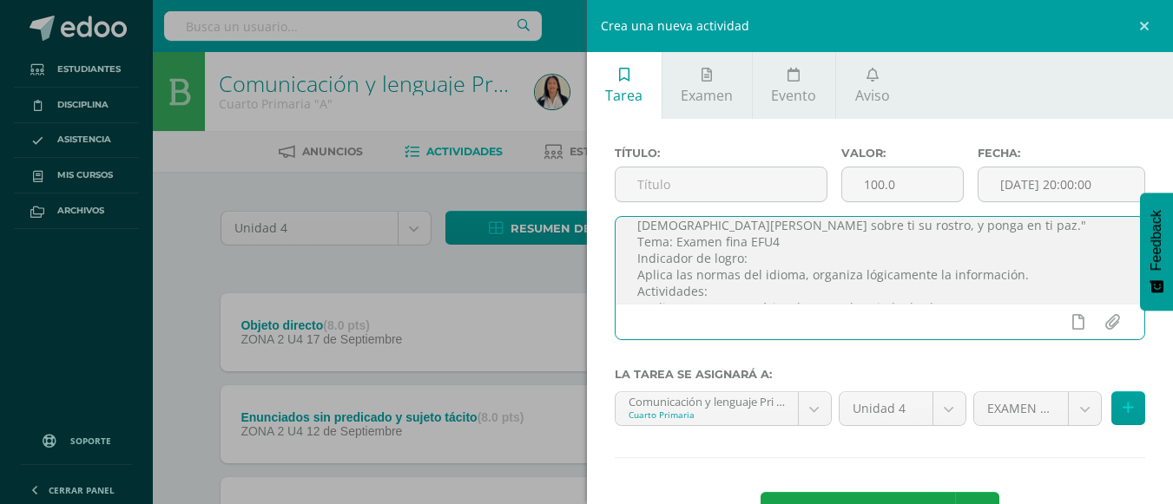
drag, startPoint x: 783, startPoint y: 247, endPoint x: 674, endPoint y: 240, distance: 108.7
click at [674, 240] on textarea "Buenos días apreciables chicos, les comparto instrucciones para realizar sus ac…" at bounding box center [879, 260] width 529 height 87
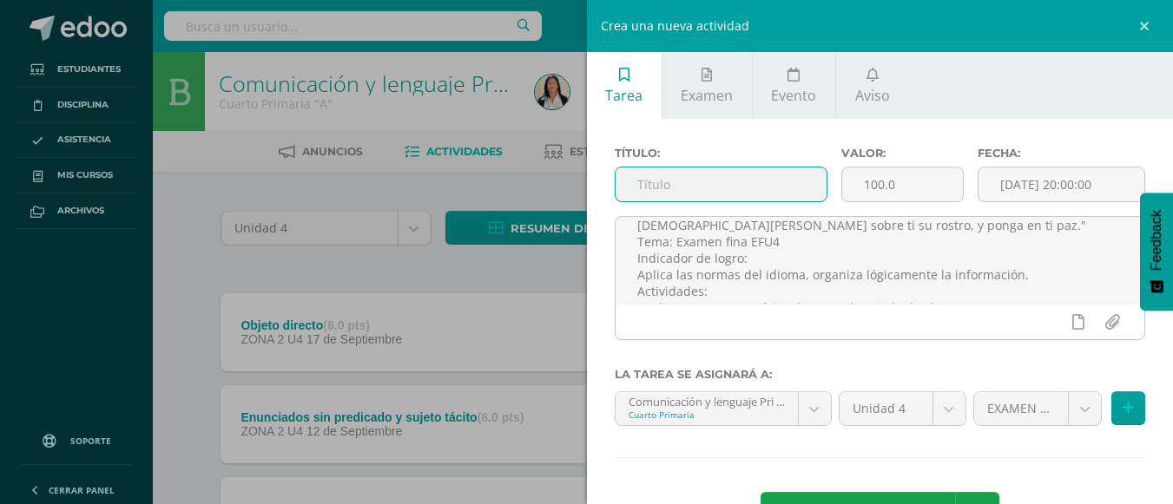
click at [686, 183] on input "text" at bounding box center [720, 185] width 211 height 34
paste input "Examen fina EFU4"
type input "Examen fina EFU4"
click at [885, 496] on span "Agregar tarea" at bounding box center [875, 514] width 110 height 43
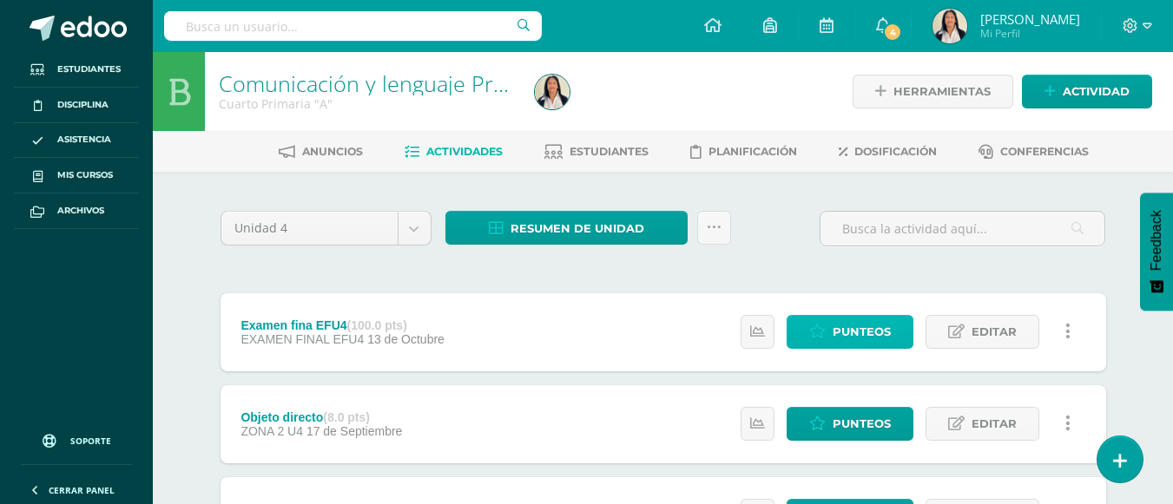
click at [847, 338] on span "Punteos" at bounding box center [861, 332] width 58 height 32
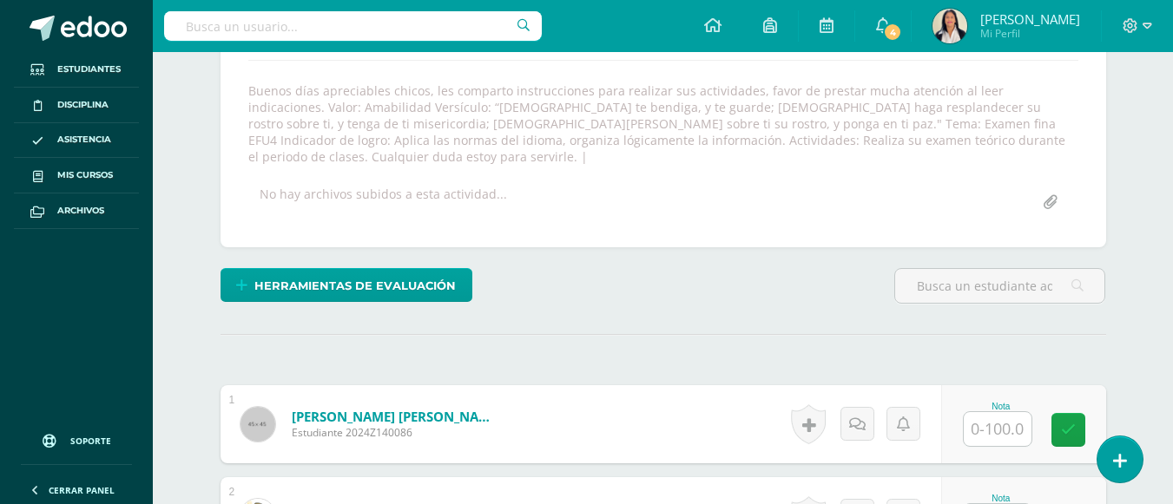
scroll to position [301, 0]
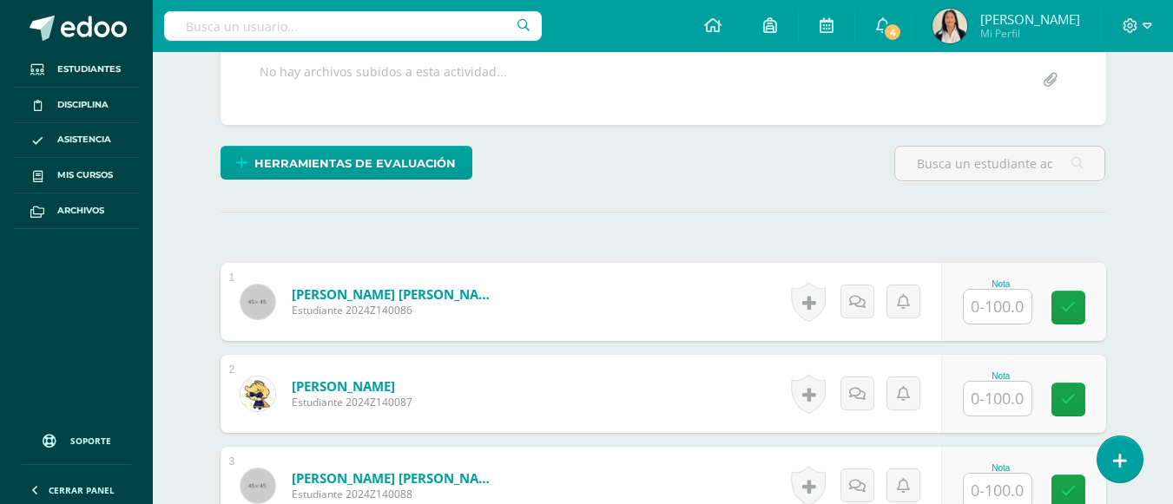
scroll to position [440, 0]
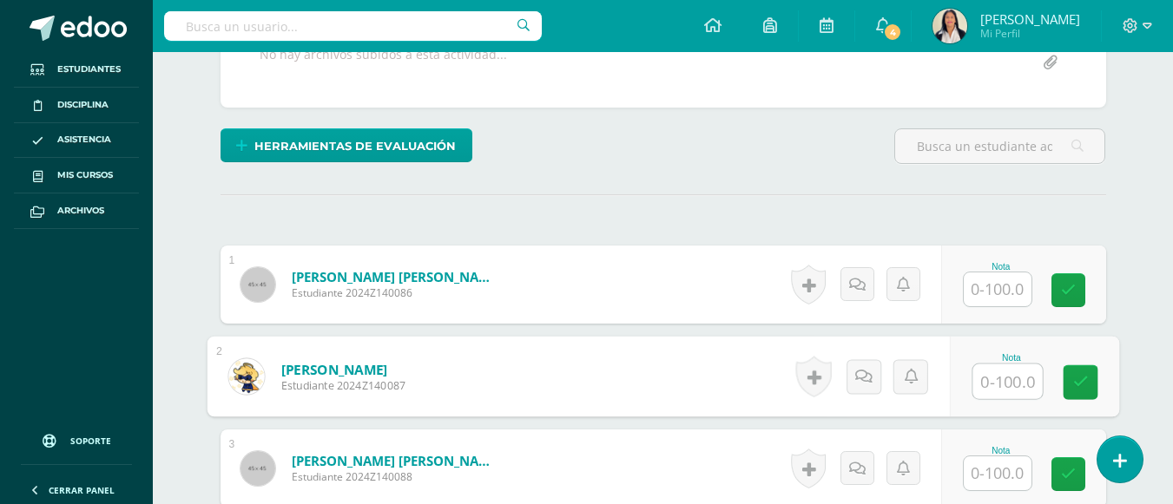
click at [999, 370] on input "text" at bounding box center [1006, 382] width 69 height 35
type input "68"
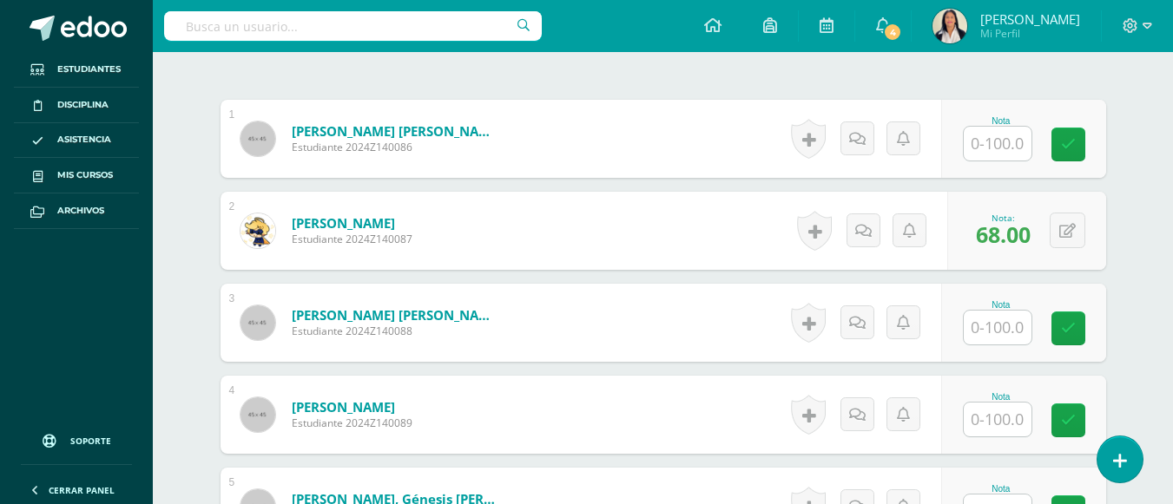
scroll to position [614, 0]
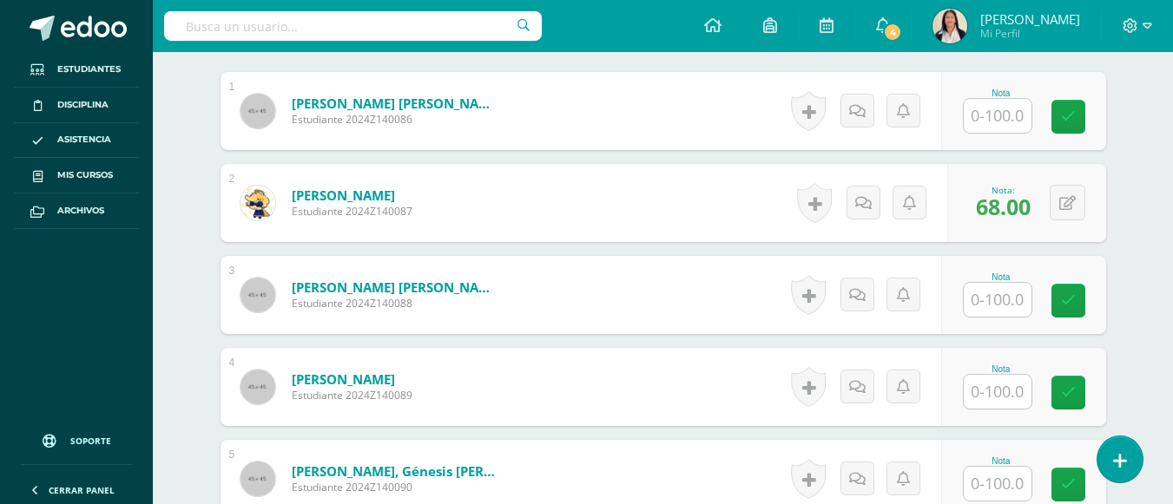
click at [990, 375] on input "text" at bounding box center [997, 392] width 68 height 34
type input "100"
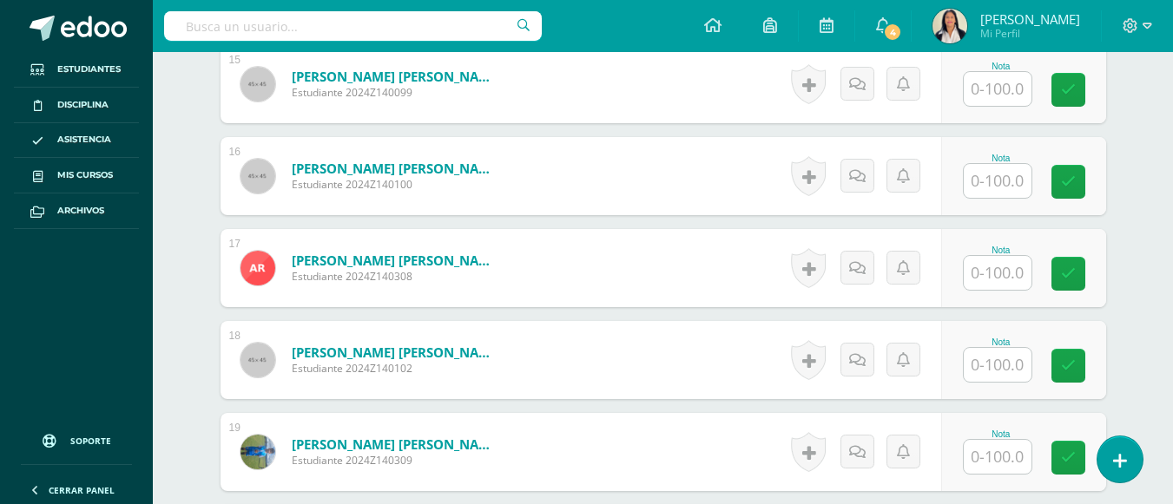
scroll to position [1933, 0]
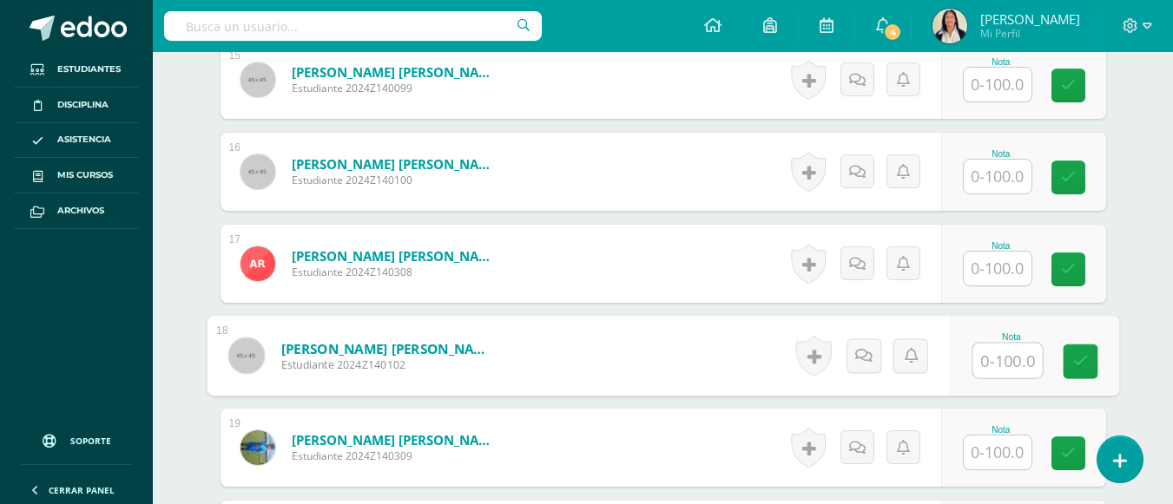
click at [995, 344] on input "text" at bounding box center [1006, 361] width 69 height 35
type input "96"
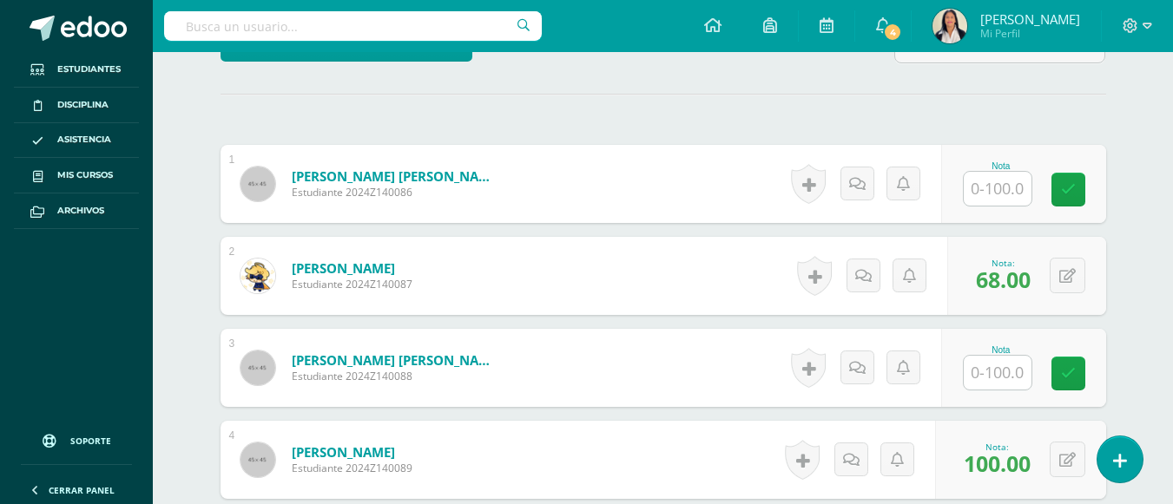
scroll to position [544, 0]
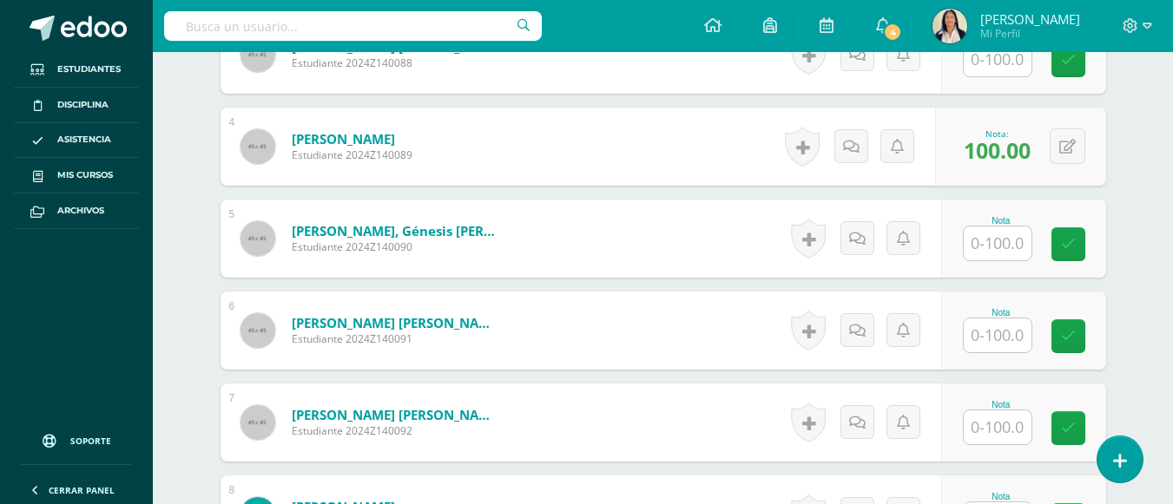
scroll to position [857, 0]
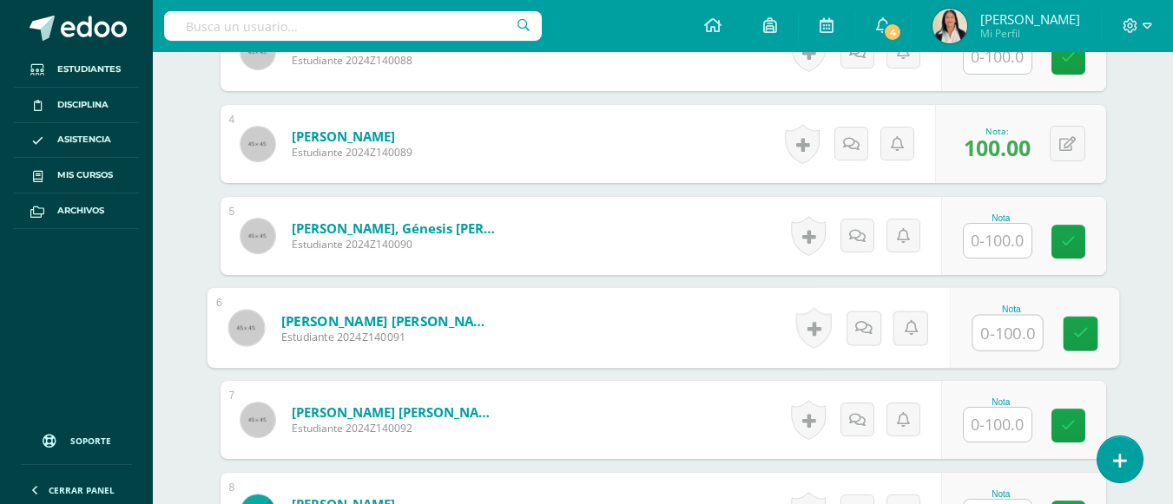
click at [997, 316] on input "text" at bounding box center [1006, 333] width 69 height 35
type input "100"
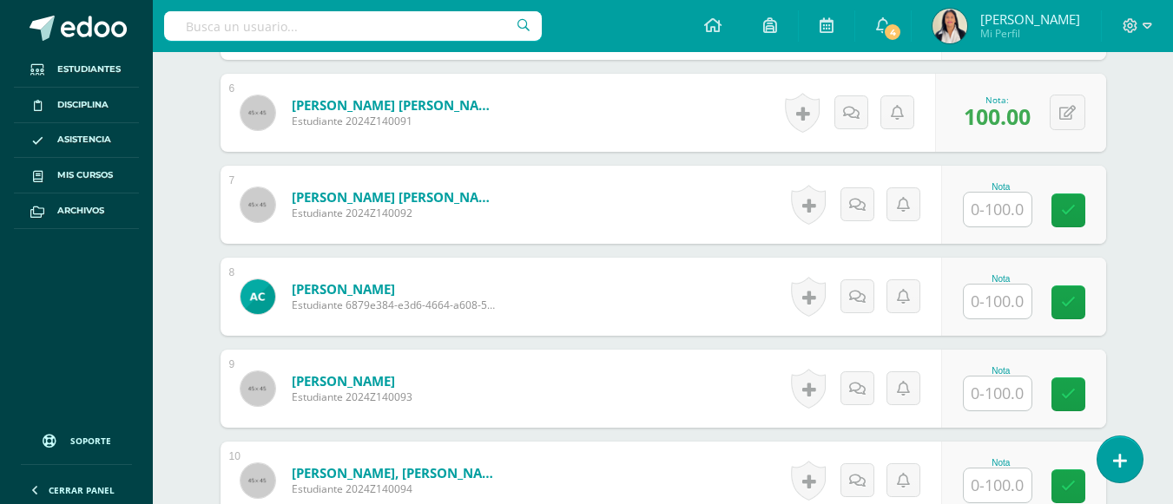
scroll to position [1100, 0]
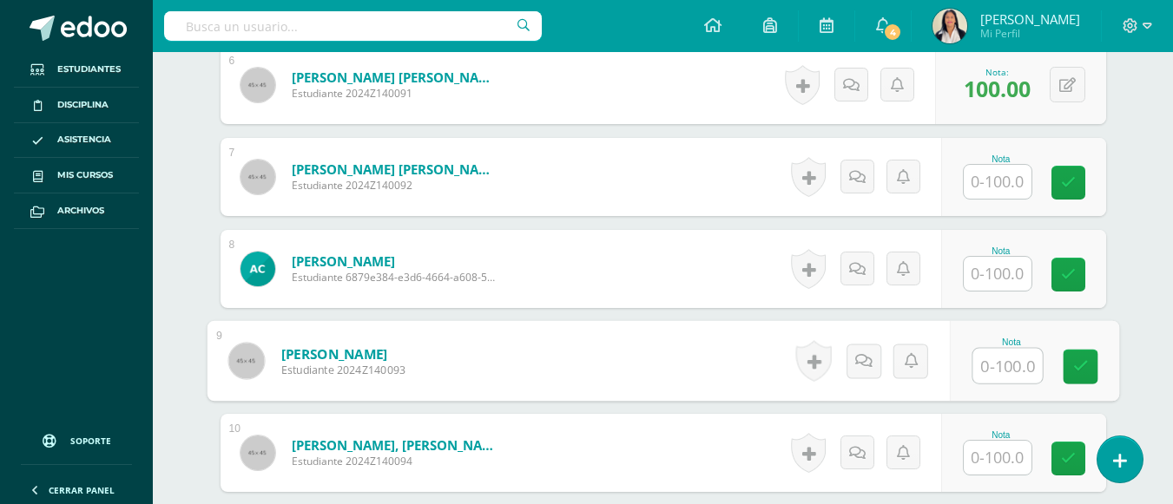
click at [997, 351] on input "text" at bounding box center [1006, 366] width 69 height 35
type input "75"
click at [1144, 321] on div "Comunicación y lenguaje Pri 4 Cuarto Primaria "A" Herramientas Detalle de asist…" at bounding box center [663, 281] width 1020 height 2658
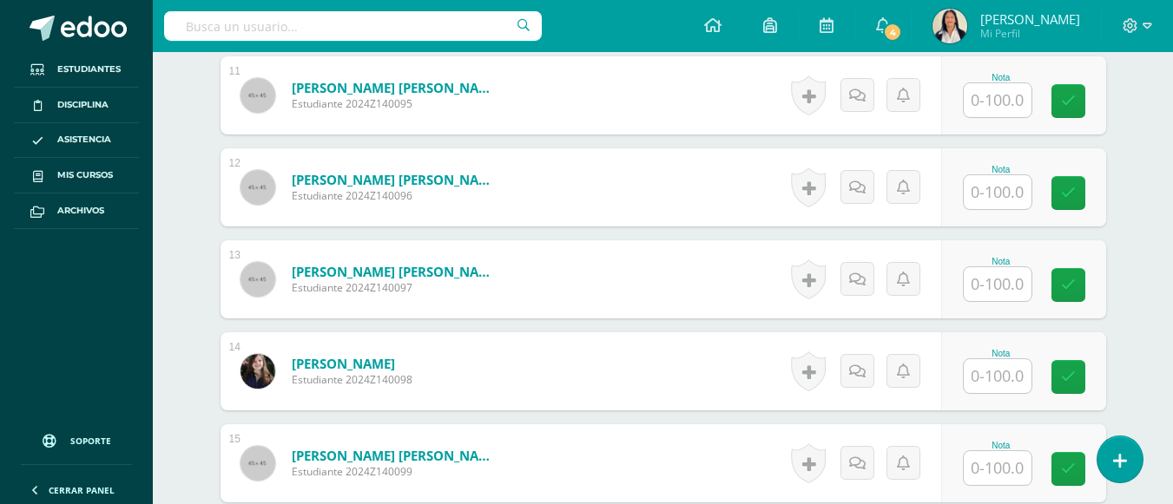
scroll to position [1551, 0]
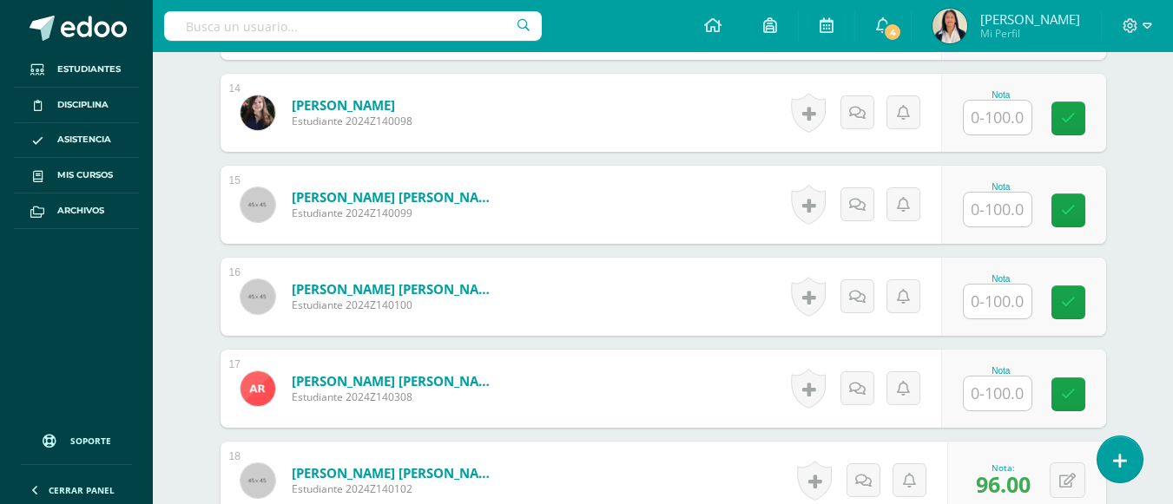
scroll to position [1863, 0]
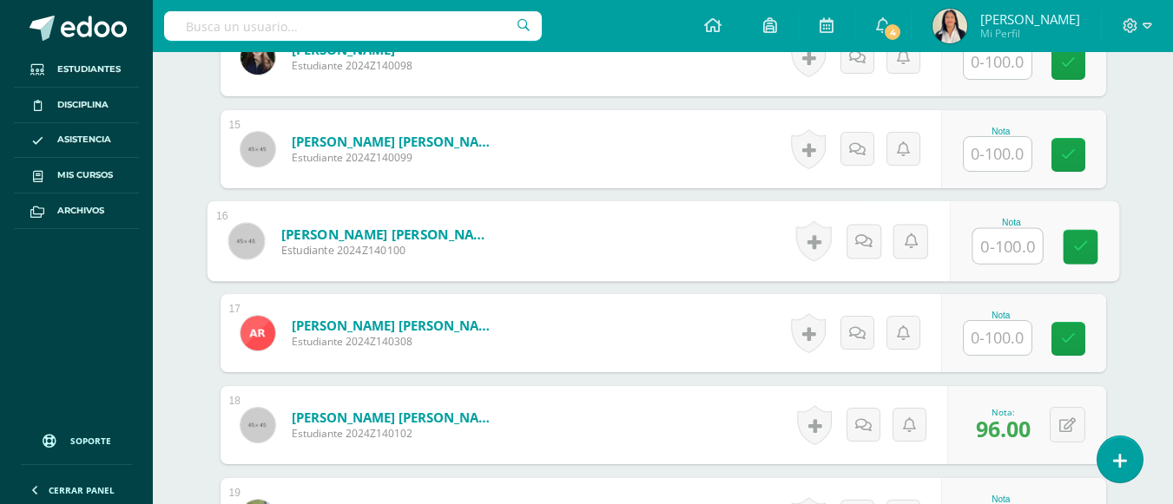
click at [1000, 235] on input "text" at bounding box center [1006, 246] width 69 height 35
type input "89"
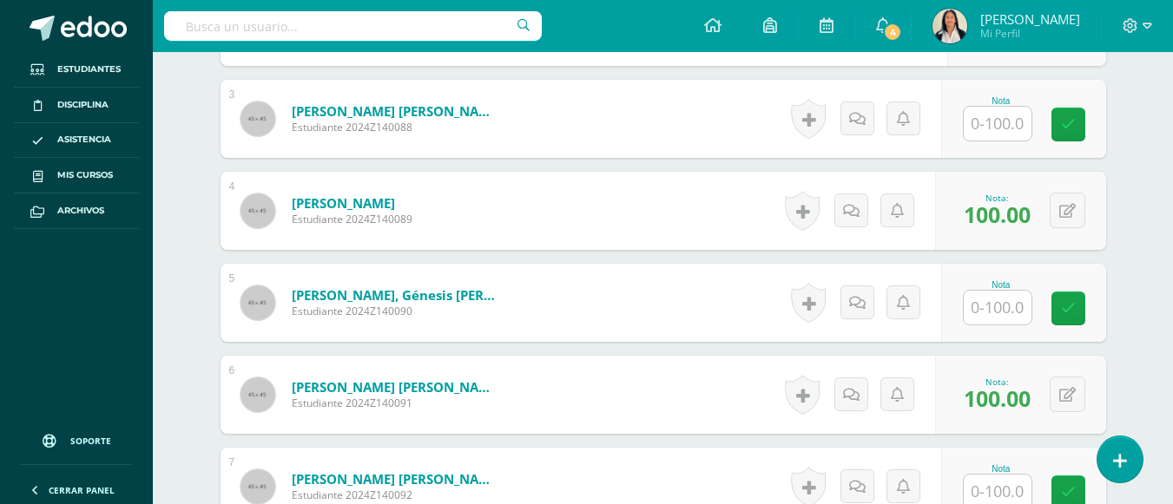
scroll to position [787, 0]
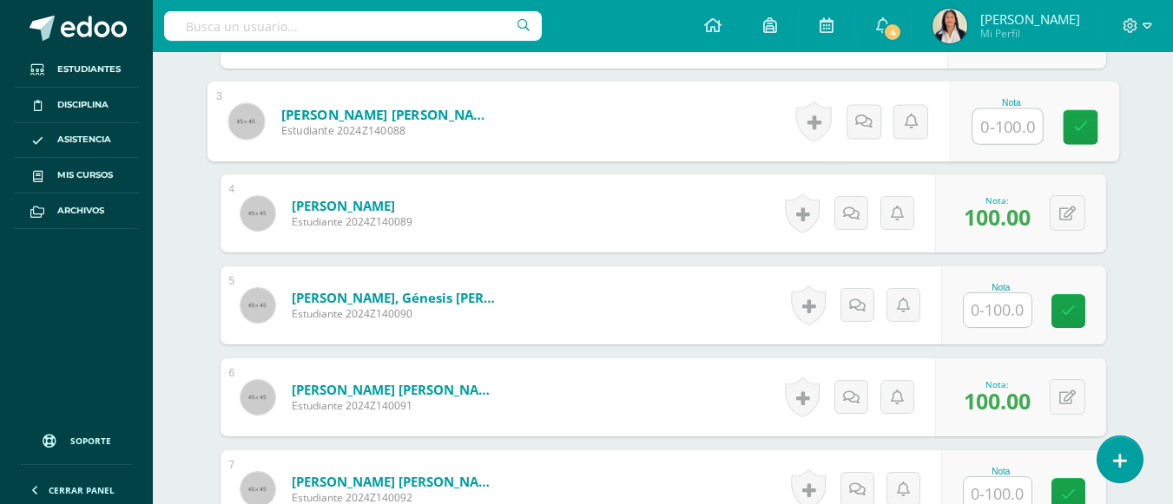
click at [984, 109] on input "text" at bounding box center [1006, 126] width 69 height 35
type input "93"
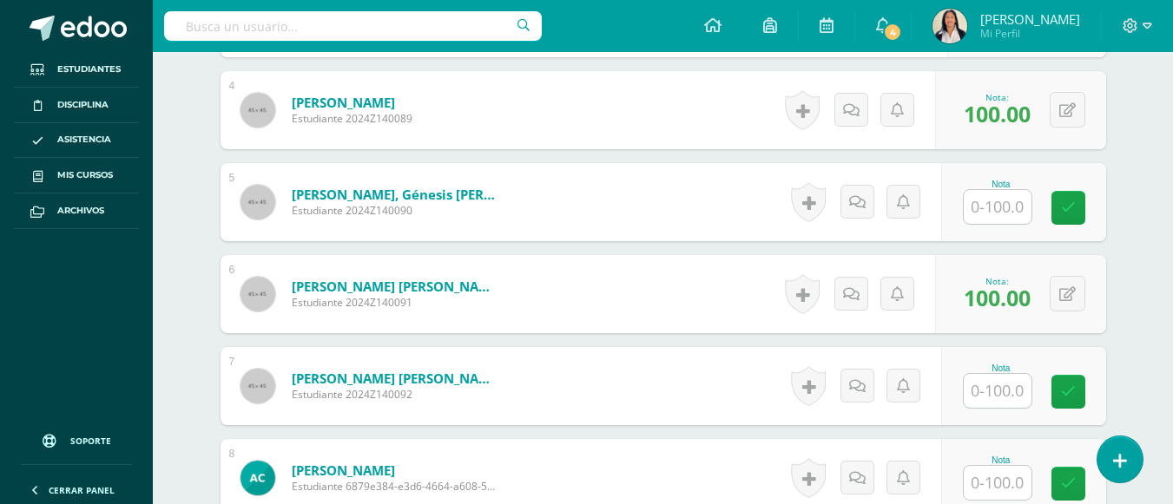
scroll to position [891, 0]
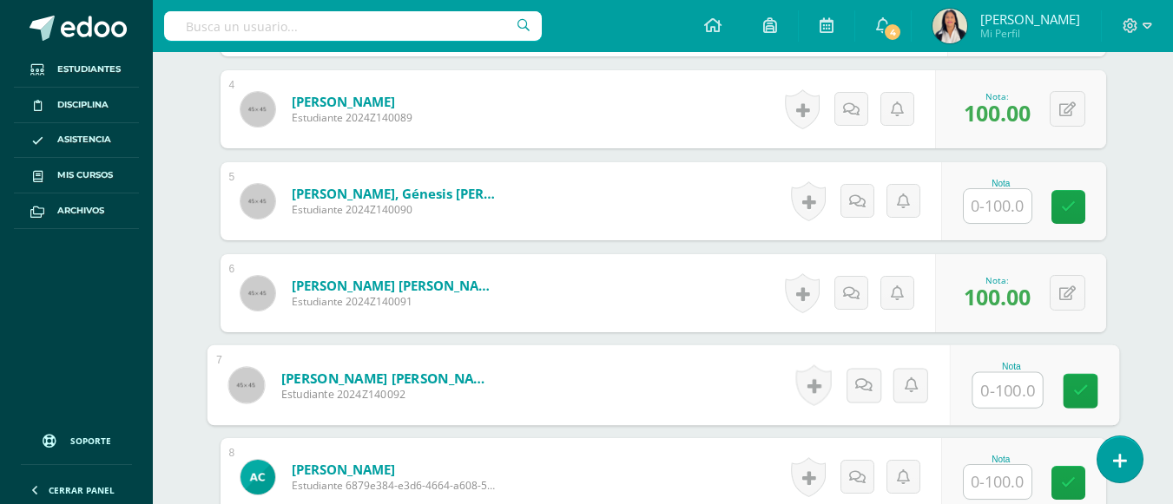
click at [994, 377] on input "text" at bounding box center [1006, 390] width 69 height 35
type input "100"
click at [1143, 404] on div "Comunicación y lenguaje Pri 4 Cuarto Primaria "A" Herramientas Detalle de asist…" at bounding box center [663, 490] width 1020 height 2658
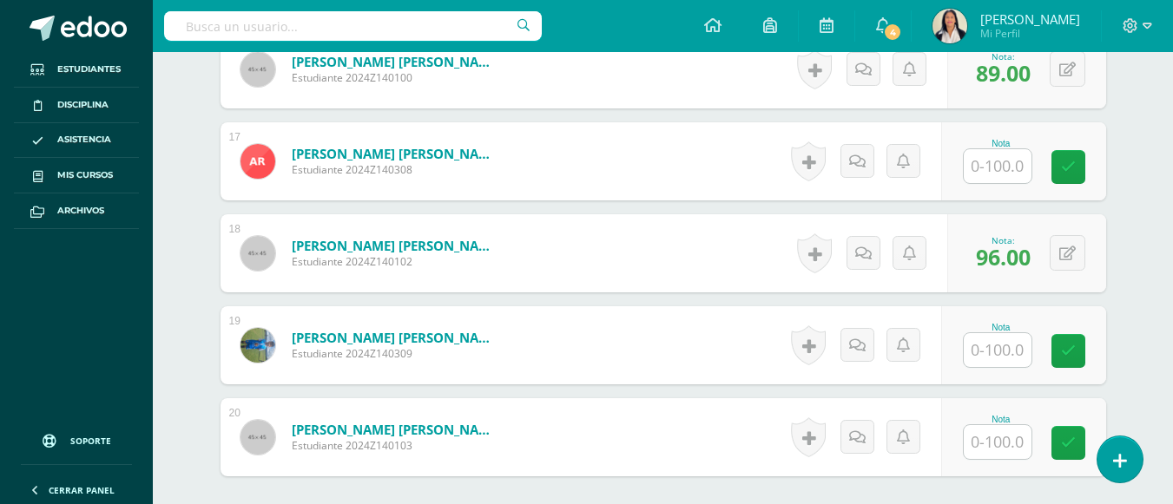
scroll to position [2141, 0]
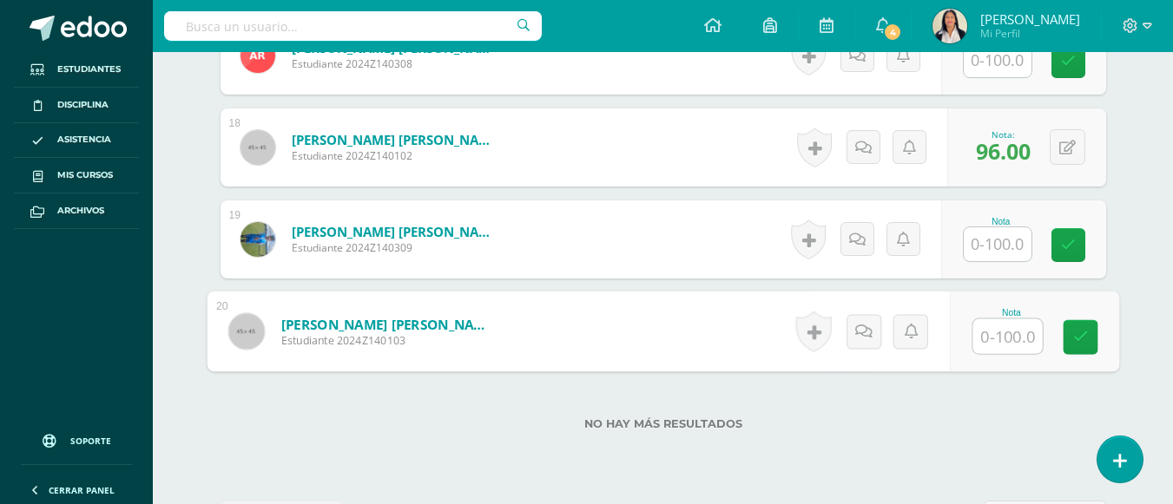
click at [982, 319] on input "text" at bounding box center [1006, 336] width 69 height 35
type input "76"
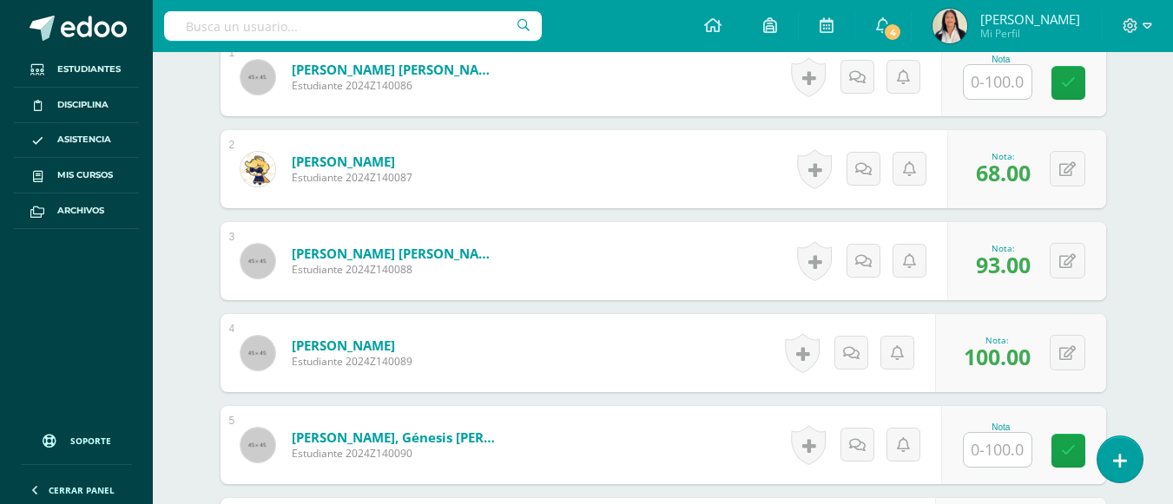
scroll to position [648, 0]
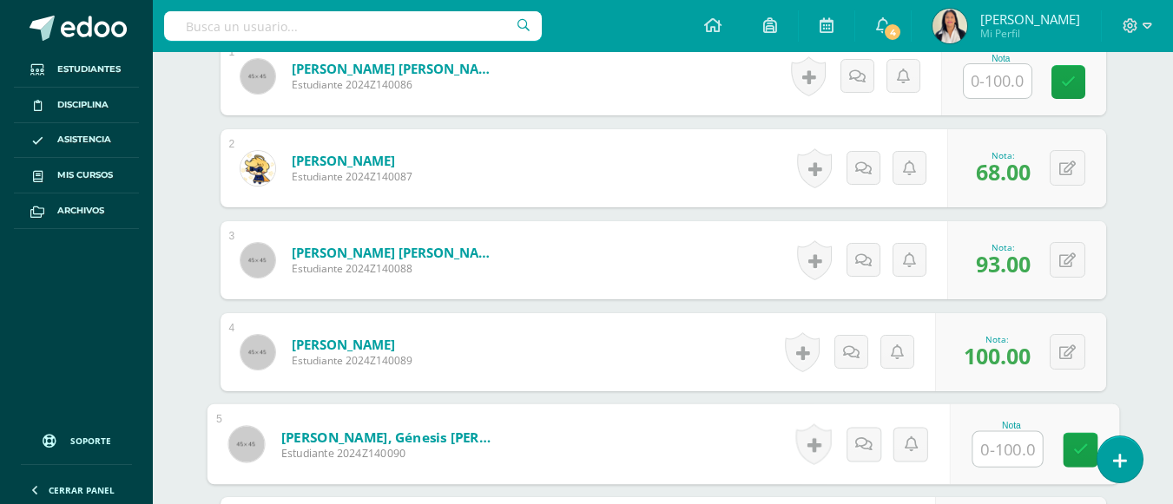
click at [1001, 439] on input "text" at bounding box center [1006, 449] width 69 height 35
type input "84"
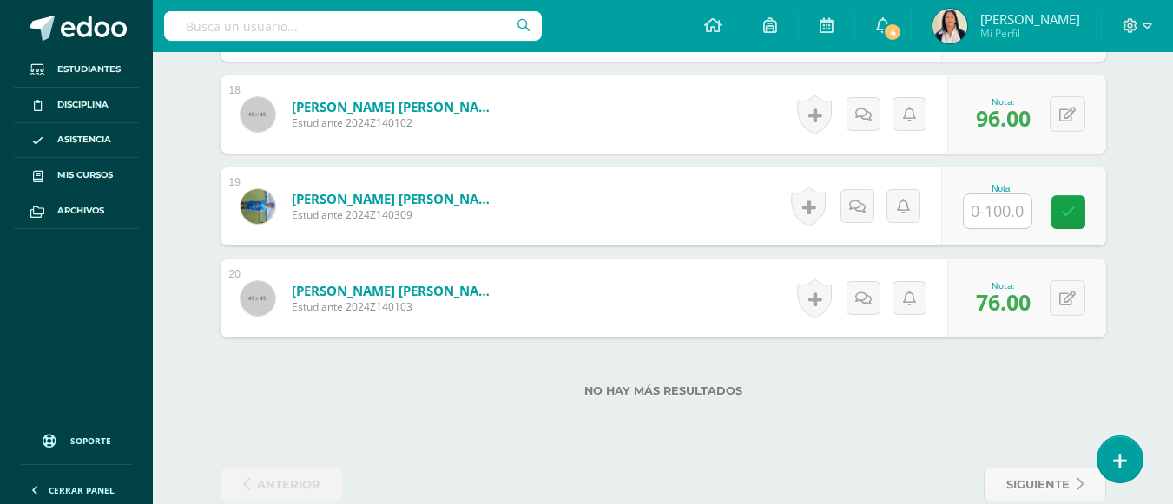
scroll to position [2176, 0]
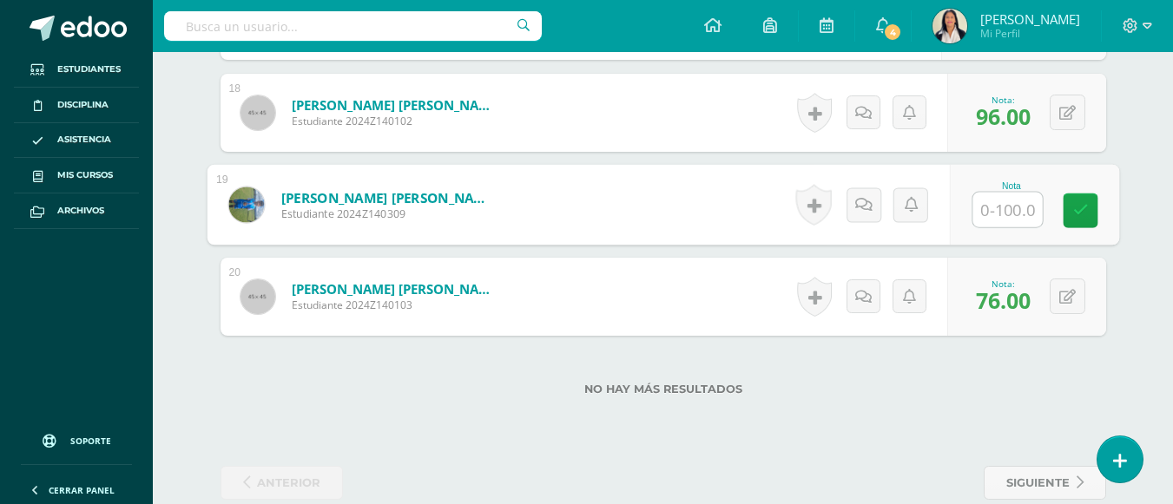
click at [995, 193] on input "text" at bounding box center [1006, 210] width 69 height 35
type input "76"
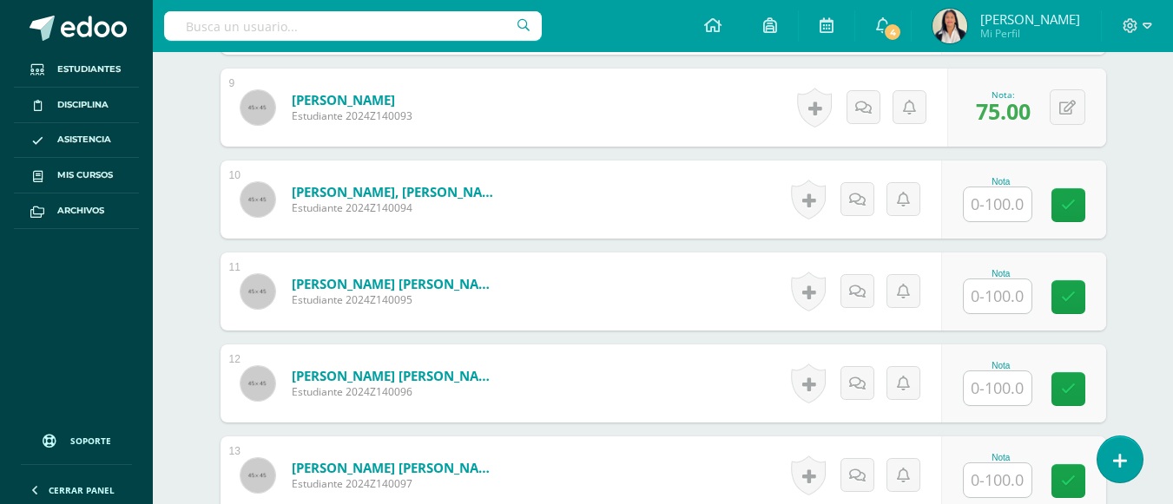
scroll to position [1357, 0]
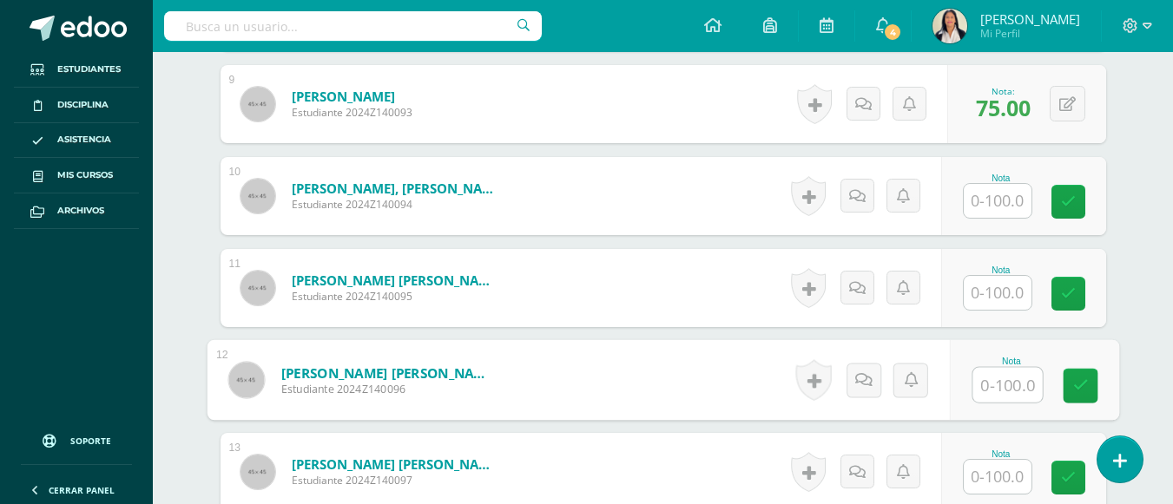
click at [981, 369] on input "text" at bounding box center [1006, 385] width 69 height 35
type input "98"
click at [1113, 376] on div "¿Estás seguro que quieres eliminar esta actividad? Esto borrará la actividad y …" at bounding box center [663, 84] width 955 height 2539
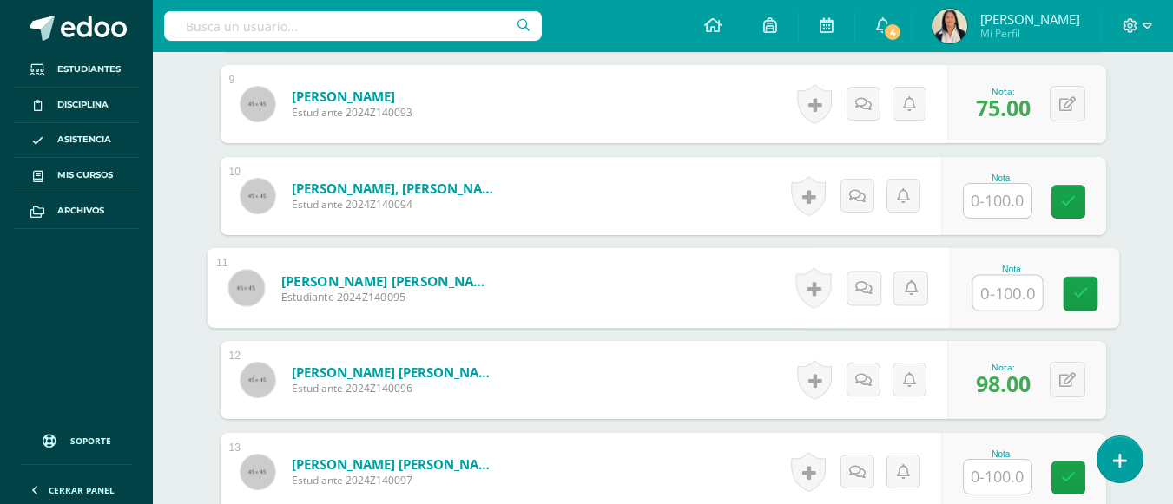
click at [995, 276] on input "text" at bounding box center [1006, 293] width 69 height 35
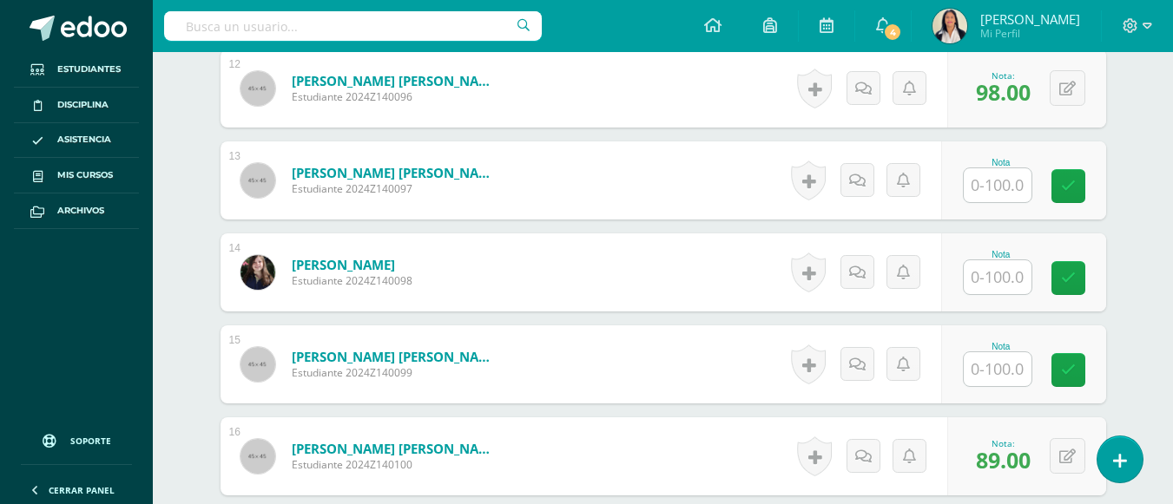
scroll to position [1653, 0]
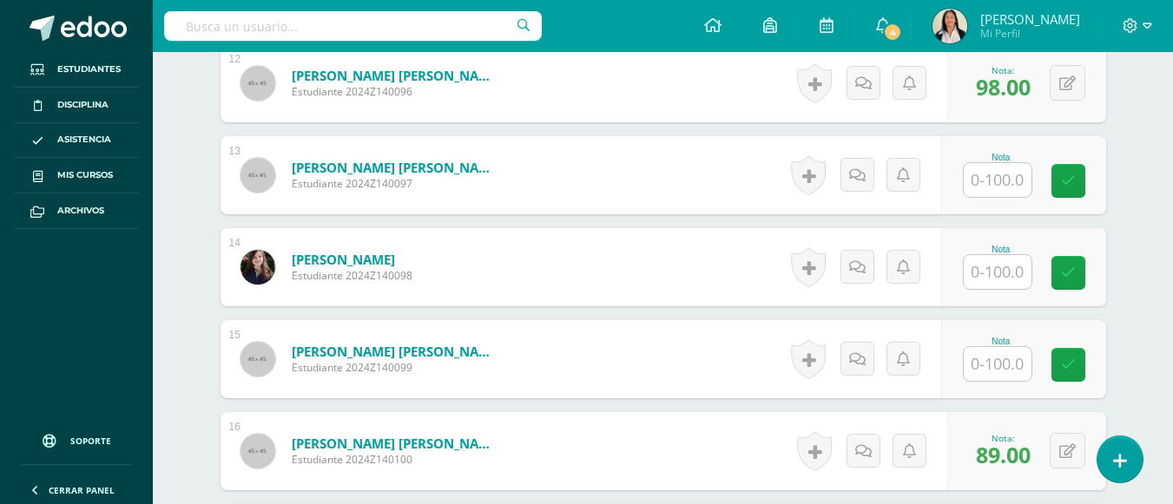
type input "92"
click at [1002, 349] on input "text" at bounding box center [997, 364] width 68 height 34
type input "64"
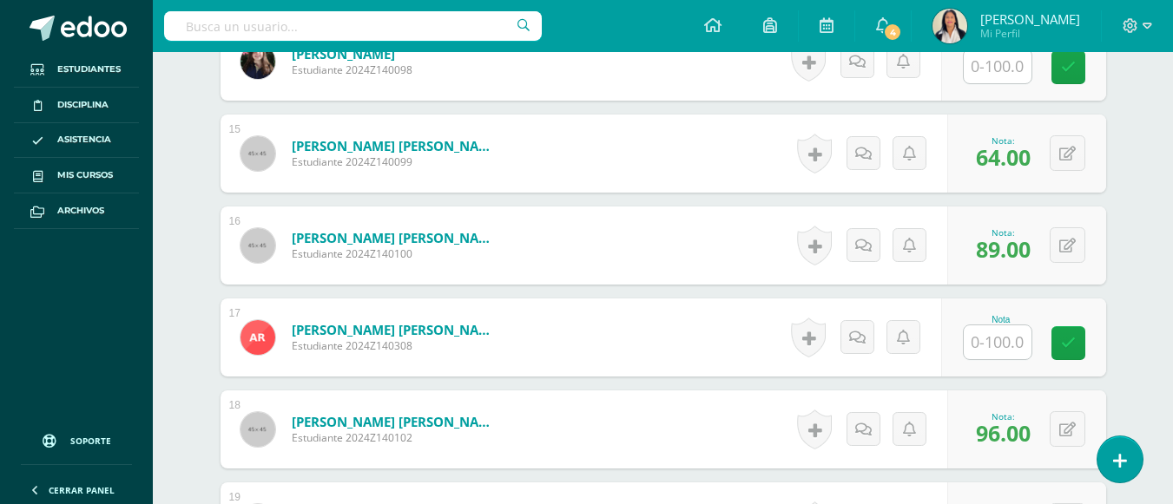
scroll to position [1862, 0]
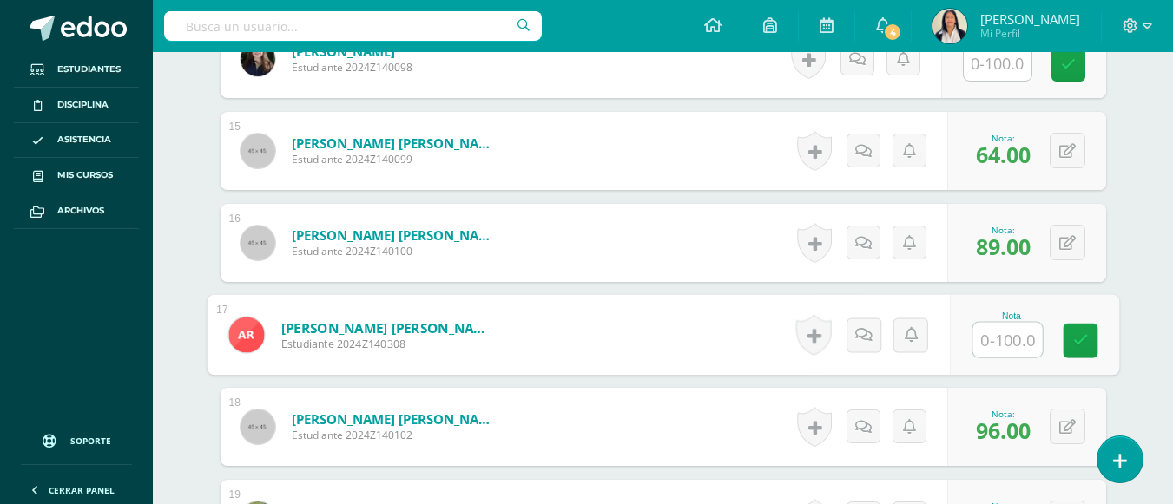
click at [995, 323] on input "text" at bounding box center [1006, 340] width 69 height 35
type input "82"
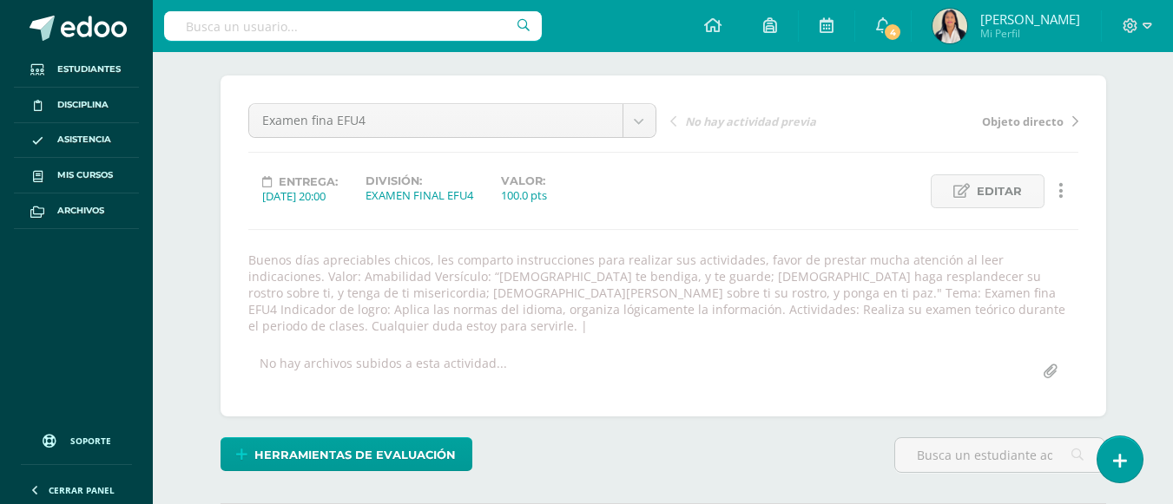
scroll to position [126, 0]
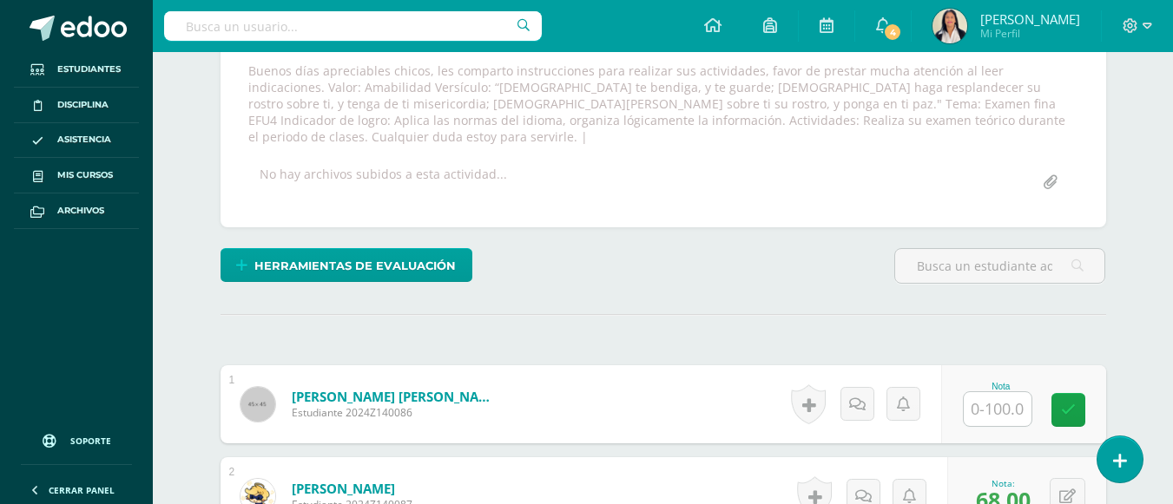
scroll to position [334, 0]
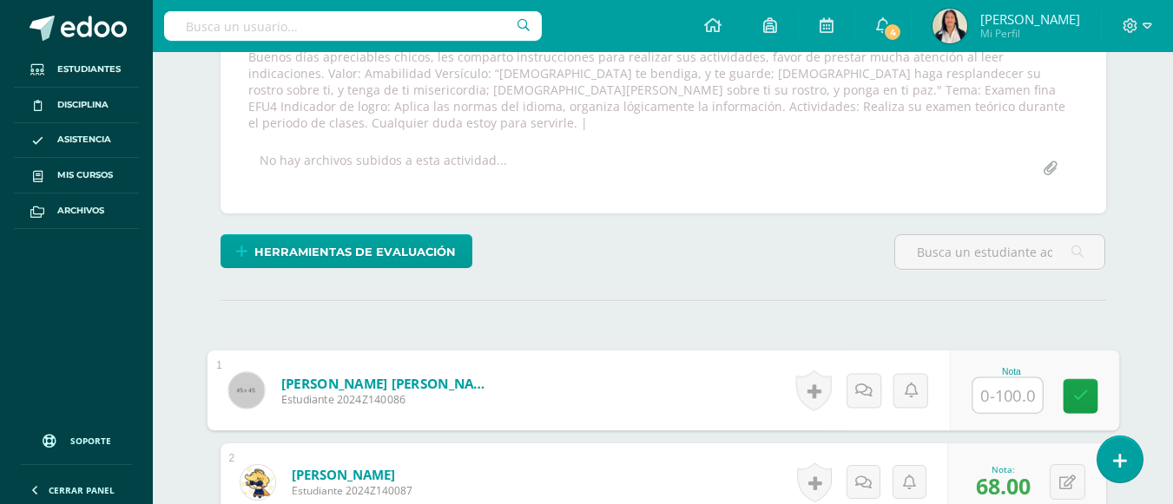
click at [1002, 379] on input "text" at bounding box center [1006, 395] width 69 height 35
type input "68"
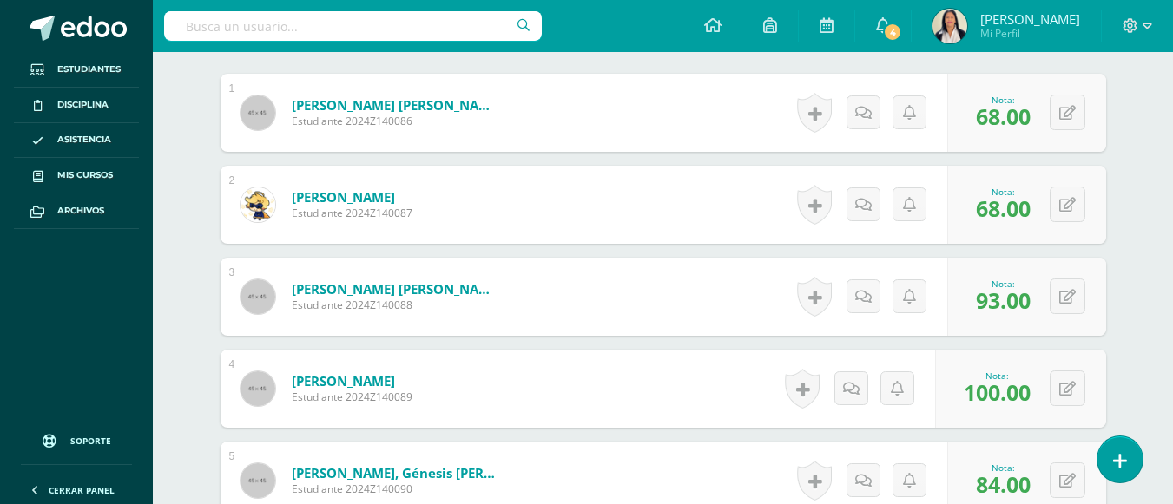
scroll to position [1053, 0]
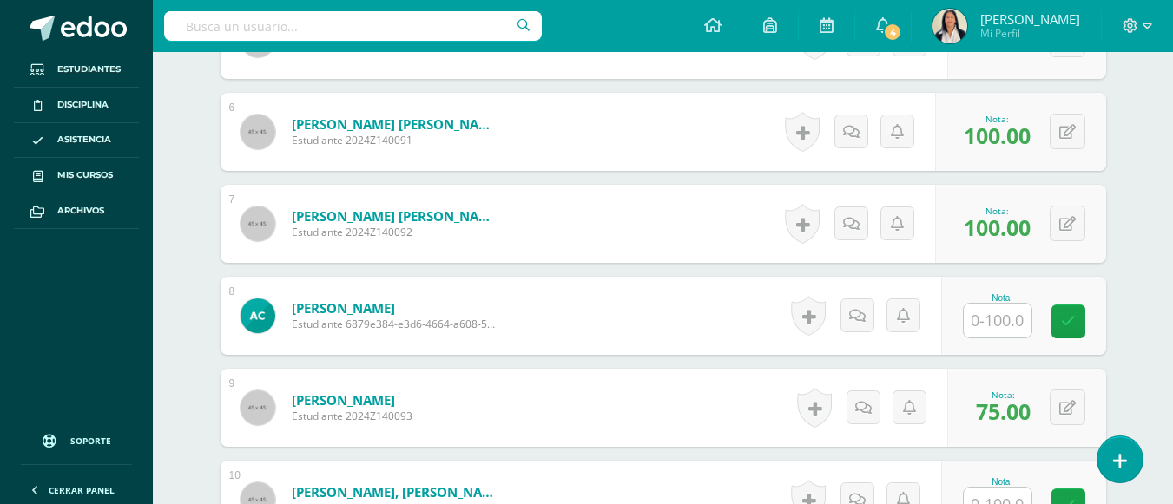
click at [1140, 294] on div "Comunicación y lenguaje Pri 4 Cuarto Primaria "A" Herramientas Detalle de asist…" at bounding box center [663, 328] width 1020 height 2658
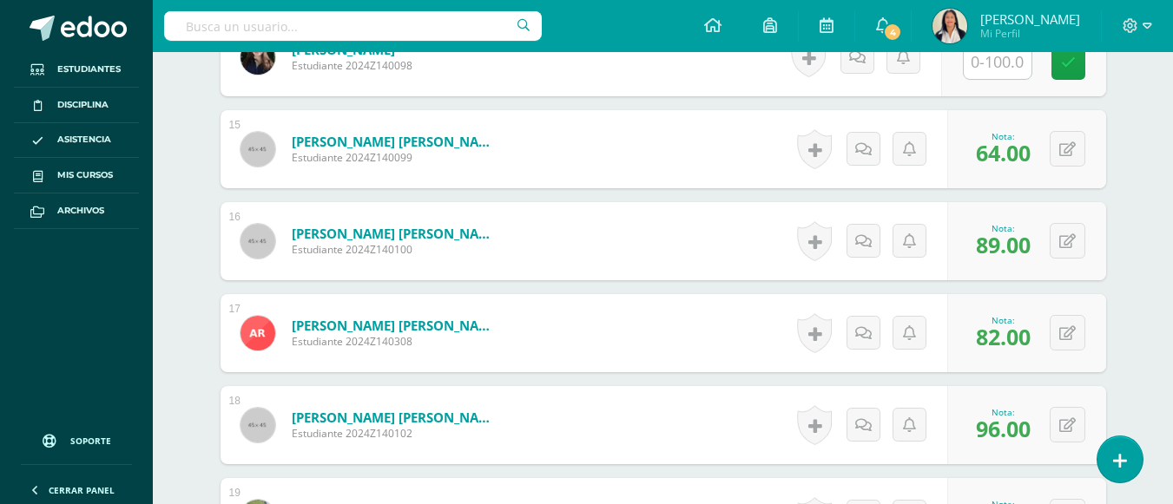
scroll to position [1782, 0]
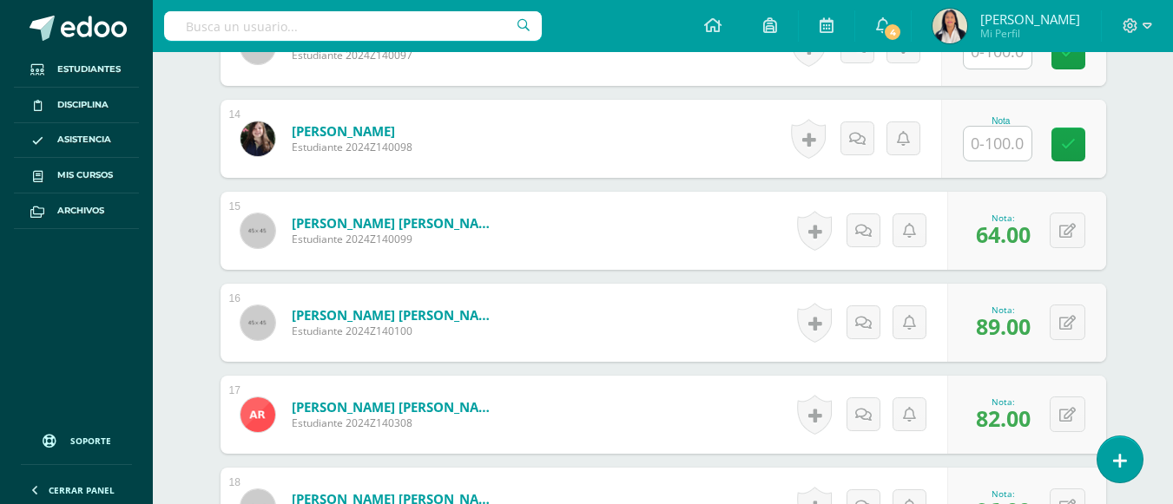
click at [993, 129] on input "text" at bounding box center [997, 144] width 68 height 34
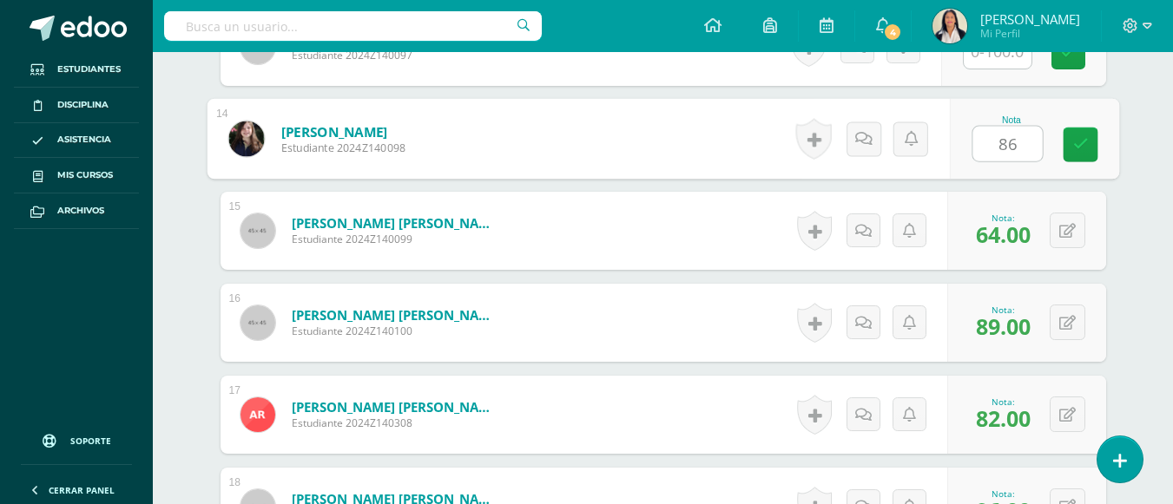
type input "86"
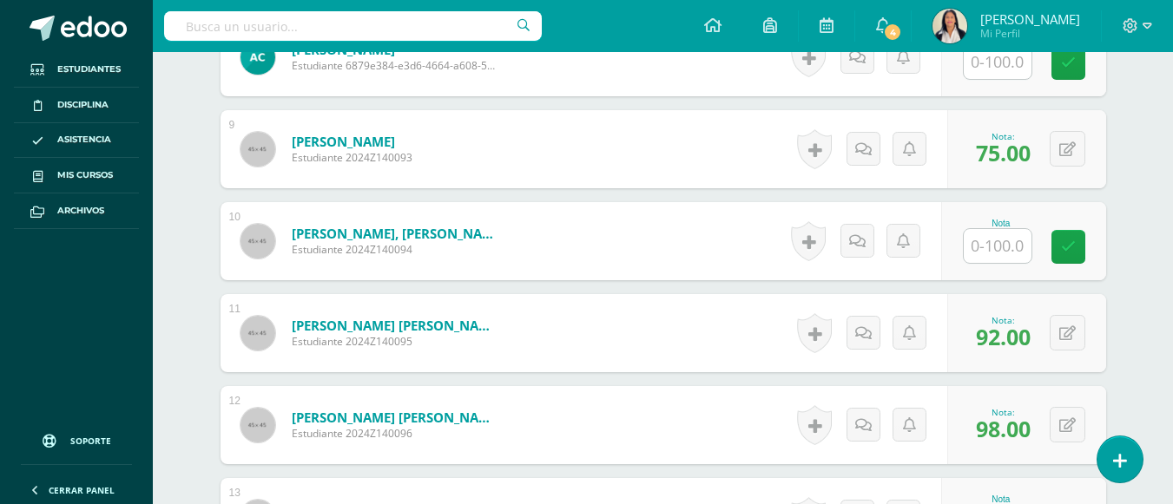
scroll to position [1296, 0]
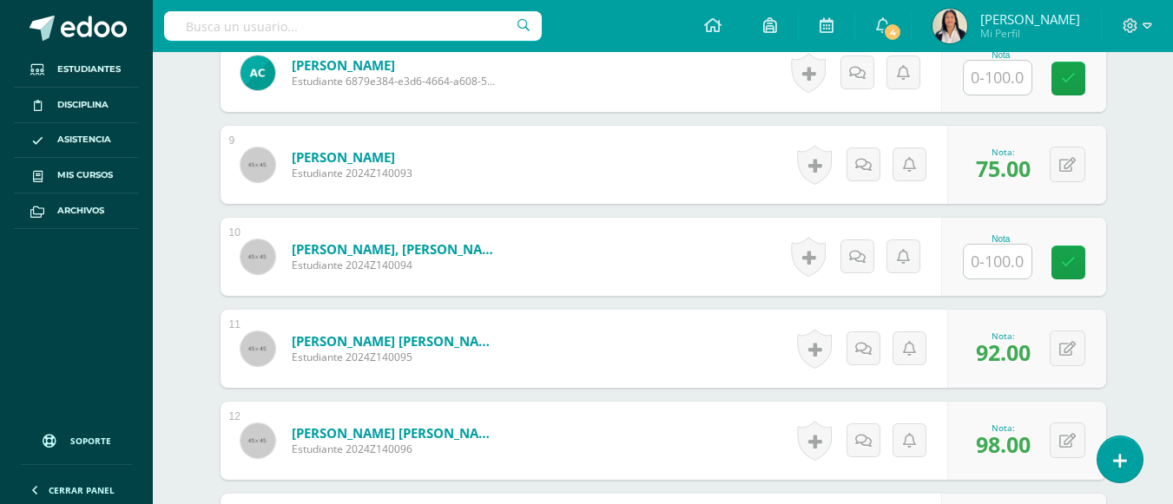
click at [1153, 165] on div "Comunicación y lenguaje Pri 4 Cuarto Primaria "A" Herramientas Detalle de asist…" at bounding box center [663, 85] width 1020 height 2658
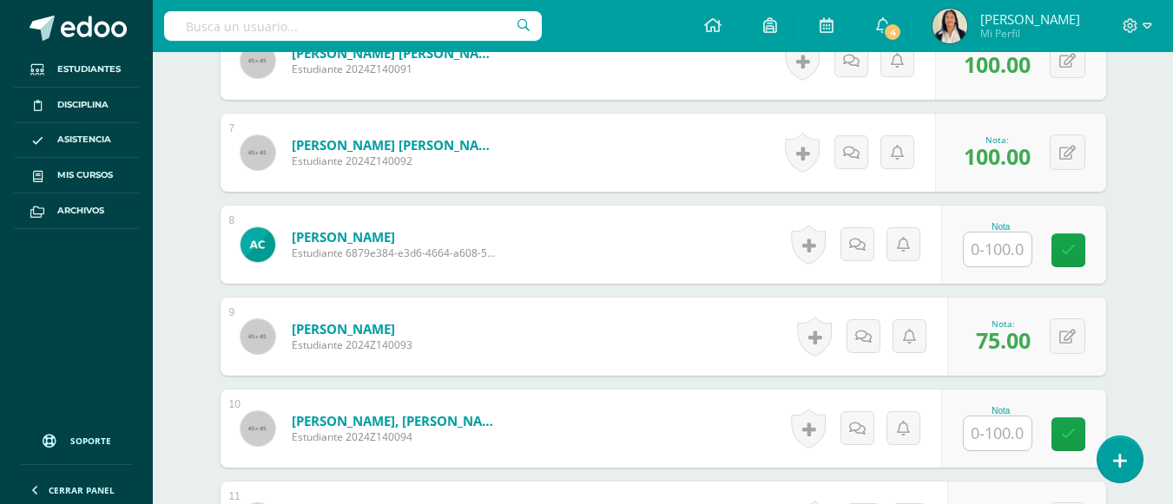
scroll to position [1122, 0]
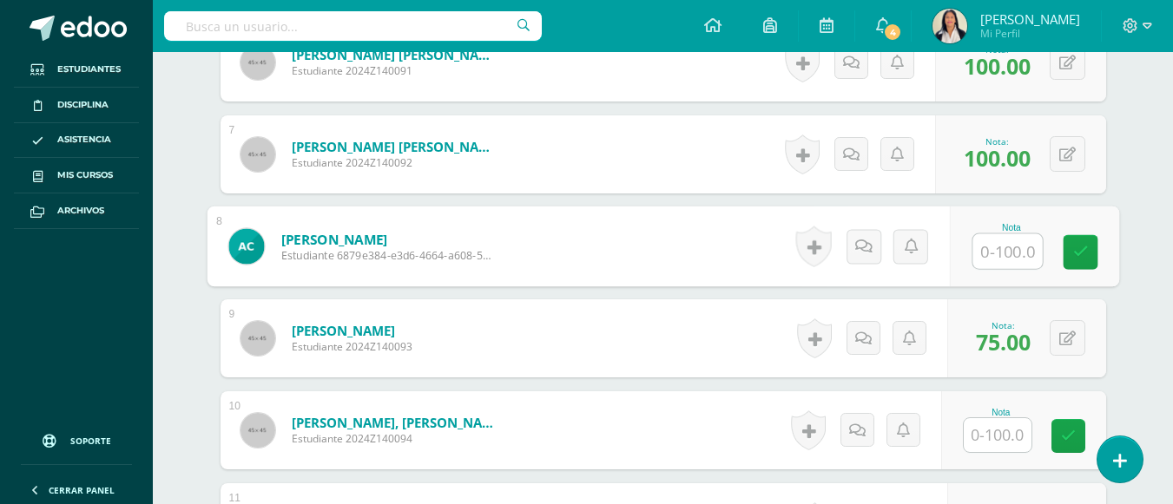
click at [982, 239] on input "text" at bounding box center [1006, 251] width 69 height 35
type input "88"
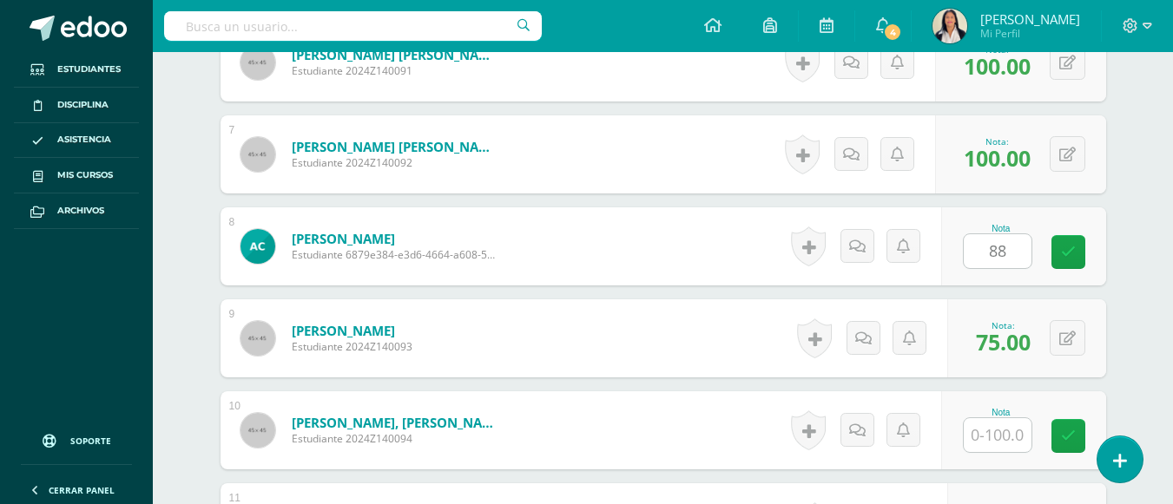
click at [1150, 305] on div "Comunicación y lenguaje Pri 4 Cuarto Primaria "A" Herramientas Detalle de asist…" at bounding box center [663, 259] width 1020 height 2658
click at [1154, 282] on div "Comunicación y lenguaje Pri 4 Cuarto Primaria "A" Herramientas Detalle de asist…" at bounding box center [663, 259] width 1020 height 2658
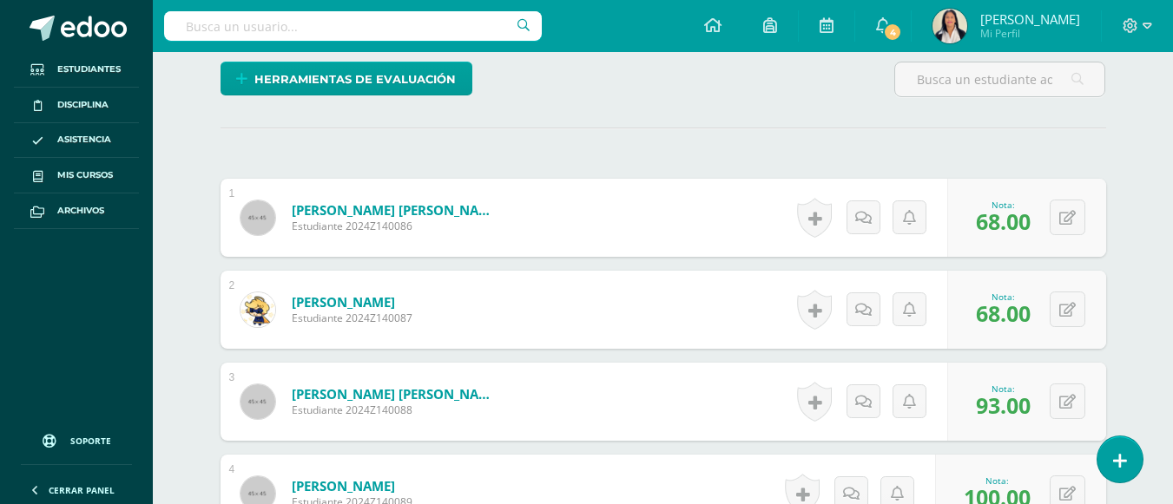
scroll to position [497, 0]
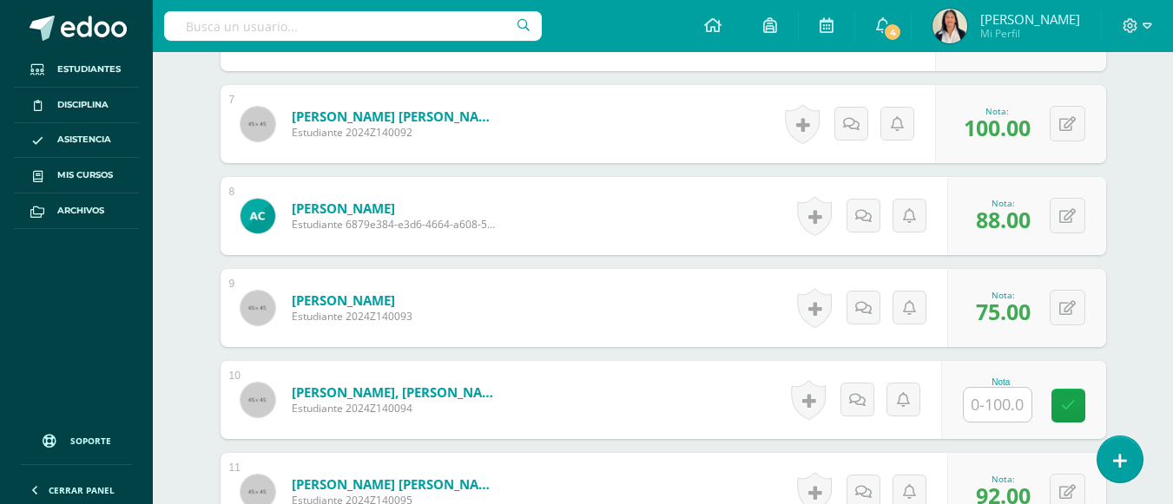
scroll to position [1192, 0]
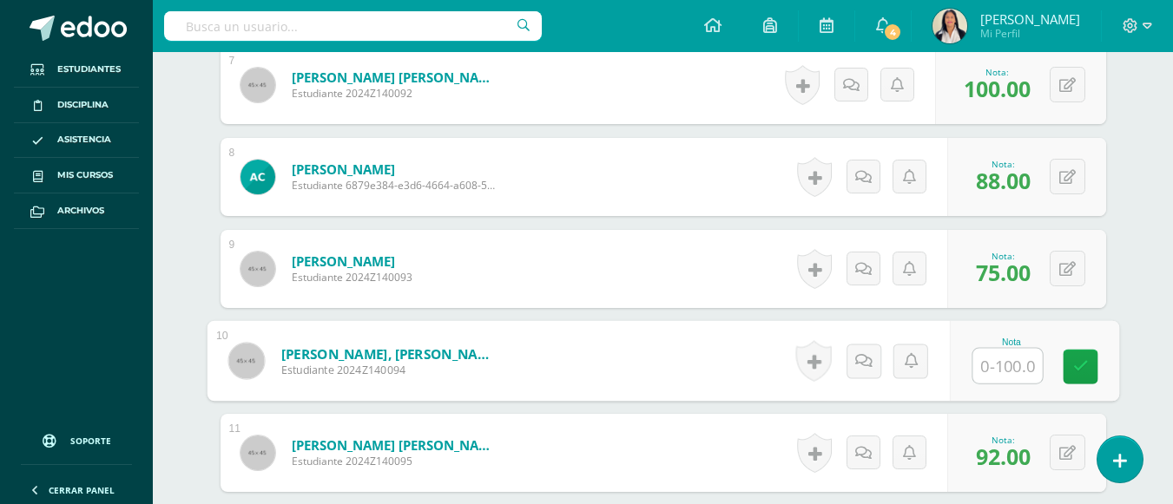
click at [995, 355] on input "text" at bounding box center [1006, 366] width 69 height 35
type input "68"
click at [1136, 358] on div "¿Estás seguro que quieres eliminar esta actividad? Esto borrará la actividad y …" at bounding box center [663, 249] width 955 height 2539
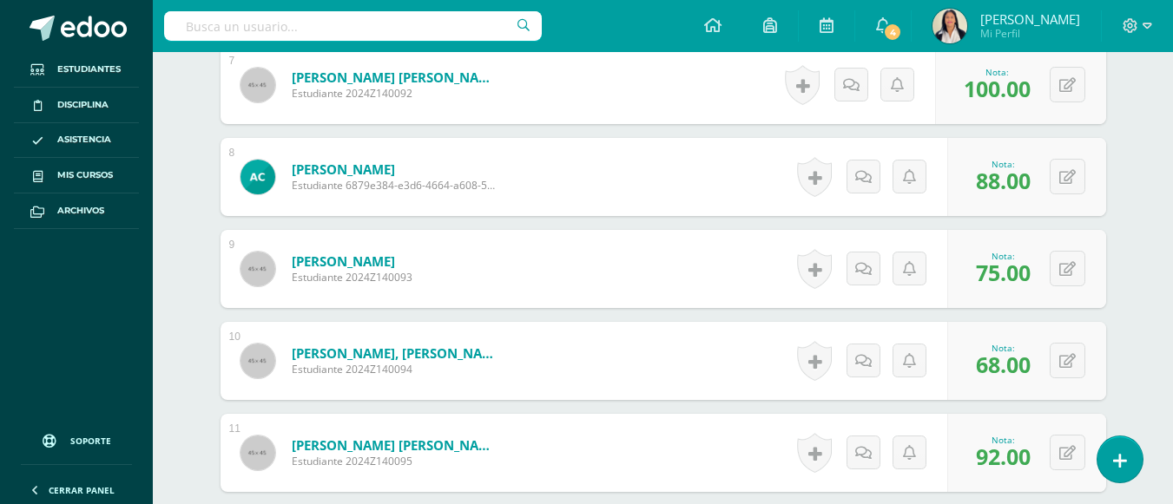
click at [1153, 351] on div "Comunicación y lenguaje Pri 4 Cuarto Primaria "A" Herramientas Detalle de asist…" at bounding box center [663, 189] width 1020 height 2658
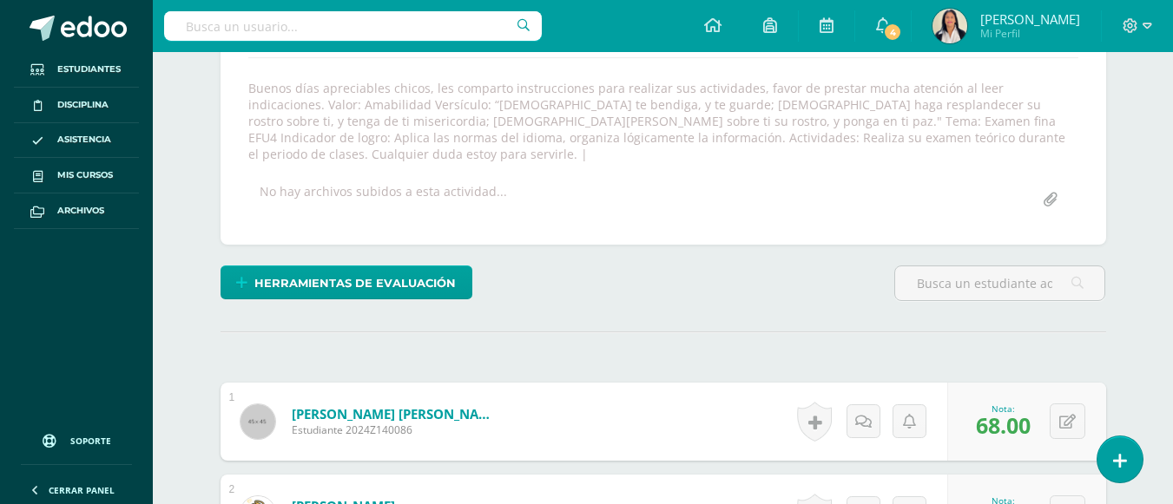
scroll to position [0, 0]
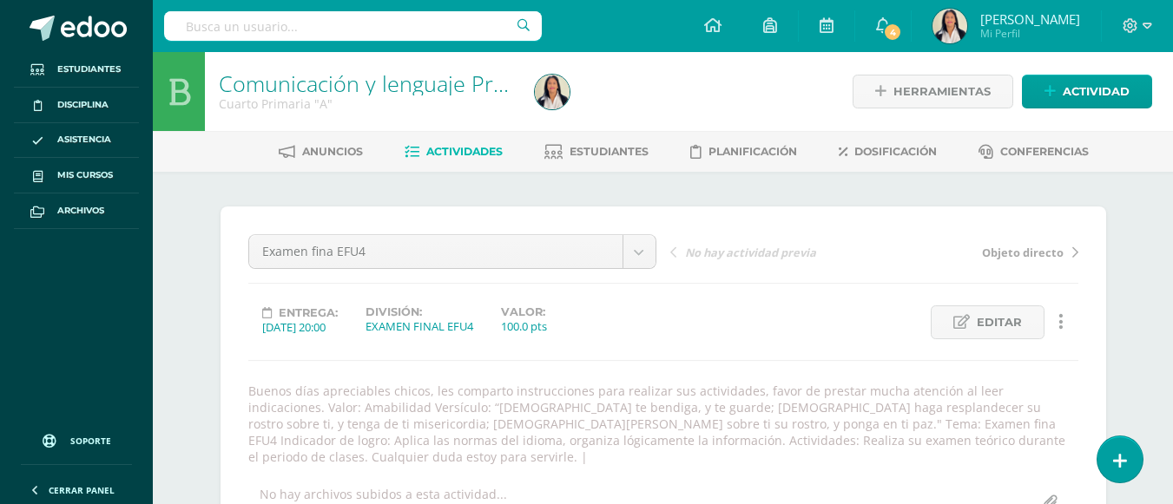
click at [456, 151] on span "Actividades" at bounding box center [464, 151] width 76 height 13
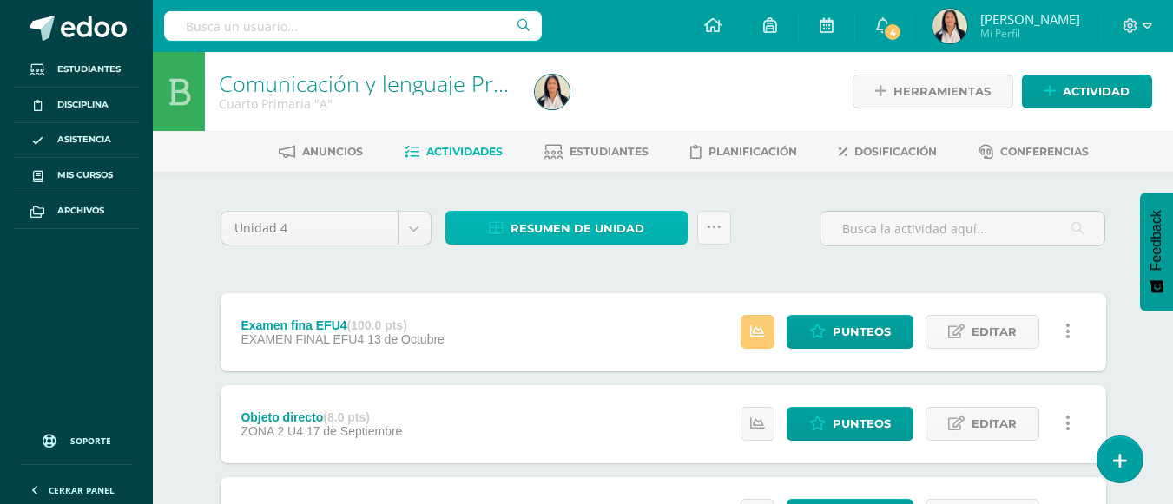
click at [575, 233] on span "Resumen de unidad" at bounding box center [577, 229] width 134 height 32
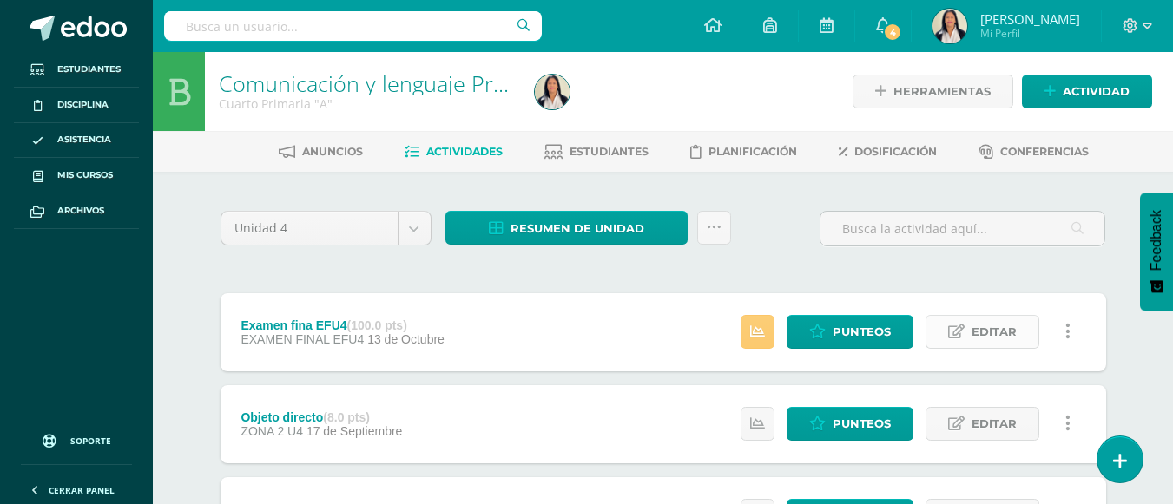
click at [993, 335] on span "Editar" at bounding box center [993, 332] width 45 height 32
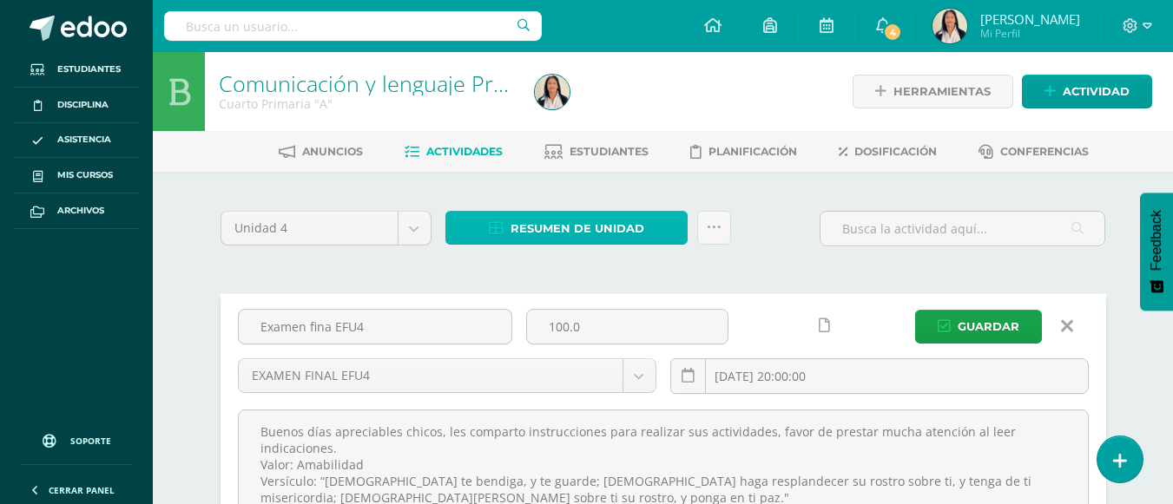
click at [601, 234] on span "Resumen de unidad" at bounding box center [577, 229] width 134 height 32
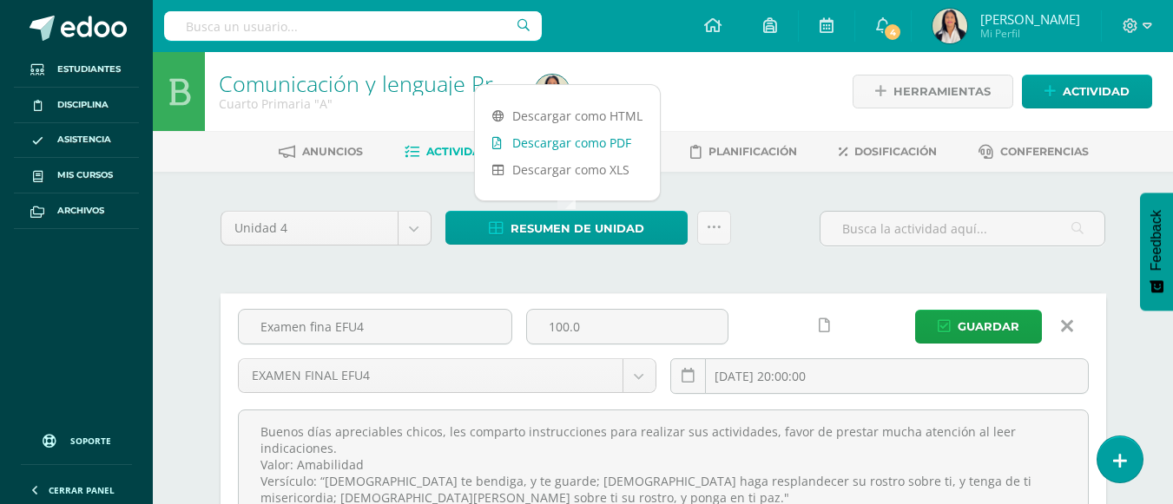
click at [588, 147] on link "Descargar como PDF" at bounding box center [567, 142] width 185 height 27
